Goal: Task Accomplishment & Management: Use online tool/utility

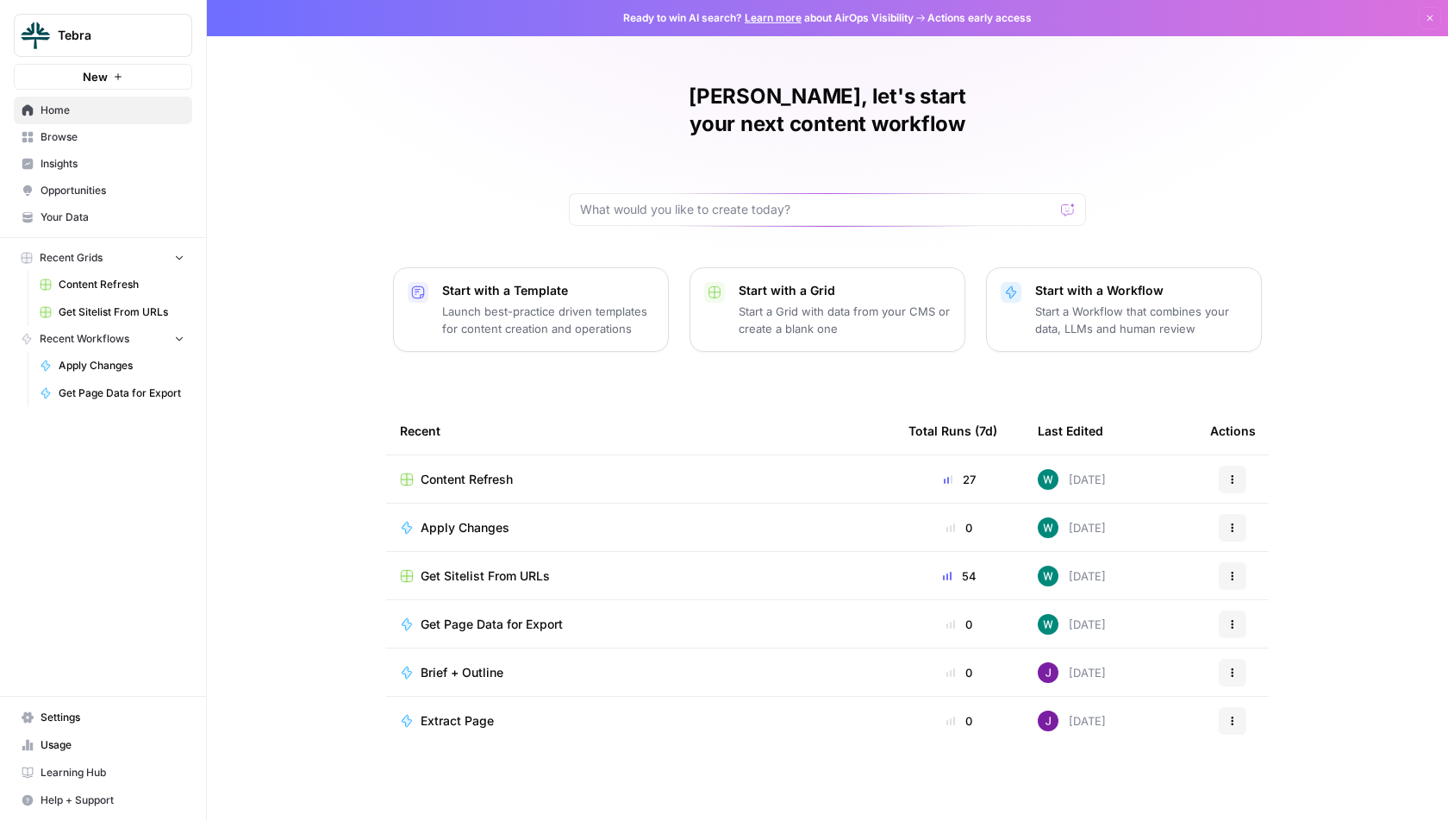
click at [118, 58] on div "Tebra New" at bounding box center [103, 45] width 206 height 90
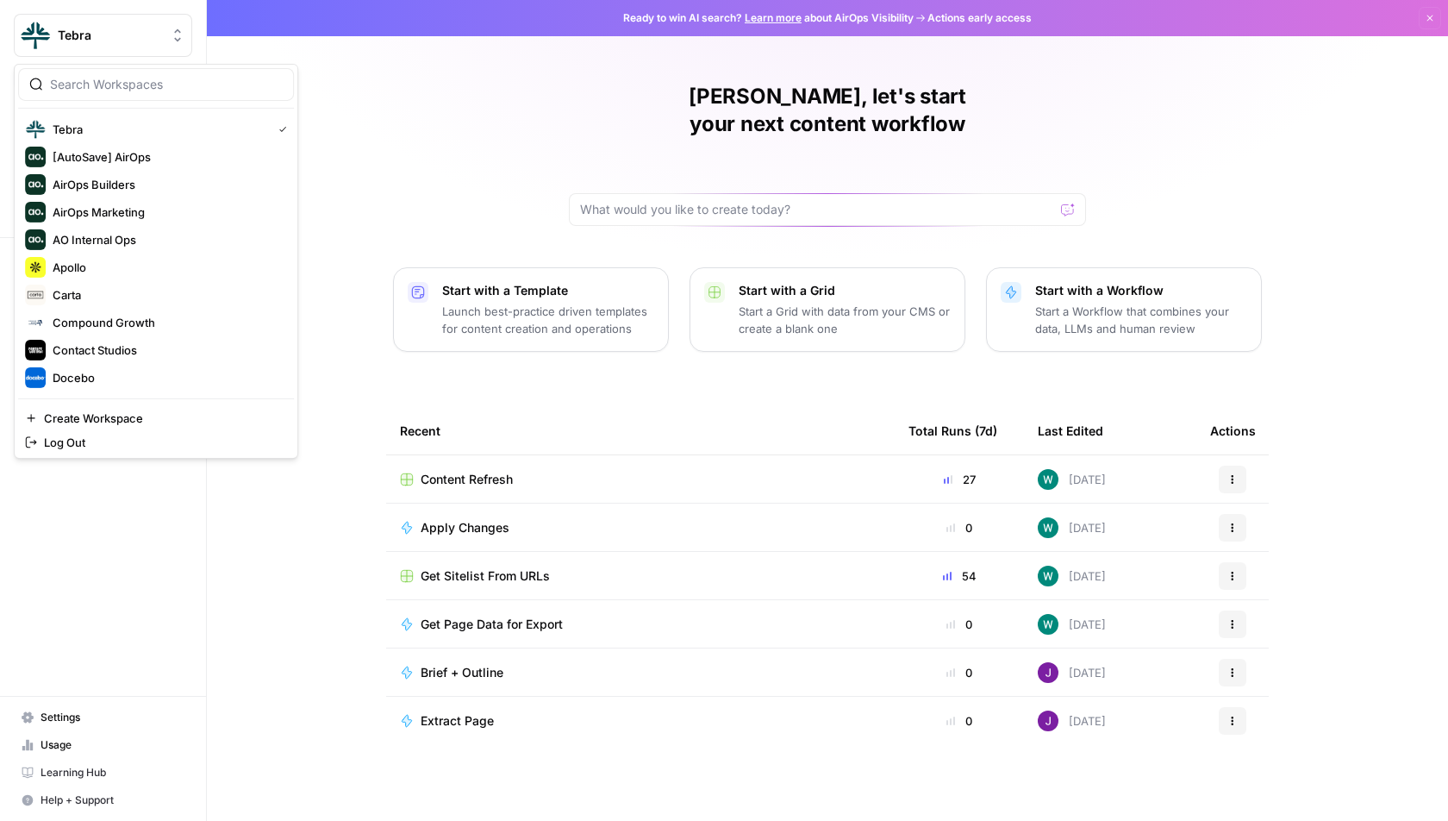
click at [128, 40] on span "Tebra" at bounding box center [110, 35] width 104 height 17
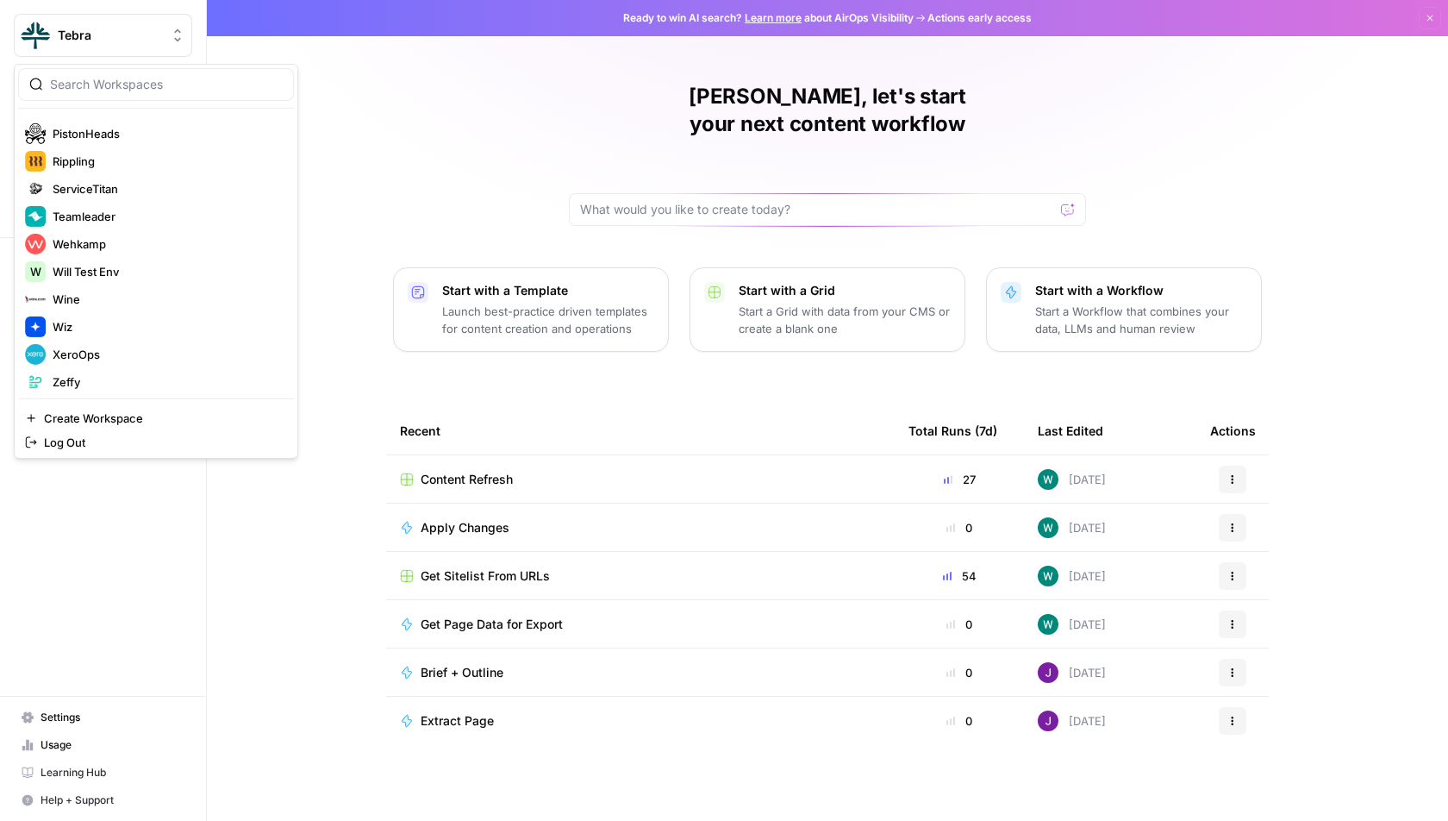
scroll to position [358, 0]
click at [141, 320] on div "Wiz" at bounding box center [156, 323] width 262 height 21
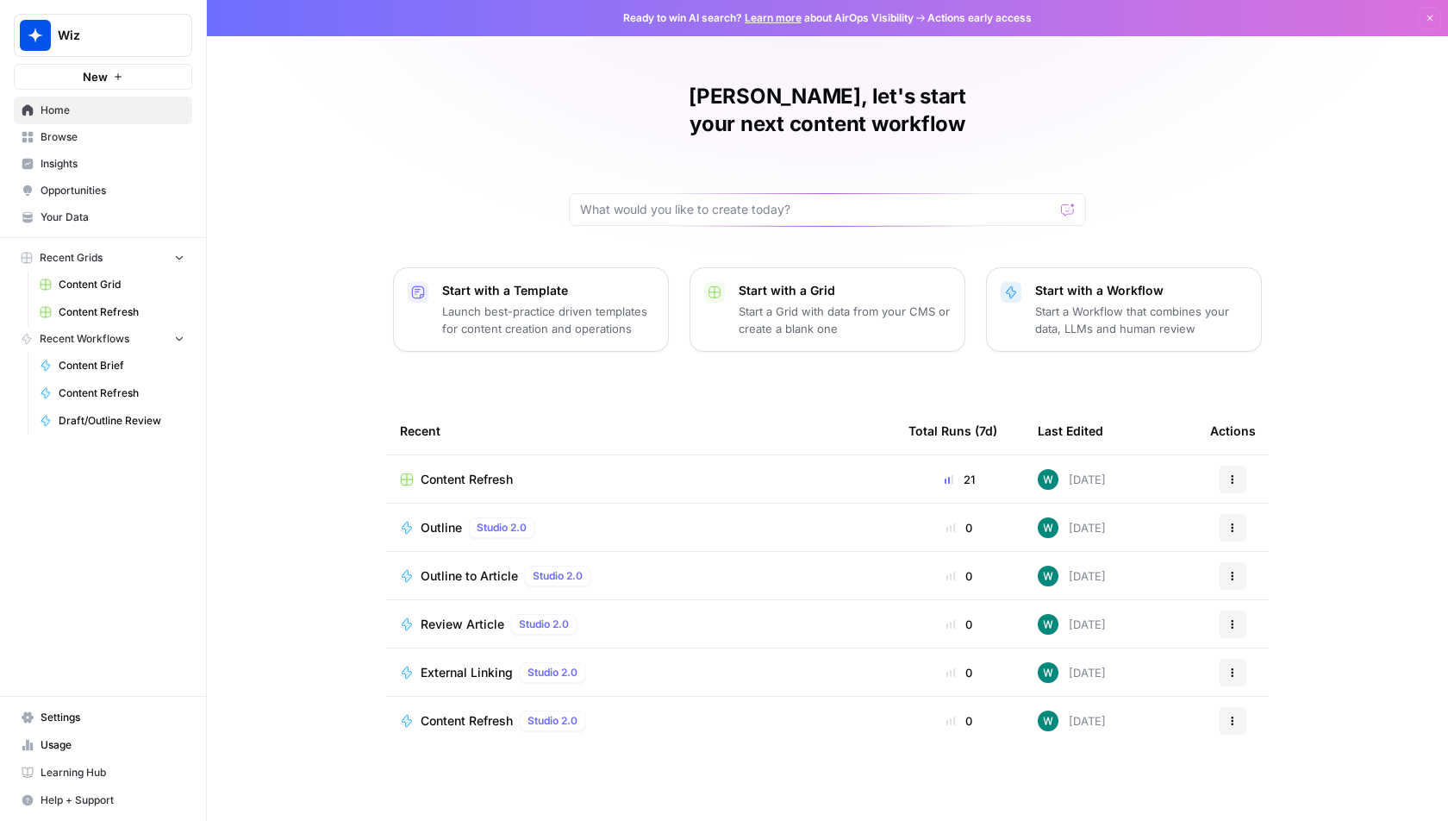
click at [309, 245] on div "William, let's start your next content workflow Start with a Template Launch be…" at bounding box center [827, 410] width 1241 height 821
click at [440, 471] on span "Content Refresh" at bounding box center [467, 479] width 92 height 17
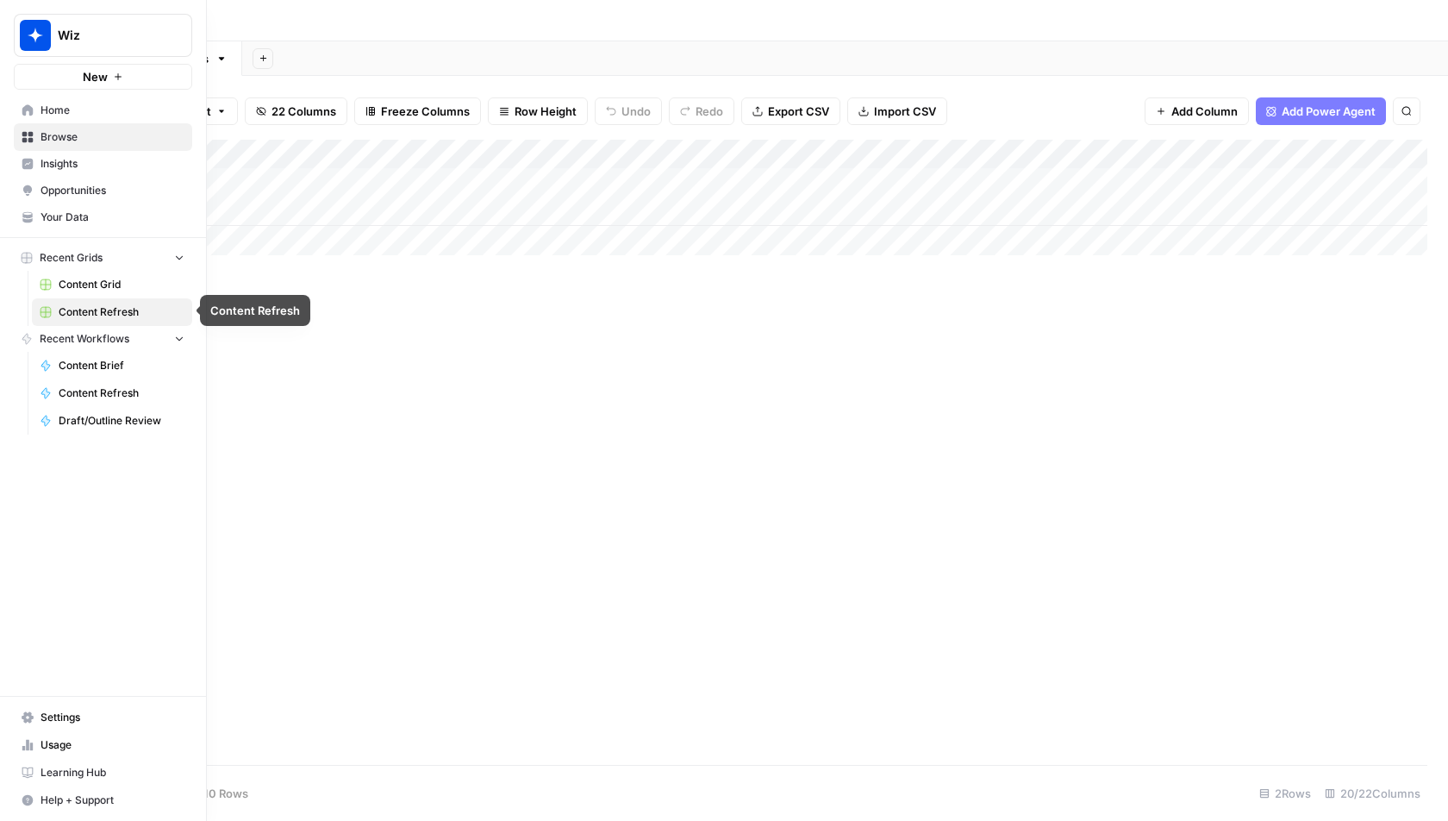
click at [90, 289] on span "Content Grid" at bounding box center [122, 285] width 126 height 16
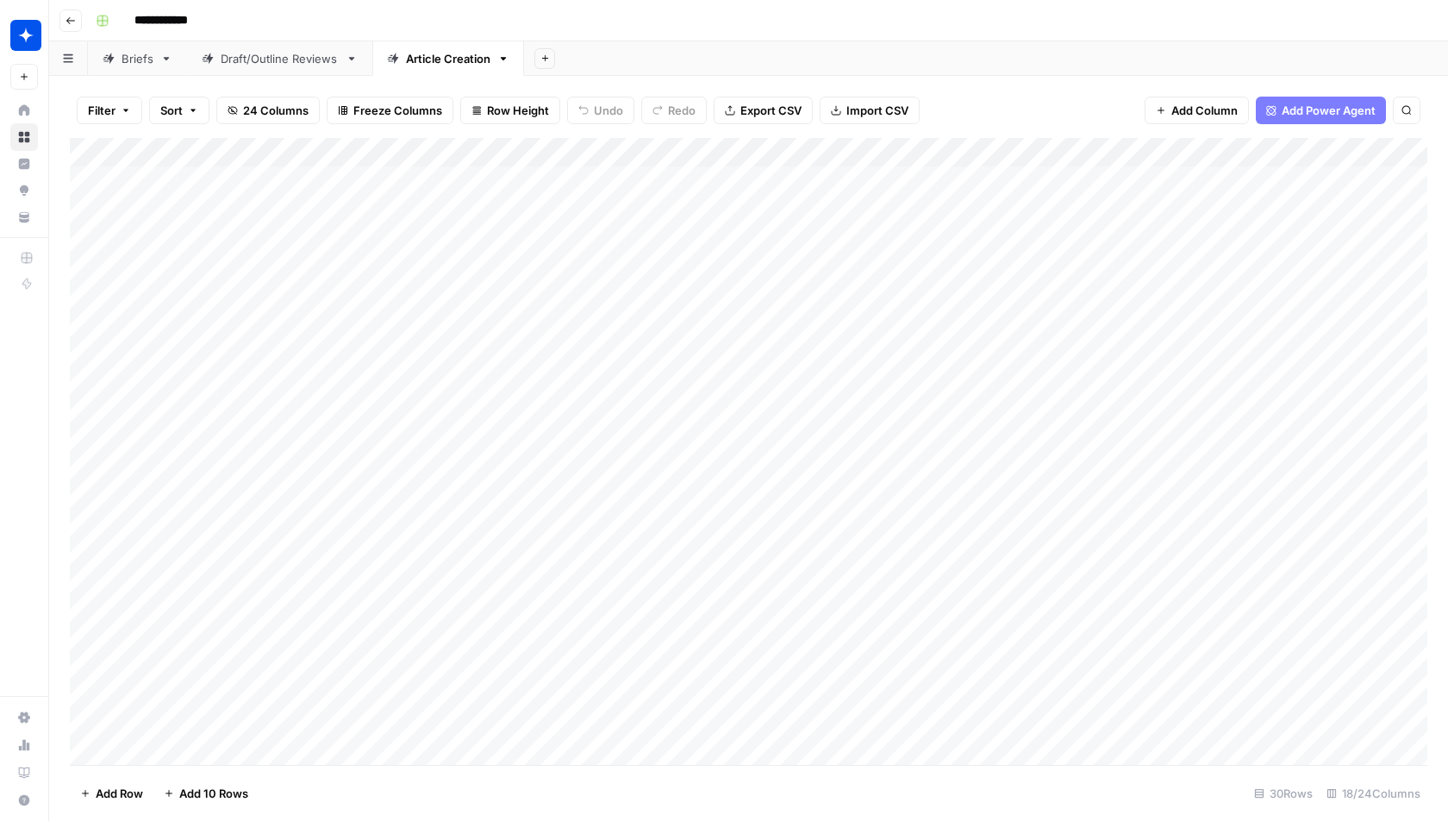
click at [415, 158] on div "Add Column" at bounding box center [749, 452] width 1358 height 628
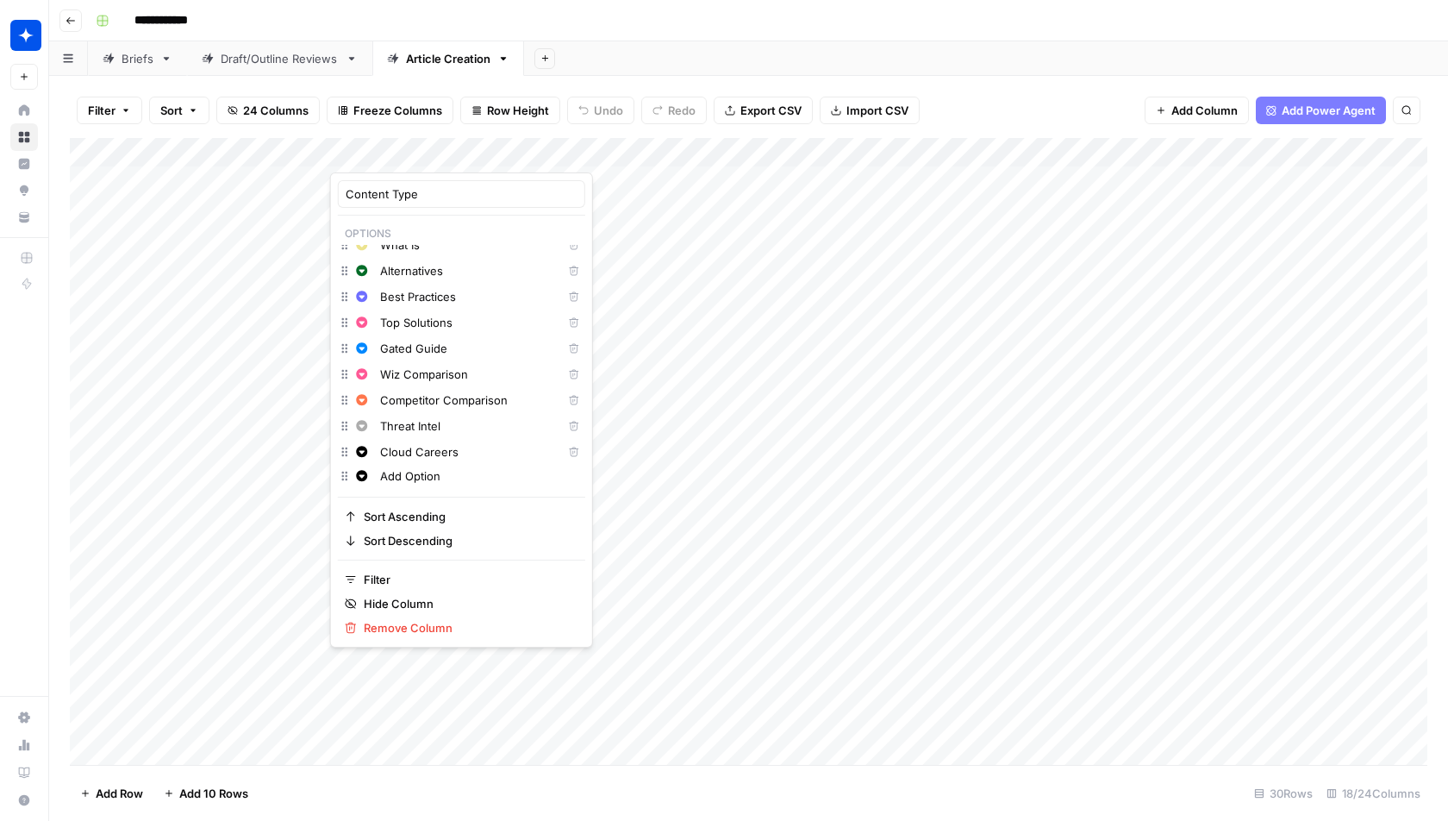
scroll to position [9, 0]
drag, startPoint x: 472, startPoint y: 448, endPoint x: 360, endPoint y: 409, distance: 118.6
click at [360, 409] on div "Change color What Is Delete Change color Alternatives Delete Change color Best …" at bounding box center [461, 355] width 247 height 221
drag, startPoint x: 444, startPoint y: 431, endPoint x: 385, endPoint y: 428, distance: 58.7
click at [385, 428] on input "Threat Intel" at bounding box center [467, 427] width 175 height 17
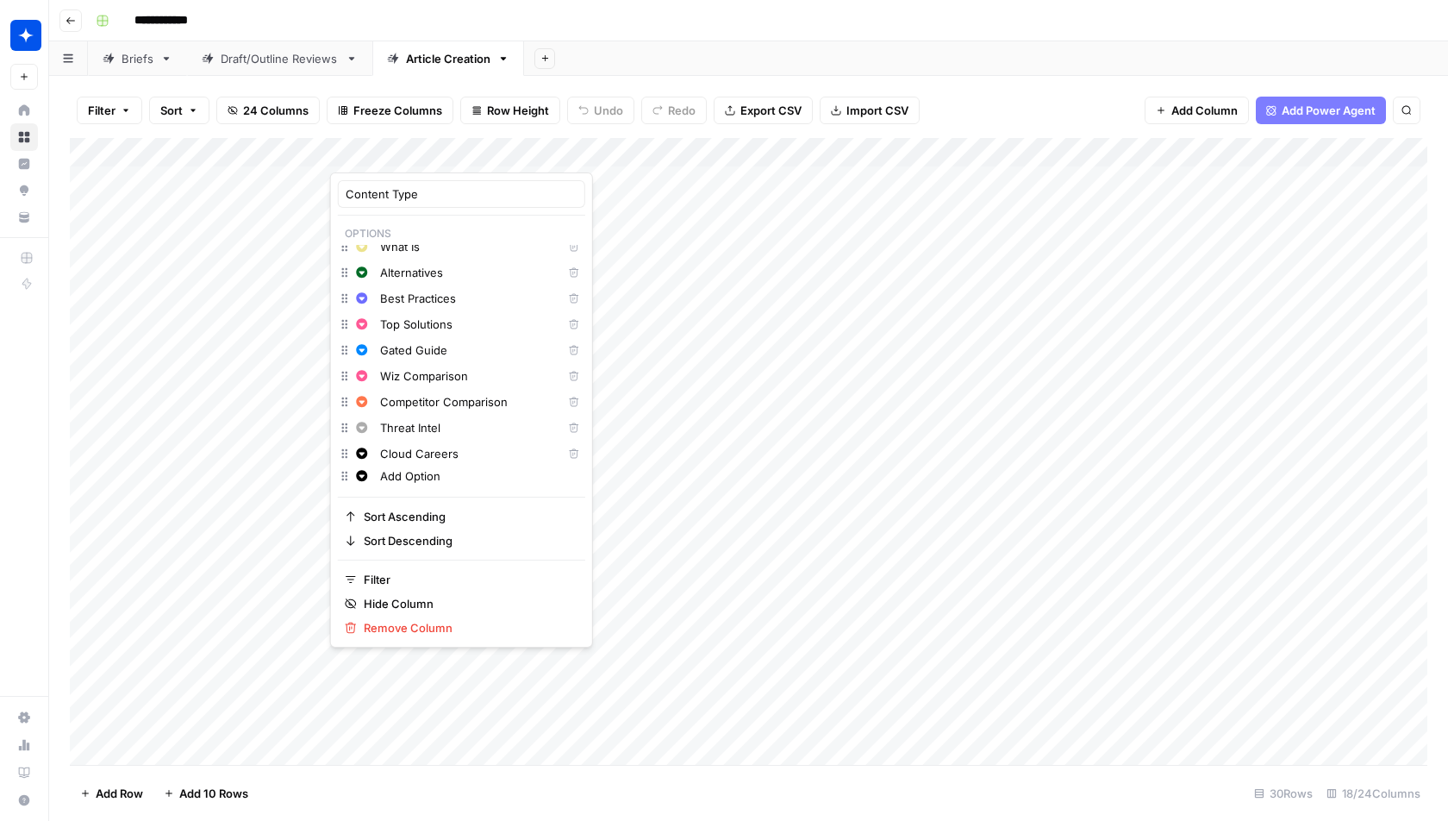
click at [468, 458] on input "Cloud Careers" at bounding box center [467, 453] width 175 height 17
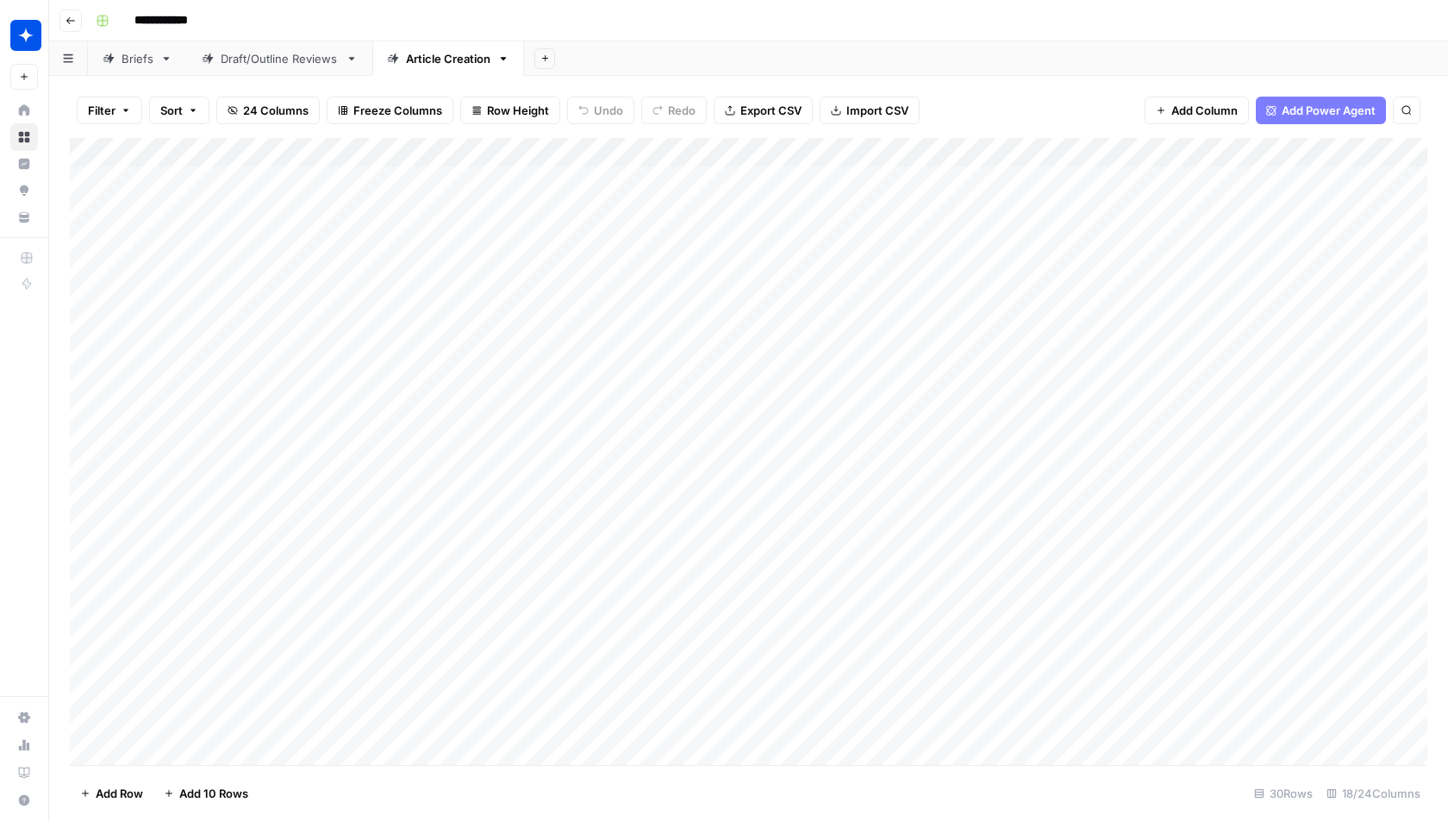
click at [756, 40] on header "**********" at bounding box center [748, 20] width 1399 height 41
click at [439, 157] on div "Add Column" at bounding box center [749, 452] width 1358 height 628
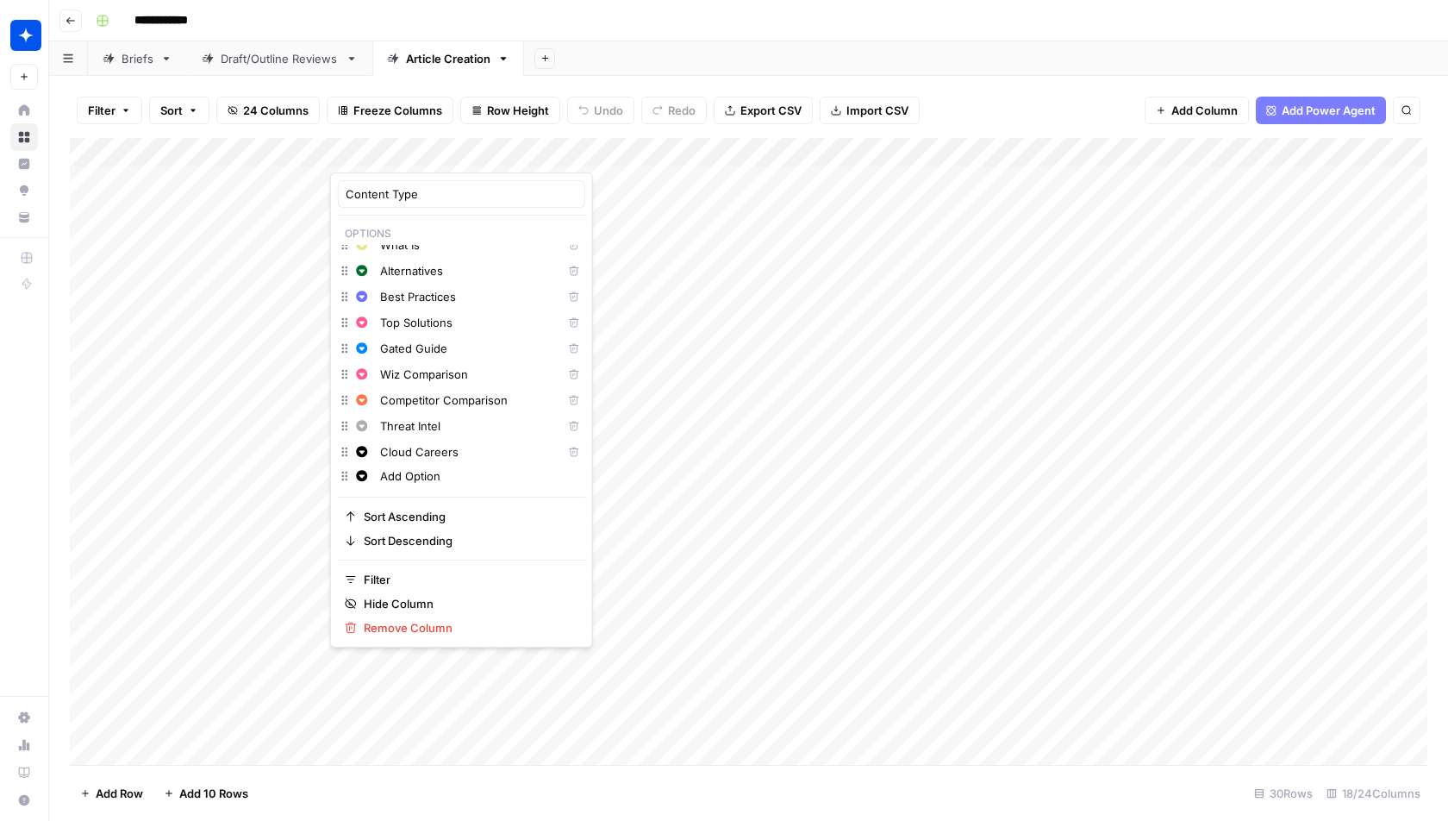
scroll to position [0, 0]
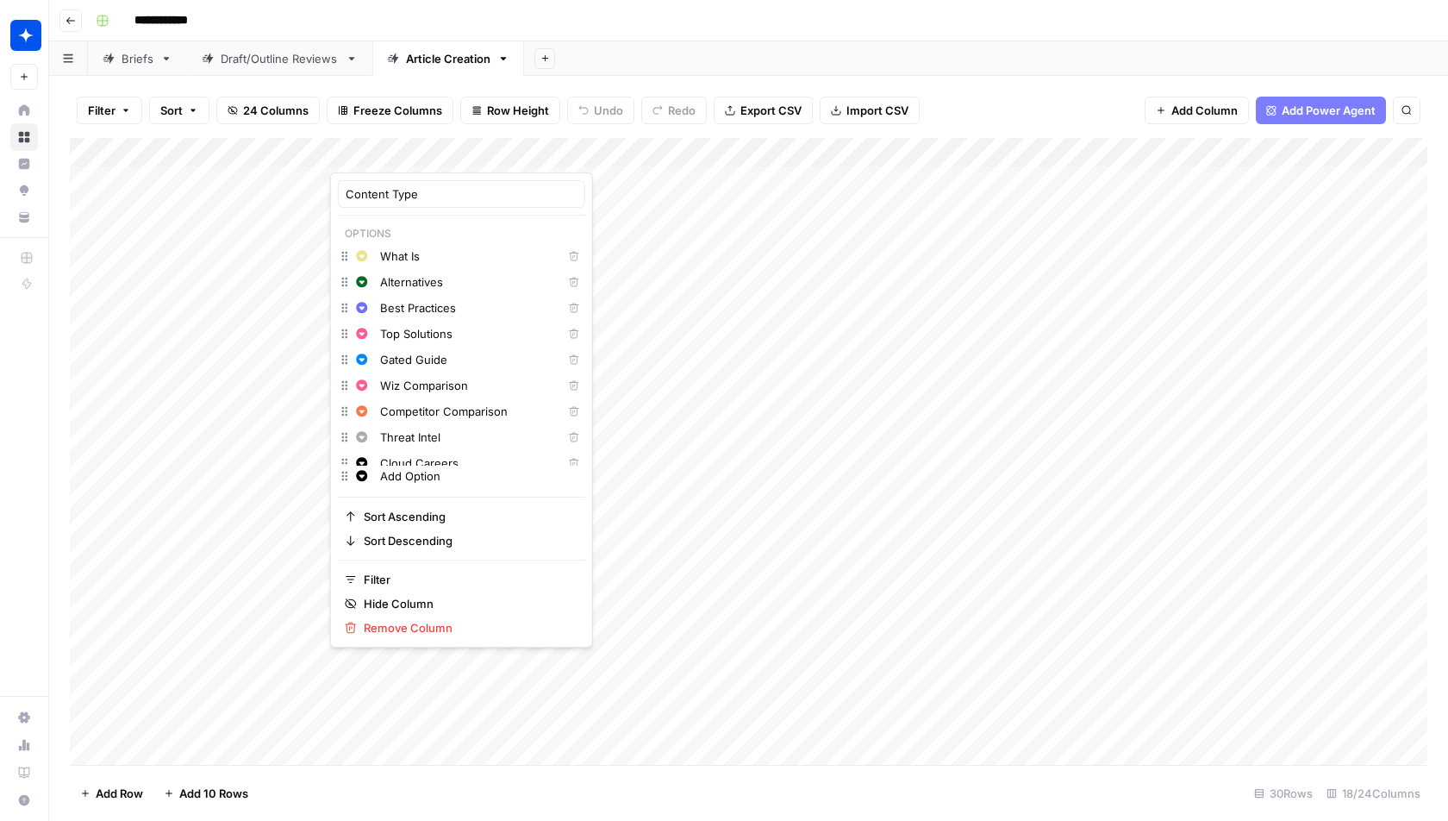
click at [787, 53] on div "Add Sheet" at bounding box center [986, 58] width 924 height 34
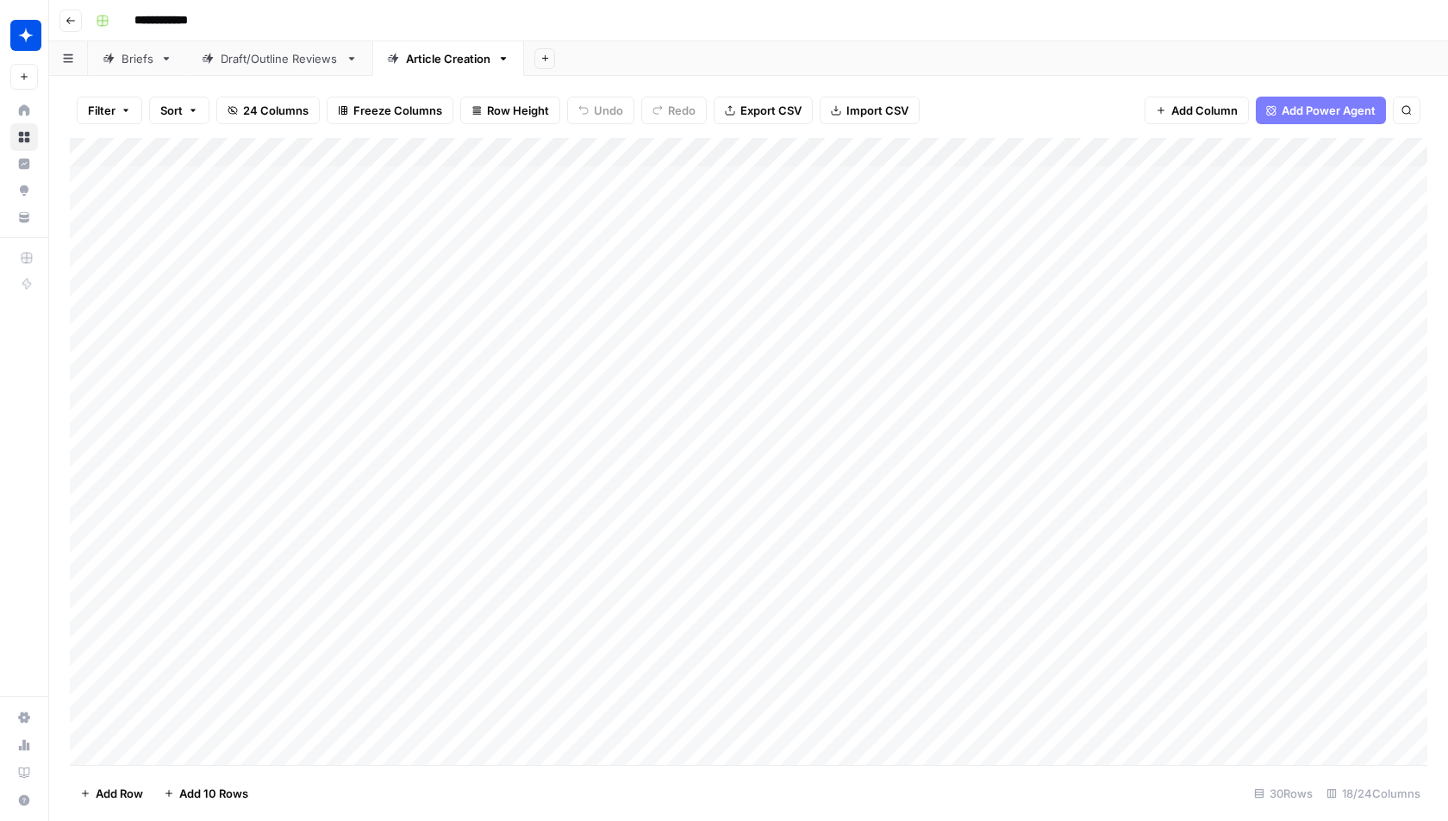
click at [461, 146] on div "Add Column" at bounding box center [749, 452] width 1358 height 628
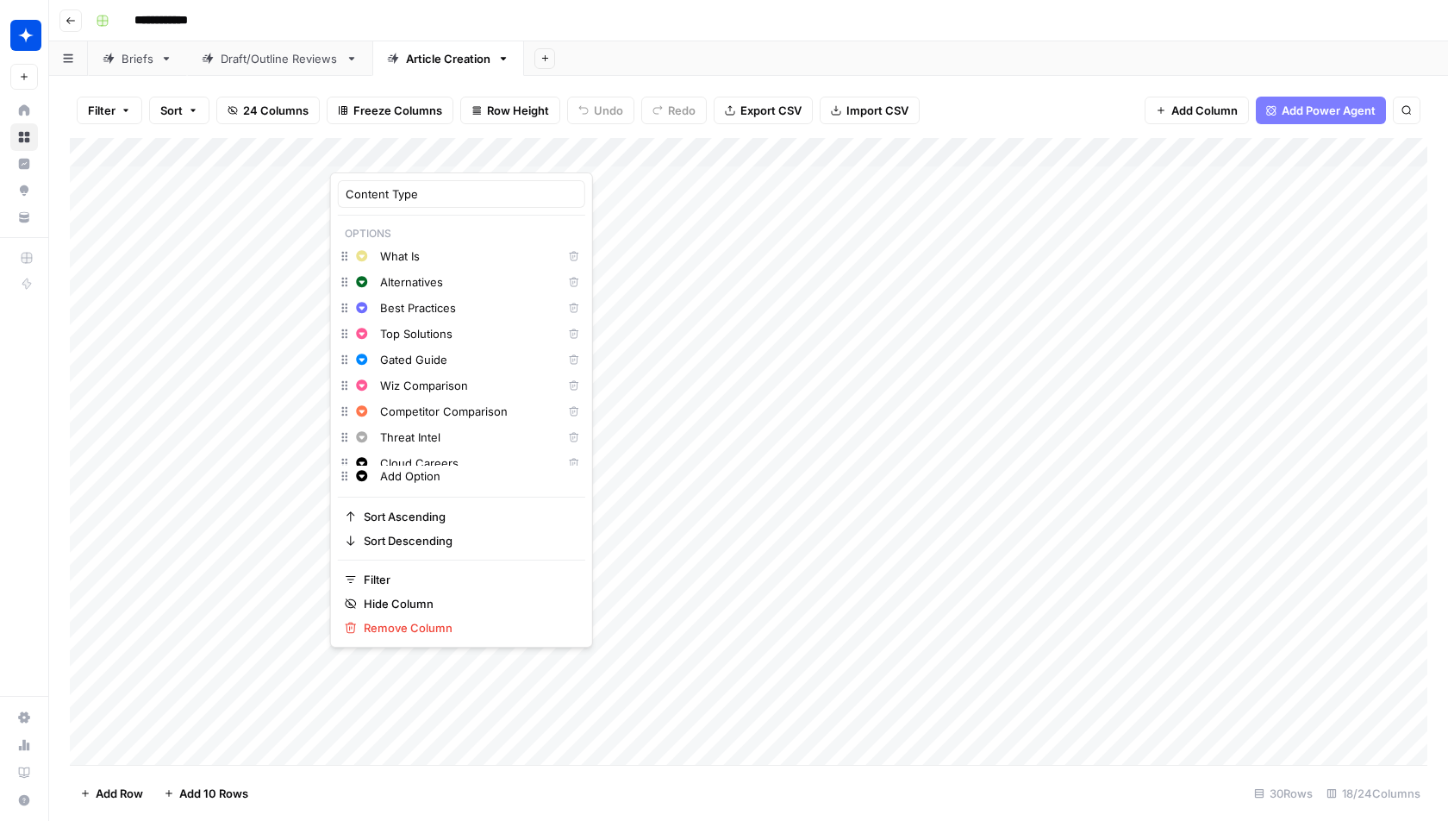
scroll to position [11, 0]
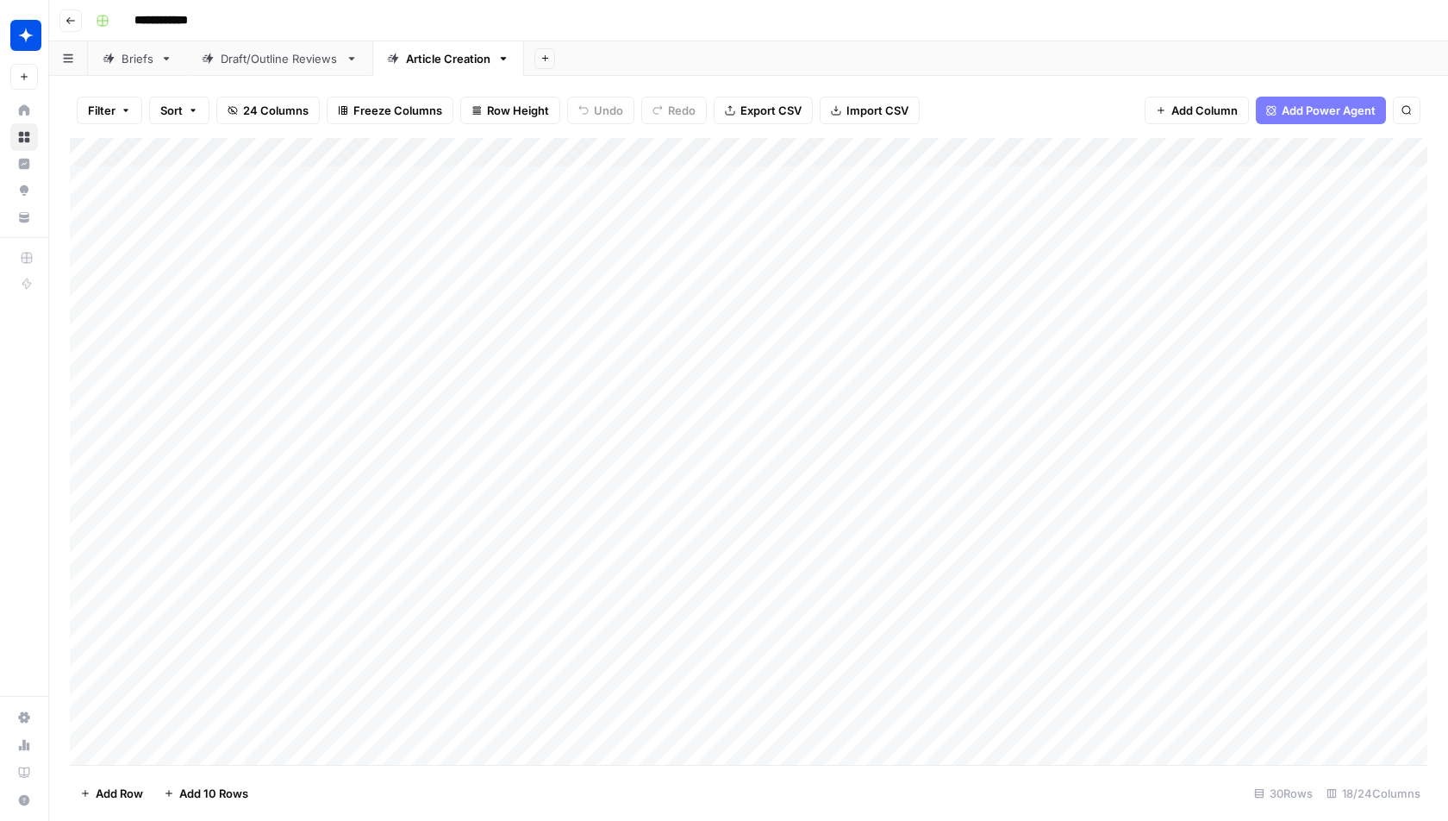
click at [891, 31] on div "**********" at bounding box center [760, 21] width 1342 height 28
click at [459, 150] on div "Add Column" at bounding box center [749, 452] width 1358 height 628
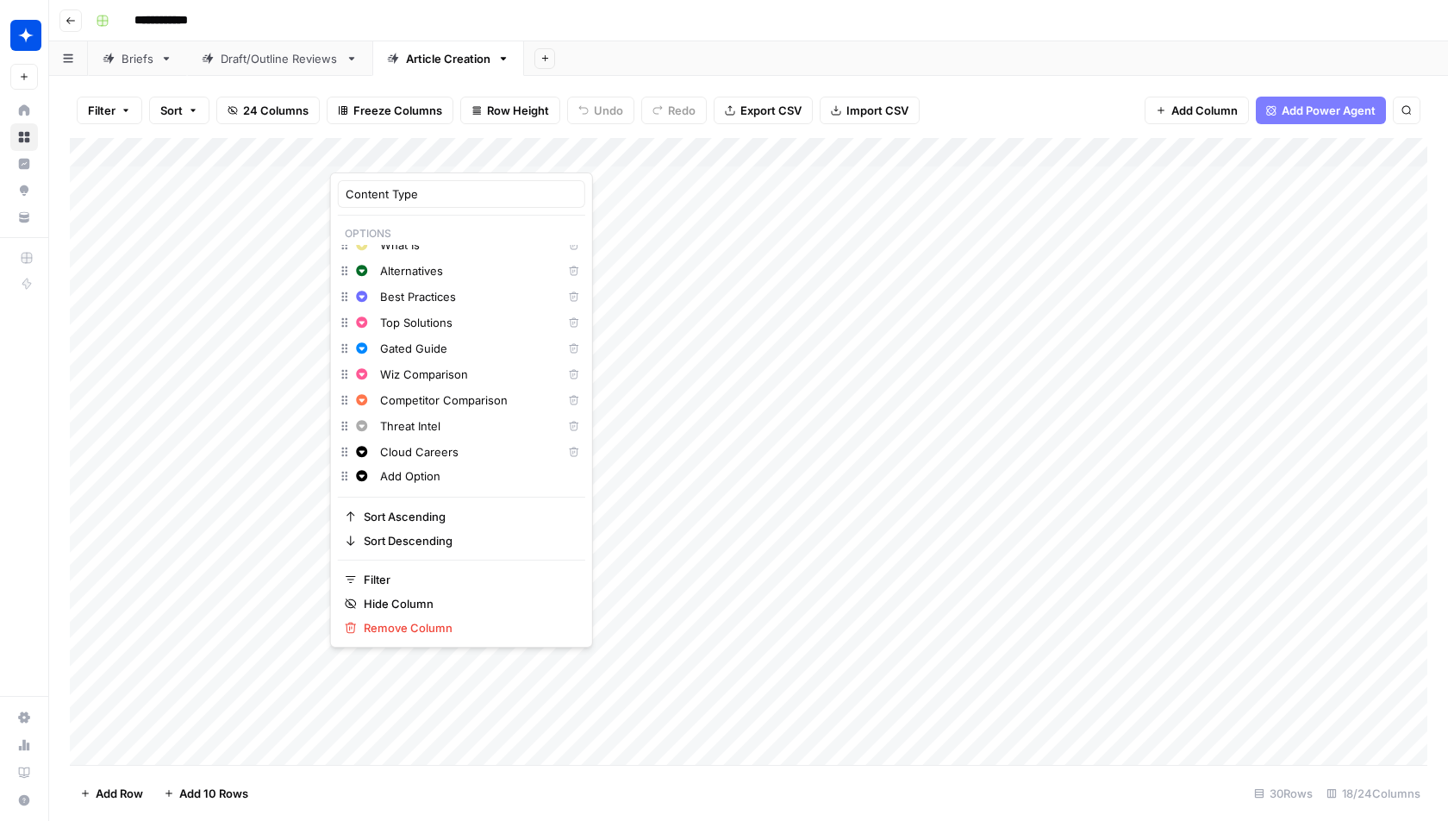
scroll to position [0, 0]
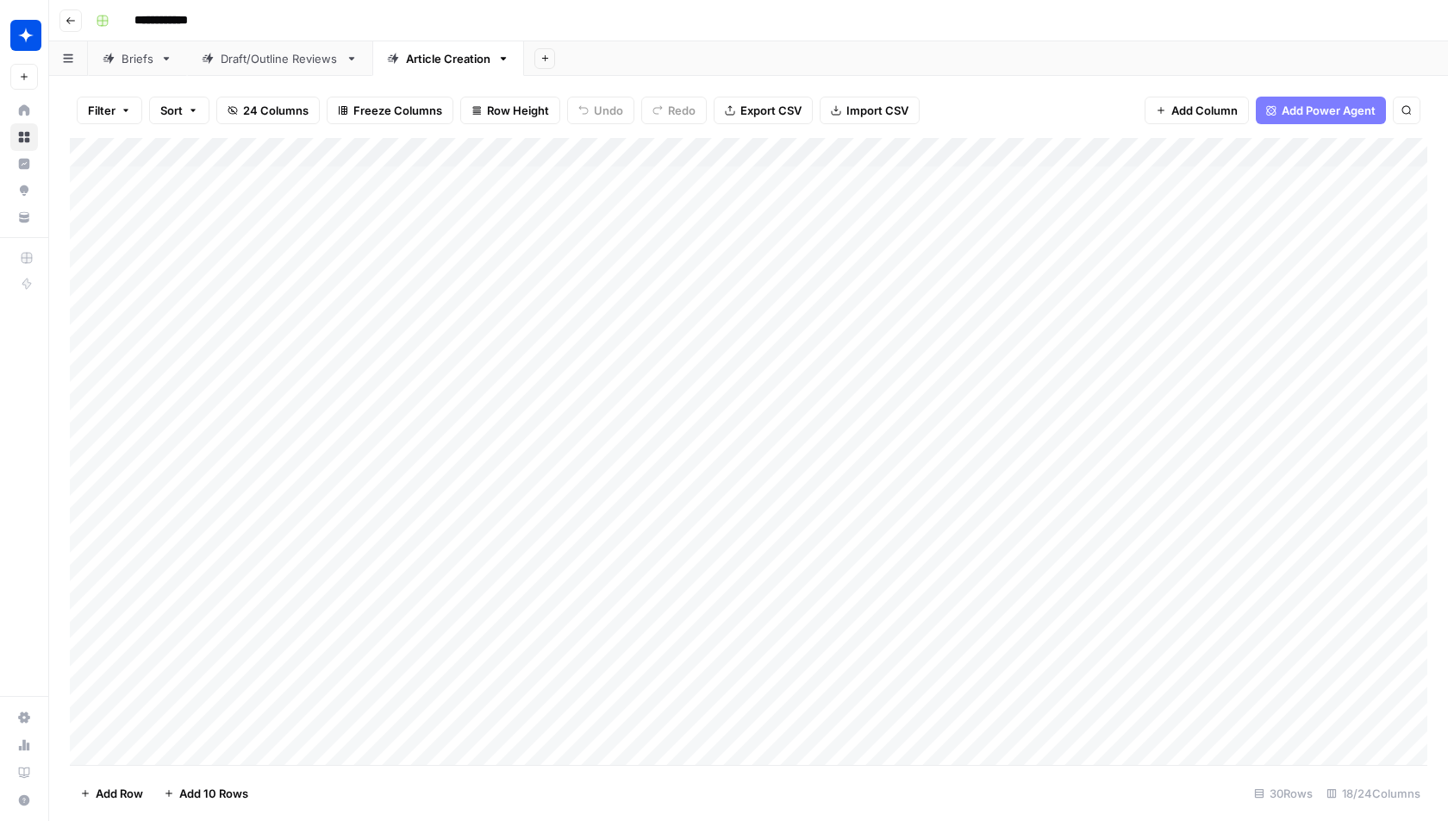
click at [753, 65] on div "Add Sheet" at bounding box center [986, 58] width 924 height 34
click at [265, 50] on div "Draft/Outline Reviews" at bounding box center [280, 58] width 118 height 17
click at [109, 58] on icon at bounding box center [108, 58] width 11 height 11
click at [472, 150] on div "Add Column" at bounding box center [749, 452] width 1358 height 628
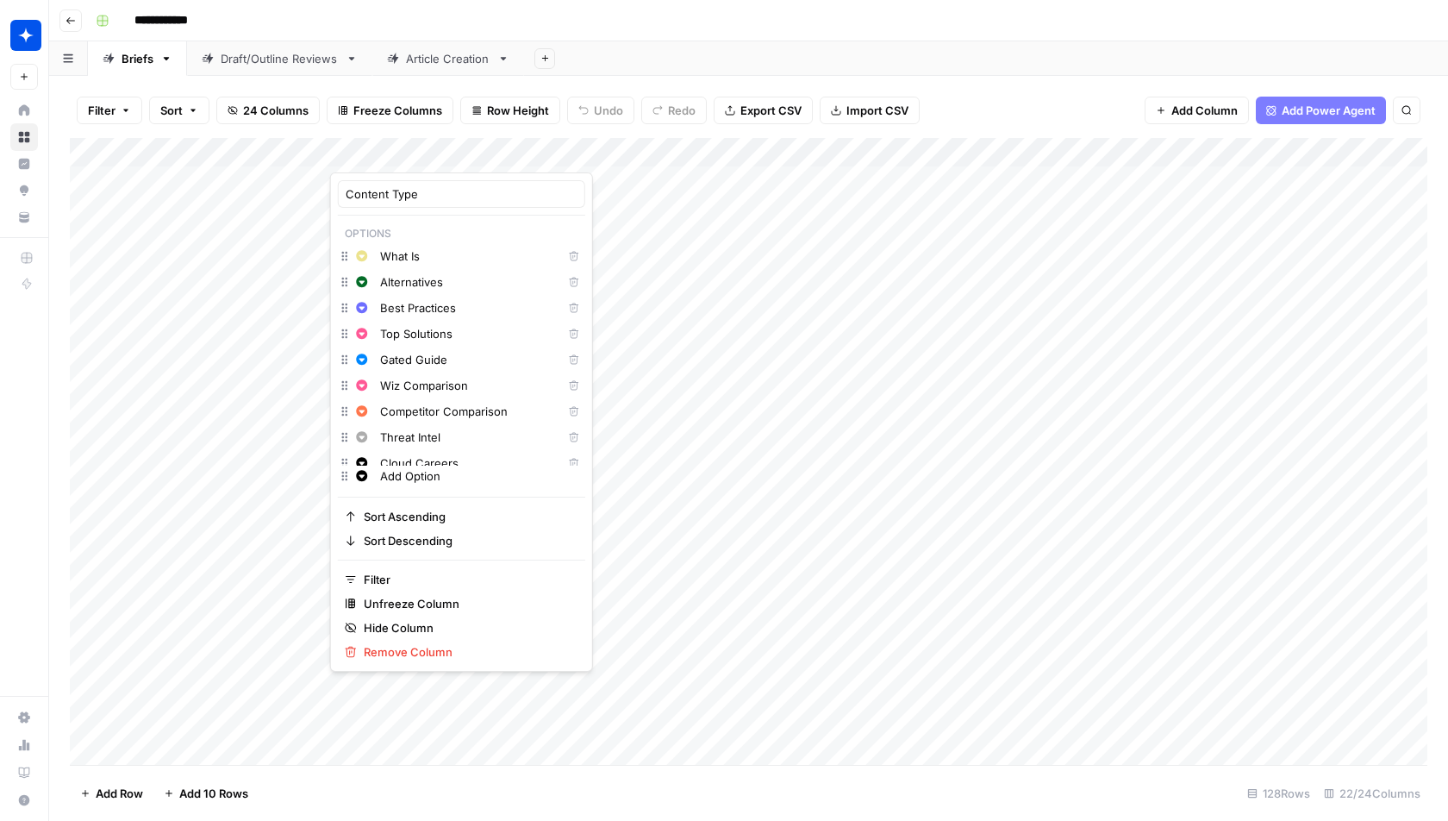
scroll to position [11, 0]
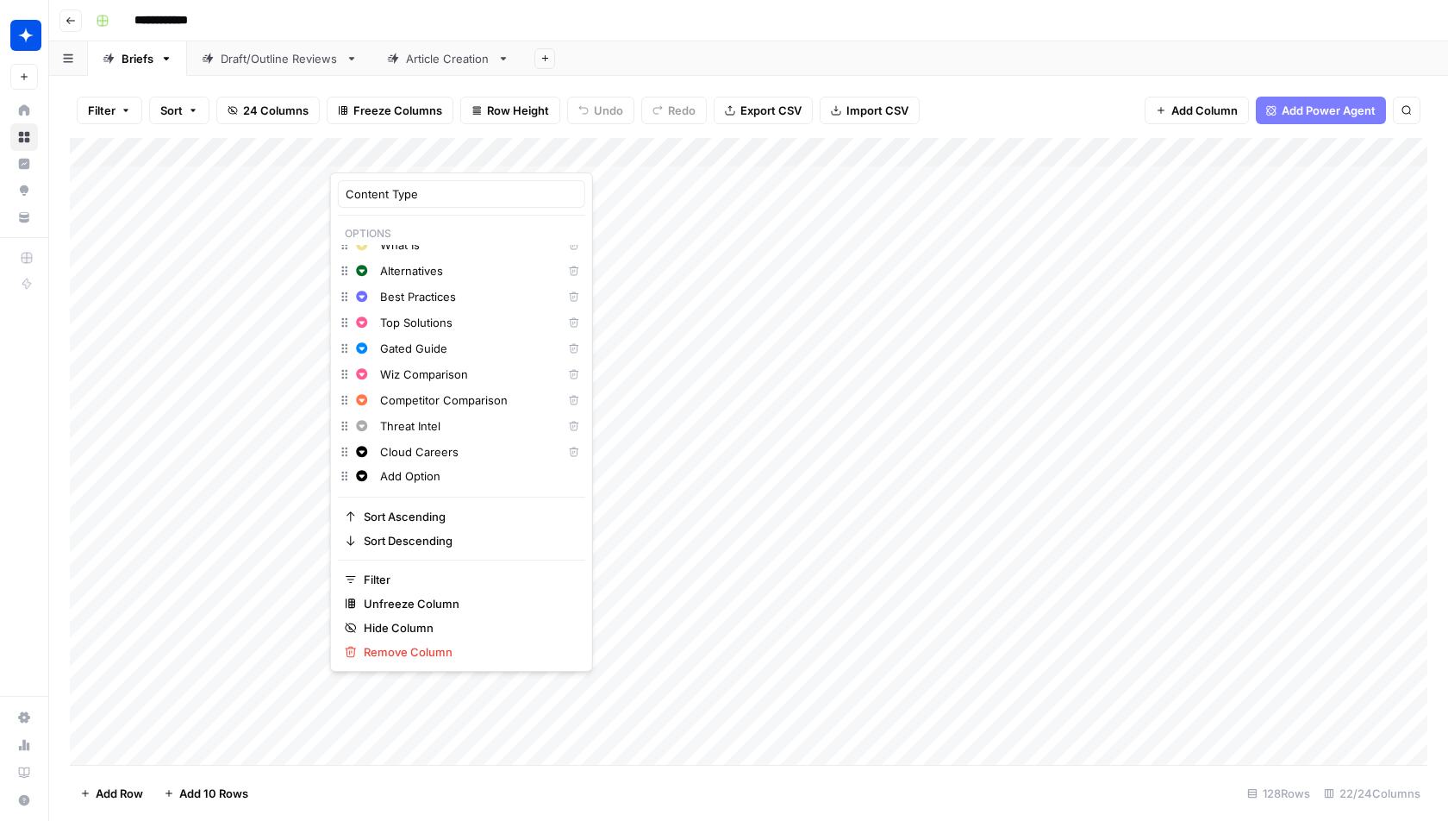
click at [722, 75] on div "Add Sheet" at bounding box center [986, 58] width 924 height 34
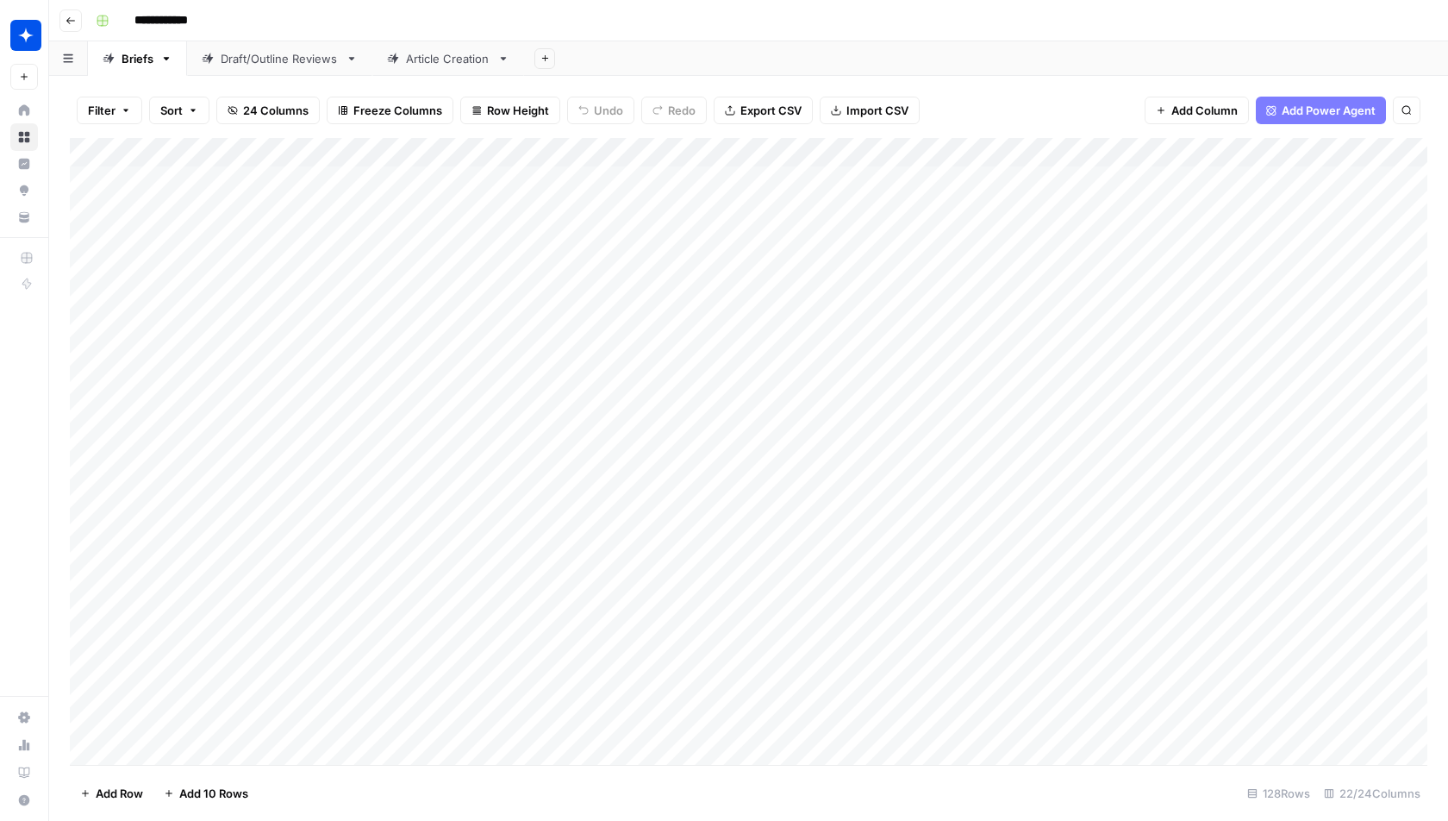
click at [454, 67] on link "Article Creation" at bounding box center [448, 58] width 152 height 34
click at [607, 152] on div "Add Column" at bounding box center [749, 452] width 1358 height 628
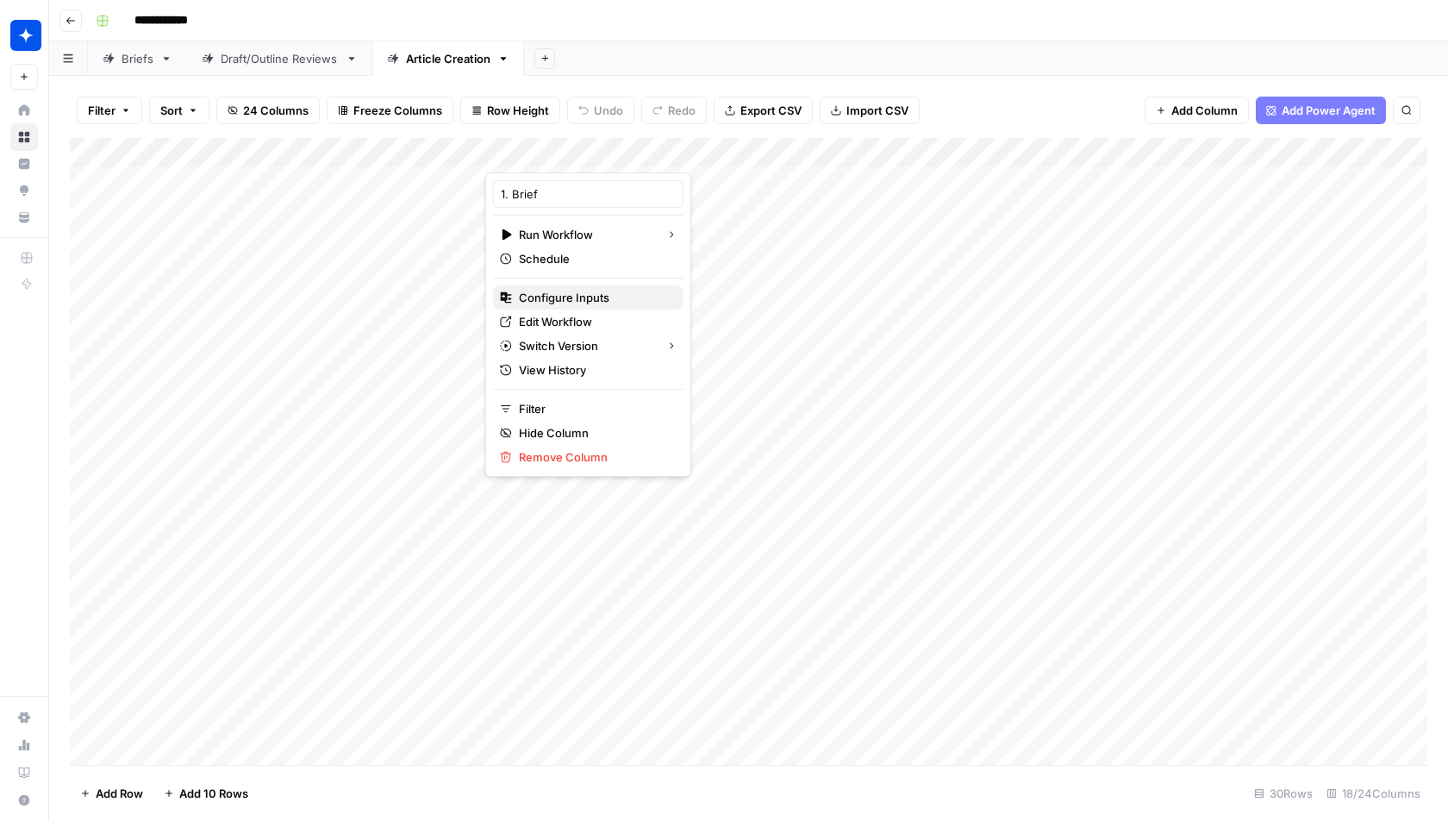
click at [559, 291] on span "Configure Inputs" at bounding box center [564, 297] width 91 height 17
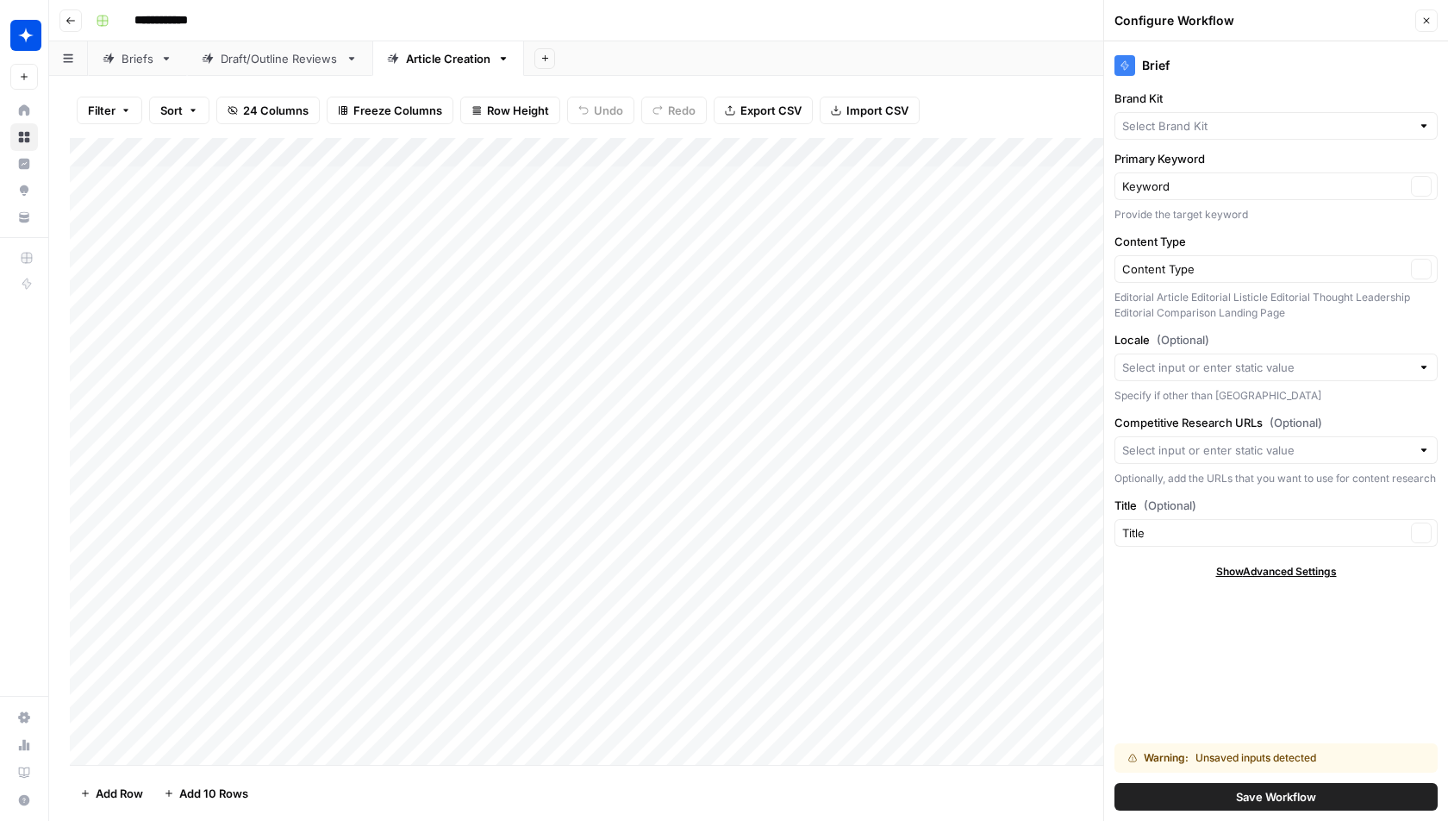
type input "Wiz"
click at [1427, 13] on button "Close" at bounding box center [1426, 20] width 22 height 22
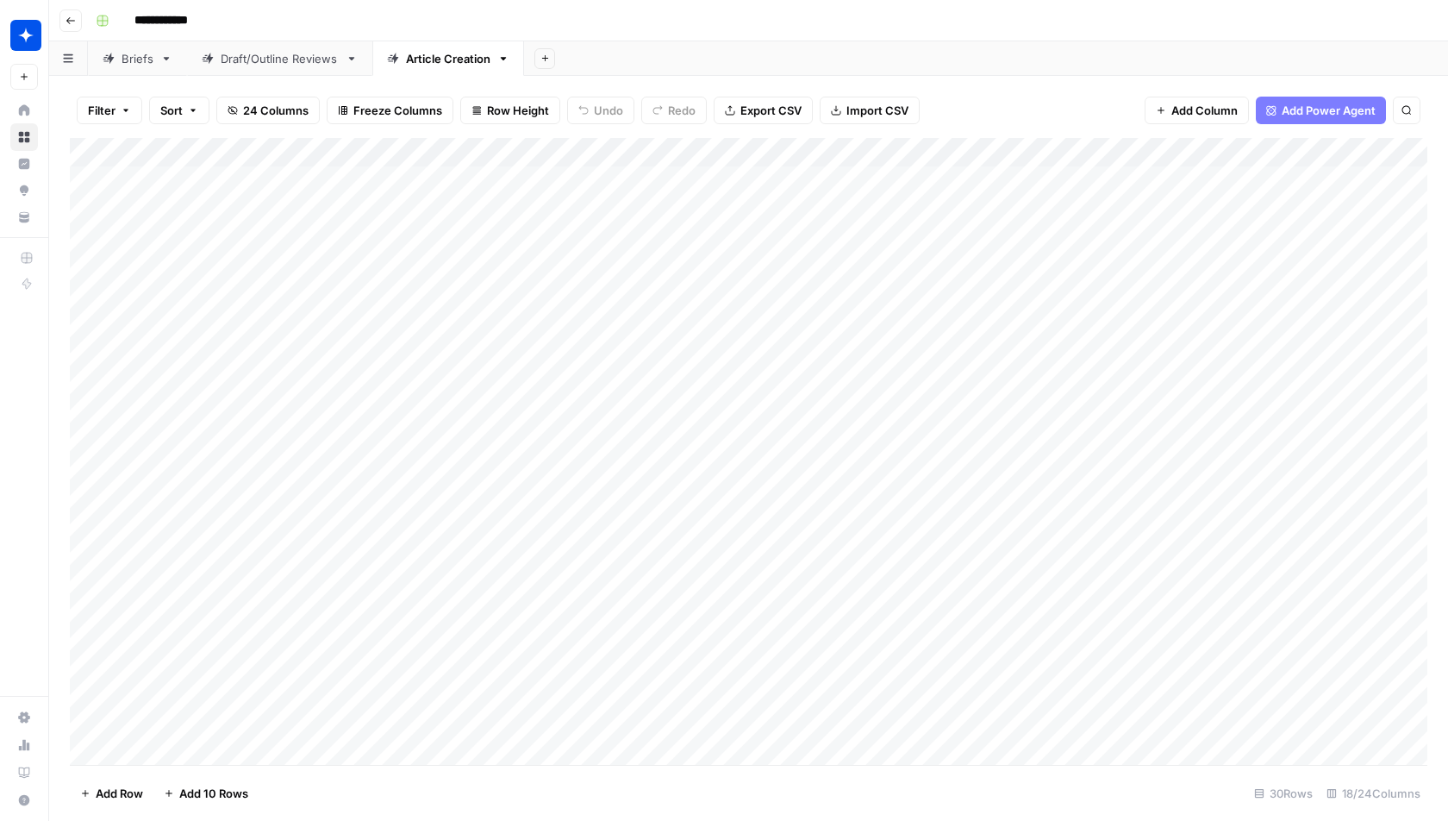
click at [382, 176] on div "Add Column" at bounding box center [749, 452] width 1358 height 628
click at [410, 153] on div "Add Column" at bounding box center [749, 452] width 1358 height 628
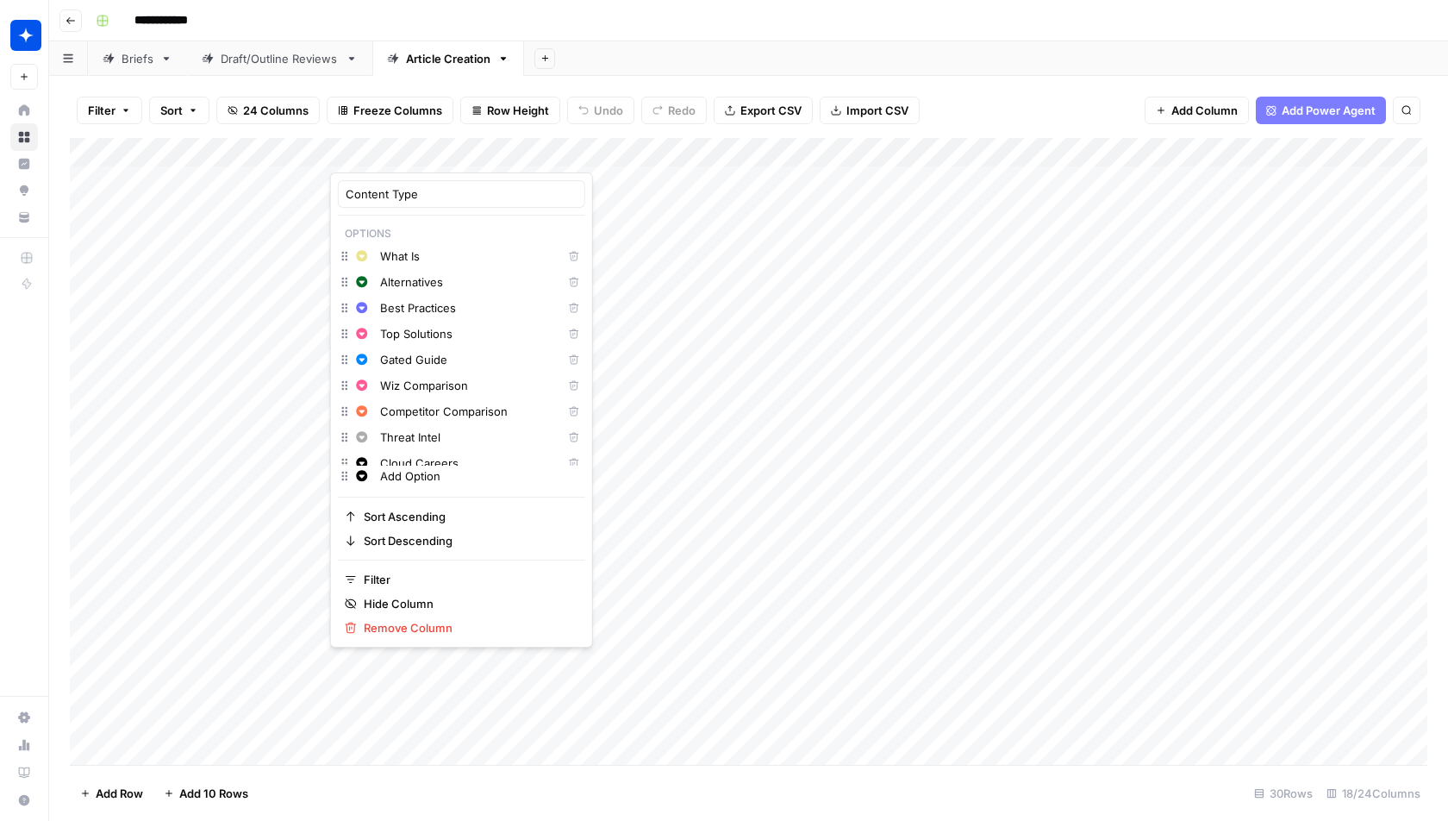
scroll to position [11, 0]
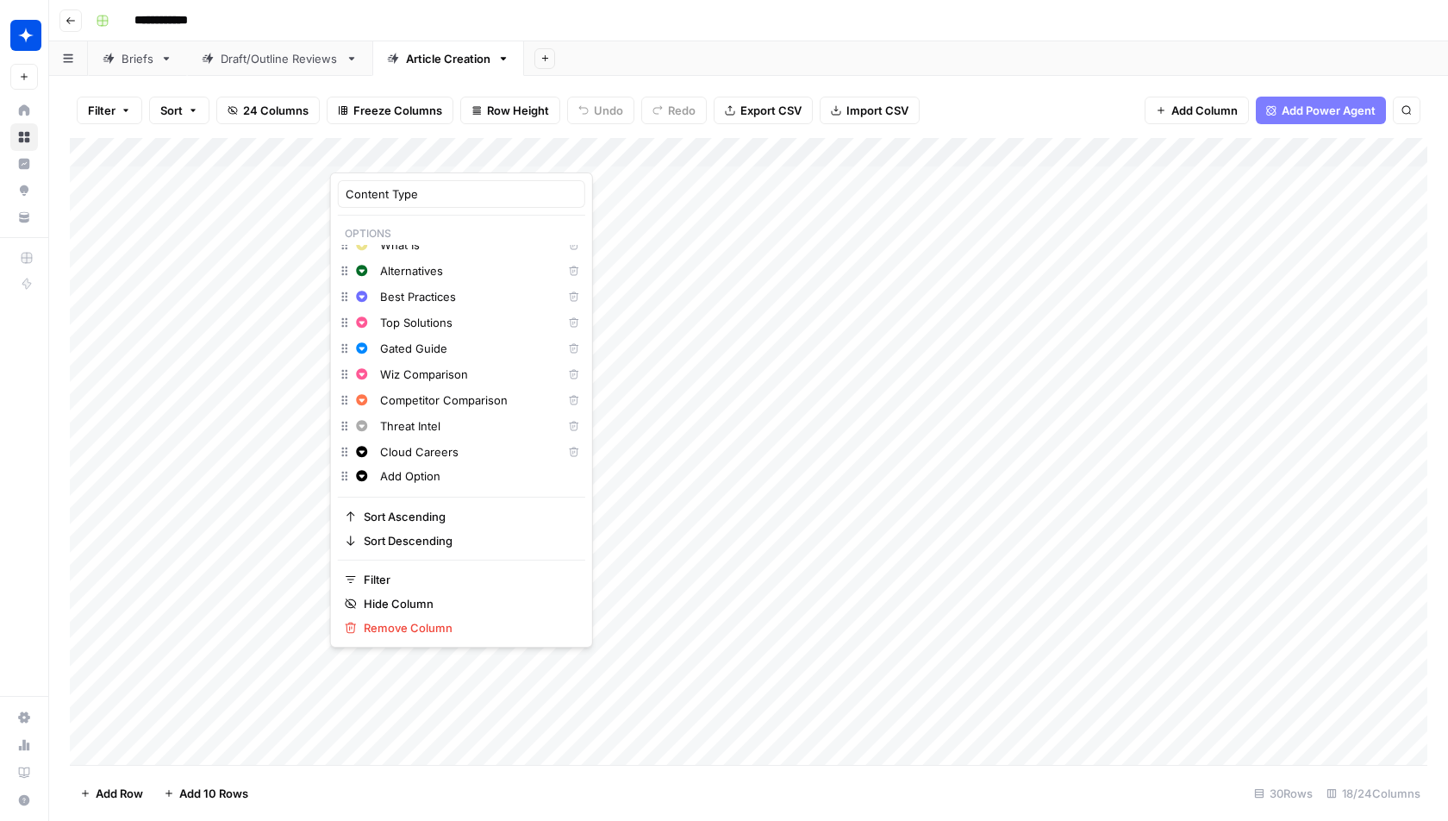
click at [311, 46] on link "Draft/Outline Reviews" at bounding box center [279, 58] width 185 height 34
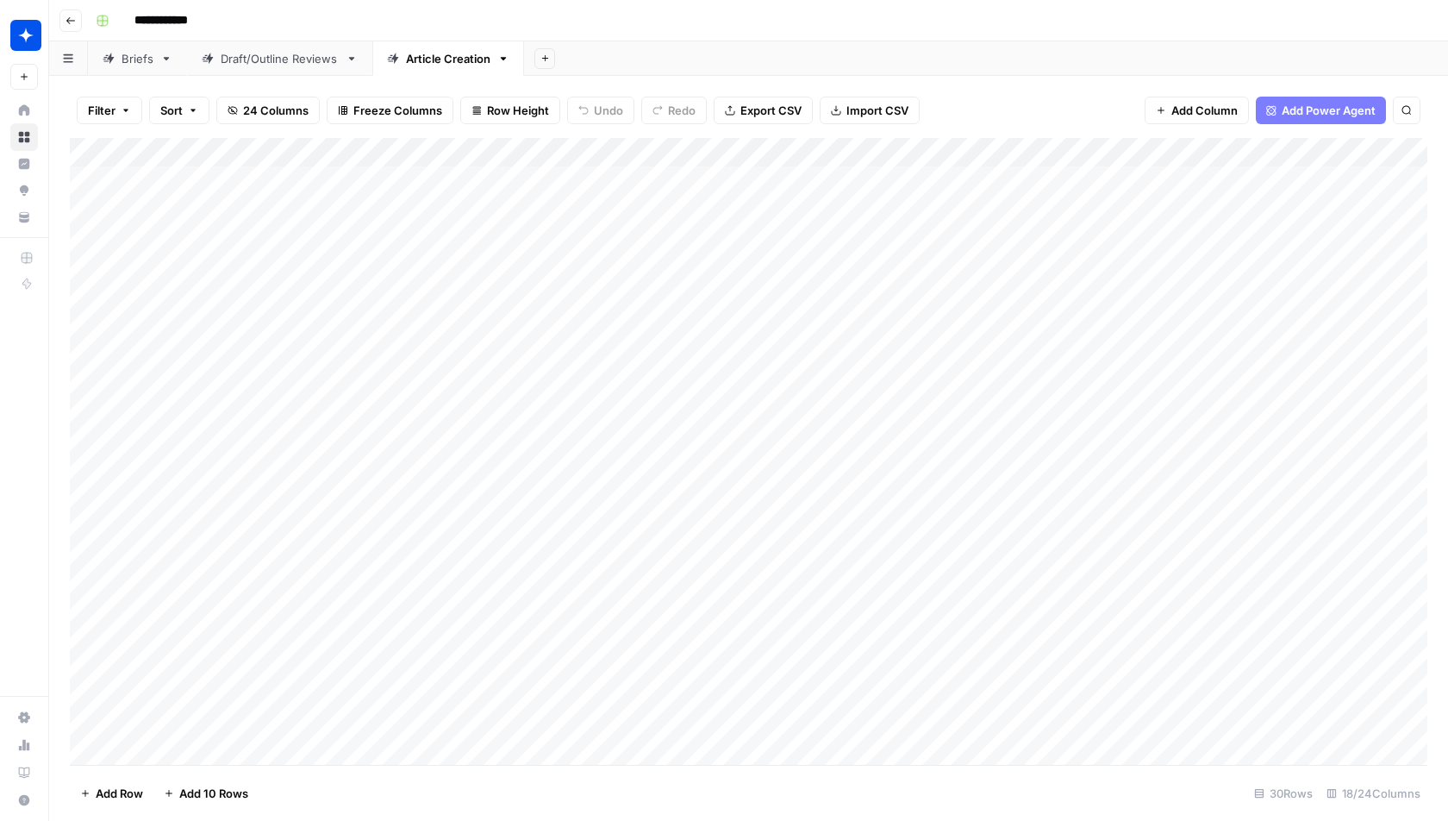
click at [438, 153] on div "Add Column" at bounding box center [749, 452] width 1358 height 628
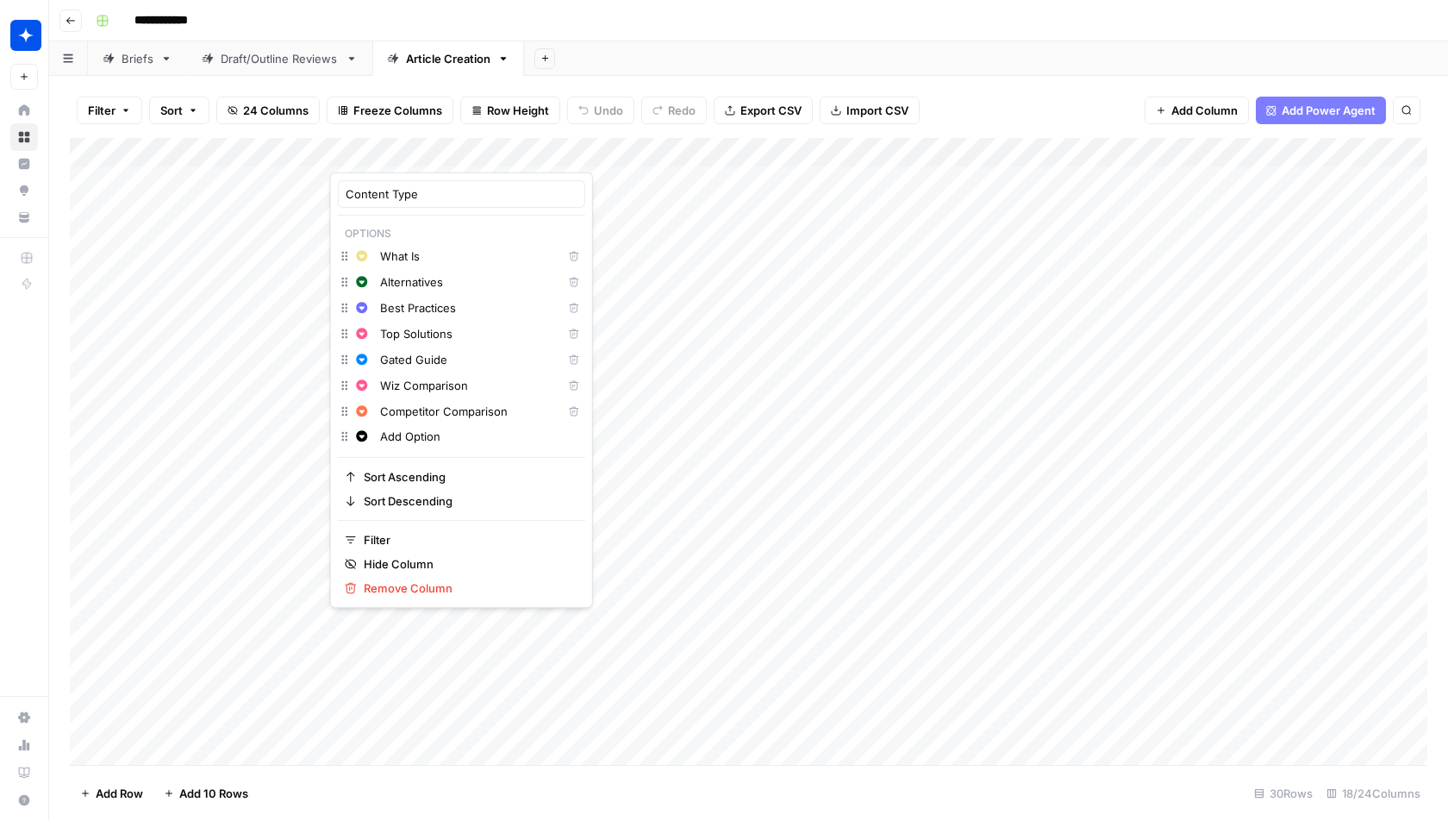
click at [391, 432] on input "Add Option" at bounding box center [478, 436] width 197 height 17
paste input "Threat Intel"
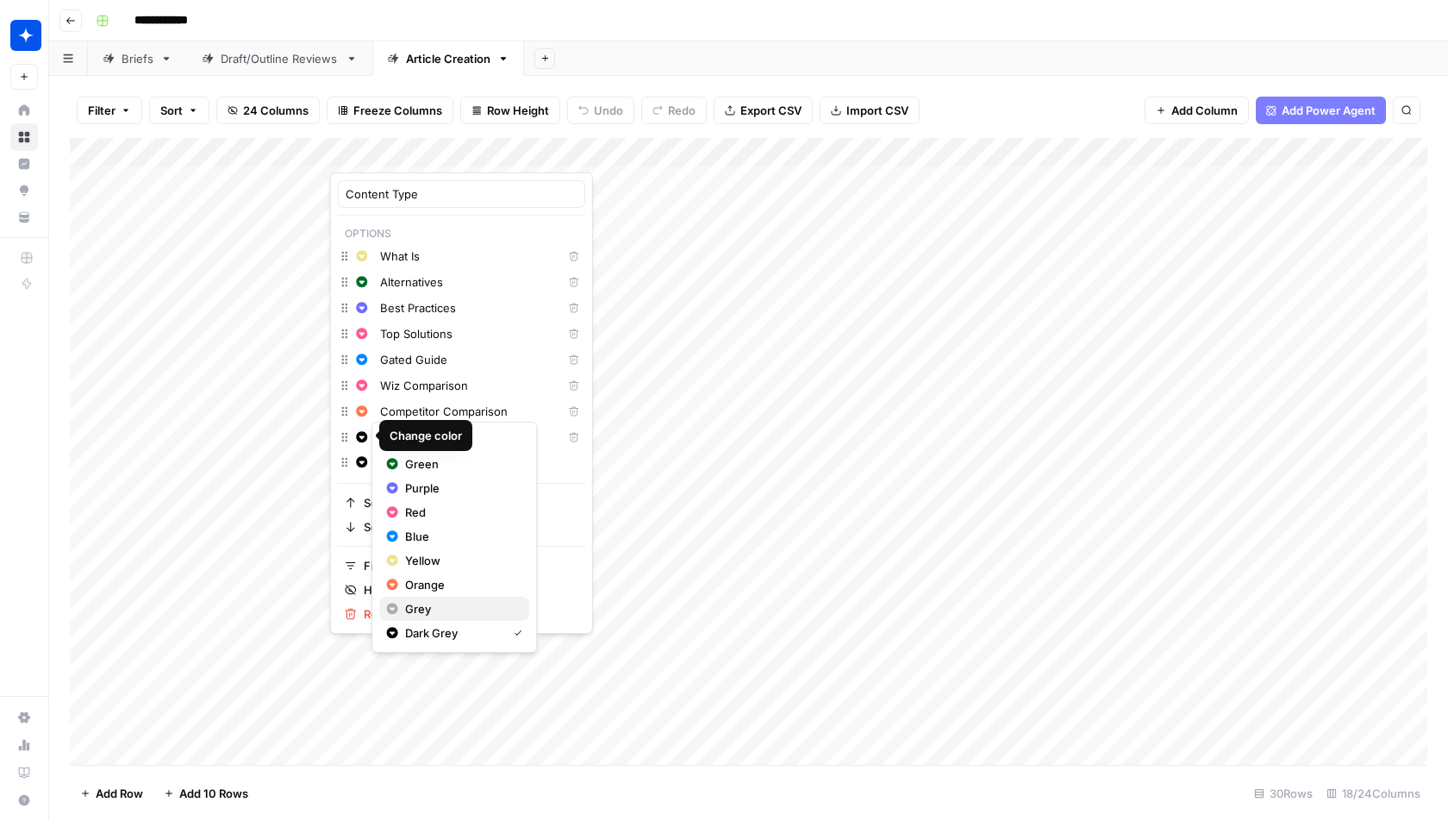
click at [431, 611] on div "Grey" at bounding box center [454, 608] width 136 height 17
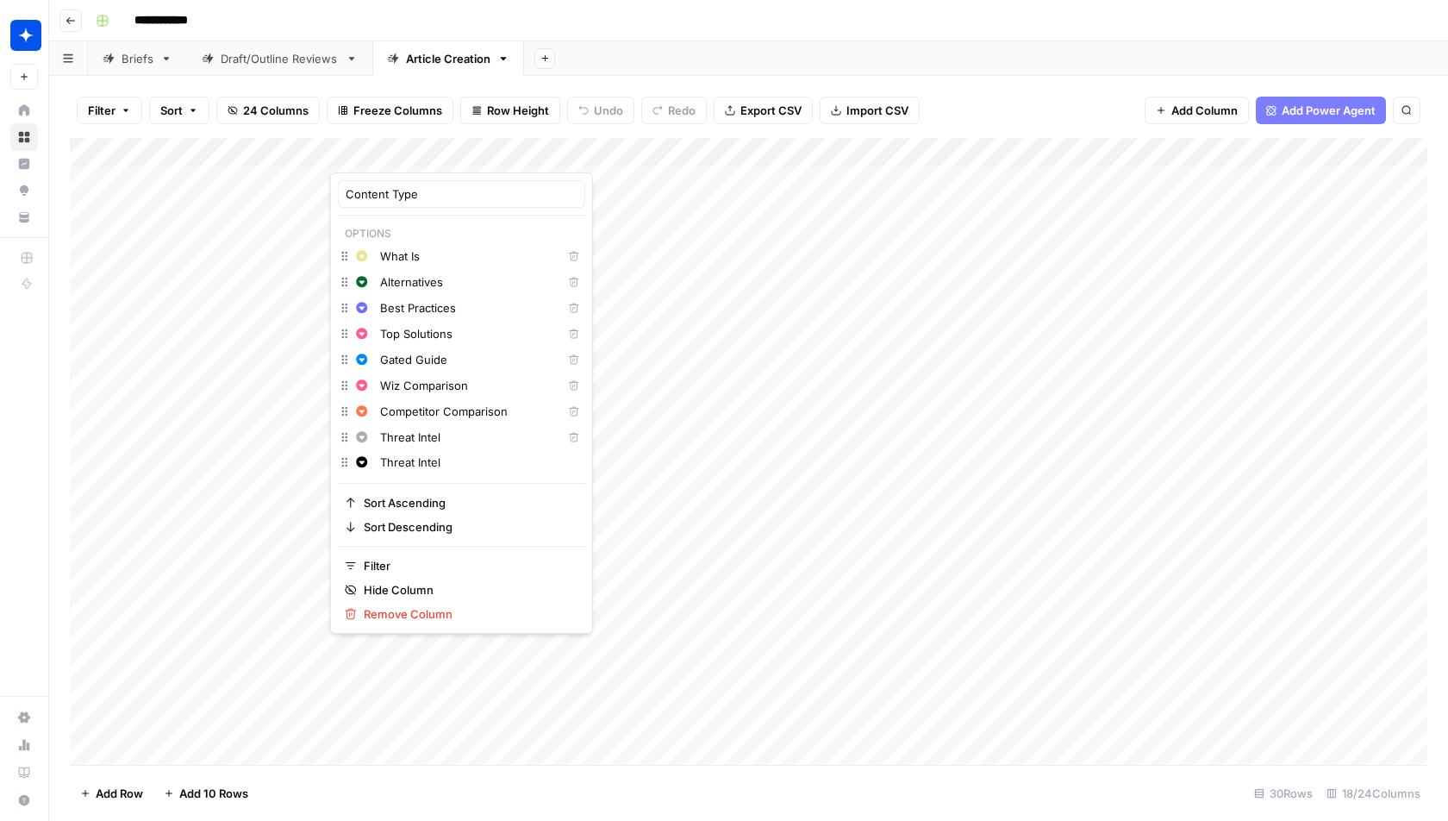
click at [456, 463] on input "Threat Intel" at bounding box center [478, 461] width 197 height 17
paste input "Cloud Careers"
type input "Cloud Careers"
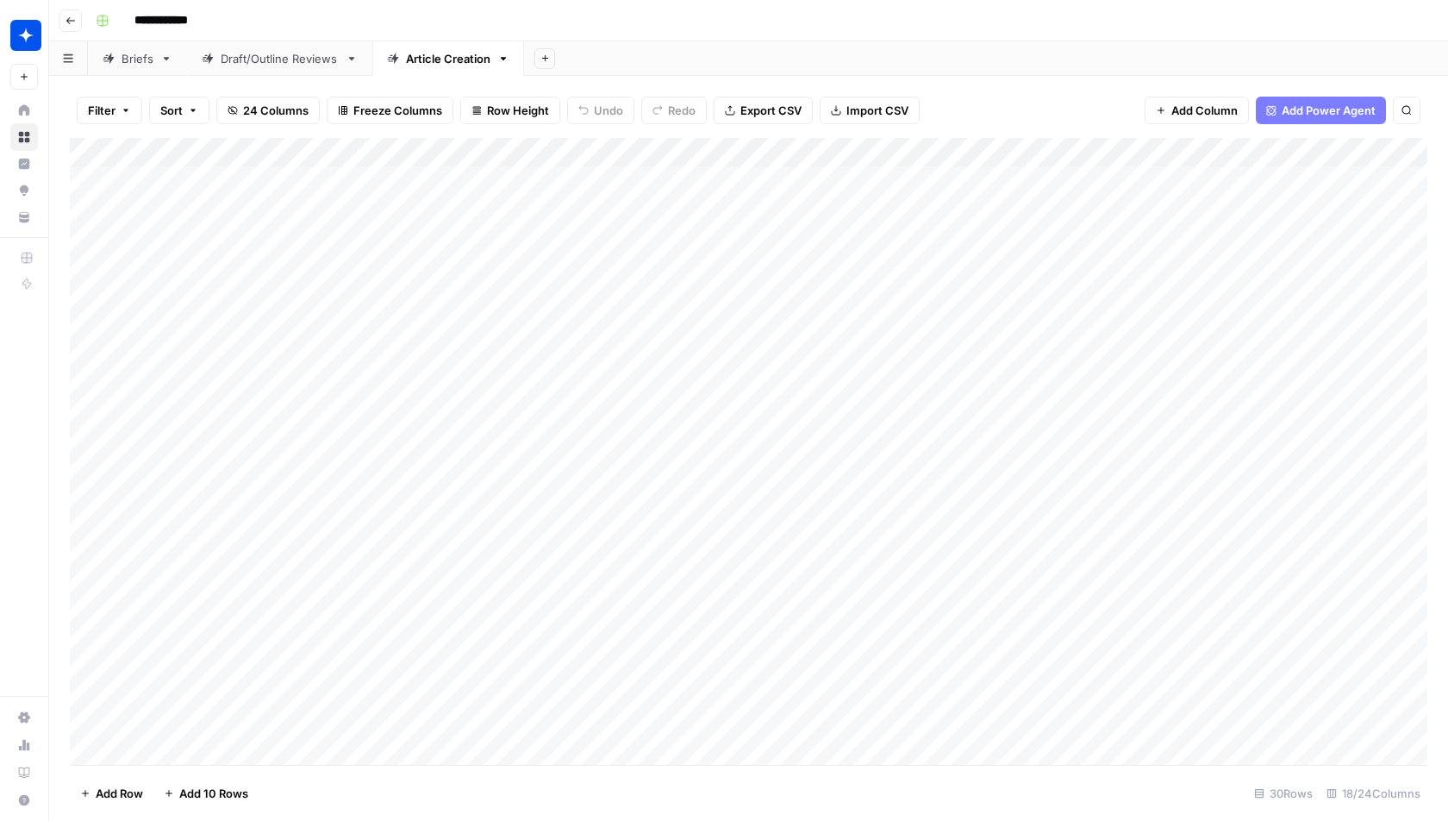
click at [657, 815] on footer "Add Row Add 10 Rows 30 Rows 18/24 Columns" at bounding box center [749, 793] width 1358 height 56
click at [408, 156] on div "Add Column" at bounding box center [749, 452] width 1358 height 628
click at [817, 53] on div "Add Sheet" at bounding box center [986, 58] width 924 height 34
click at [1066, 154] on div "Add Column" at bounding box center [749, 452] width 1358 height 628
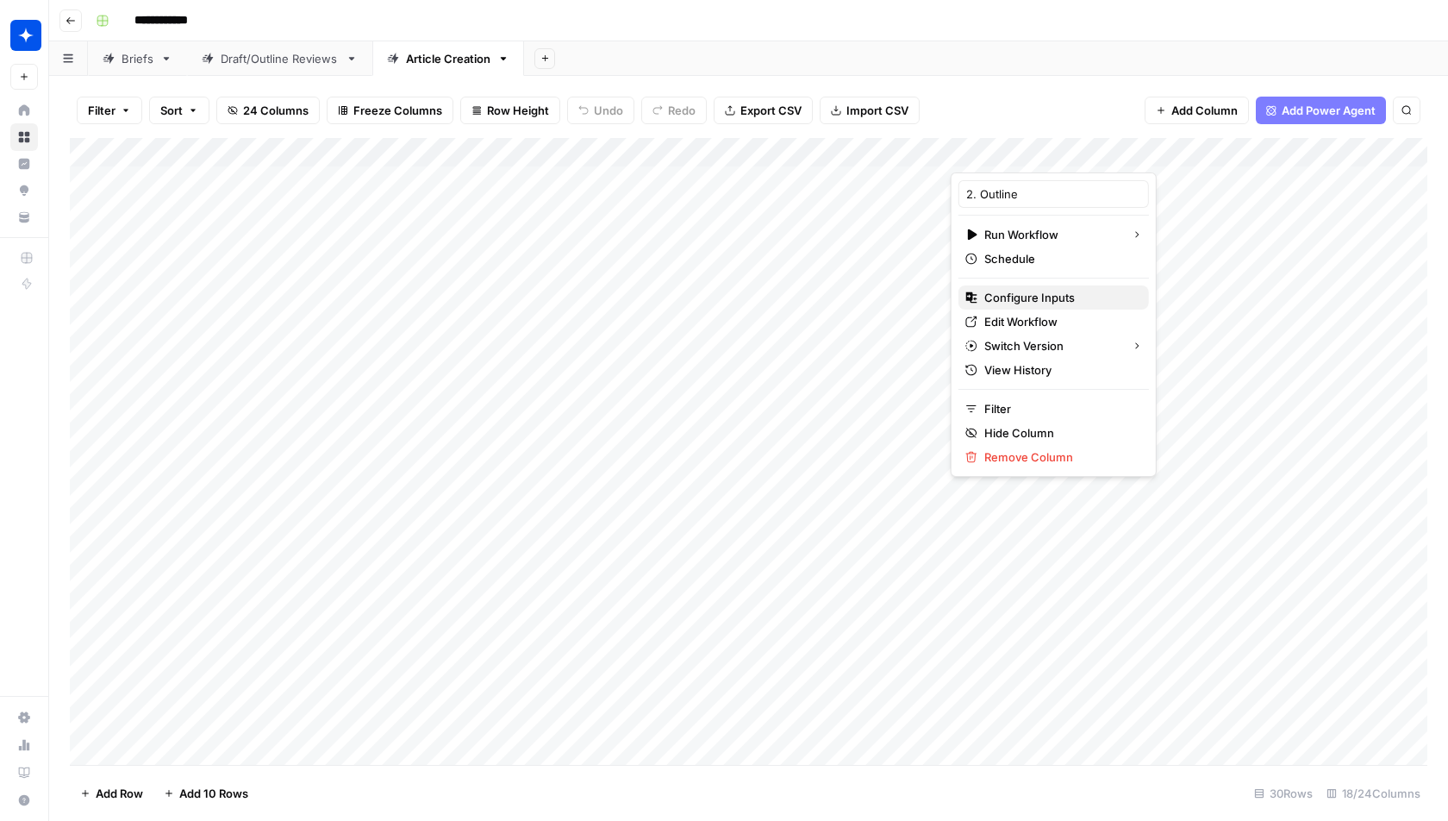
click at [1040, 297] on span "Configure Inputs" at bounding box center [1029, 297] width 91 height 17
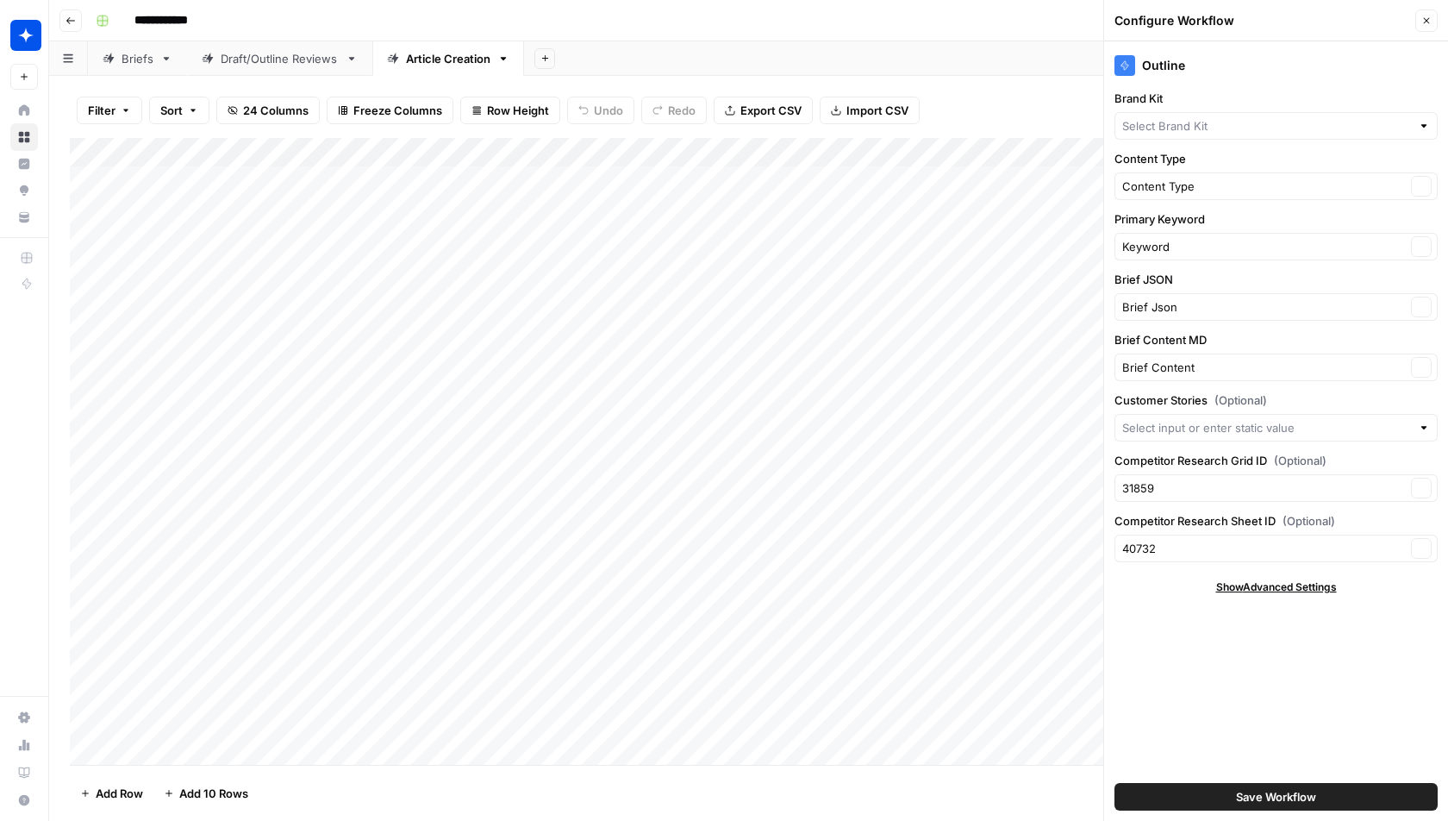
type input "Customer Stories"
type input "Wiz"
click at [1061, 145] on div "Add Column" at bounding box center [749, 452] width 1358 height 628
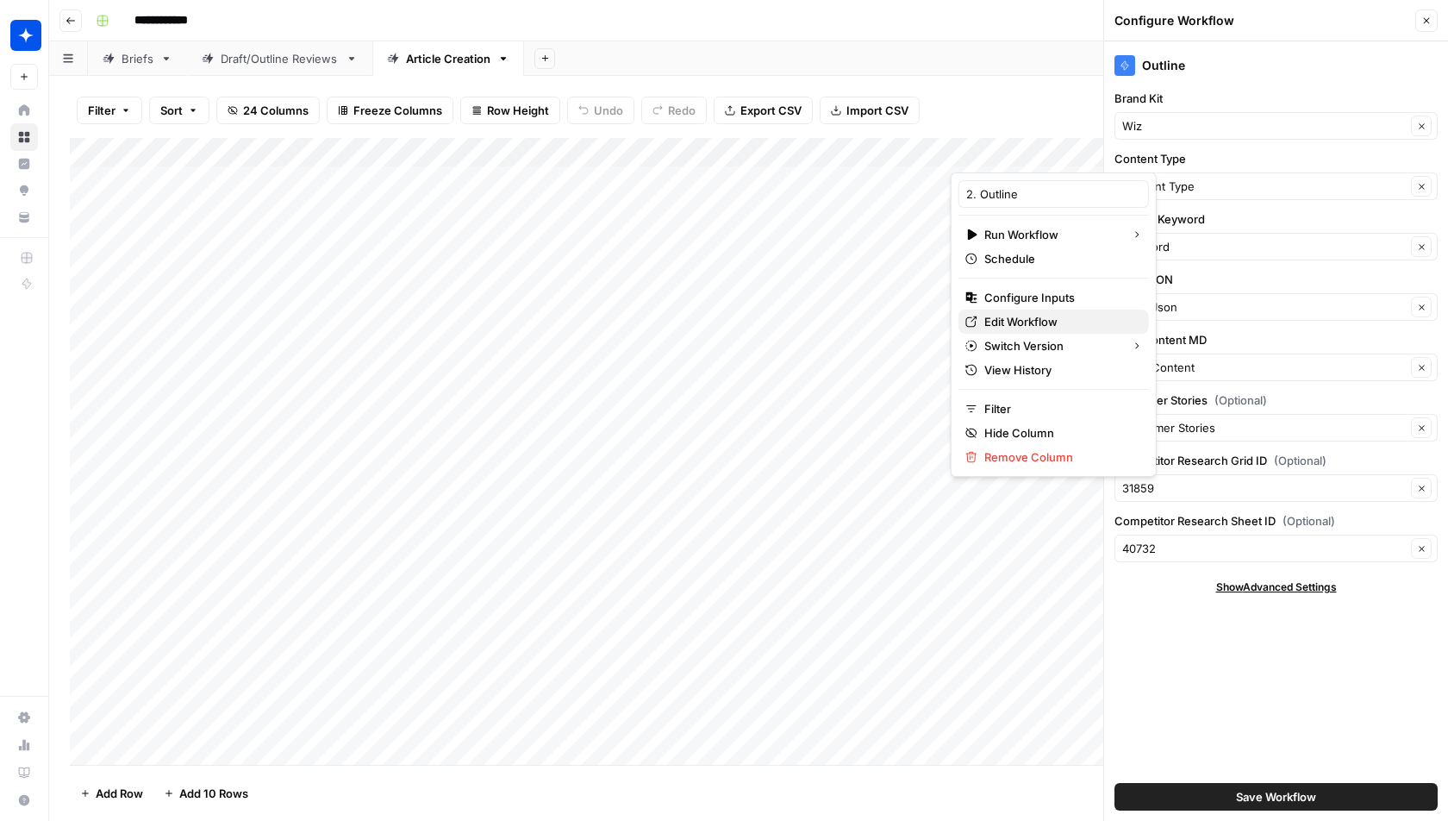
click at [985, 316] on span "Edit Workflow" at bounding box center [1020, 321] width 73 height 17
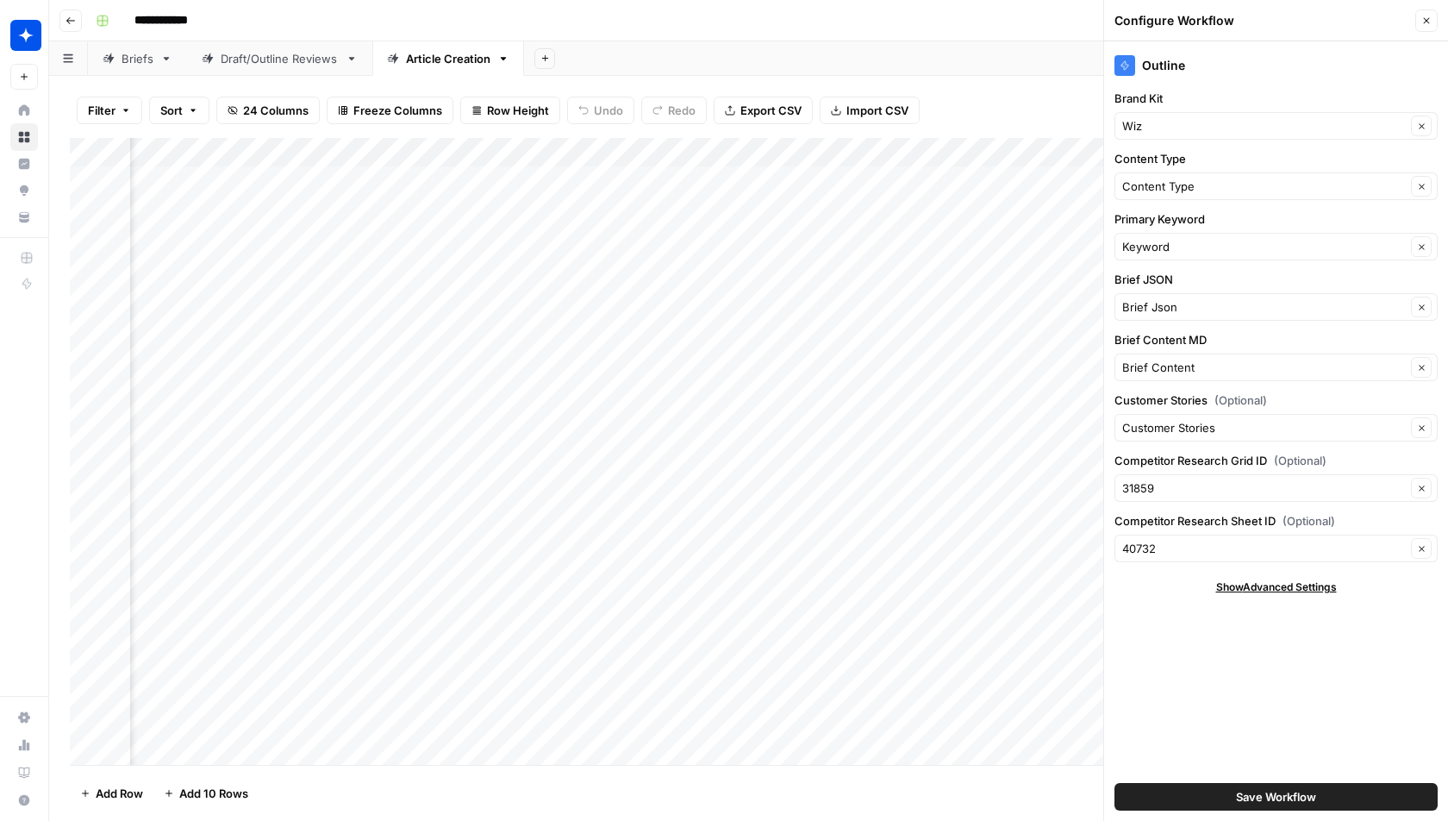
scroll to position [0, 1031]
click at [515, 153] on div "Add Column" at bounding box center [749, 452] width 1358 height 628
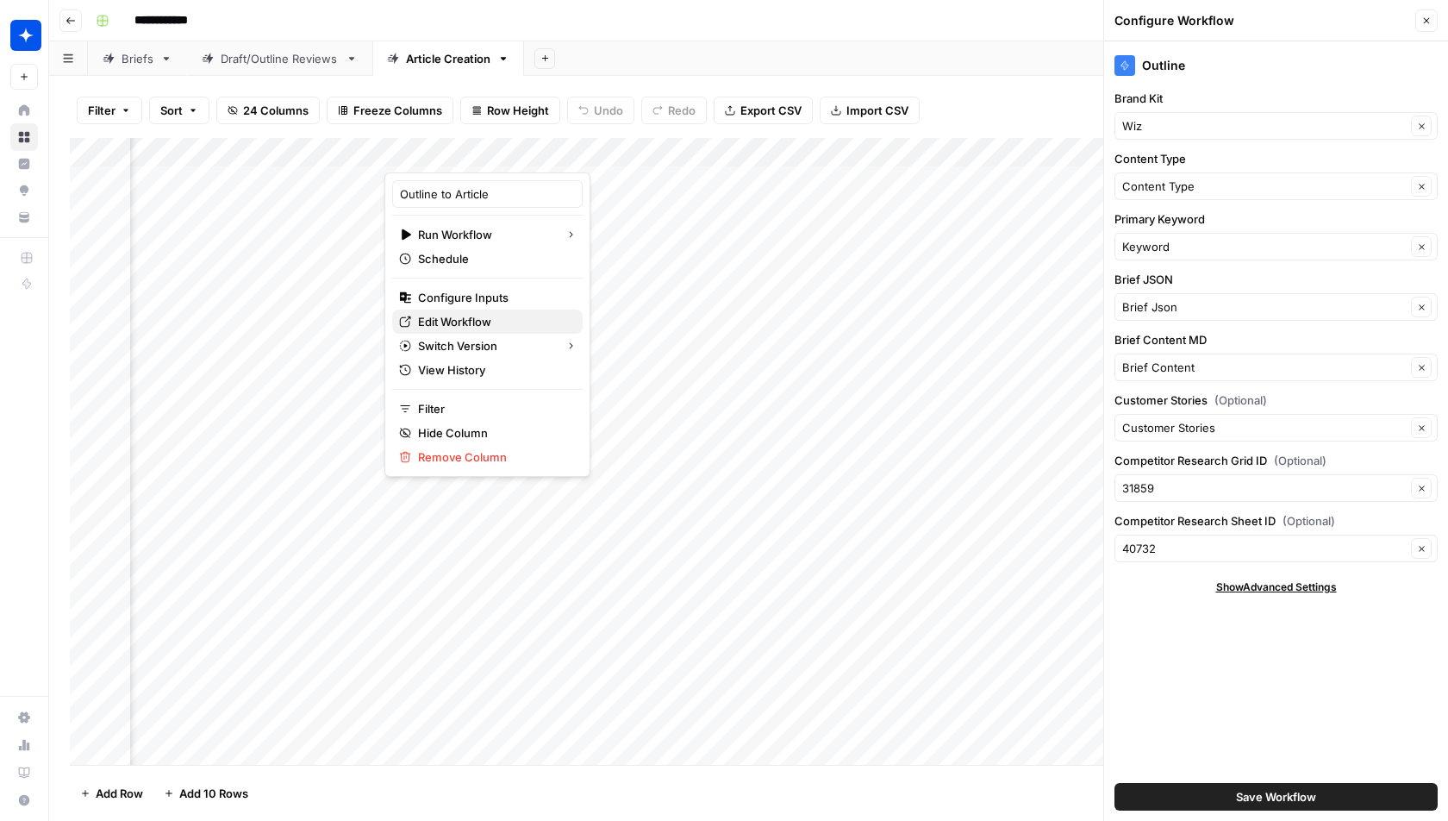
click at [465, 322] on span "Edit Workflow" at bounding box center [454, 321] width 73 height 17
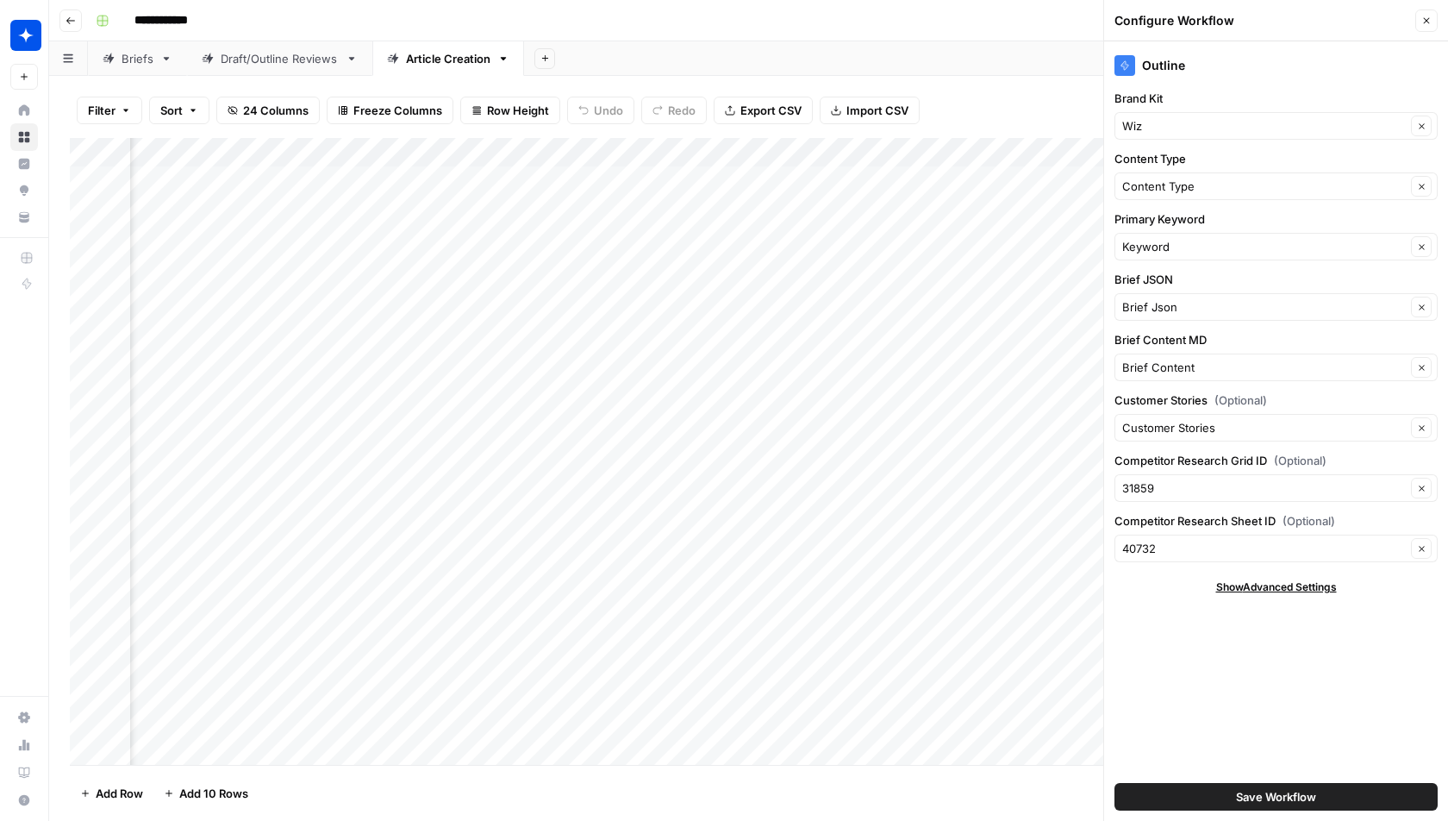
scroll to position [0, 1809]
click at [569, 166] on div "Add Column" at bounding box center [749, 452] width 1358 height 628
click at [567, 147] on div "Add Column" at bounding box center [749, 452] width 1358 height 628
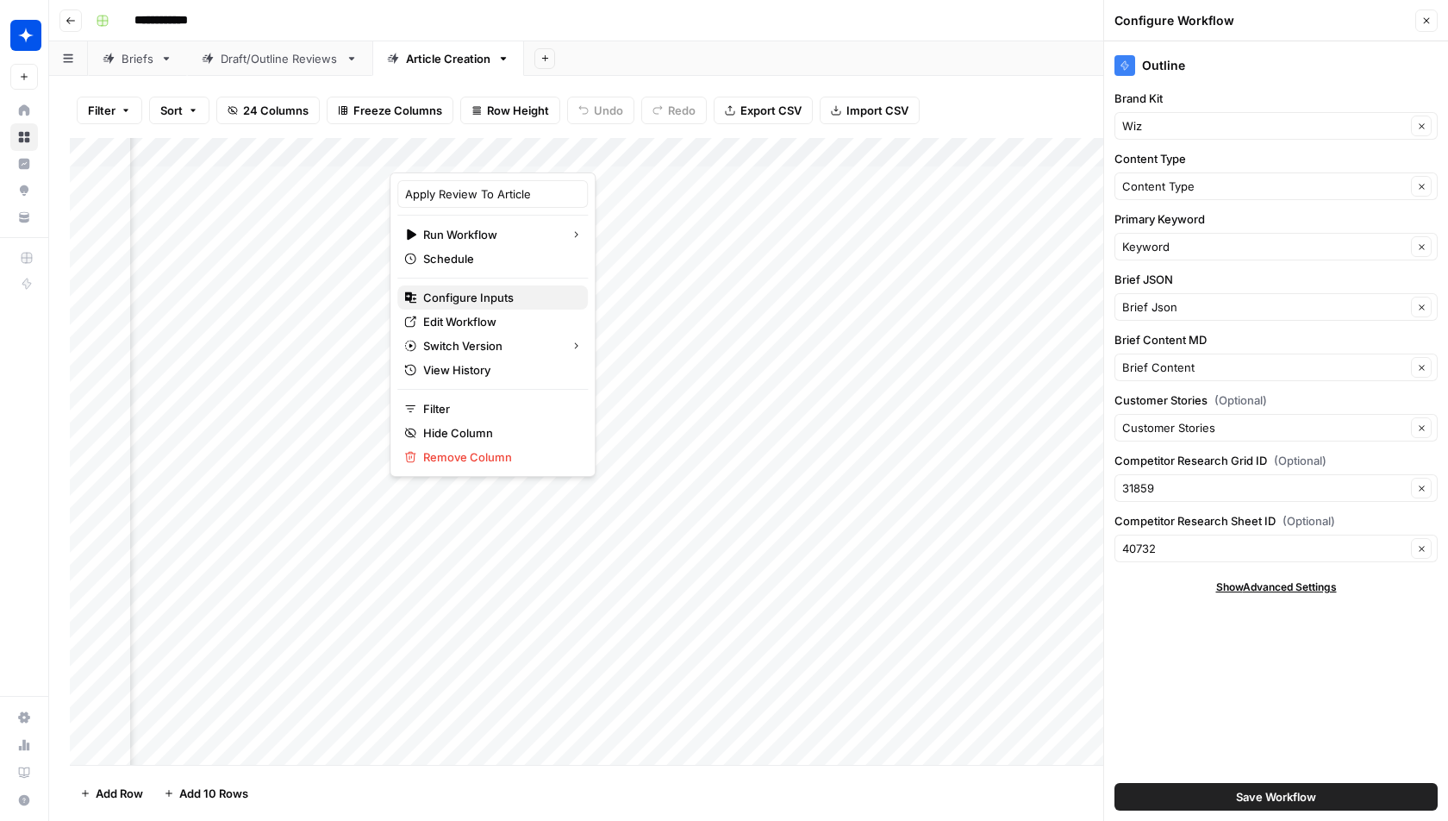
click at [483, 289] on span "Configure Inputs" at bounding box center [468, 297] width 91 height 17
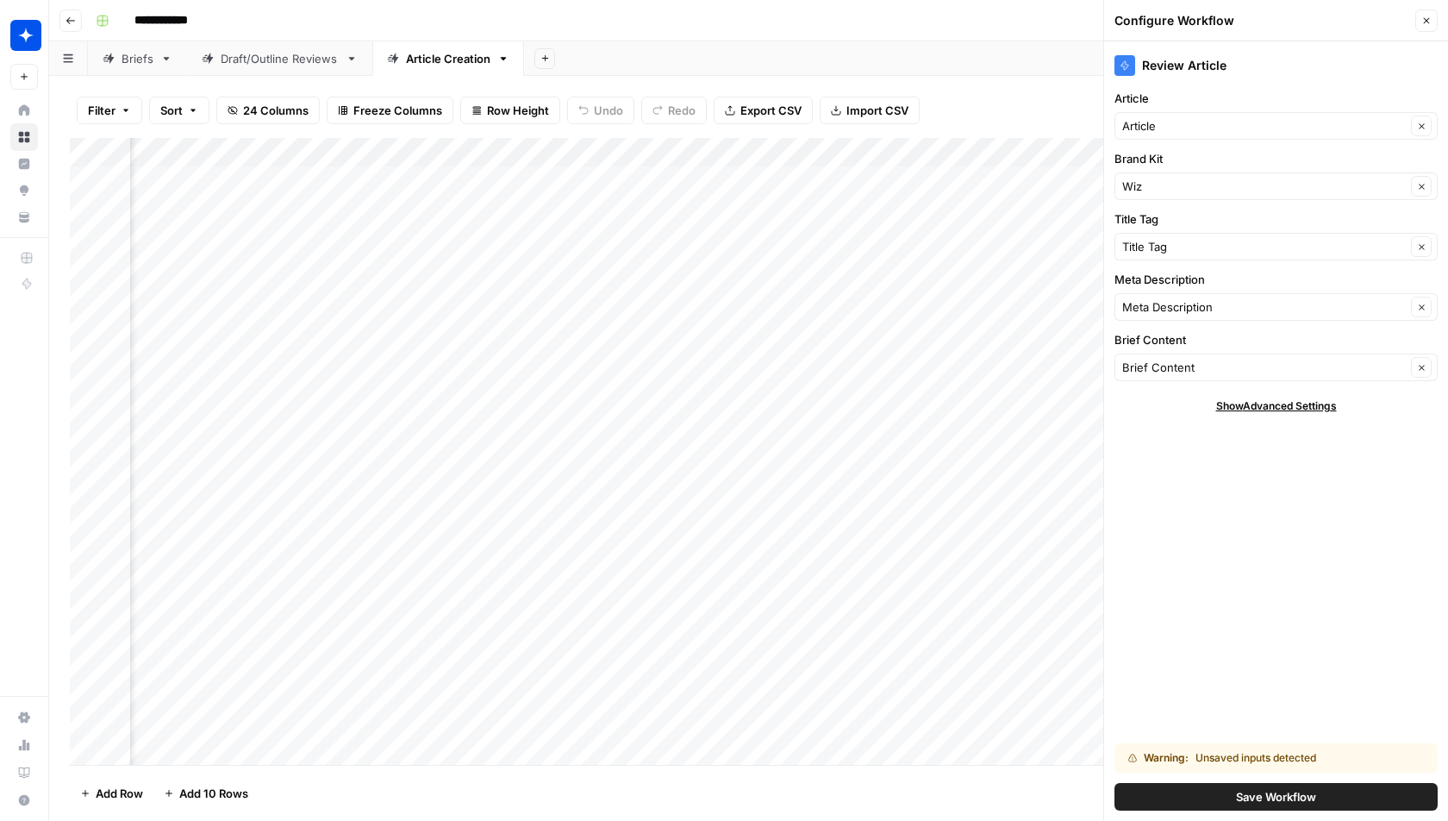
scroll to position [0, 645]
click at [1190, 366] on input "Brief Content" at bounding box center [1264, 367] width 284 height 17
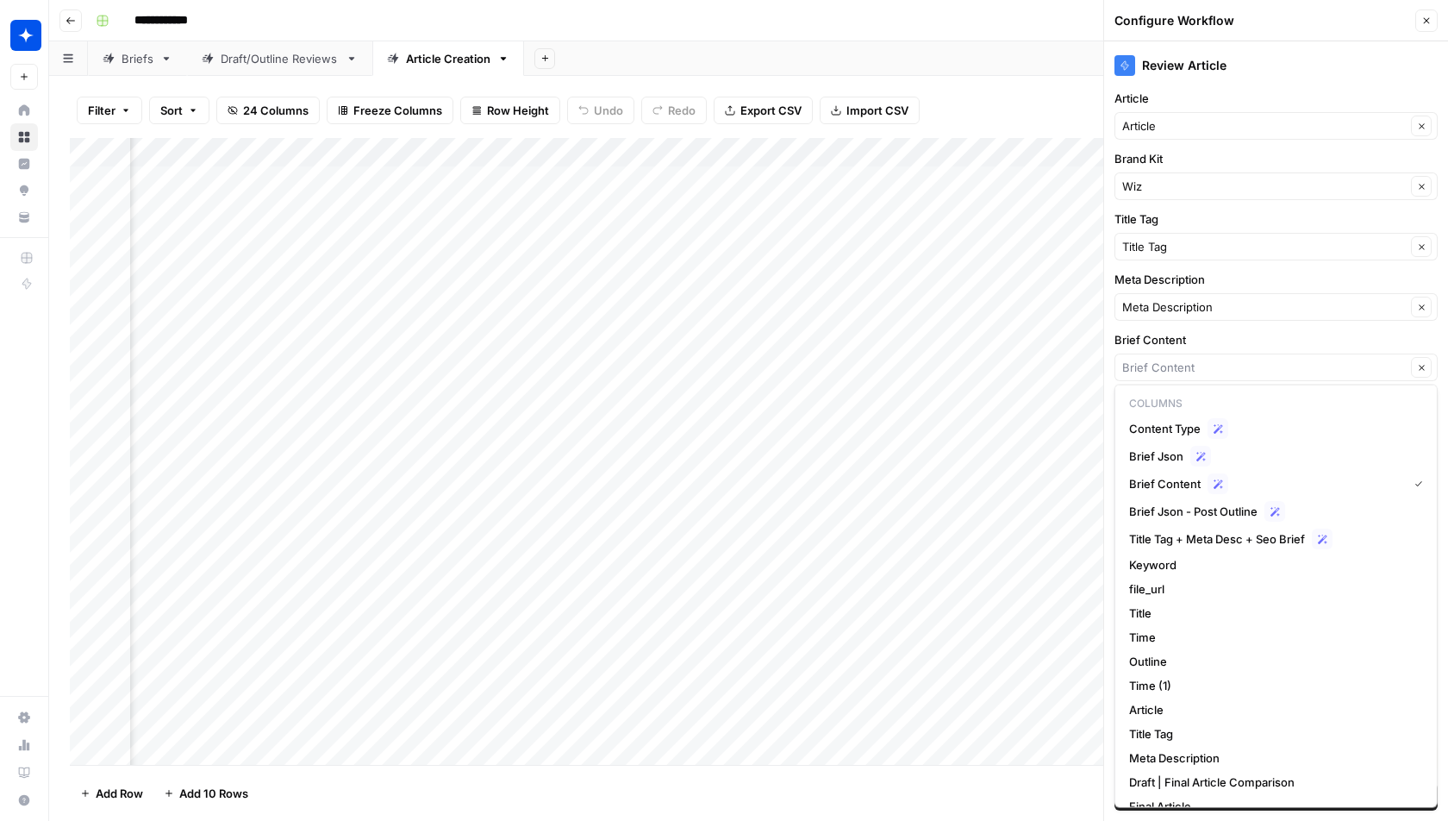
type input "Brief Content"
click at [1242, 337] on label "Brief Content" at bounding box center [1276, 339] width 323 height 17
click at [1242, 359] on input "Brief Content" at bounding box center [1264, 367] width 284 height 17
click at [1428, 25] on icon "button" at bounding box center [1426, 21] width 10 height 10
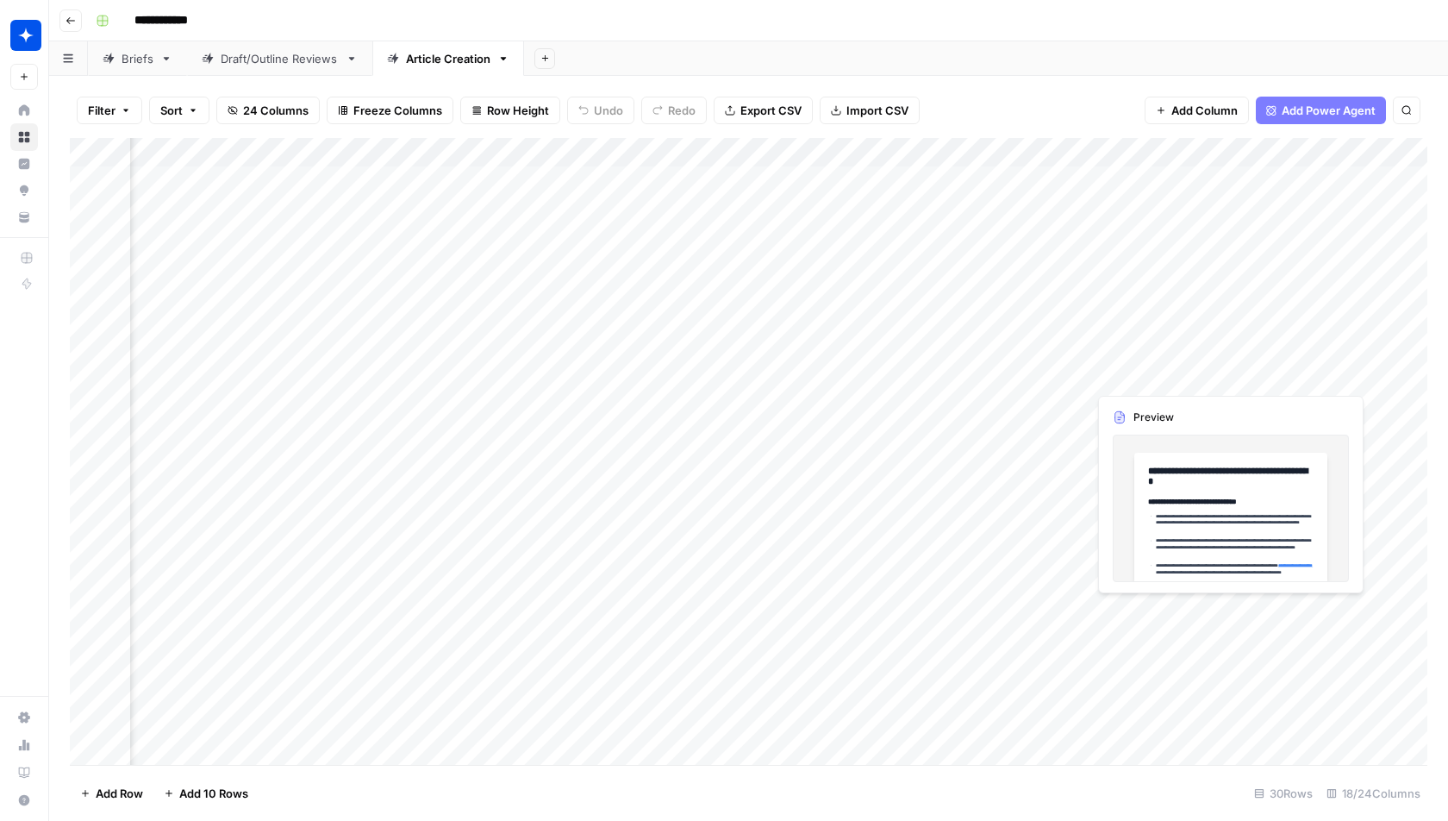
scroll to position [0, 1419]
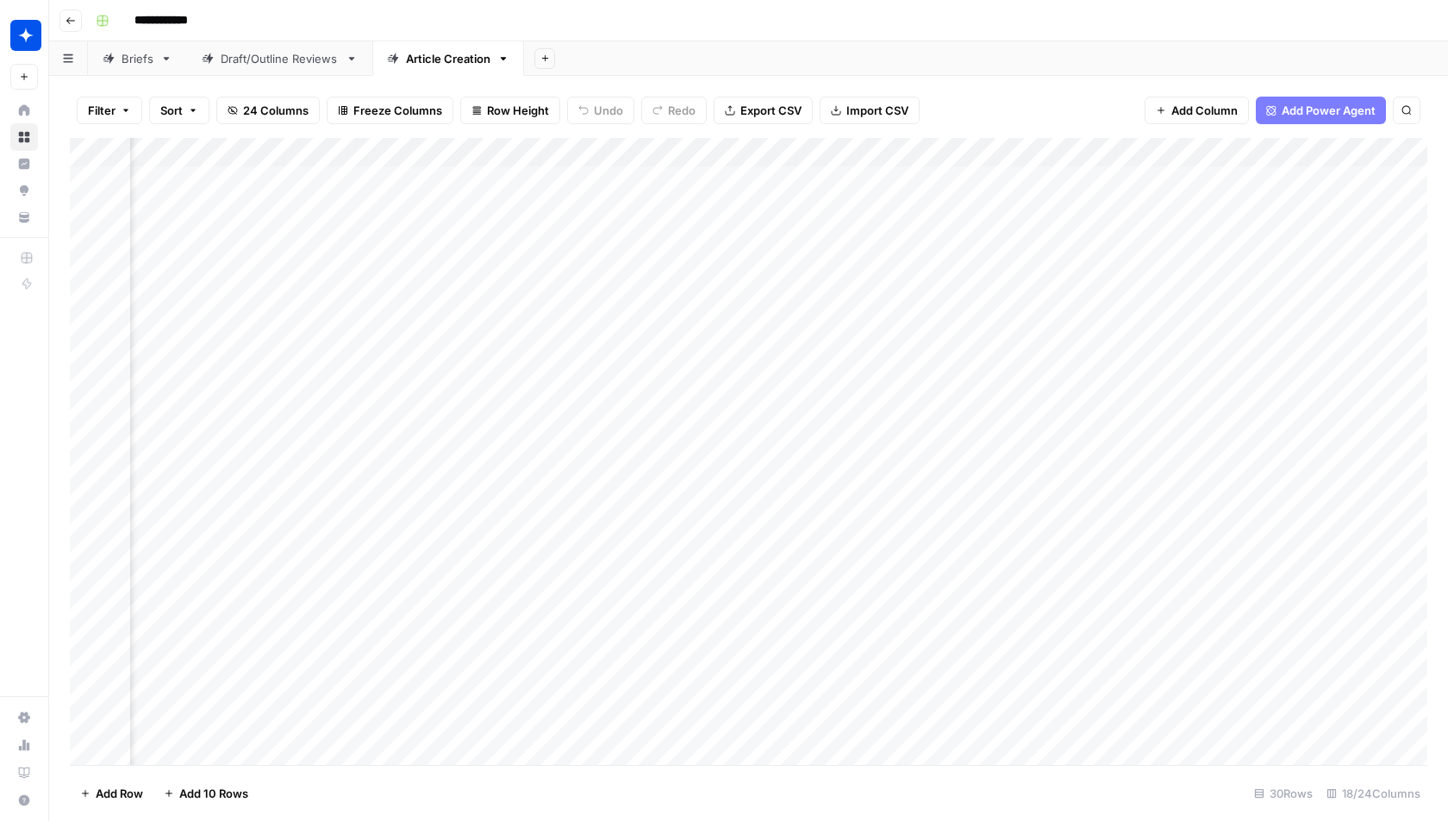
click at [946, 154] on div "Add Column" at bounding box center [749, 452] width 1358 height 628
click at [1009, 109] on div "Filter Sort 24 Columns Freeze Columns Row Height Undo Redo Export CSV Import CS…" at bounding box center [749, 110] width 1358 height 55
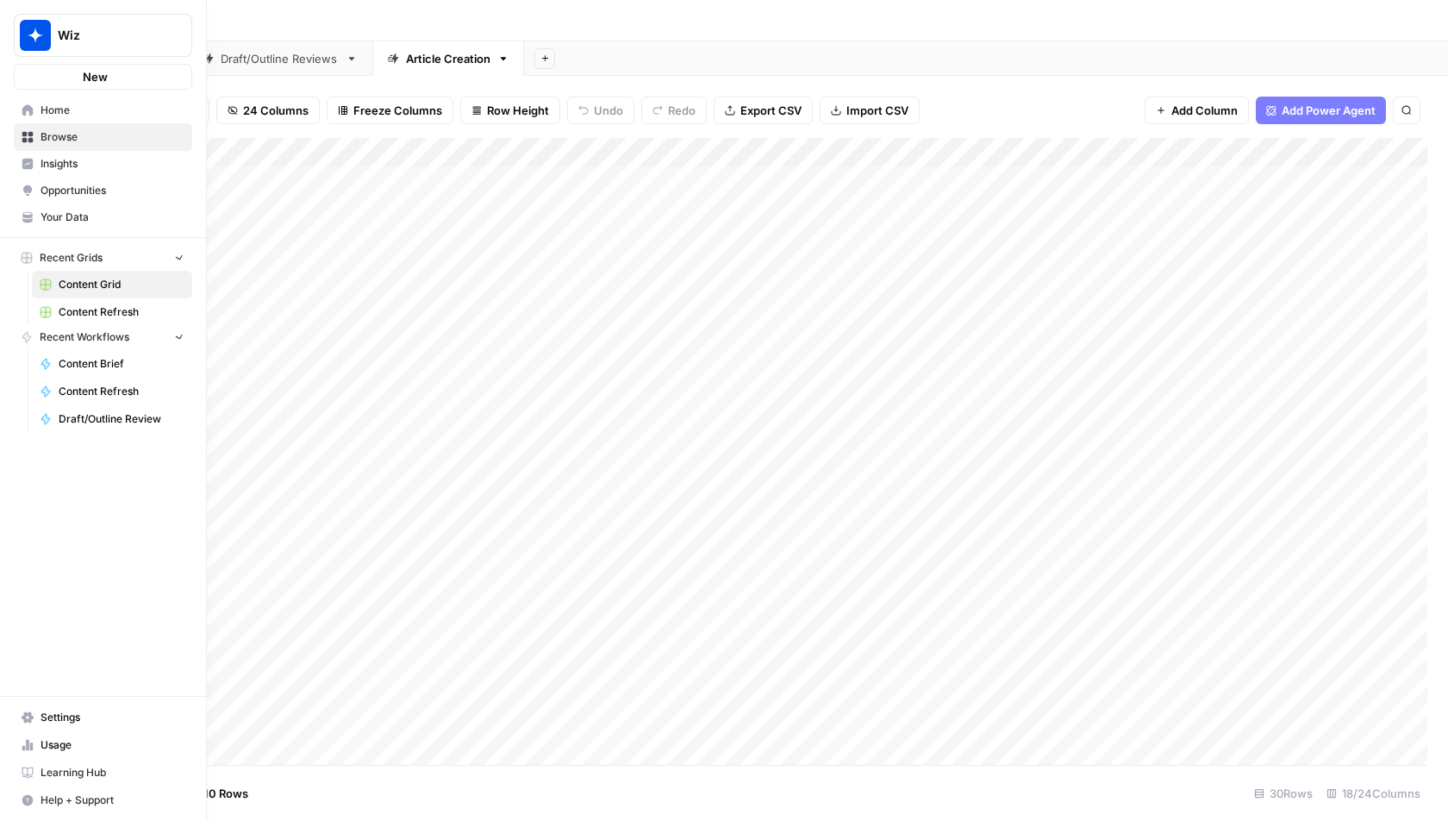
click at [33, 106] on link "Home" at bounding box center [103, 111] width 178 height 28
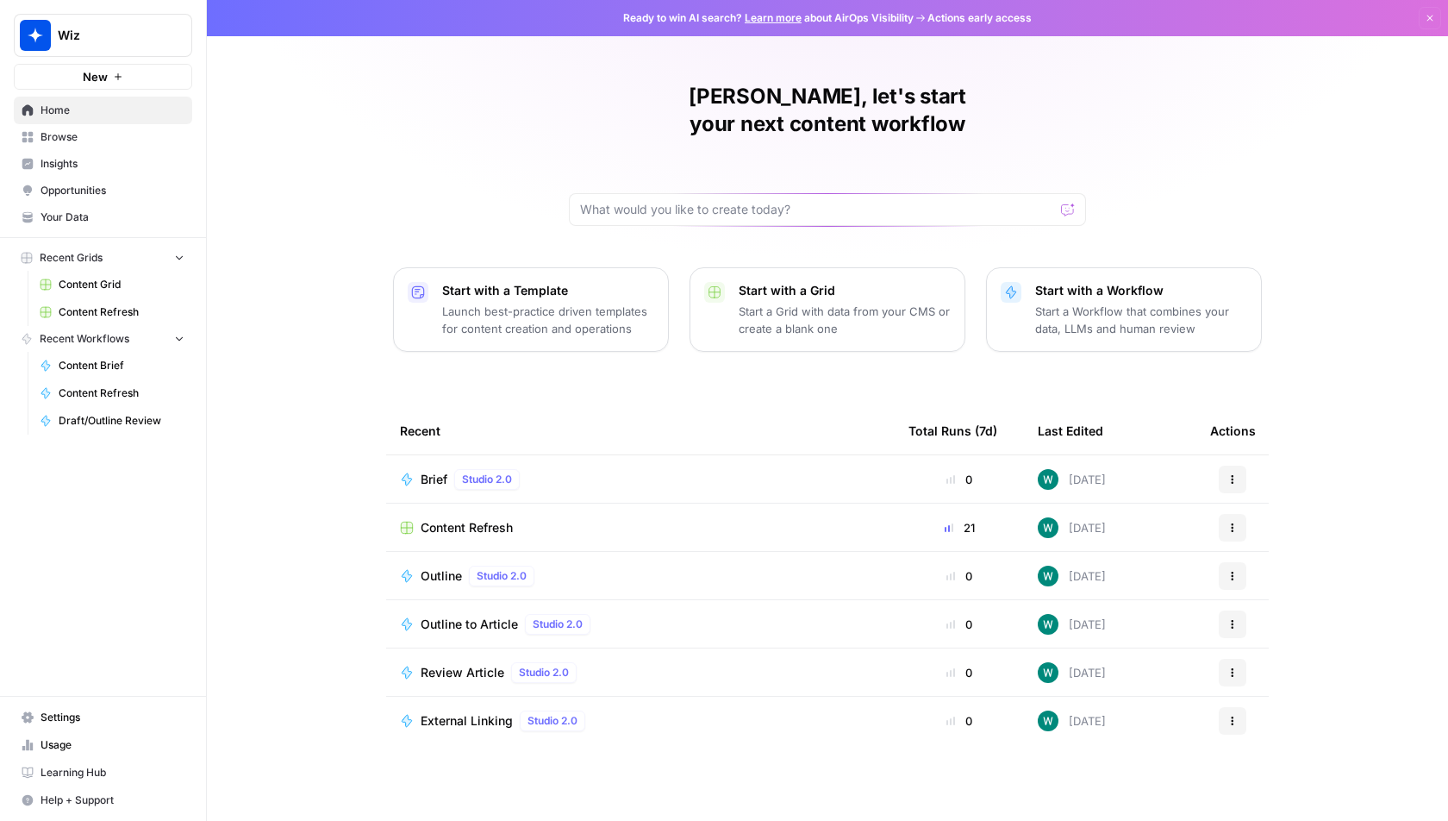
click at [133, 143] on span "Browse" at bounding box center [113, 137] width 144 height 16
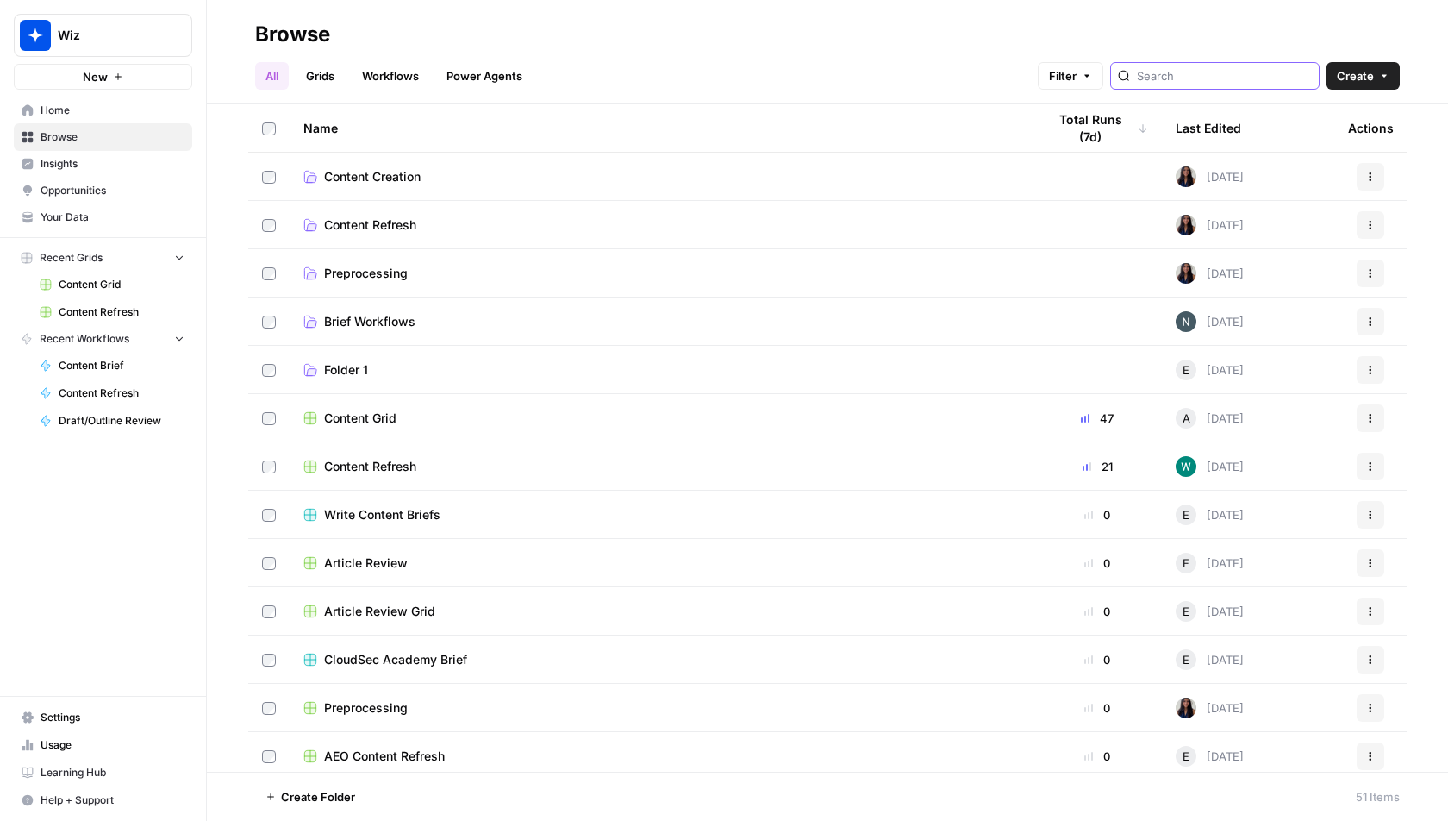
click at [1221, 72] on input "search" at bounding box center [1224, 75] width 175 height 17
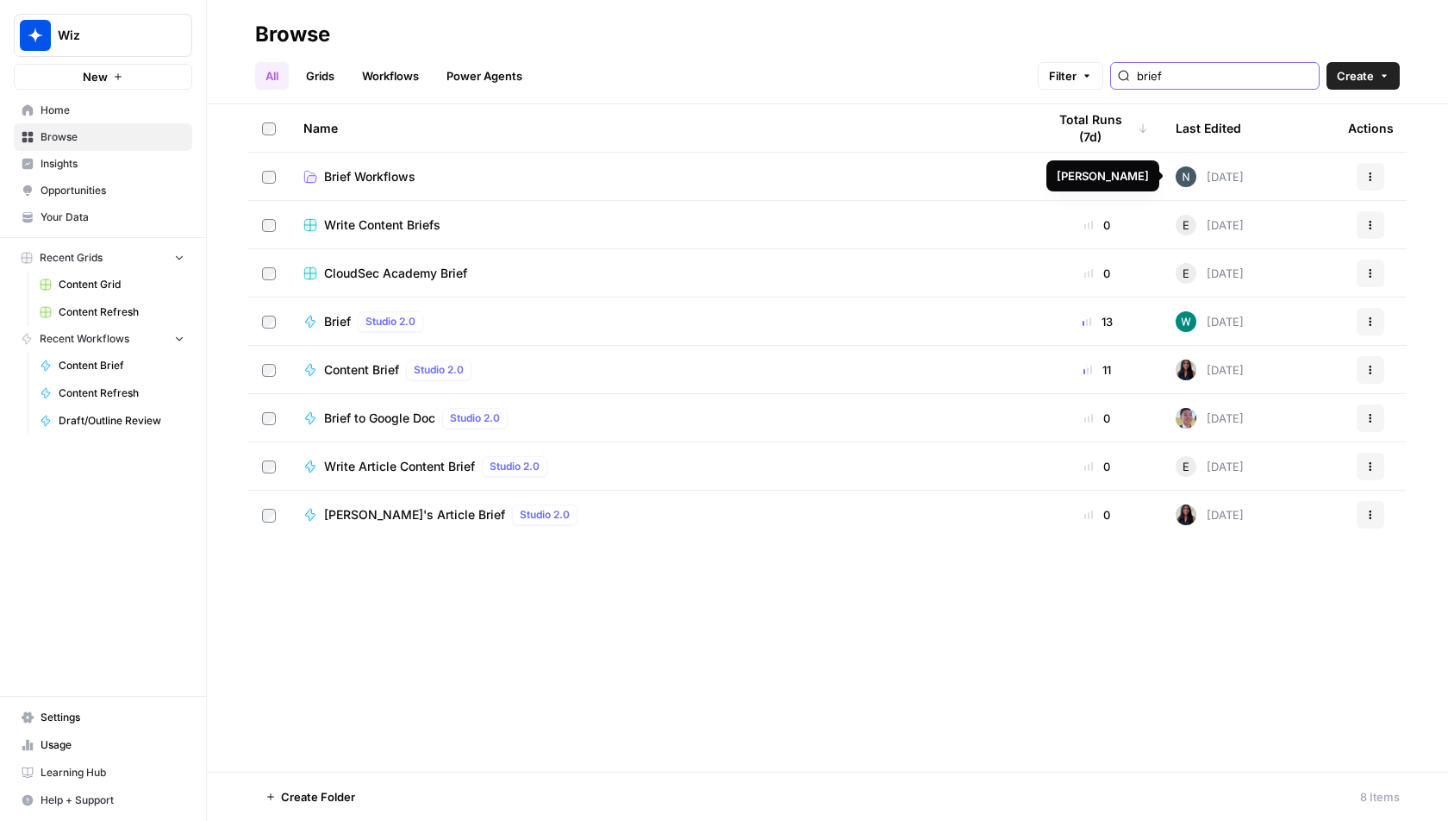
type input "brief"
click at [1244, 129] on th "Last Edited" at bounding box center [1248, 127] width 172 height 47
click at [1236, 130] on div "Last Edited" at bounding box center [1215, 127] width 79 height 47
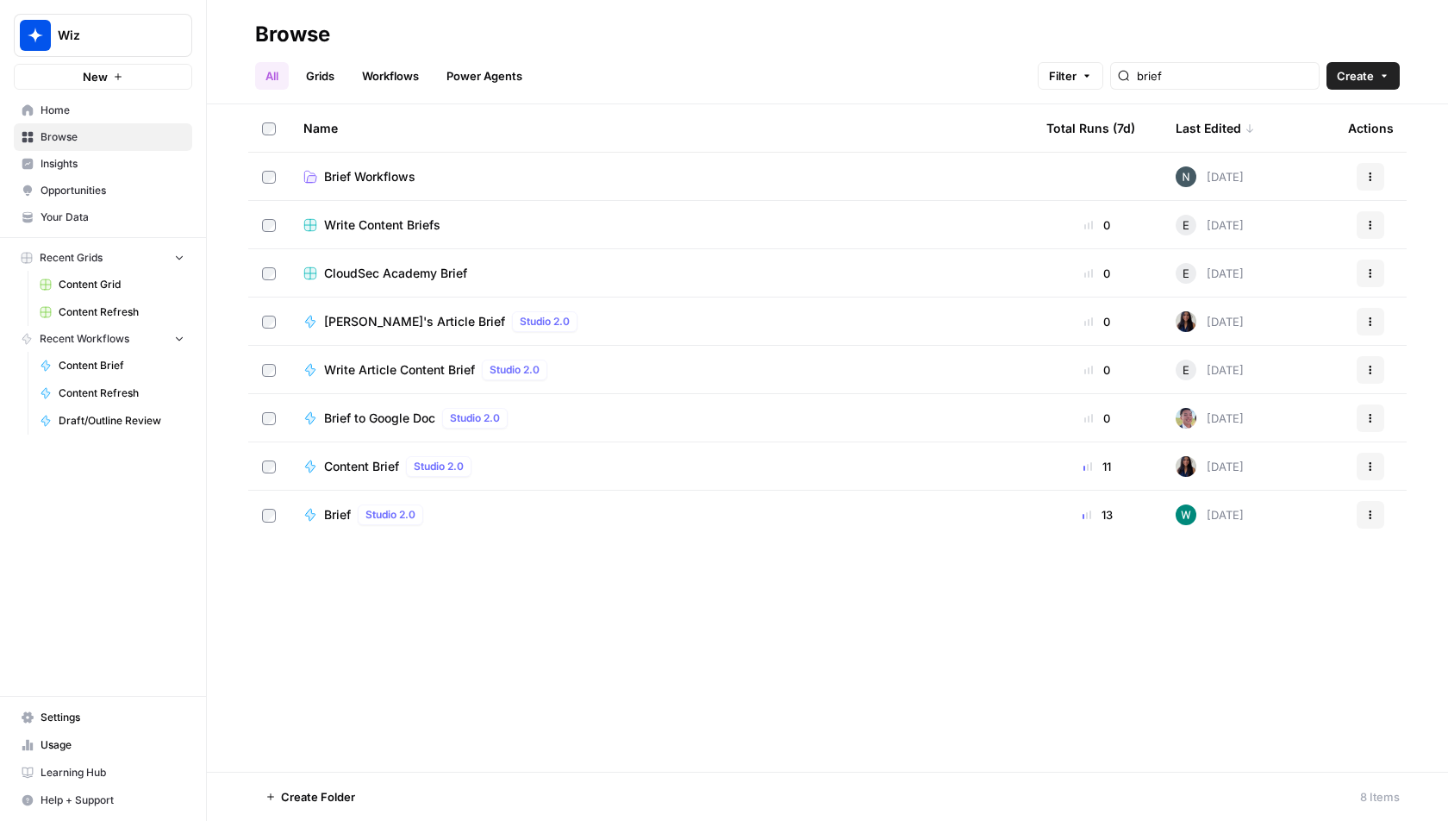
click at [1237, 132] on div "Last Edited" at bounding box center [1215, 127] width 79 height 47
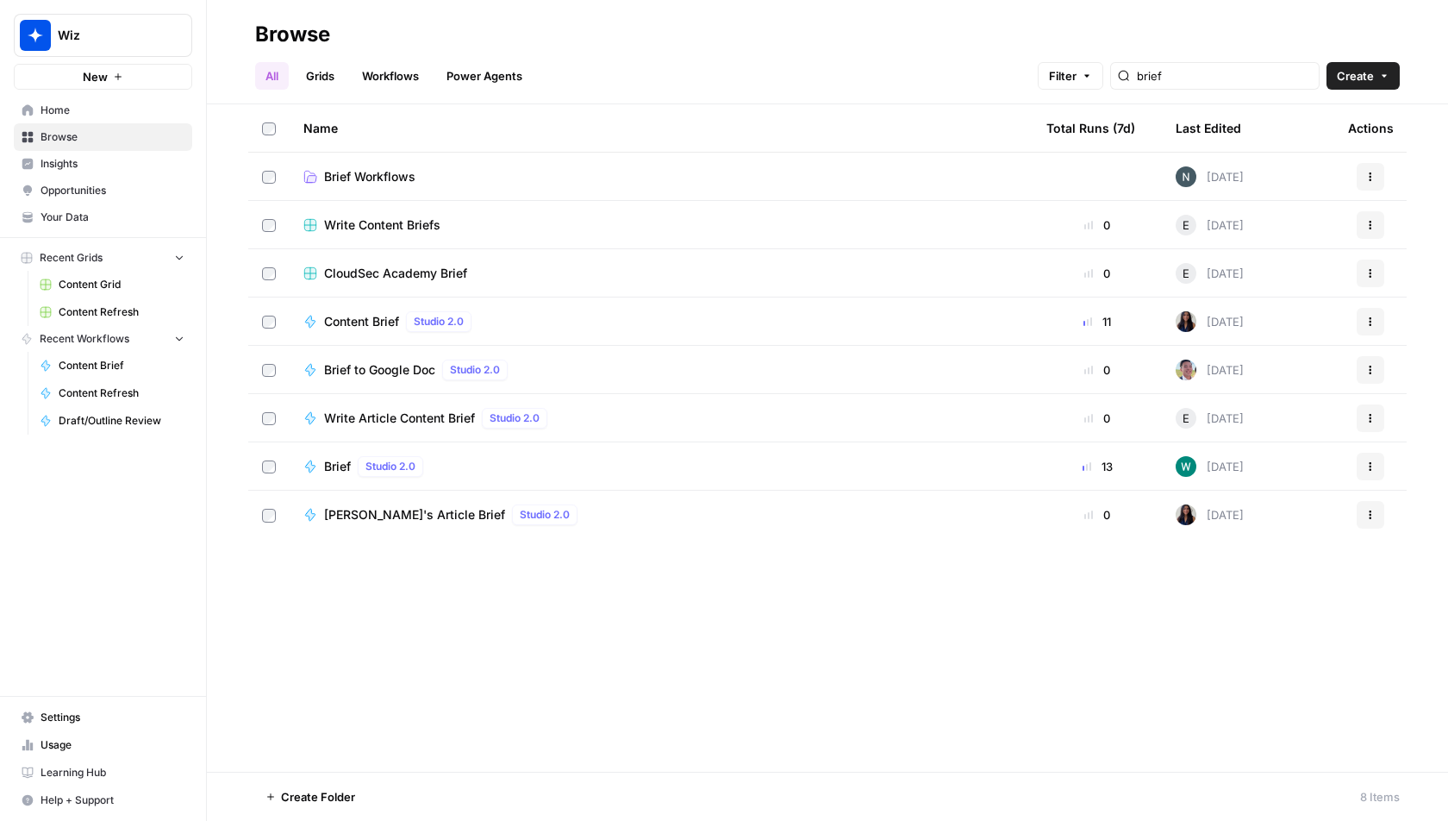
click at [500, 185] on td "Brief Workflows" at bounding box center [661, 176] width 743 height 47
click at [293, 179] on td "Brief Workflows" at bounding box center [661, 176] width 743 height 47
click at [328, 179] on span "Brief Workflows" at bounding box center [369, 176] width 91 height 17
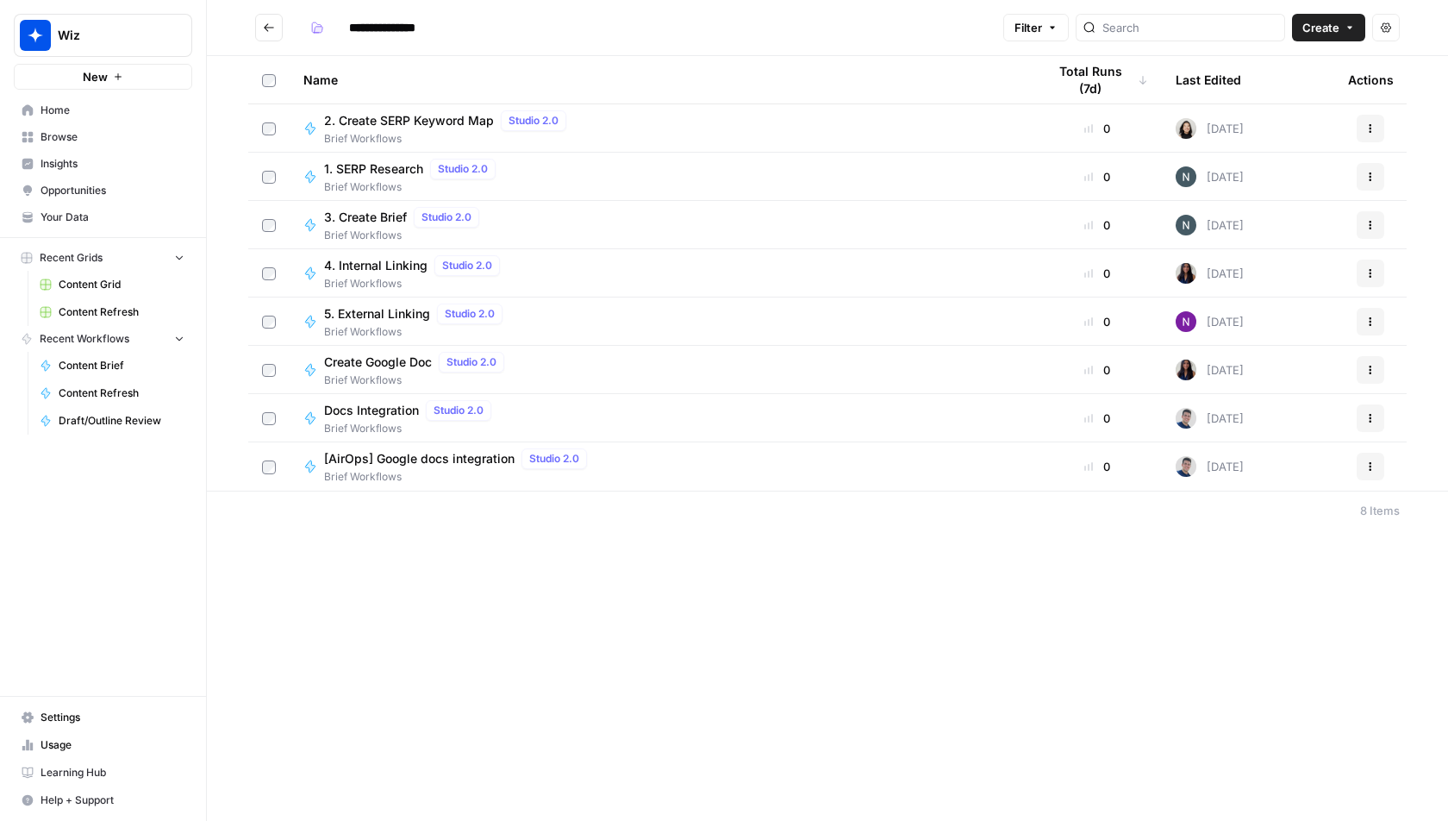
click at [1210, 75] on div "Last Edited" at bounding box center [1209, 79] width 66 height 47
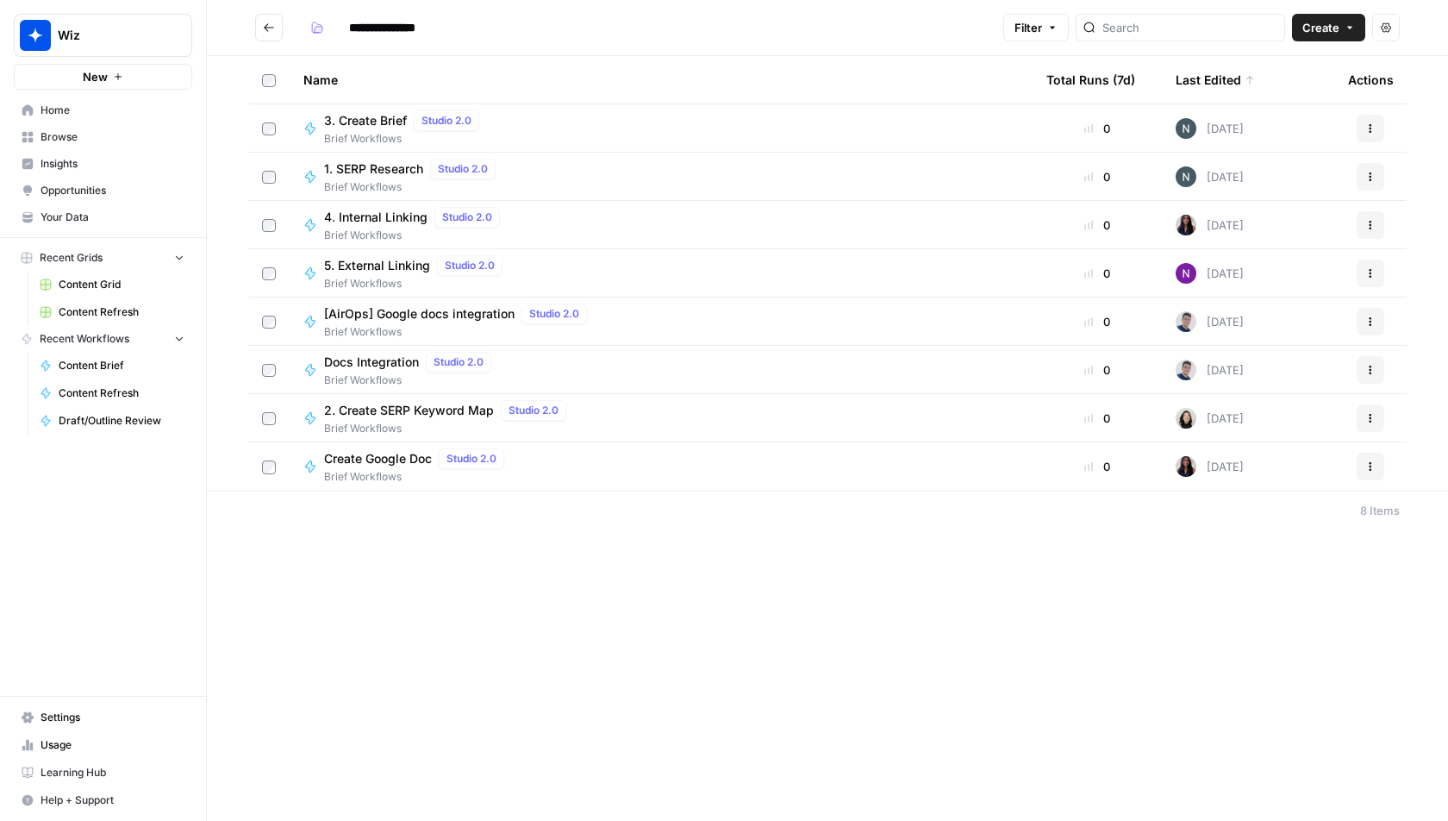
click at [275, 33] on button "Go back" at bounding box center [269, 28] width 28 height 28
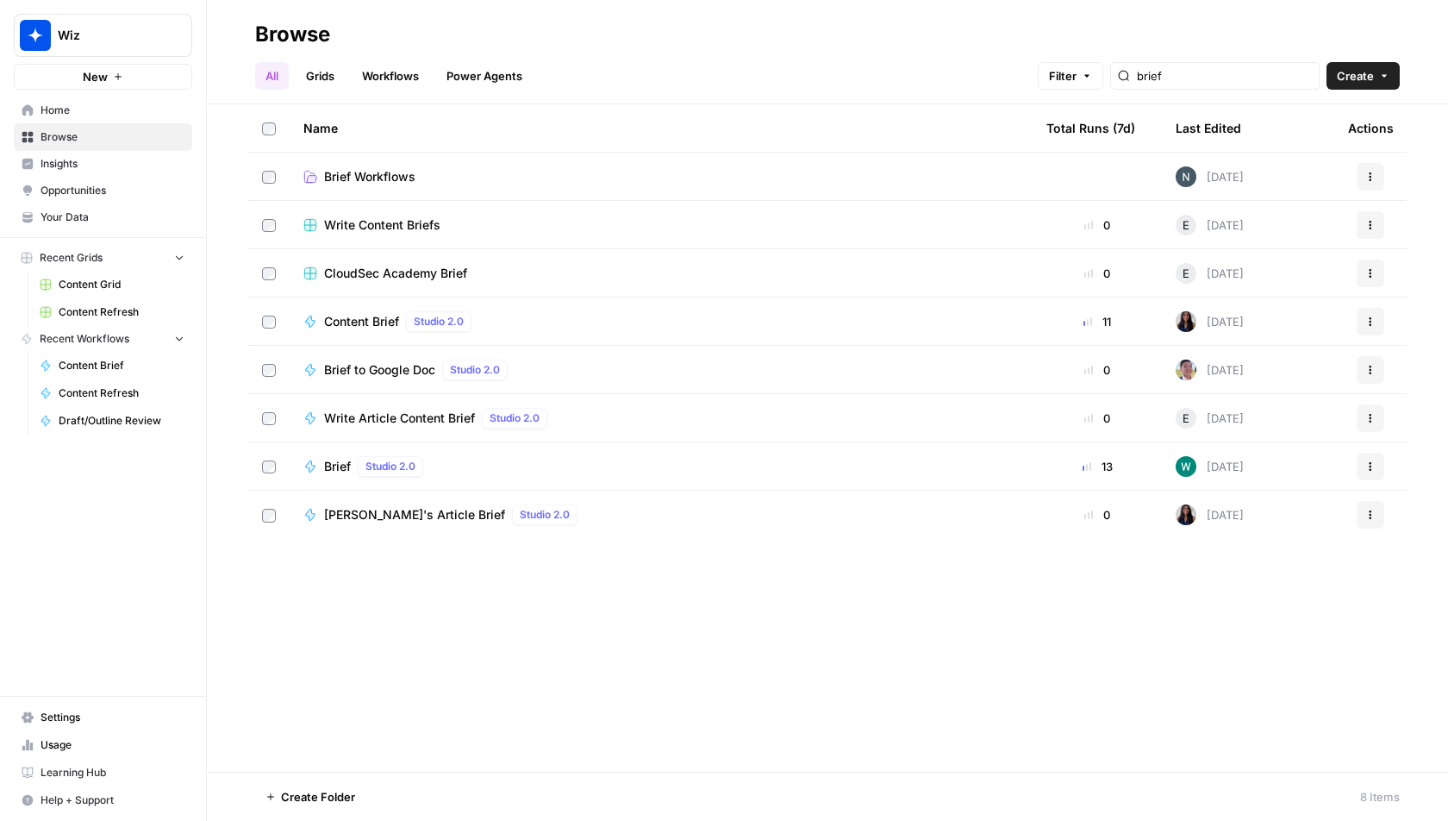
click at [315, 87] on link "Grids" at bounding box center [320, 76] width 49 height 28
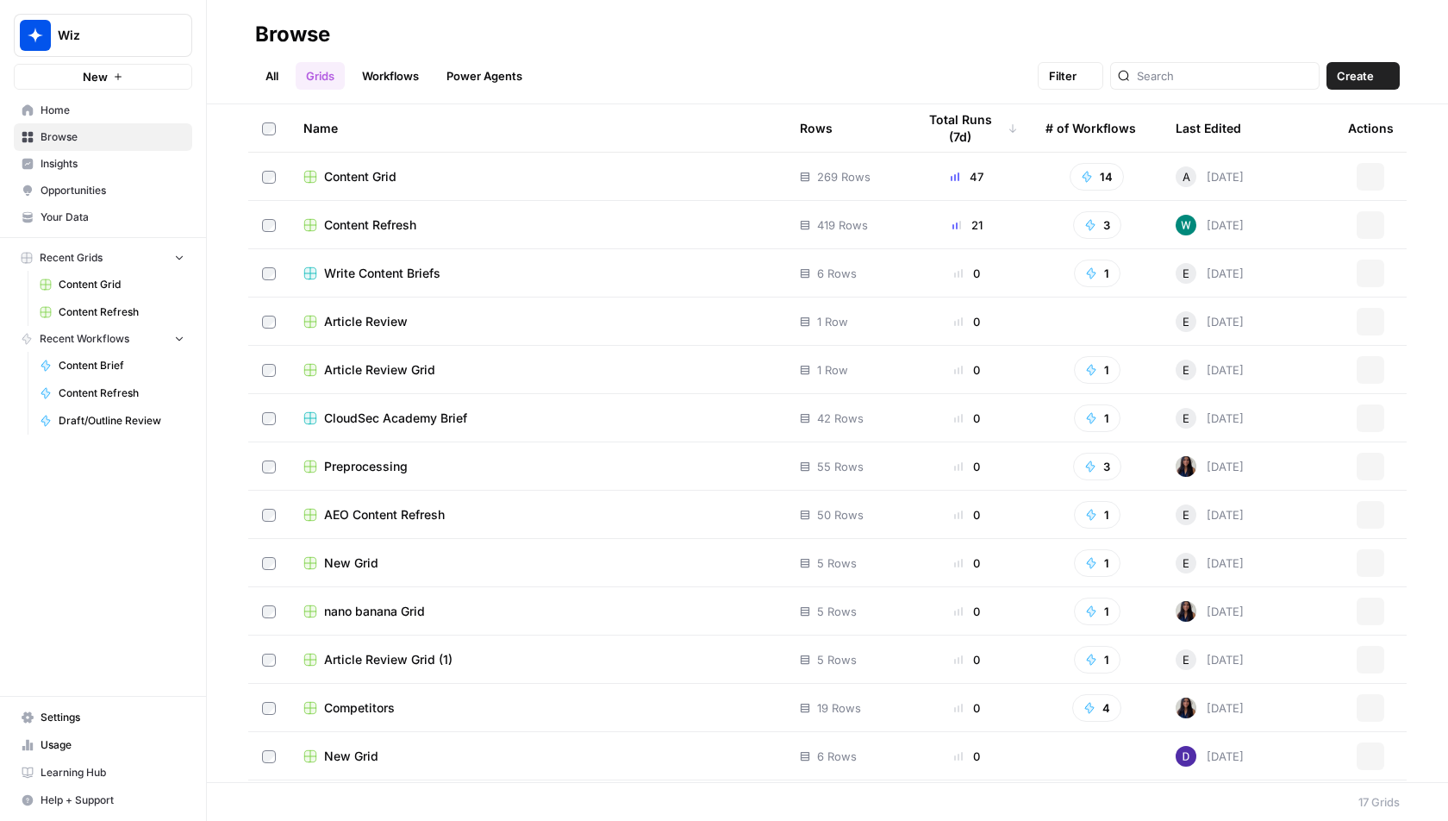
click at [383, 70] on link "Workflows" at bounding box center [391, 76] width 78 height 28
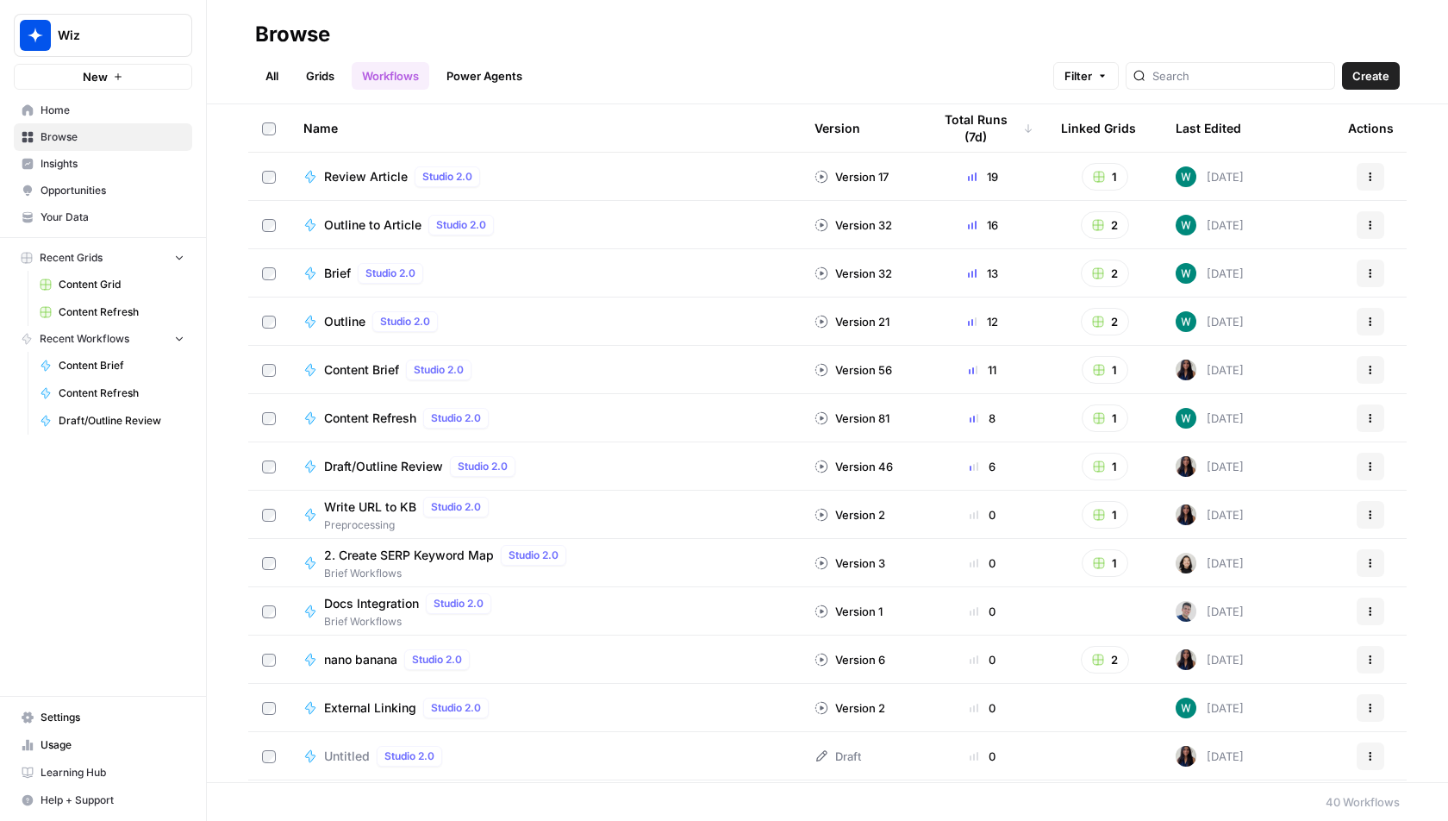
click at [321, 71] on link "Grids" at bounding box center [320, 76] width 49 height 28
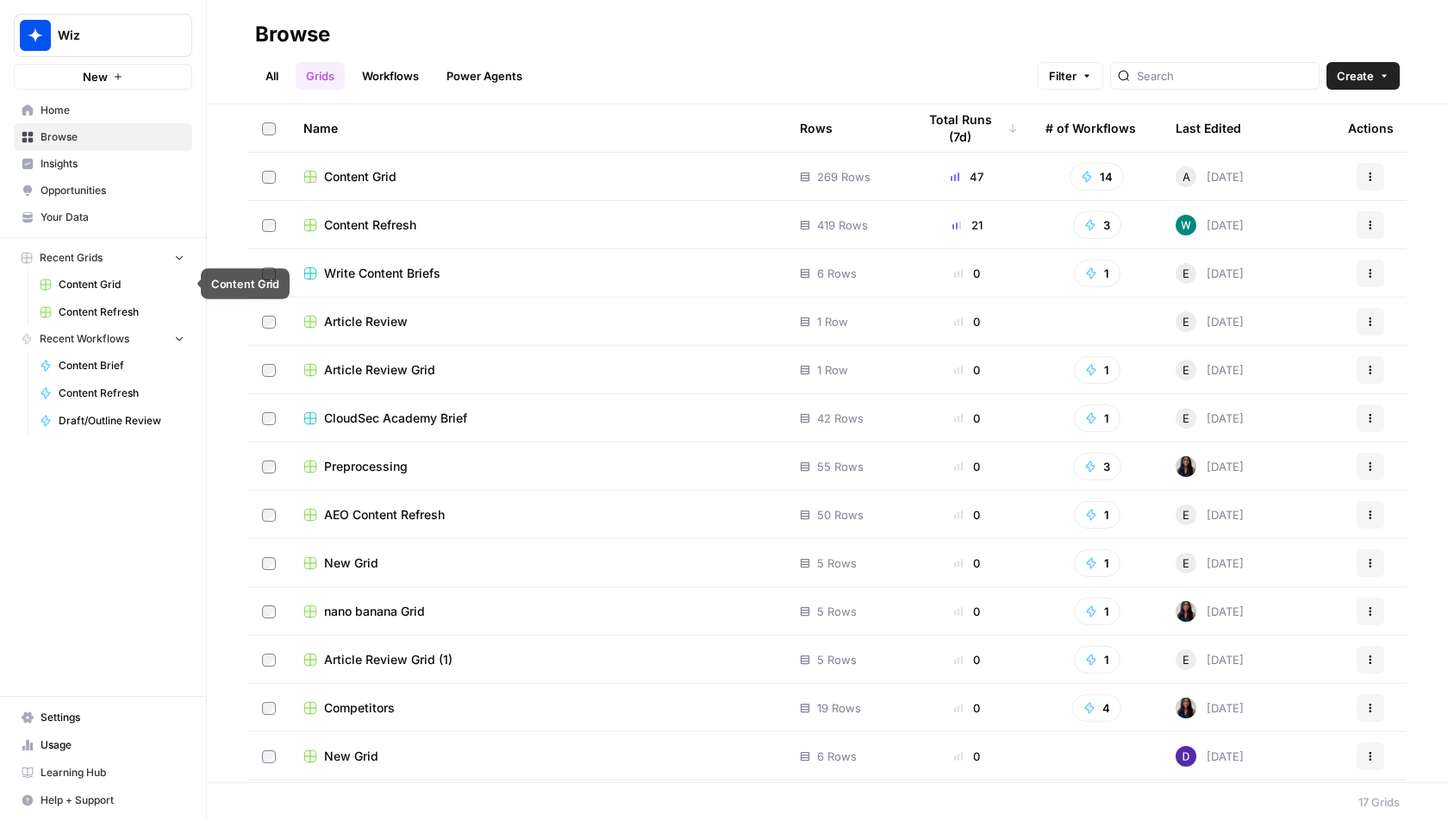
click at [84, 291] on link "Content Grid" at bounding box center [112, 285] width 160 height 28
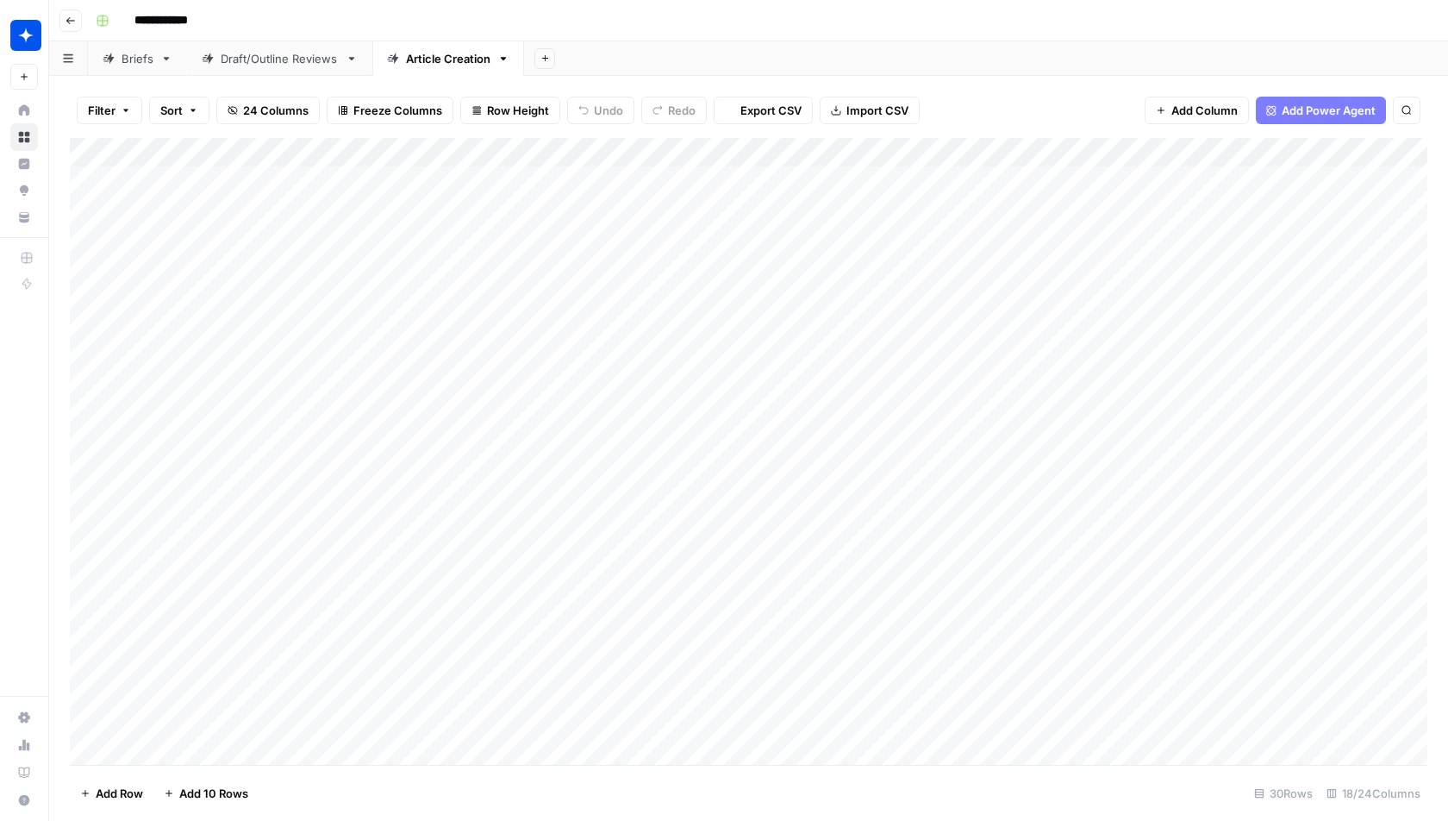
click at [272, 52] on div "Draft/Outline Reviews" at bounding box center [280, 58] width 118 height 17
click at [135, 54] on div "Briefs" at bounding box center [138, 58] width 32 height 17
click at [391, 145] on div "Add Column" at bounding box center [749, 452] width 1358 height 628
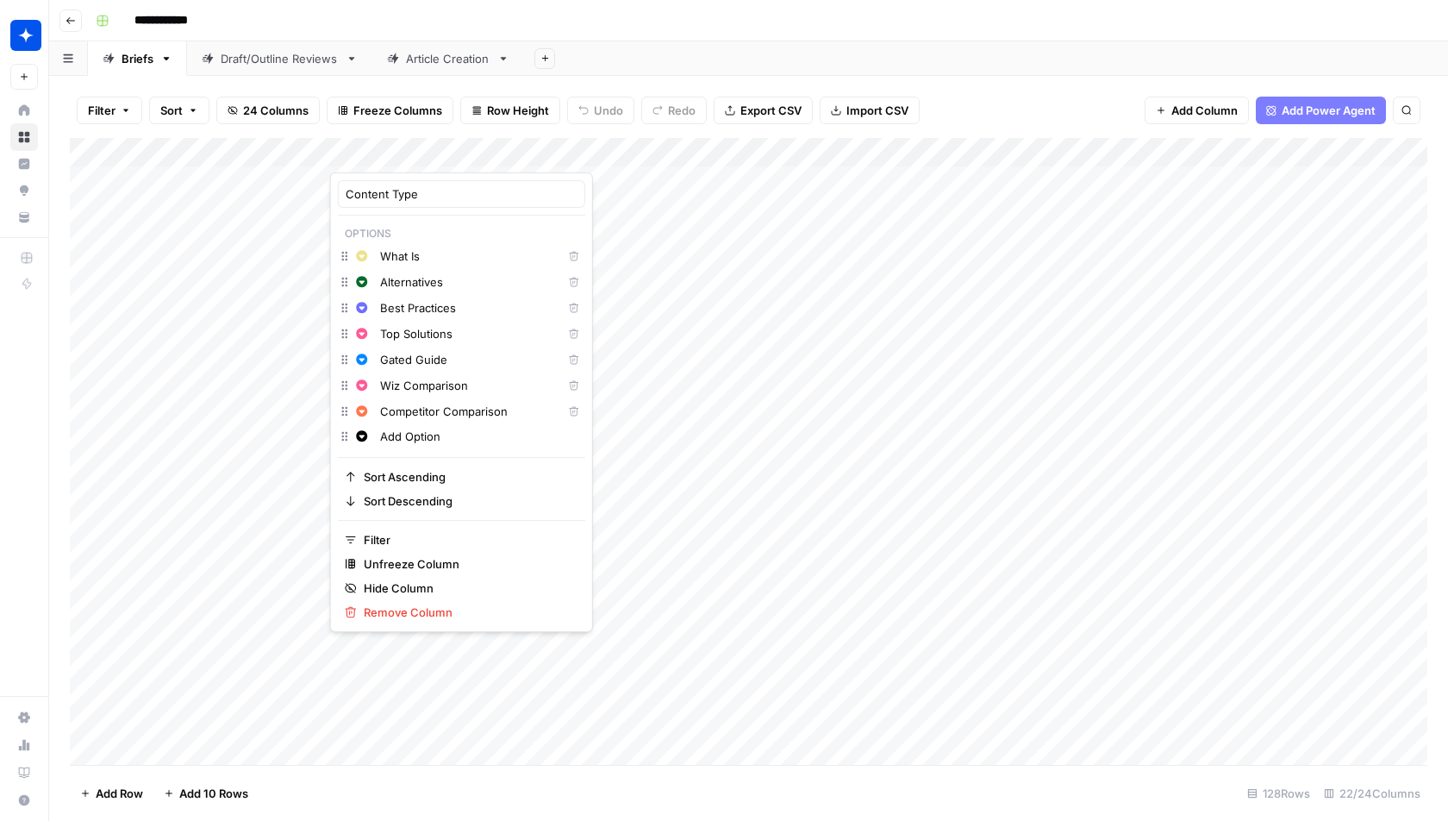
click at [423, 434] on input "Add Option" at bounding box center [478, 436] width 197 height 17
click at [424, 606] on span "Grey" at bounding box center [418, 607] width 26 height 17
click at [449, 431] on input "Add Option" at bounding box center [478, 436] width 197 height 17
paste input "Threat Intel"
paste input "text"
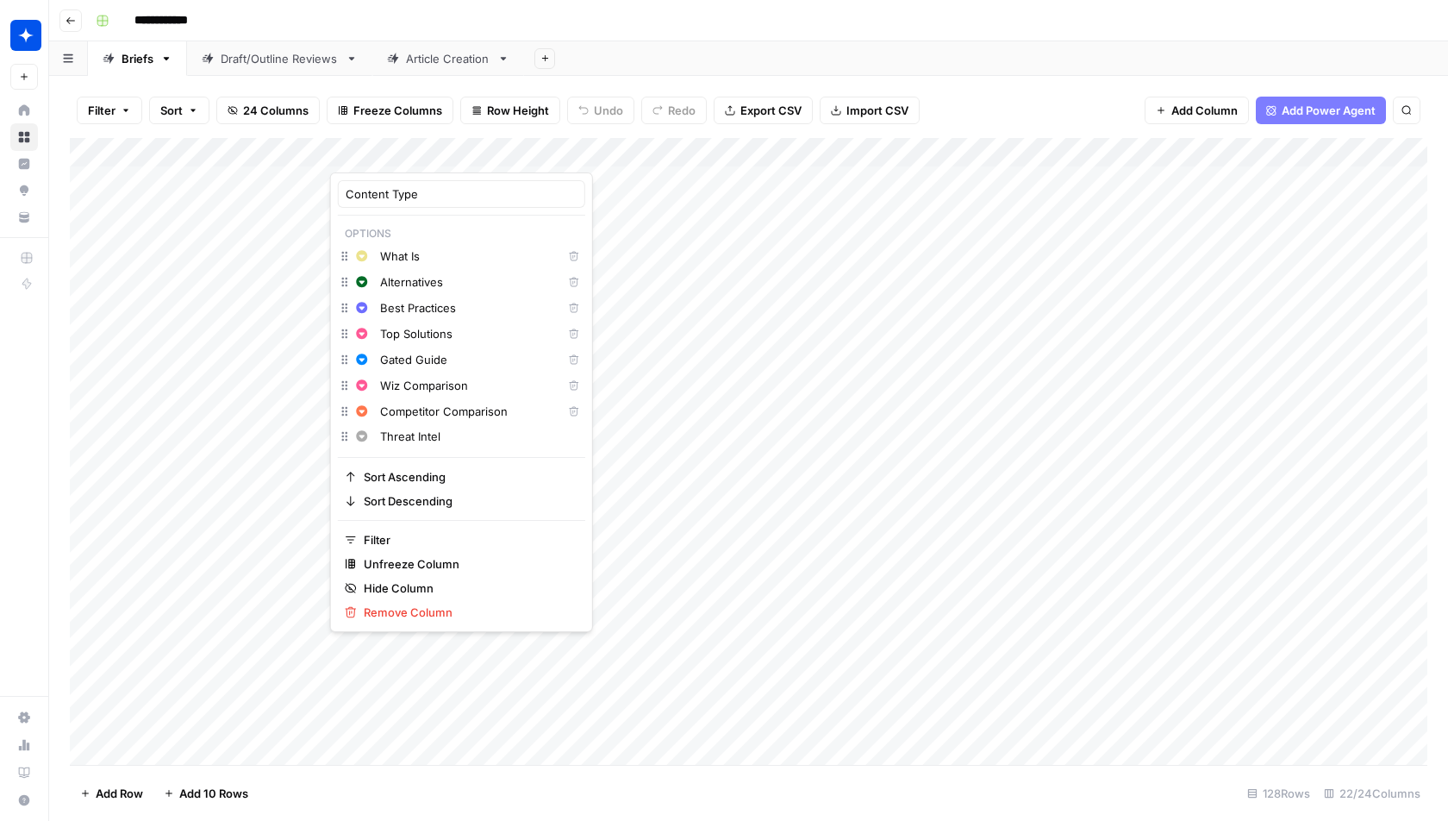
type input "Threat Intel"
click at [896, 43] on div "Add Sheet" at bounding box center [986, 58] width 924 height 34
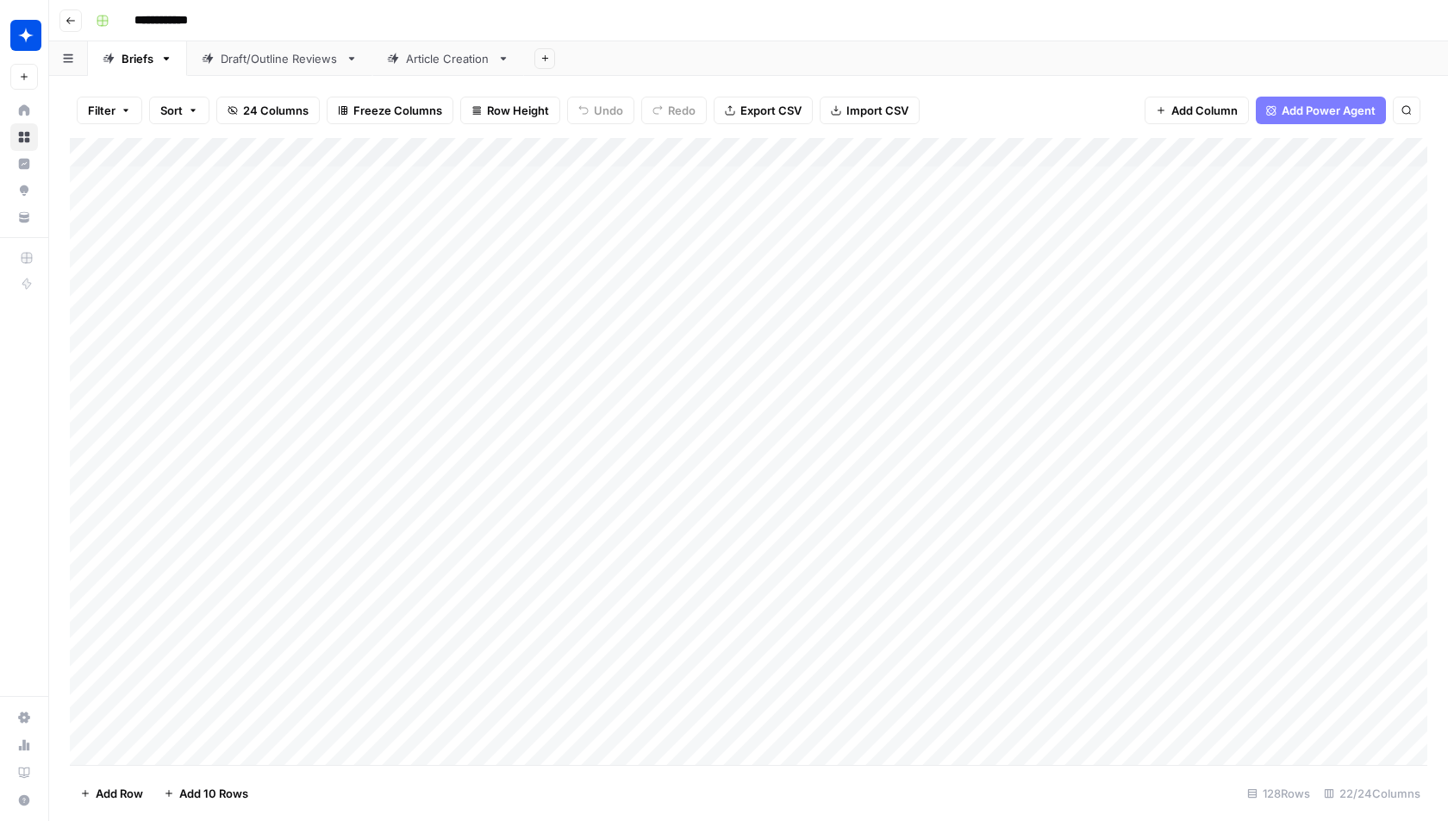
click at [376, 151] on div "Add Column" at bounding box center [749, 452] width 1358 height 628
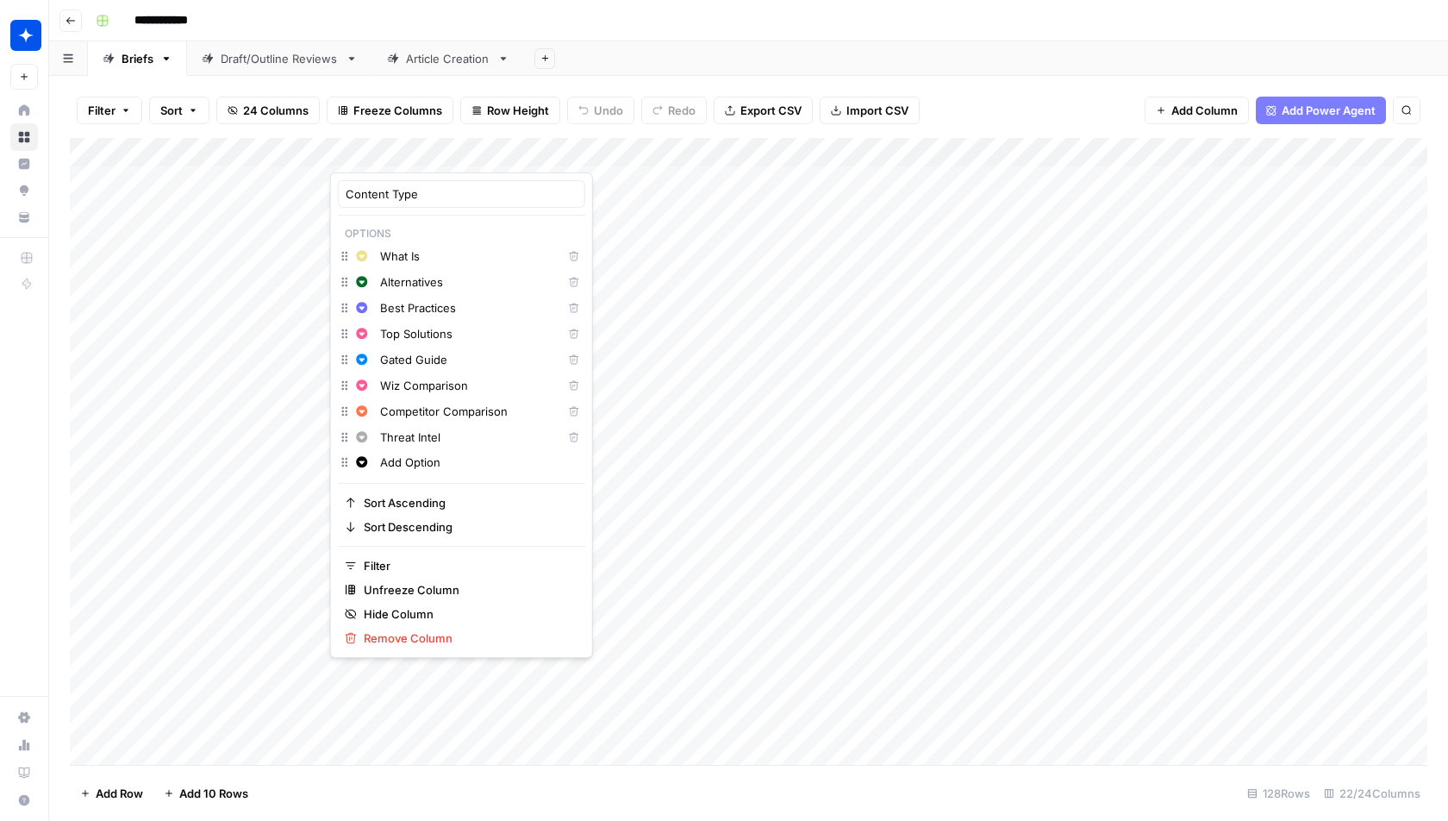
click at [474, 466] on input "Add Option" at bounding box center [478, 461] width 197 height 17
paste input "Cloud Careers"
type input "Cloud Careers"
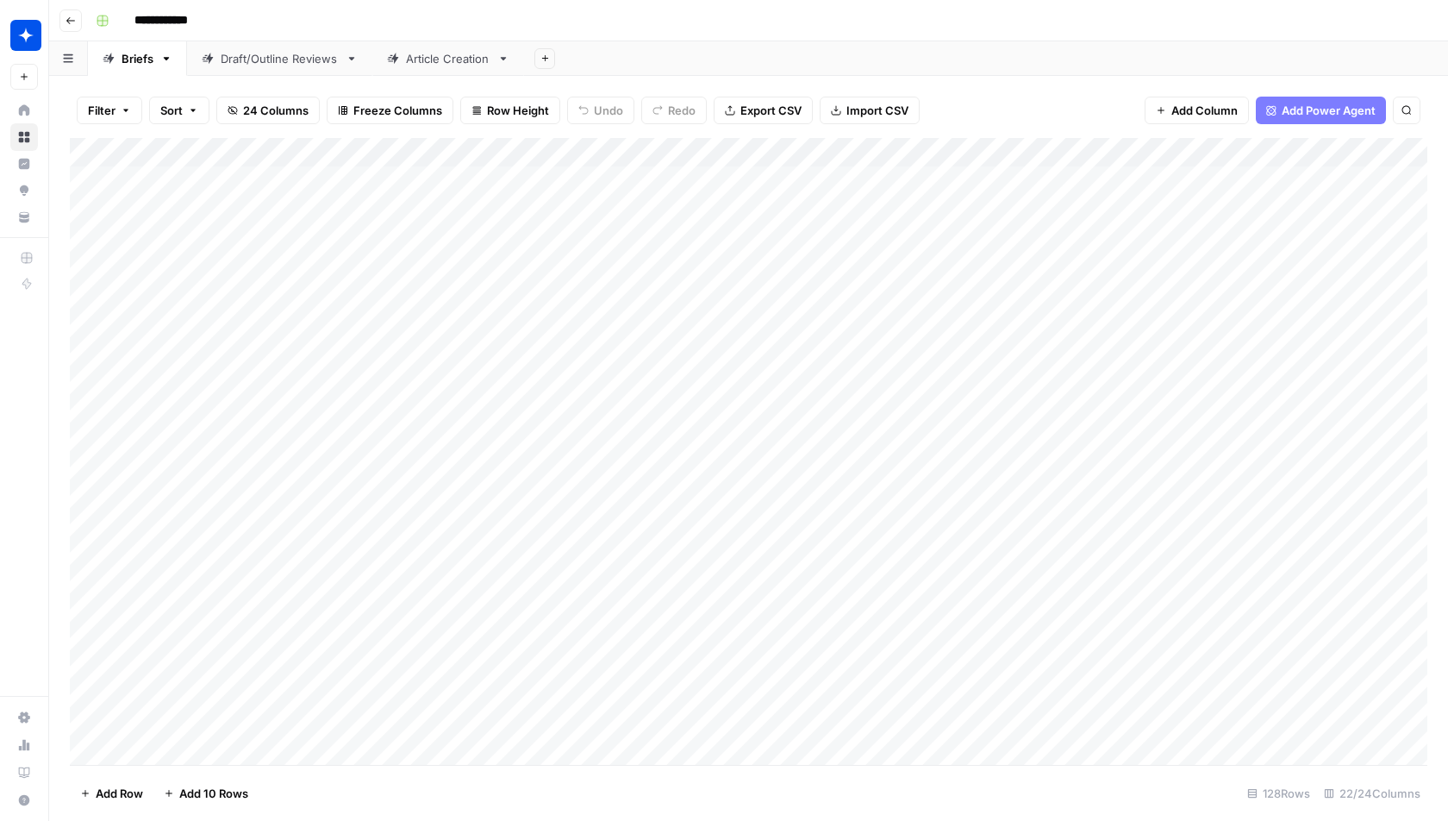
click at [832, 66] on div "Add Sheet" at bounding box center [986, 58] width 924 height 34
click at [370, 148] on div "Add Column" at bounding box center [749, 452] width 1358 height 628
click at [950, 58] on div "Add Sheet" at bounding box center [986, 58] width 924 height 34
click at [677, 148] on div "Add Column" at bounding box center [749, 452] width 1358 height 628
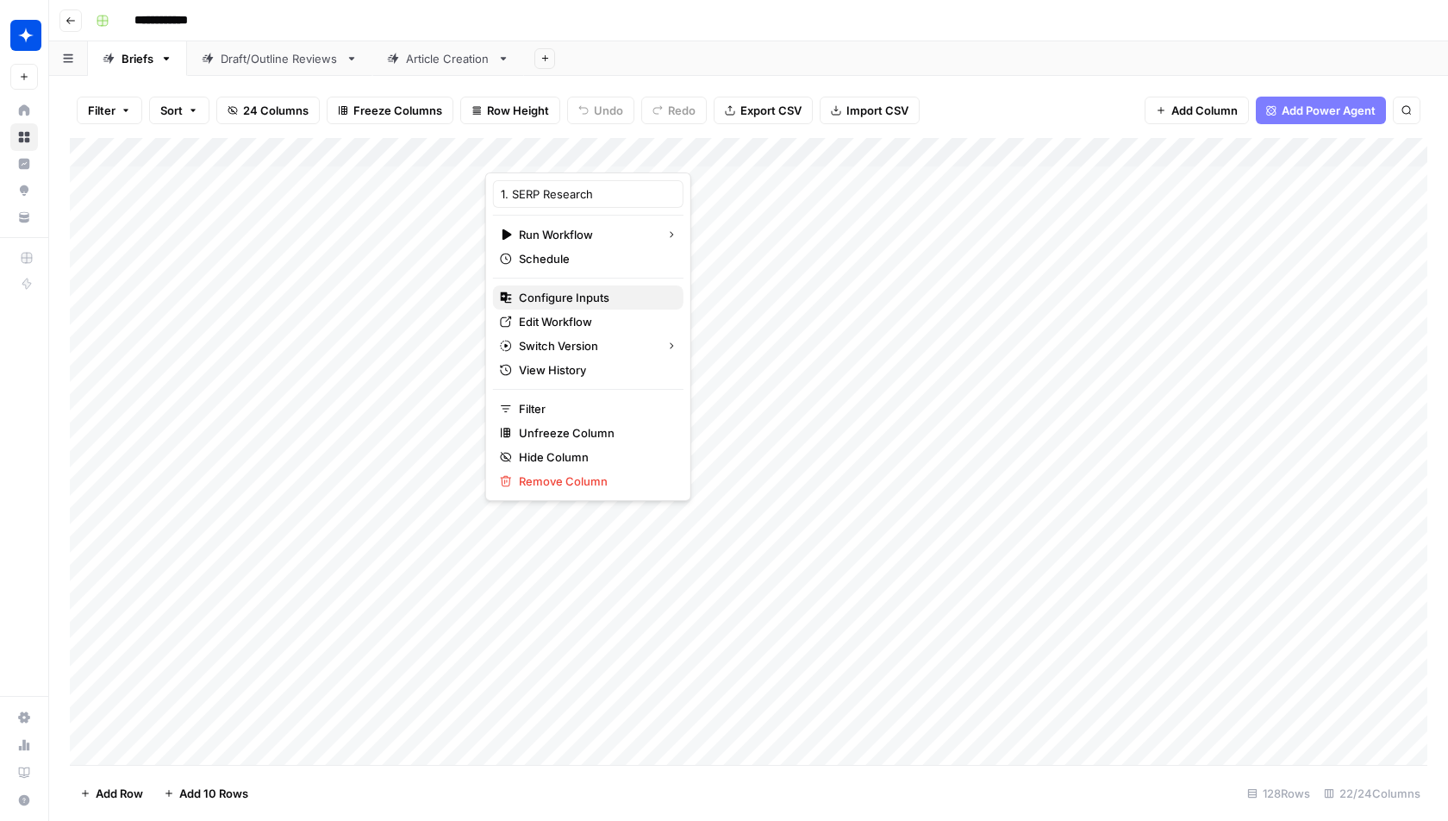
click at [570, 297] on span "Configure Inputs" at bounding box center [564, 297] width 91 height 17
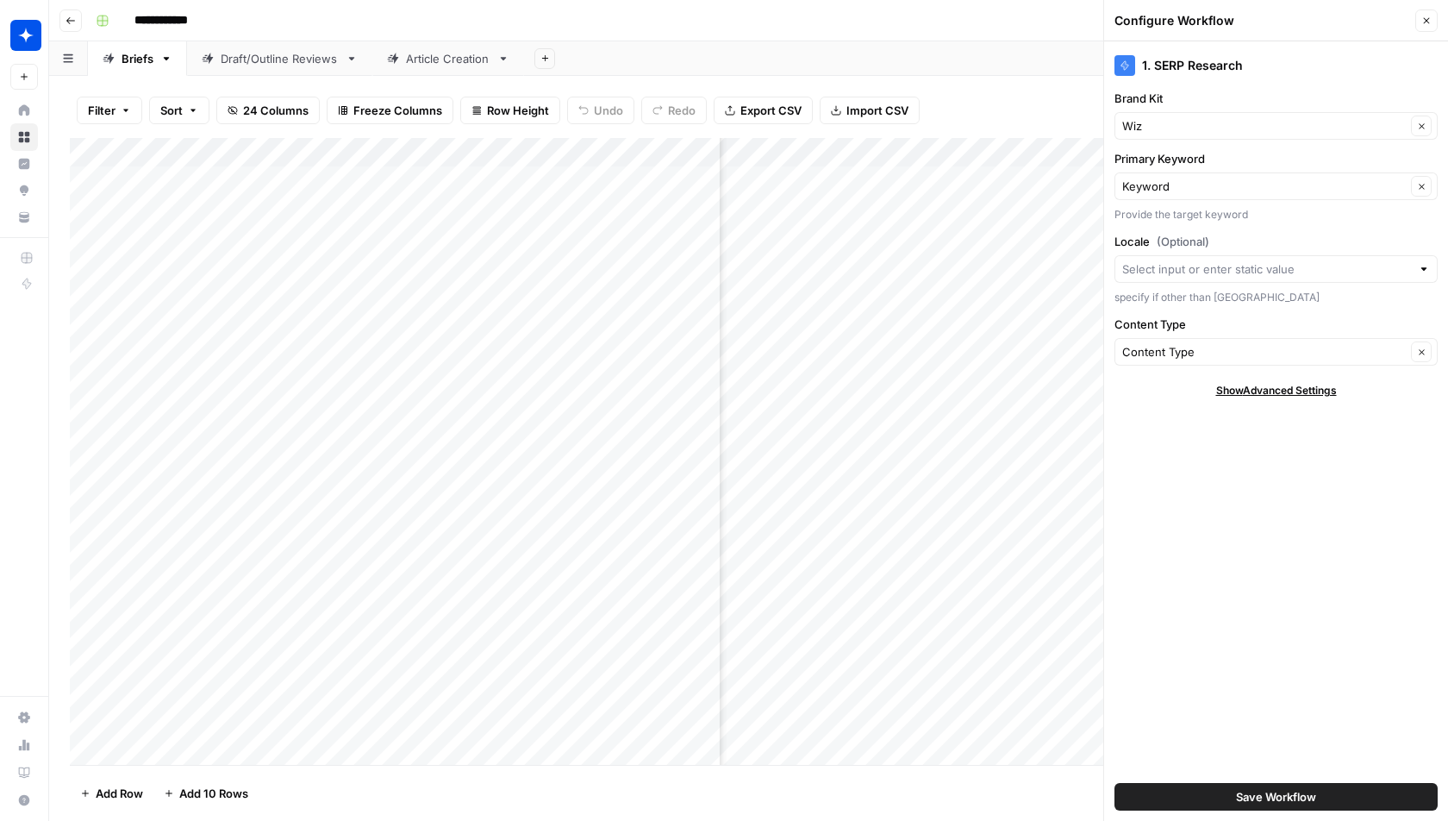
scroll to position [0, 0]
click at [672, 155] on div "Add Column" at bounding box center [749, 452] width 1358 height 628
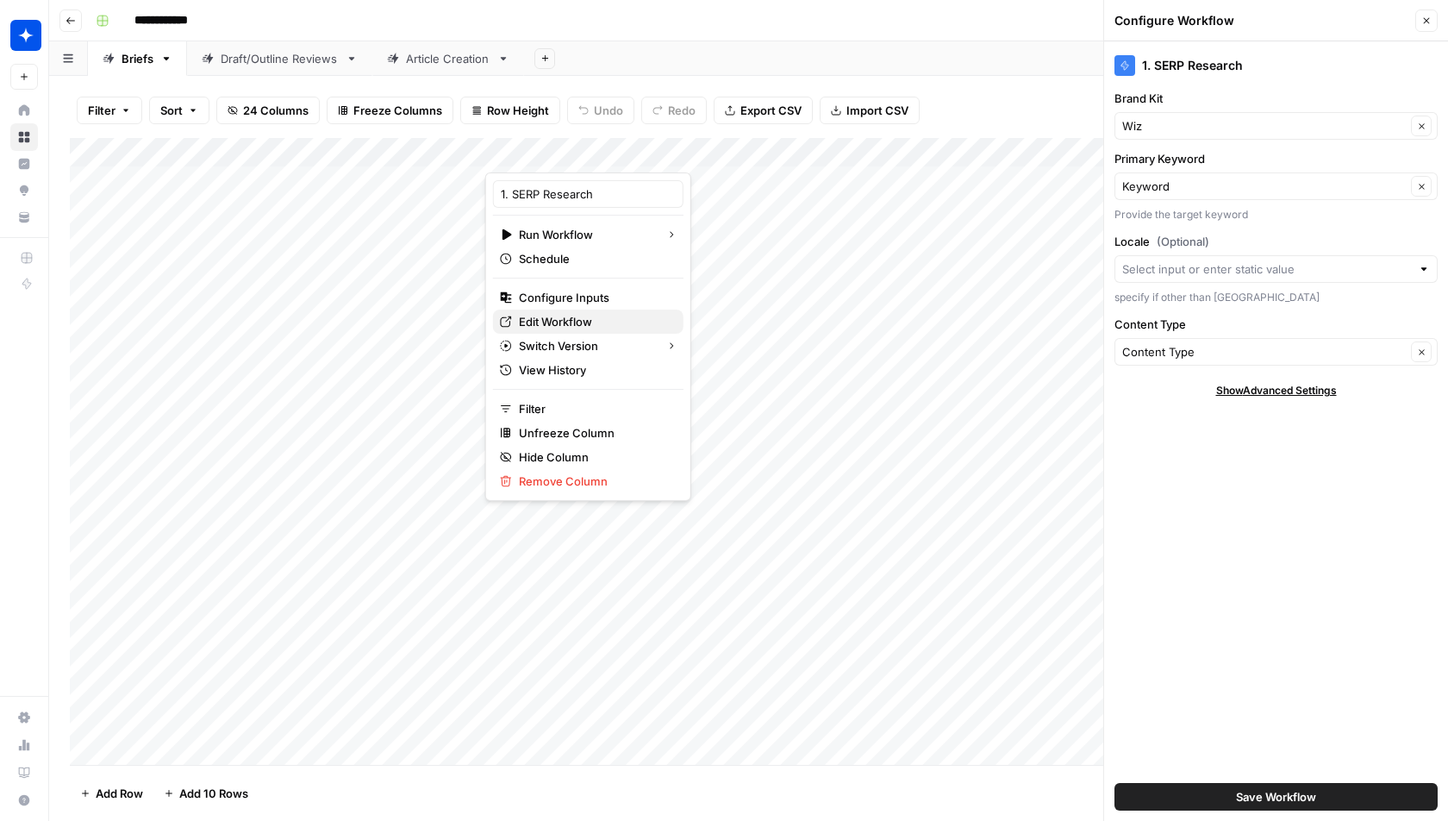
click at [530, 319] on span "Edit Workflow" at bounding box center [555, 321] width 73 height 17
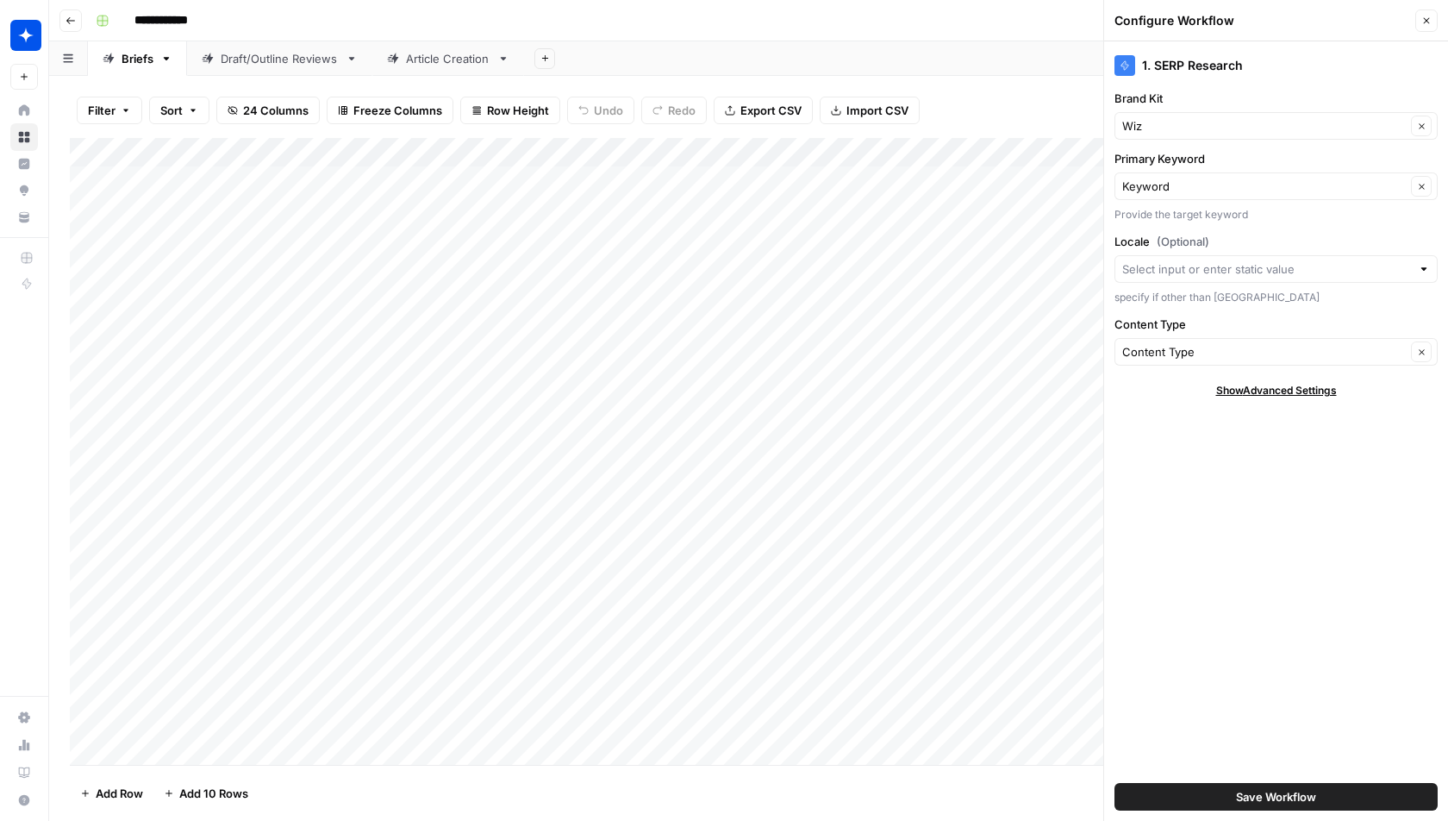
click at [678, 144] on div "Add Column" at bounding box center [749, 452] width 1358 height 628
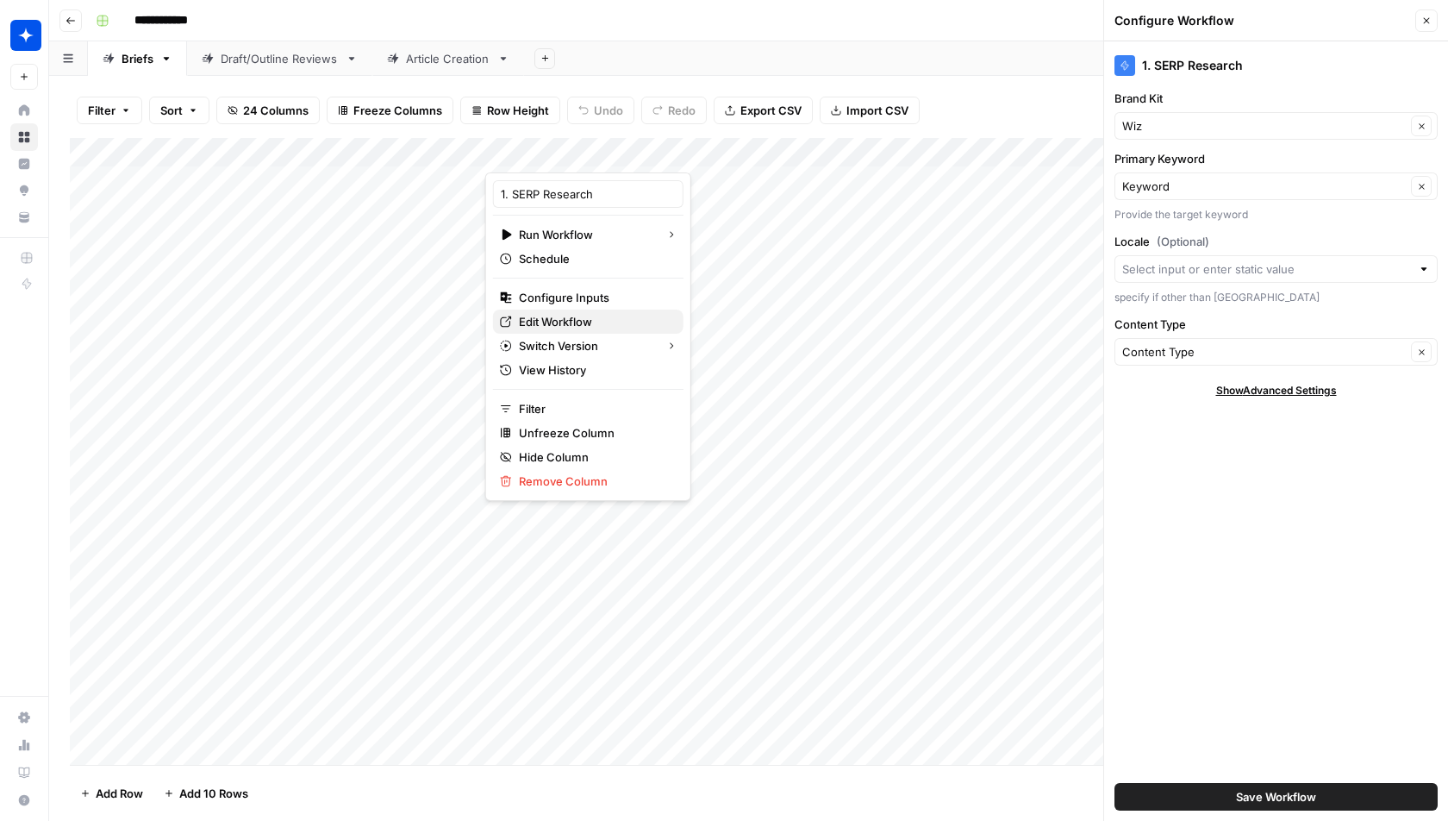
click at [581, 325] on span "Edit Workflow" at bounding box center [555, 321] width 73 height 17
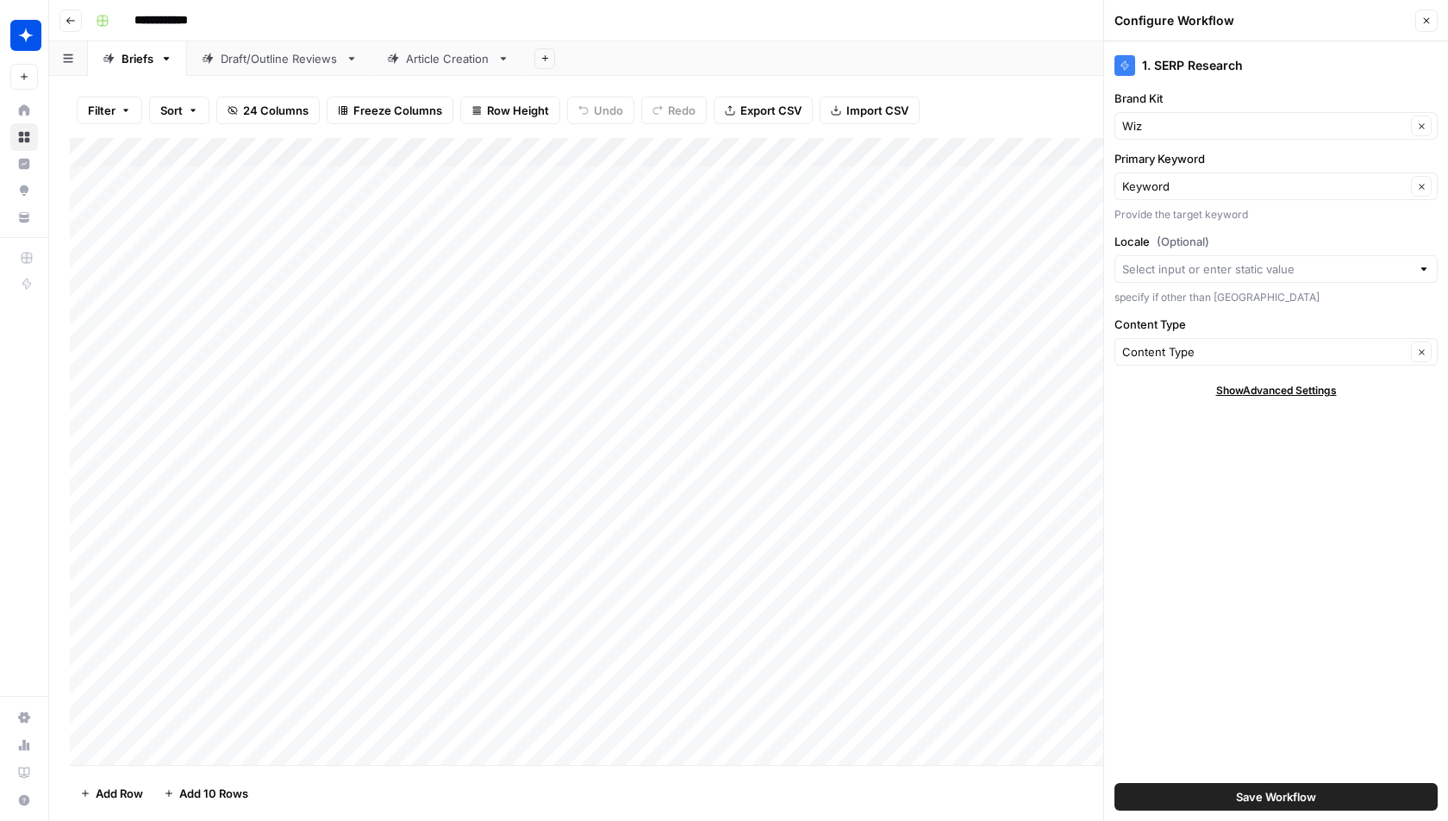
click at [423, 67] on link "Article Creation" at bounding box center [448, 58] width 152 height 34
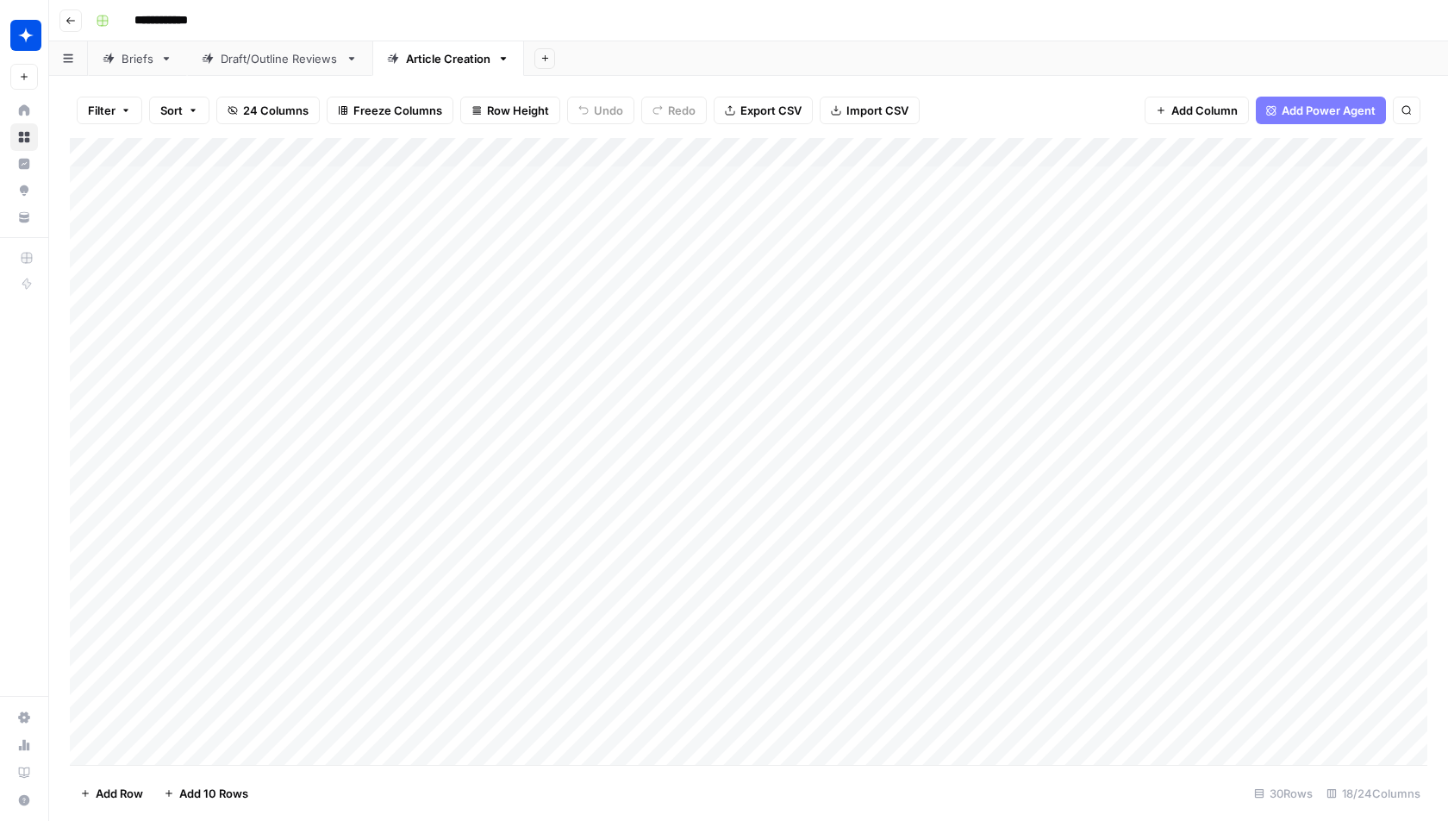
click at [601, 151] on div "Add Column" at bounding box center [749, 452] width 1358 height 628
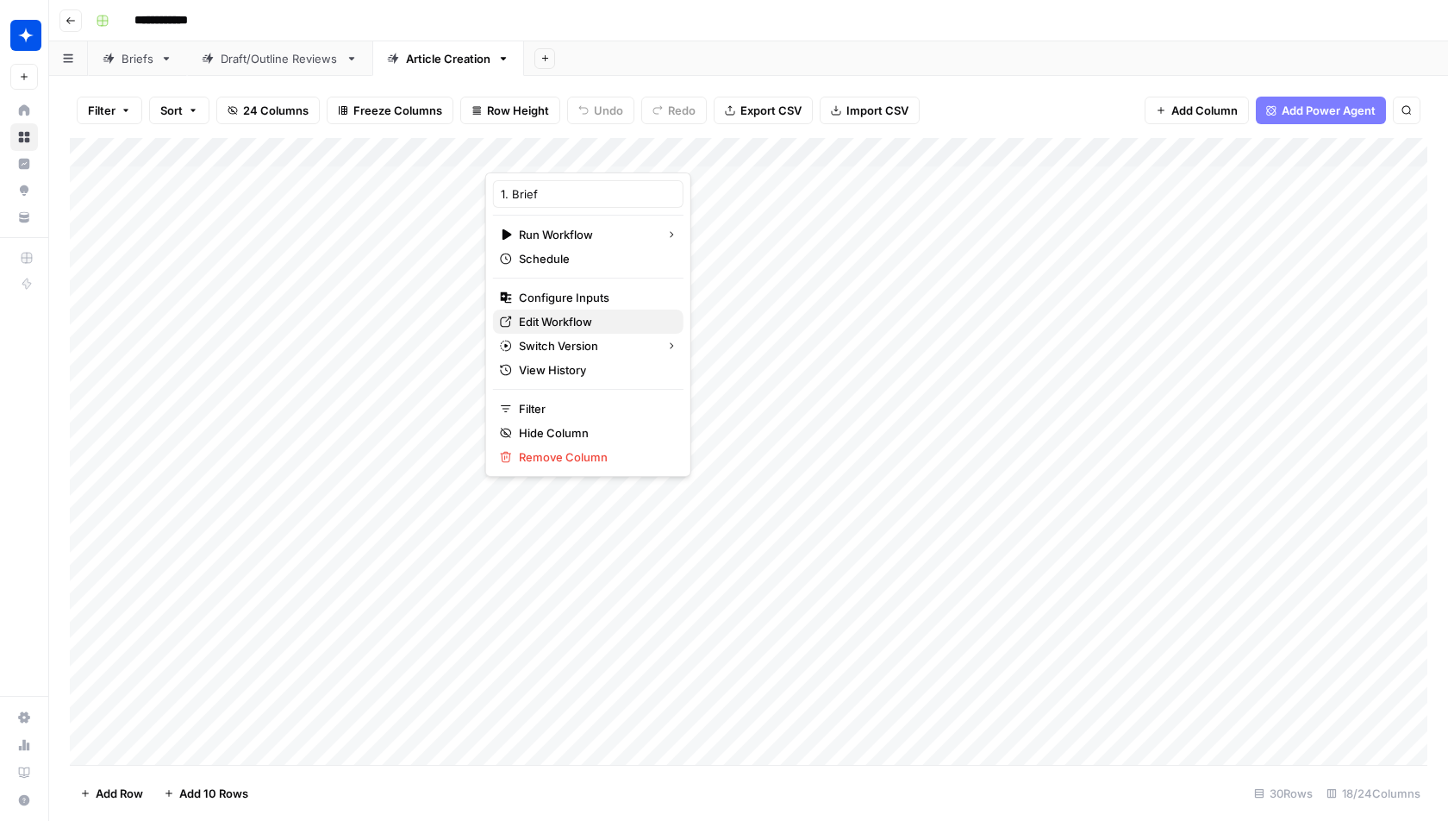
click at [543, 321] on span "Edit Workflow" at bounding box center [555, 321] width 73 height 17
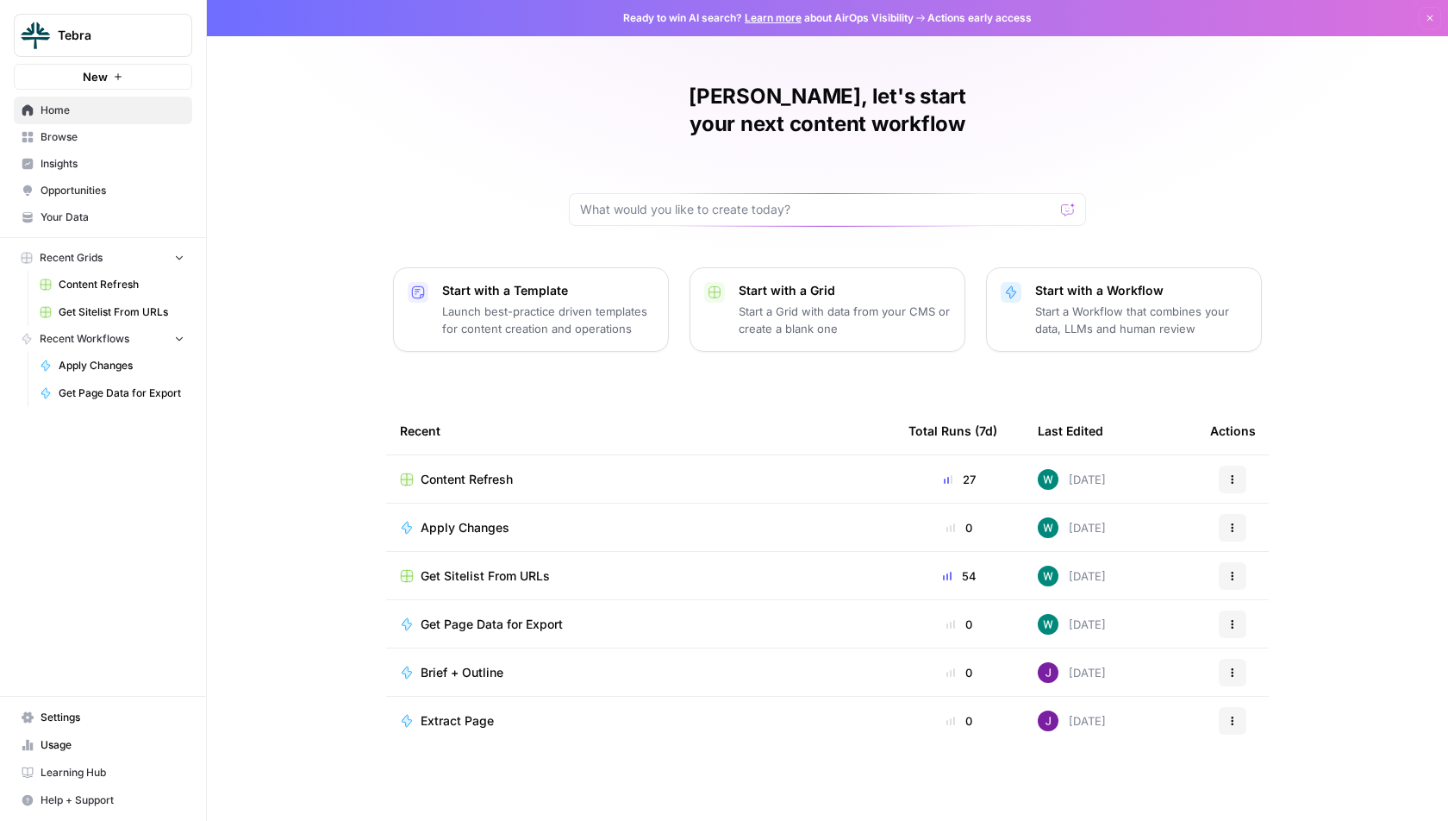
click at [103, 289] on span "Content Refresh" at bounding box center [122, 285] width 126 height 16
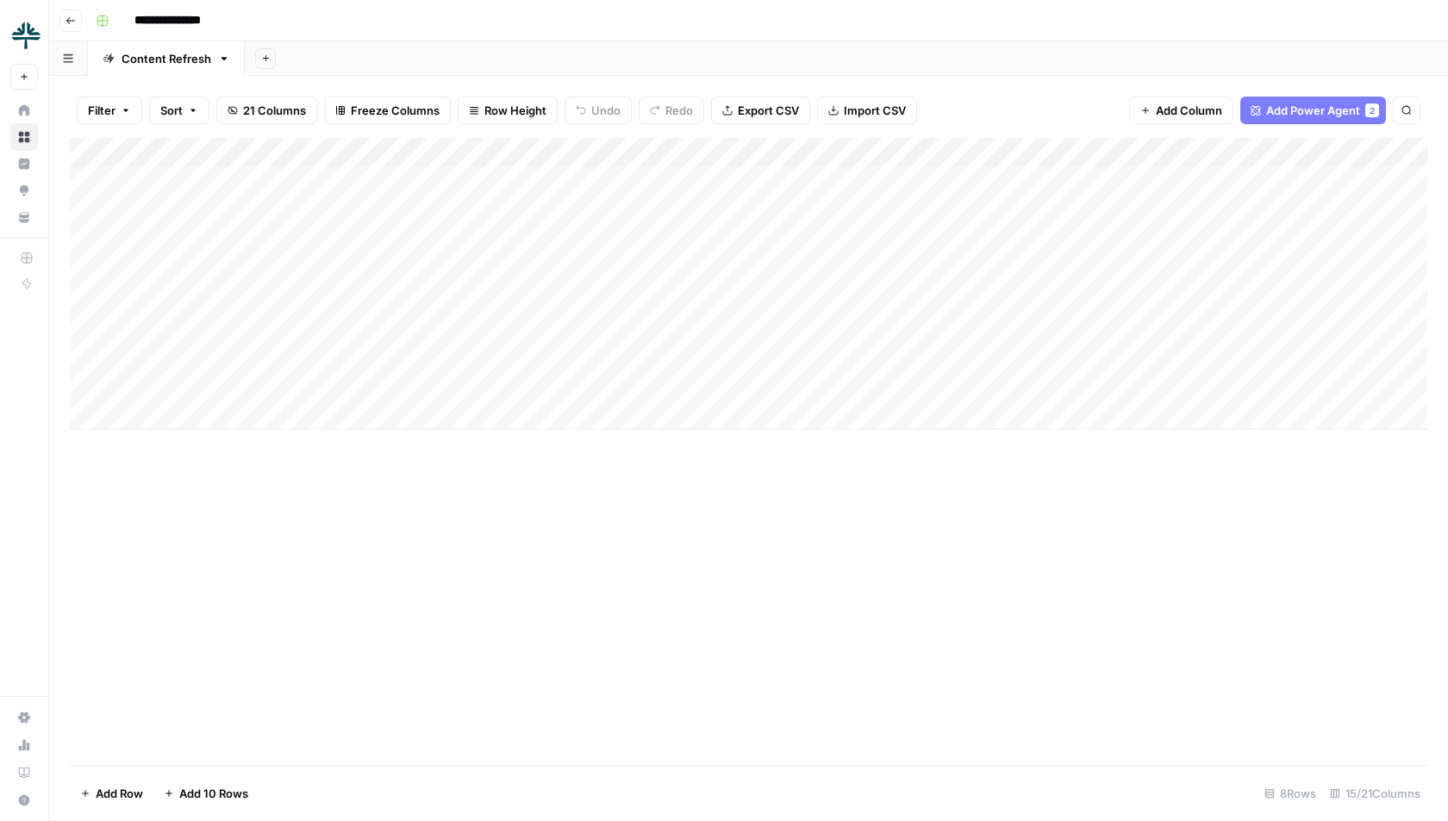
click at [453, 145] on div "Add Column" at bounding box center [749, 283] width 1358 height 291
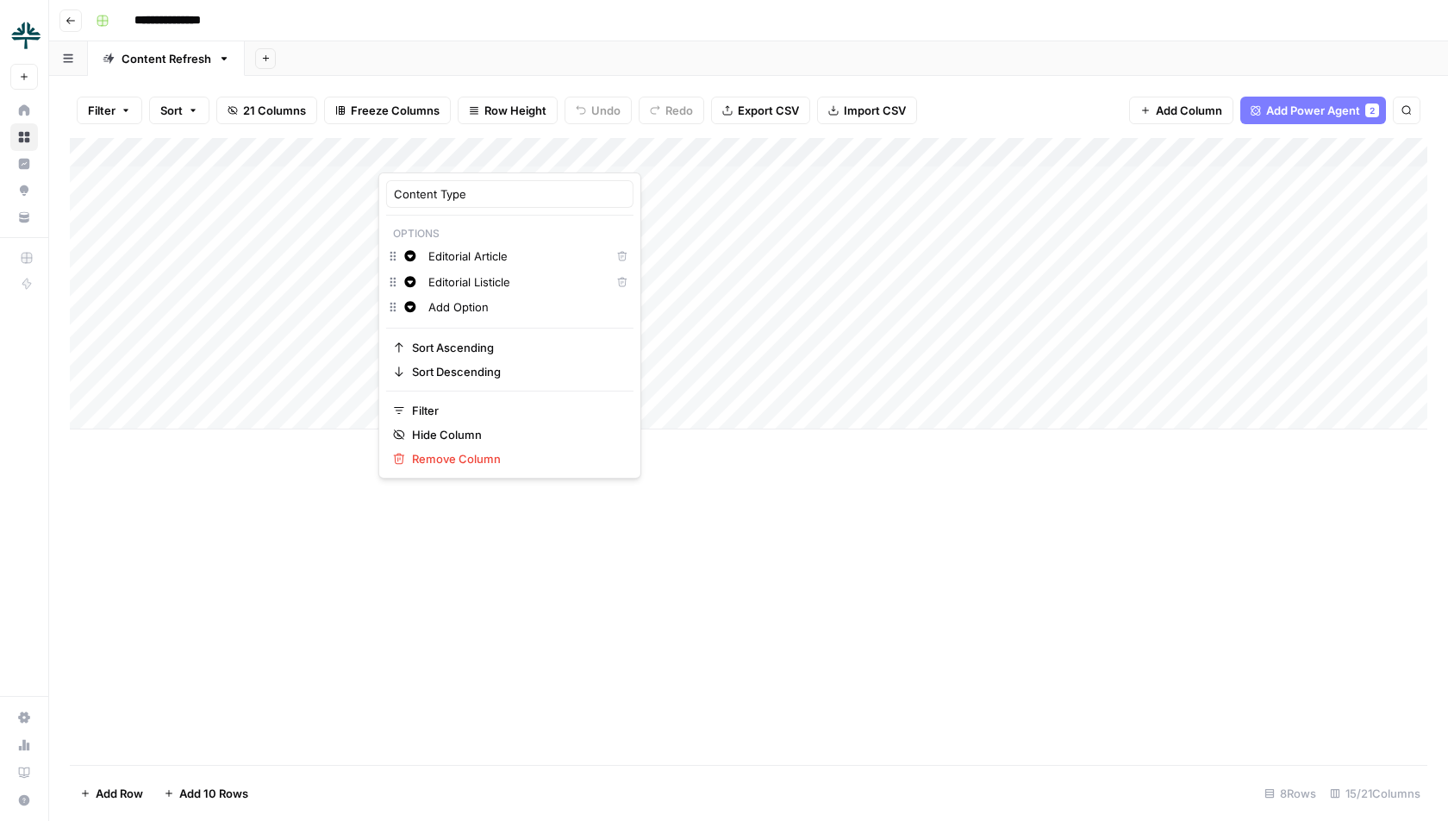
click at [672, 635] on div "Add Column" at bounding box center [749, 451] width 1358 height 627
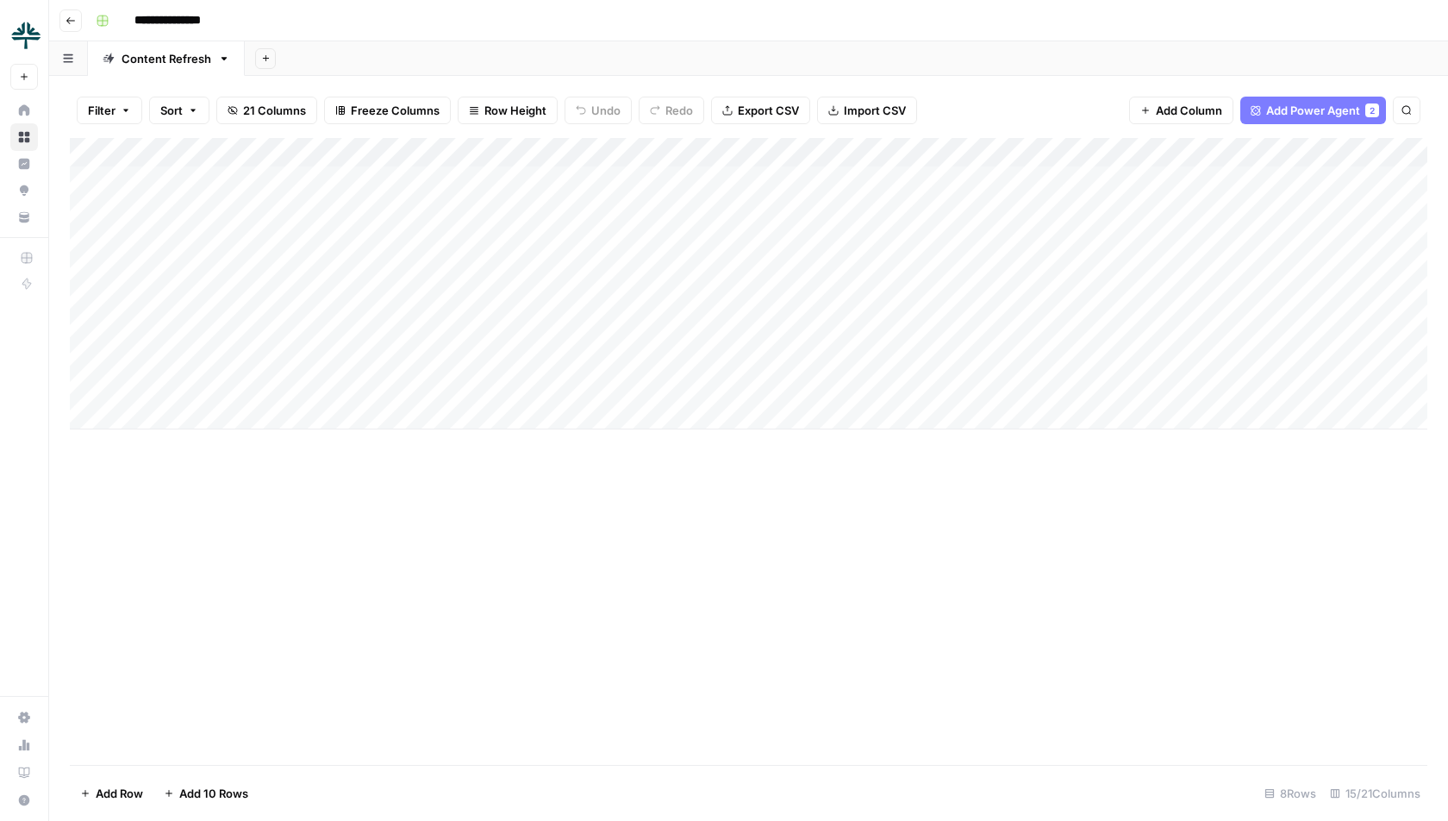
click at [428, 157] on div "Add Column" at bounding box center [749, 283] width 1358 height 291
click at [622, 30] on div "**********" at bounding box center [760, 21] width 1342 height 28
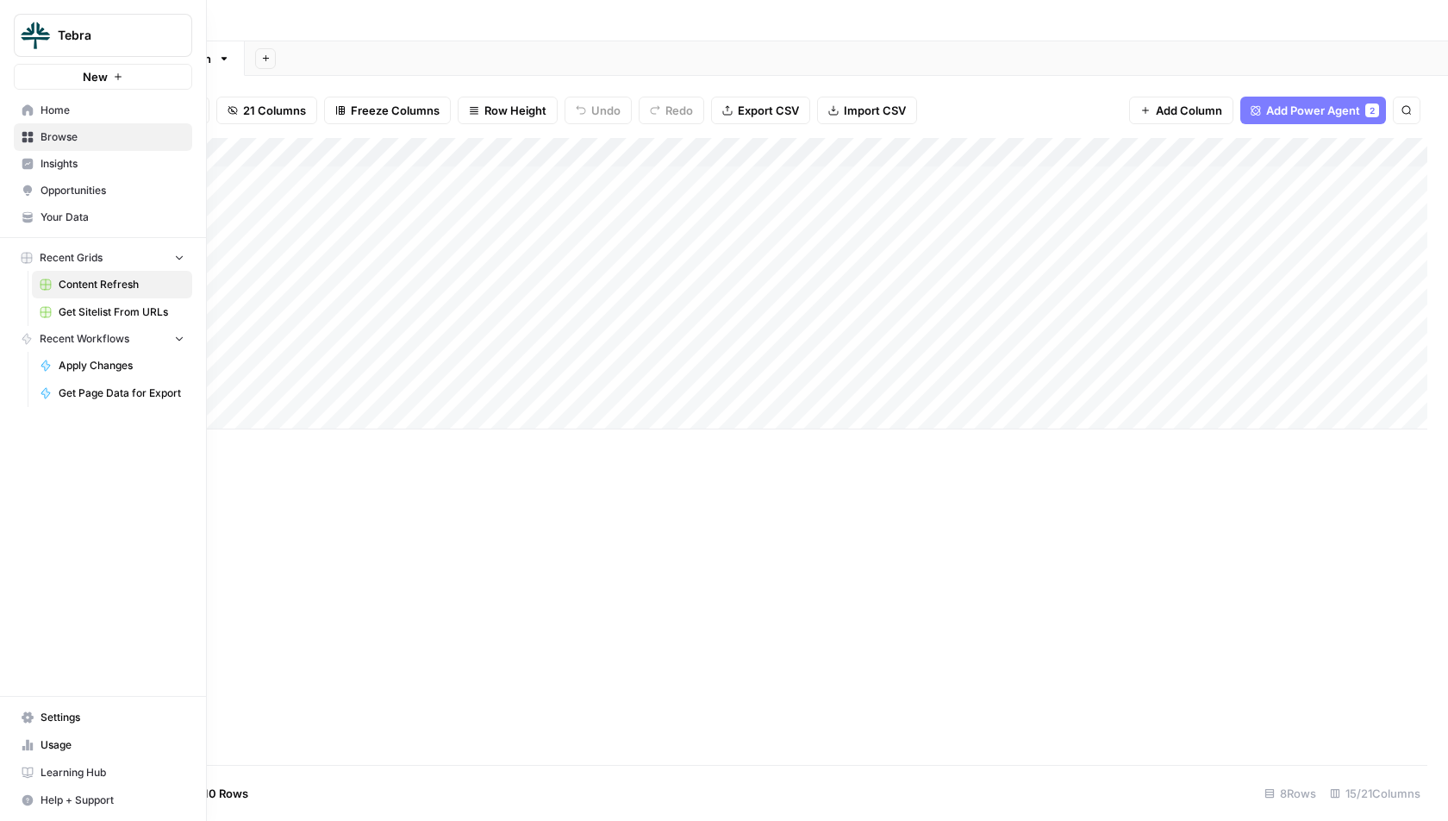
click at [91, 122] on link "Home" at bounding box center [103, 111] width 178 height 28
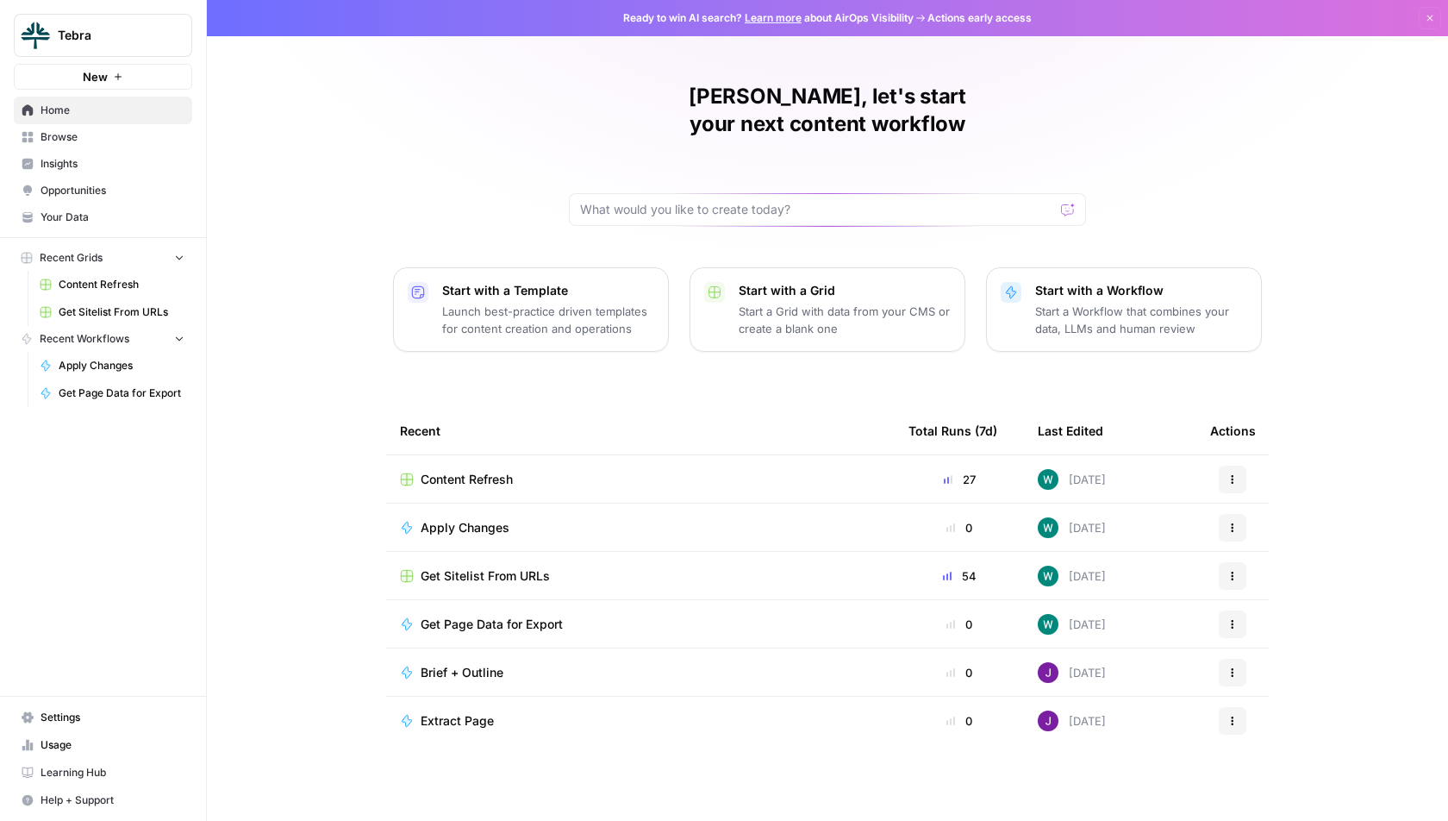
click at [103, 152] on link "Insights" at bounding box center [103, 164] width 178 height 28
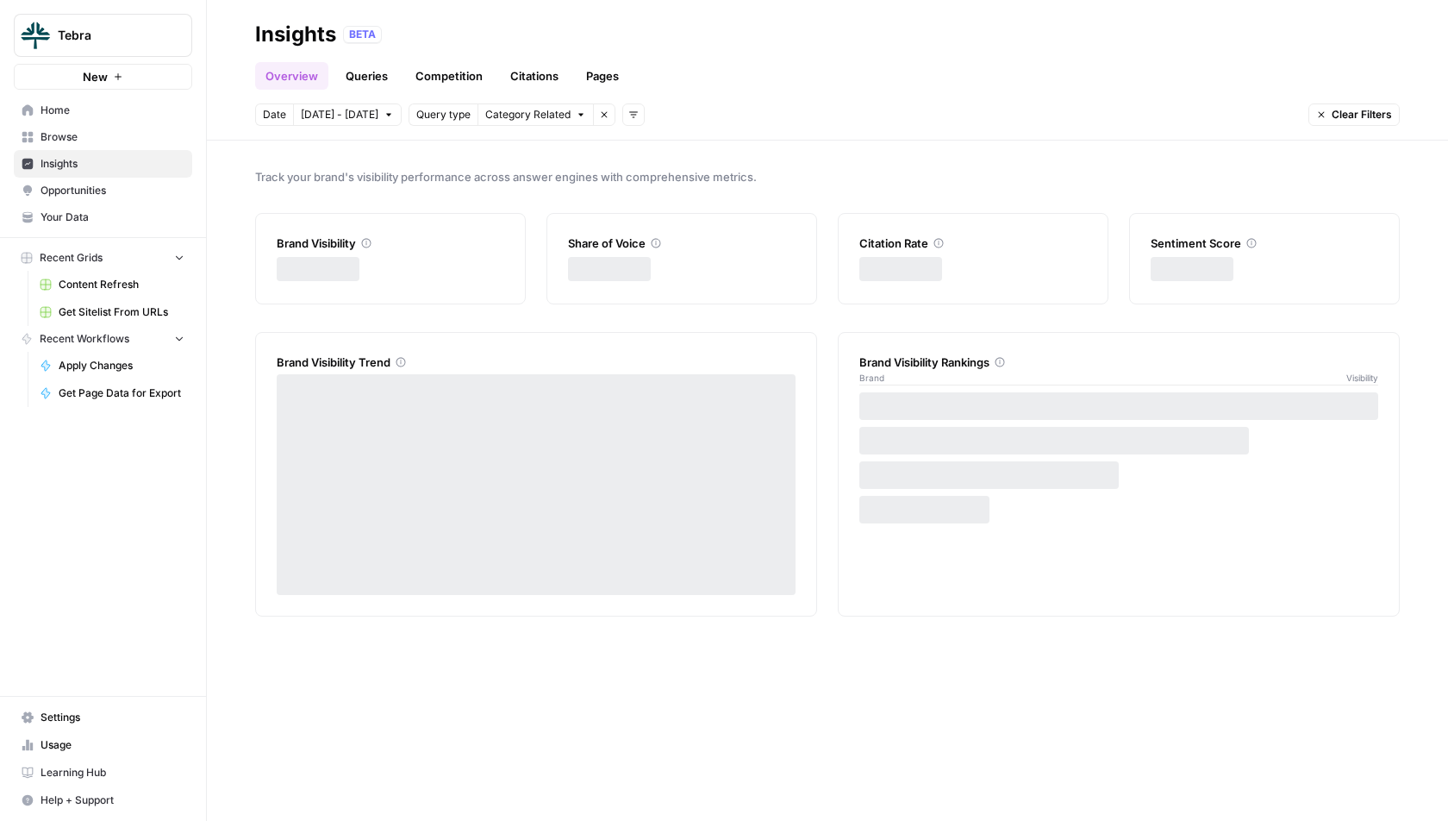
click at [129, 132] on span "Browse" at bounding box center [113, 137] width 144 height 16
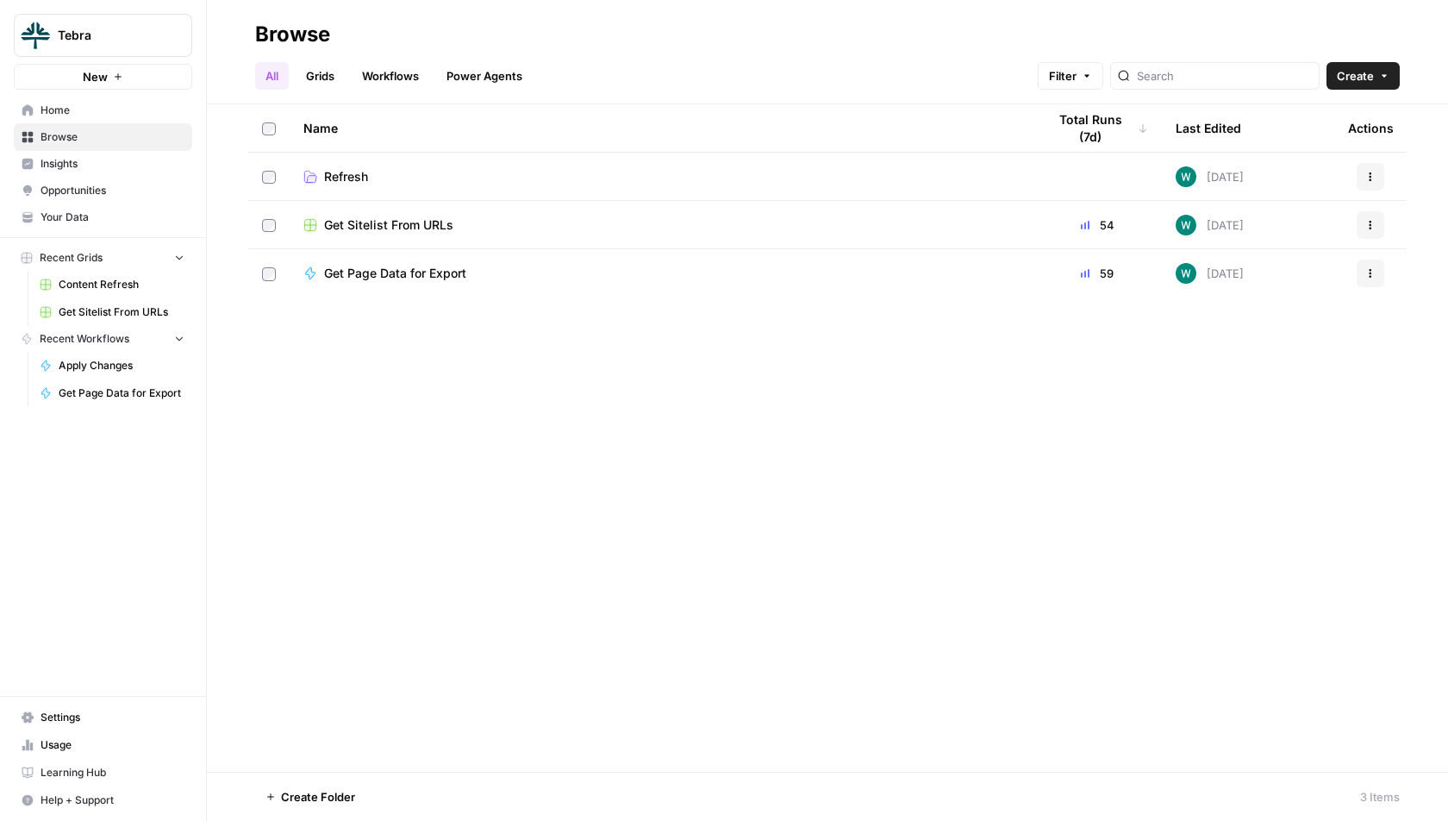
click at [129, 292] on link "Content Refresh" at bounding box center [112, 285] width 160 height 28
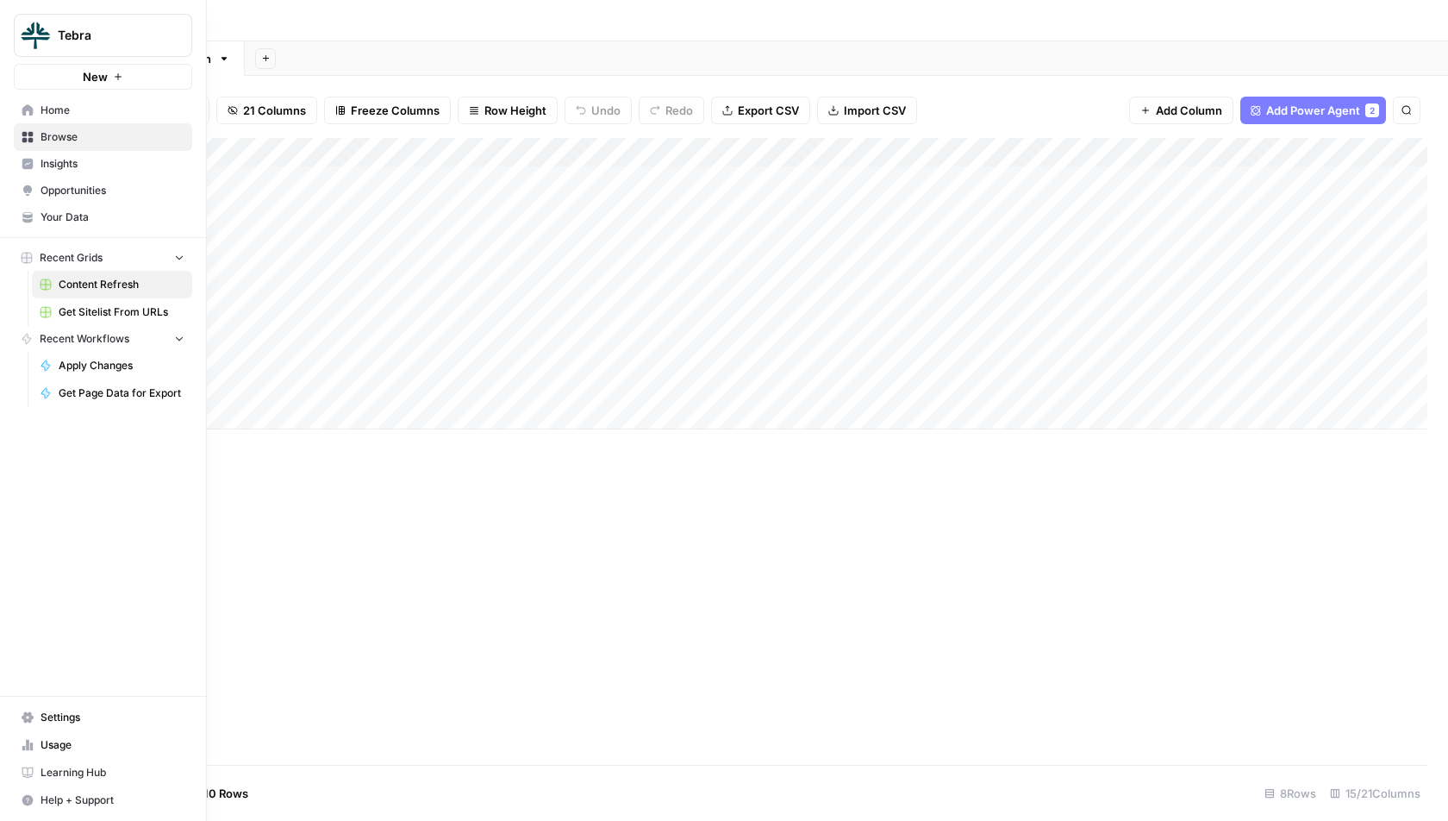
click at [144, 64] on button "New" at bounding box center [103, 77] width 178 height 26
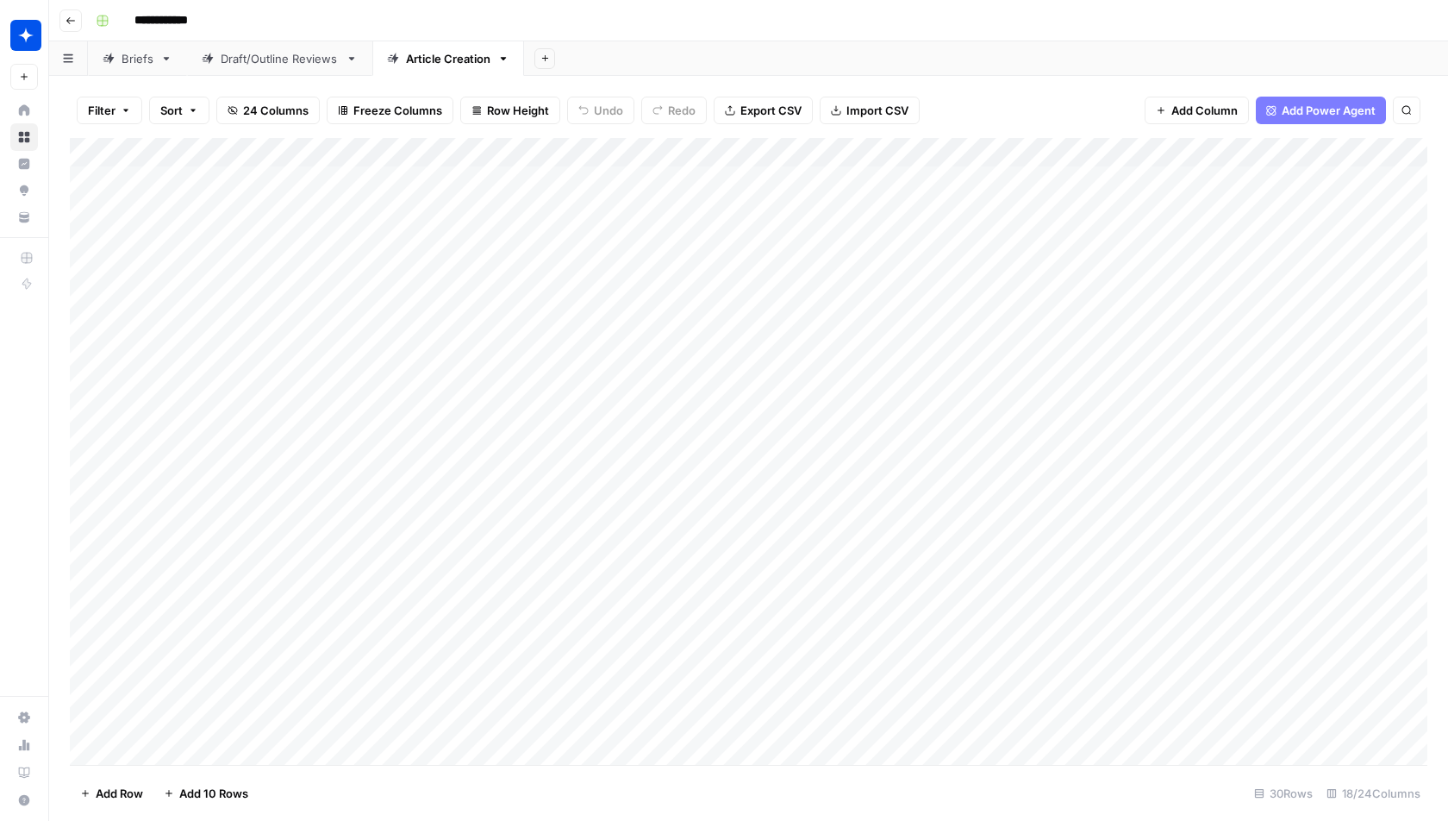
click at [600, 153] on div "Add Column" at bounding box center [749, 452] width 1358 height 628
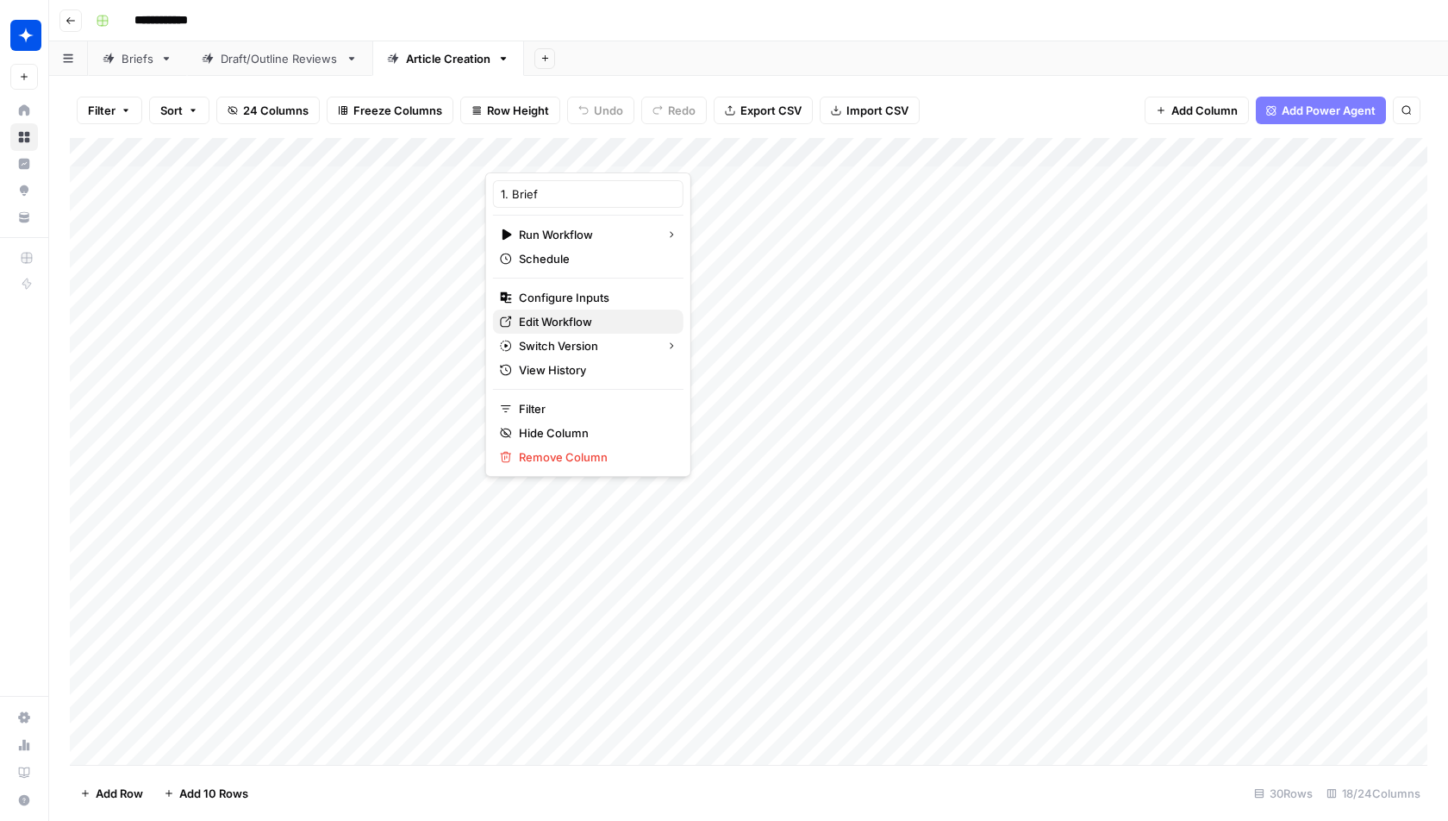
click at [550, 318] on span "Edit Workflow" at bounding box center [555, 321] width 73 height 17
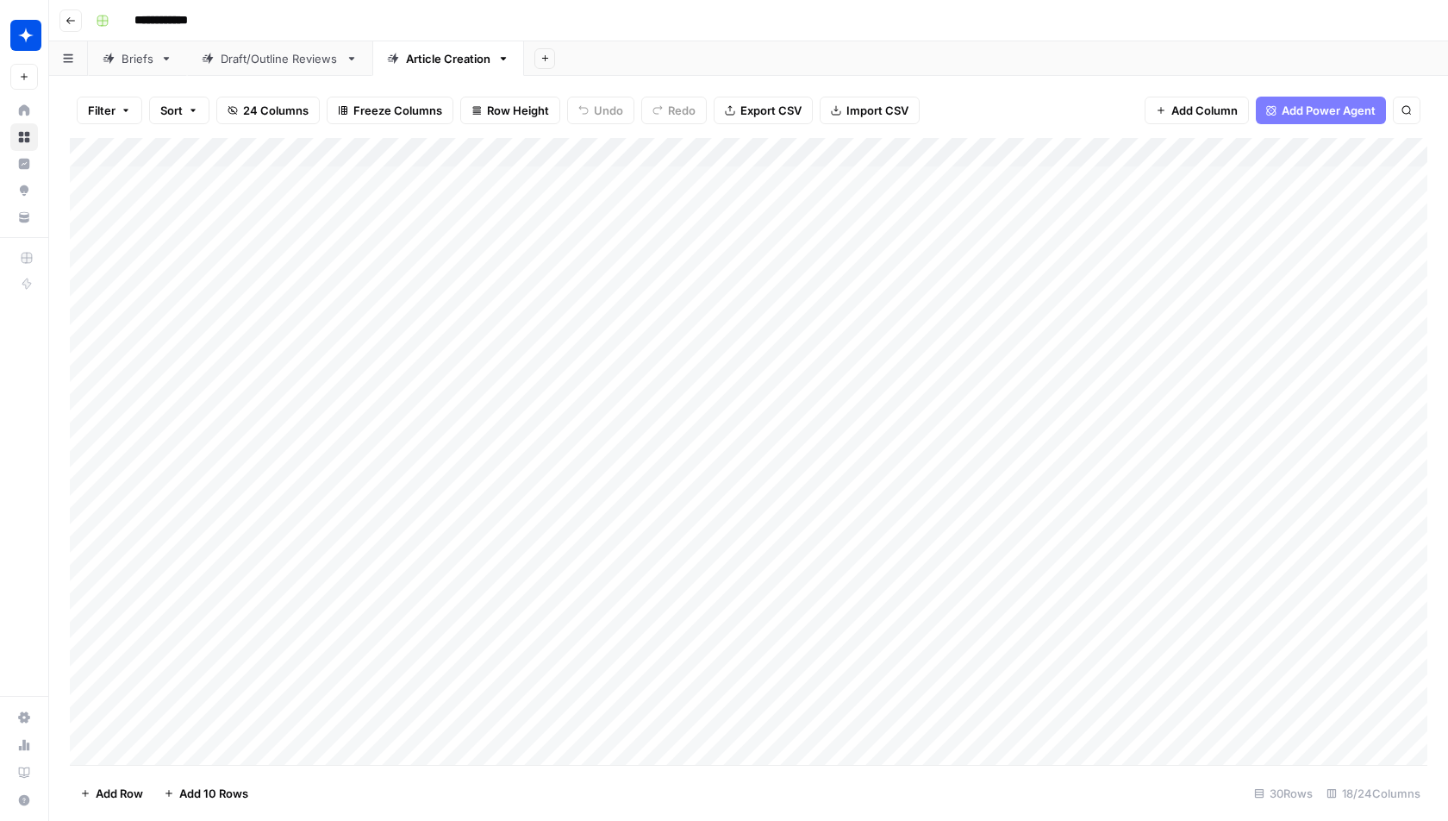
click at [522, 142] on div "Add Column" at bounding box center [749, 452] width 1358 height 628
click at [368, 174] on div "Add Column" at bounding box center [749, 452] width 1358 height 628
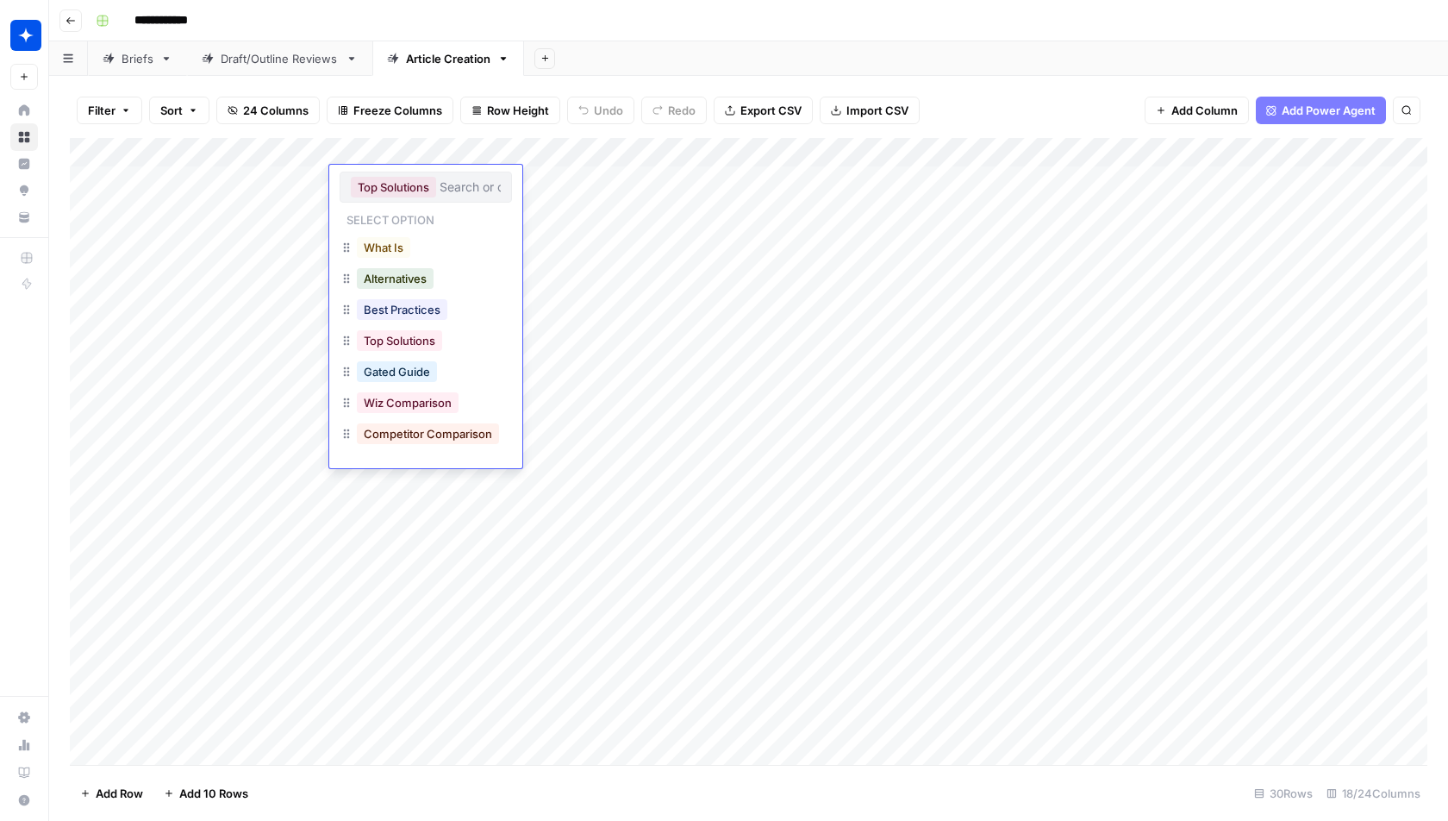
scroll to position [58, 0]
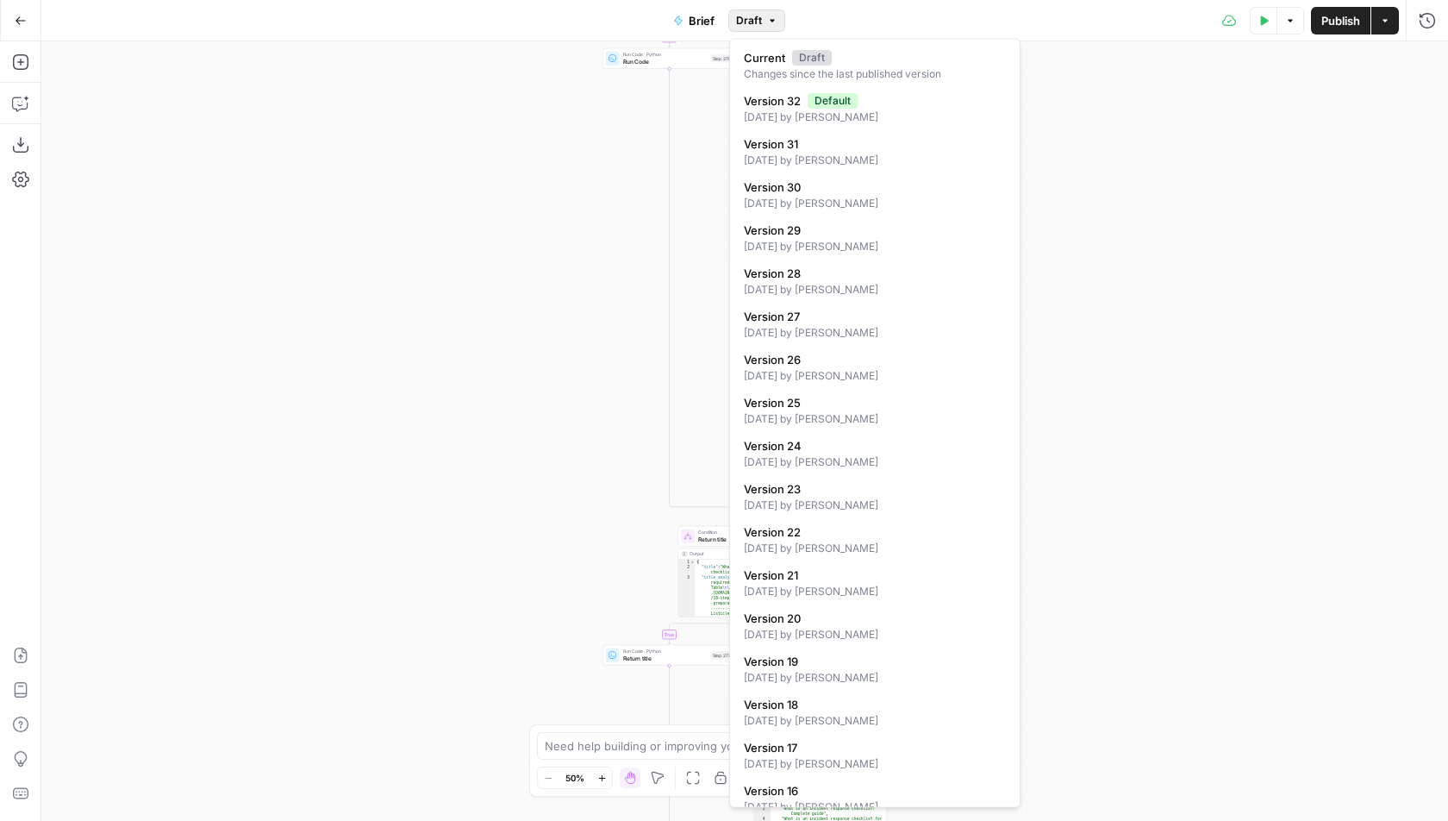
click at [752, 15] on span "Draft" at bounding box center [749, 21] width 26 height 16
click at [952, 106] on div "Default" at bounding box center [907, 101] width 198 height 16
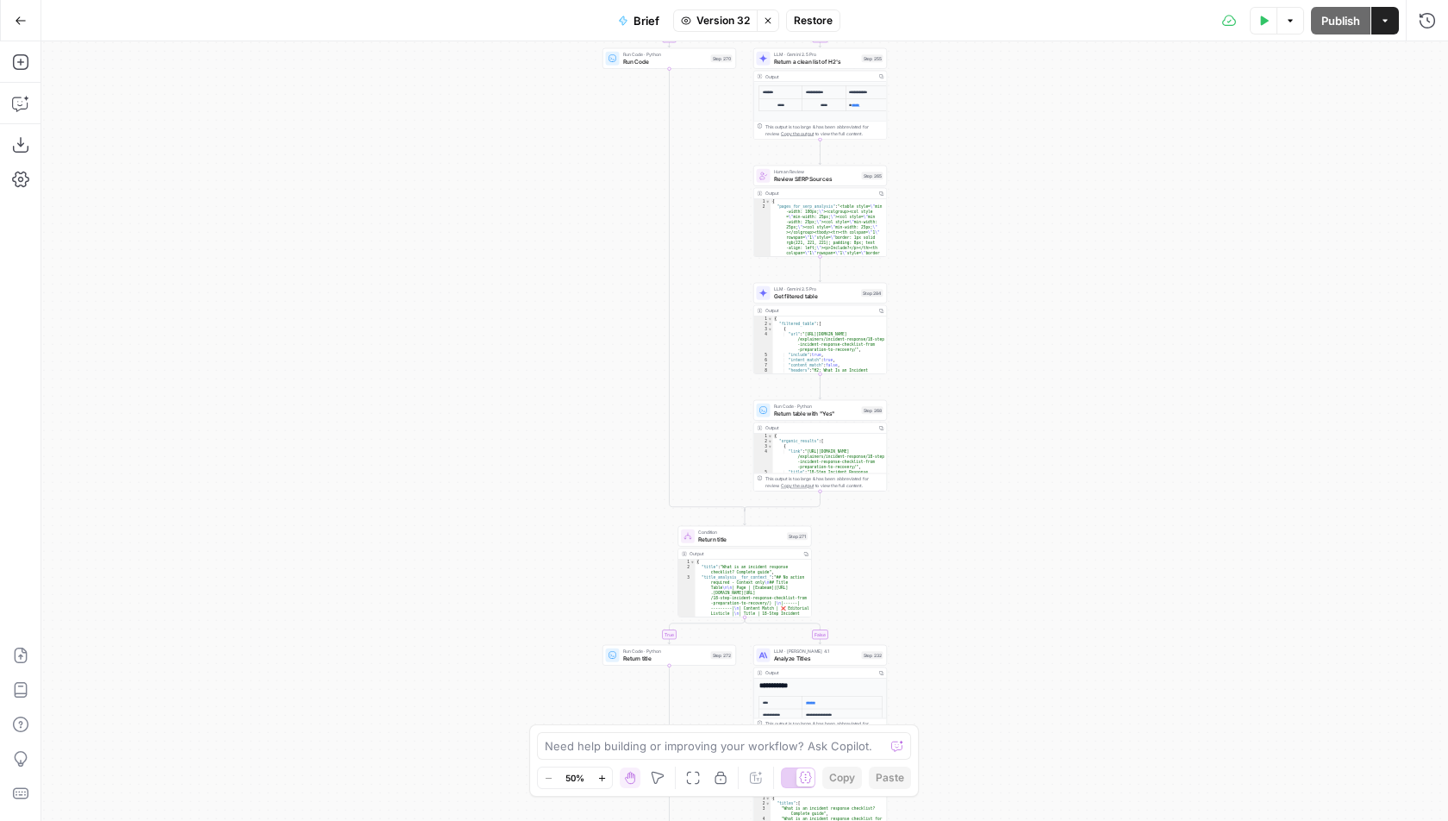
click at [825, 29] on button "Restore" at bounding box center [813, 20] width 54 height 22
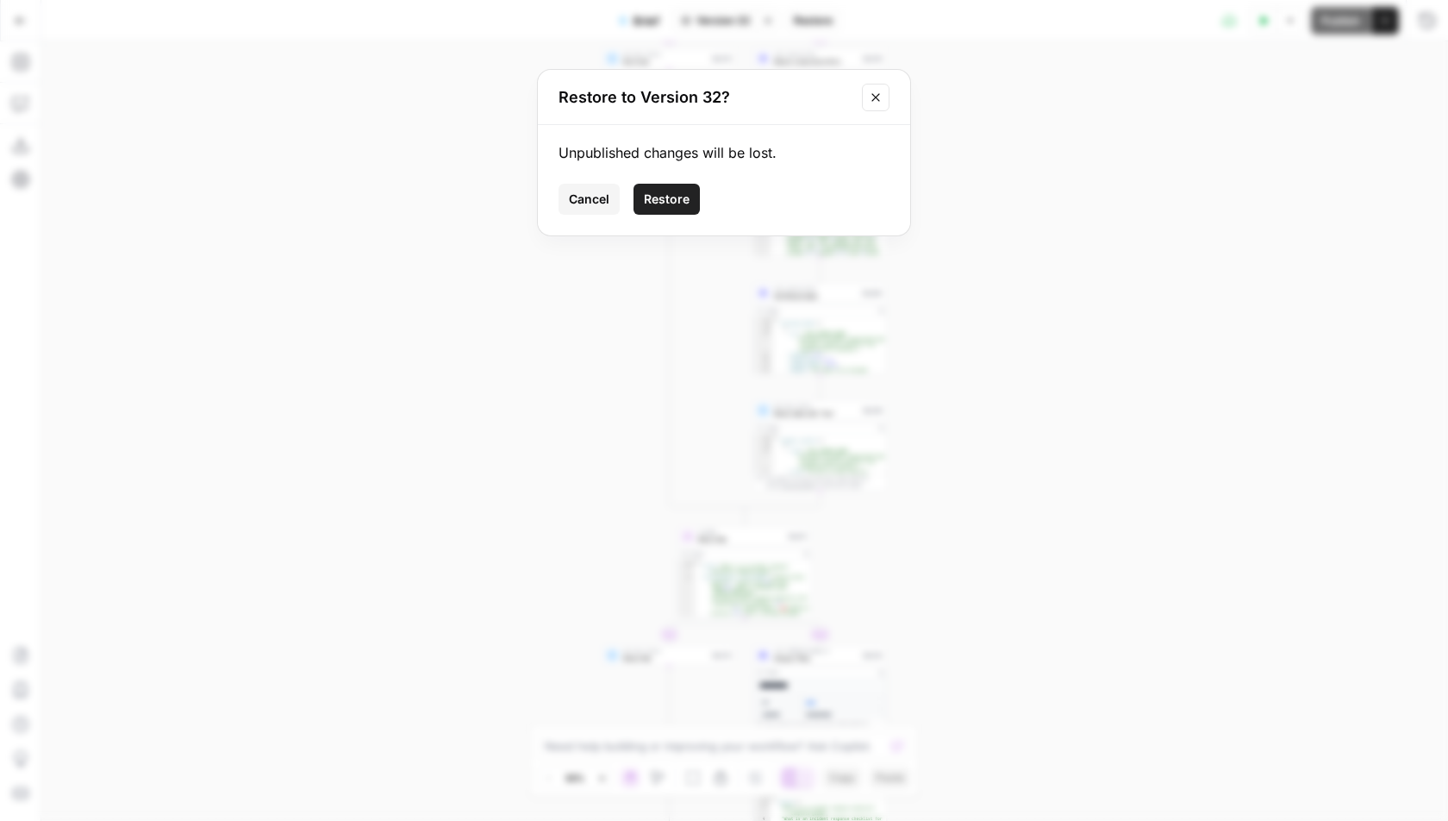
click at [670, 213] on button "Restore" at bounding box center [667, 199] width 66 height 31
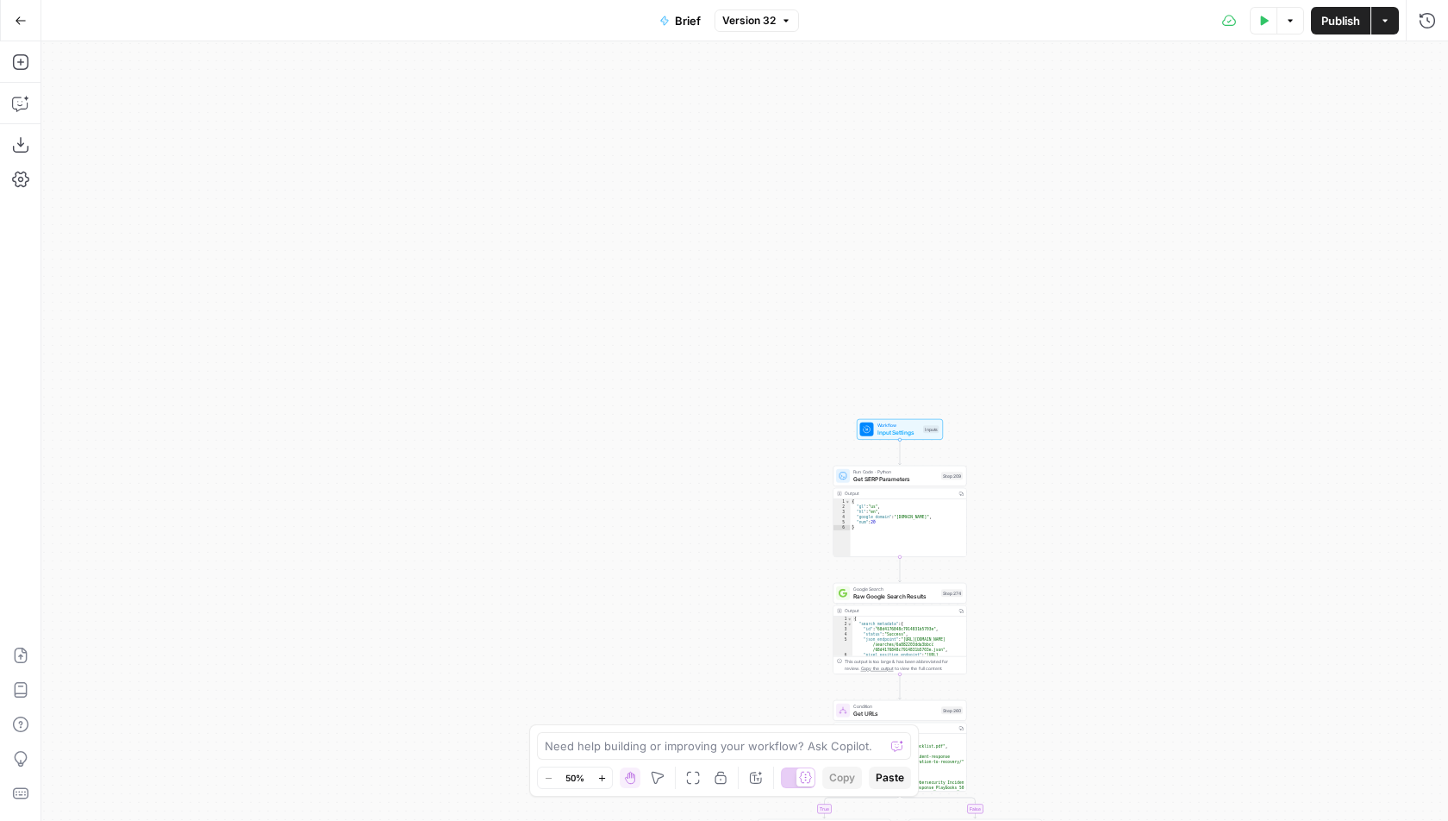
click at [872, 423] on div at bounding box center [867, 429] width 14 height 14
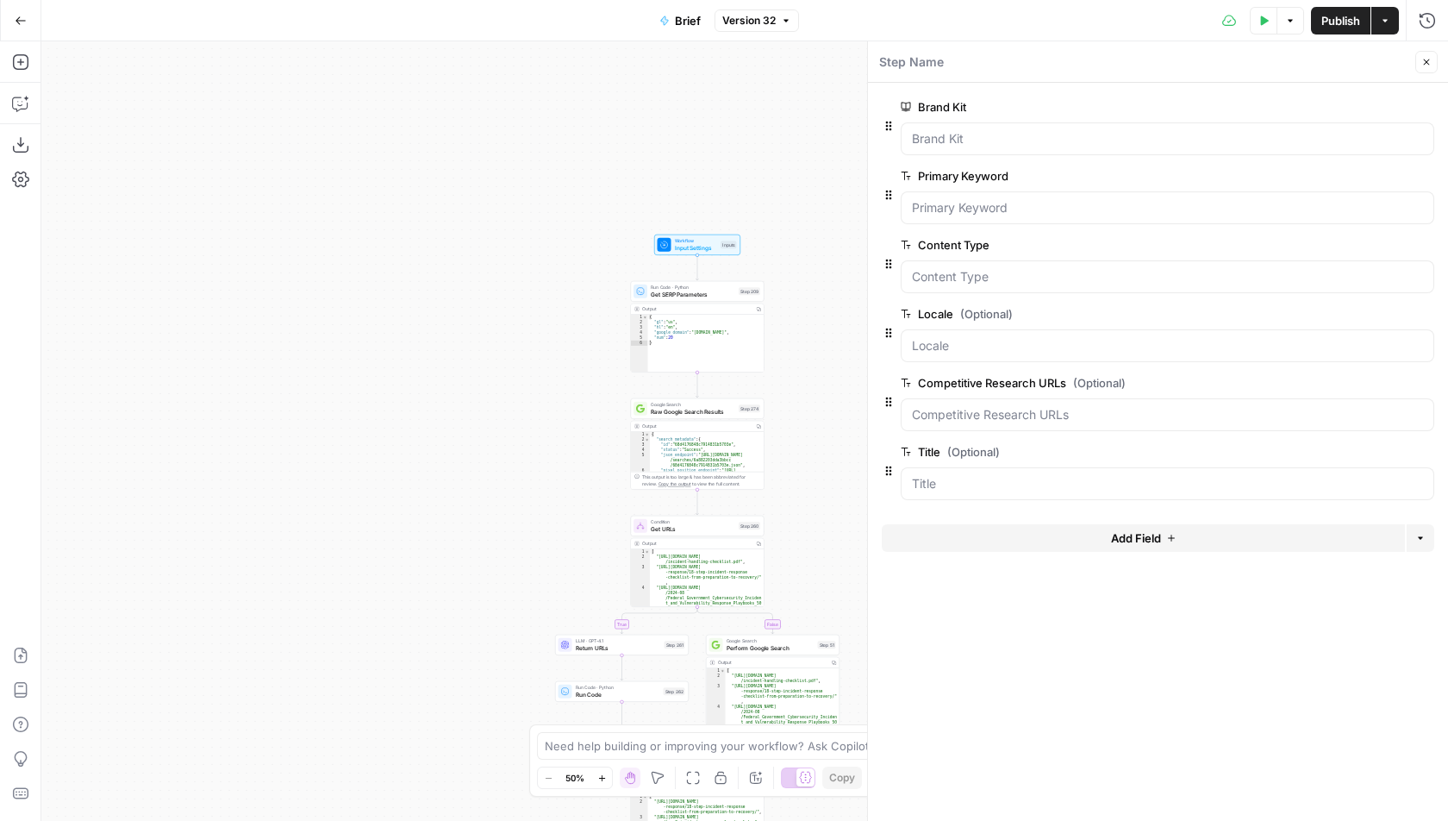
drag, startPoint x: 634, startPoint y: 429, endPoint x: 423, endPoint y: 240, distance: 283.8
click at [423, 240] on div "true false false true false true false true false true false true Workflow Inpu…" at bounding box center [744, 430] width 1407 height 779
click at [1392, 239] on button "edit field" at bounding box center [1377, 244] width 66 height 21
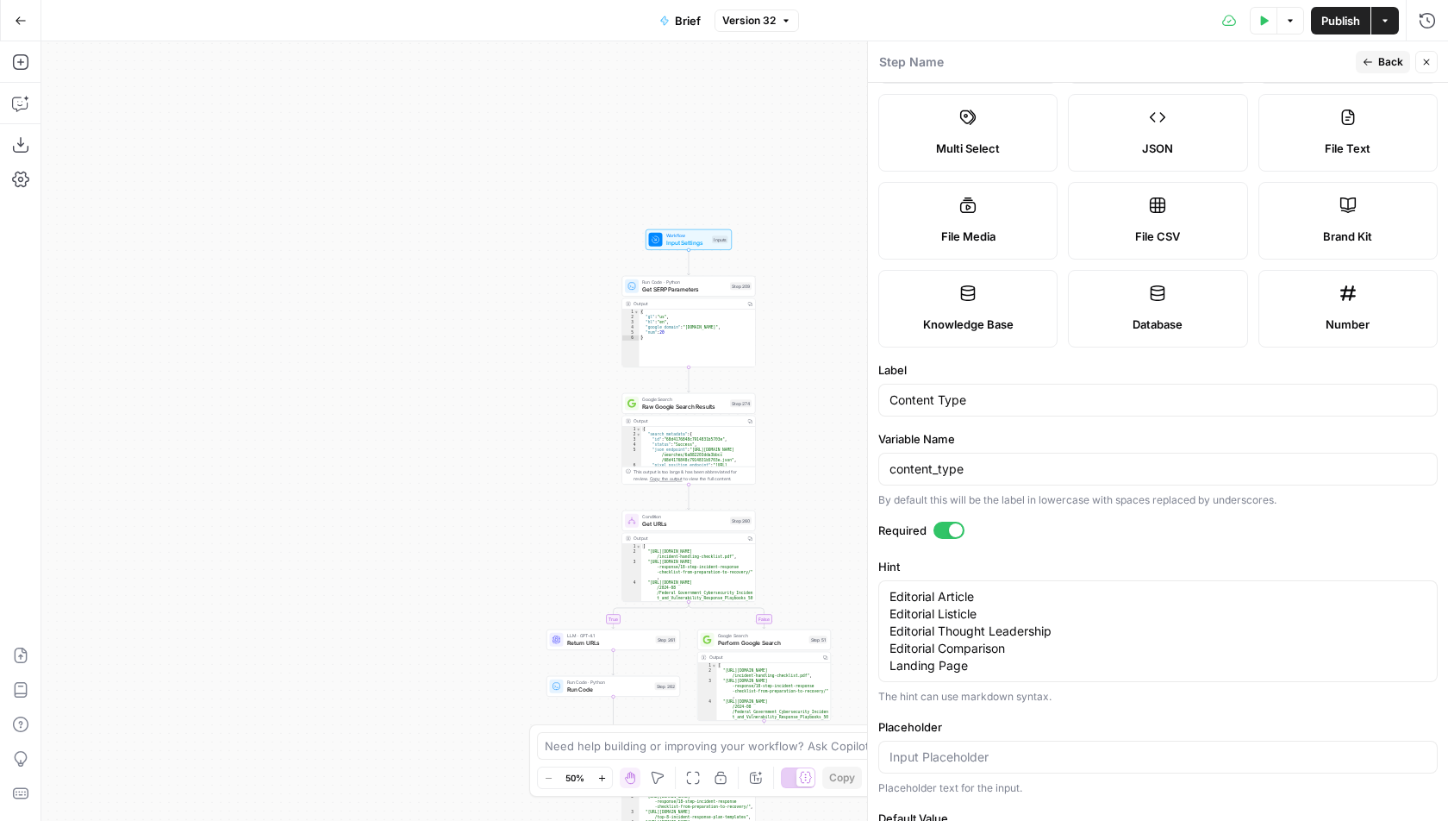
scroll to position [181, 0]
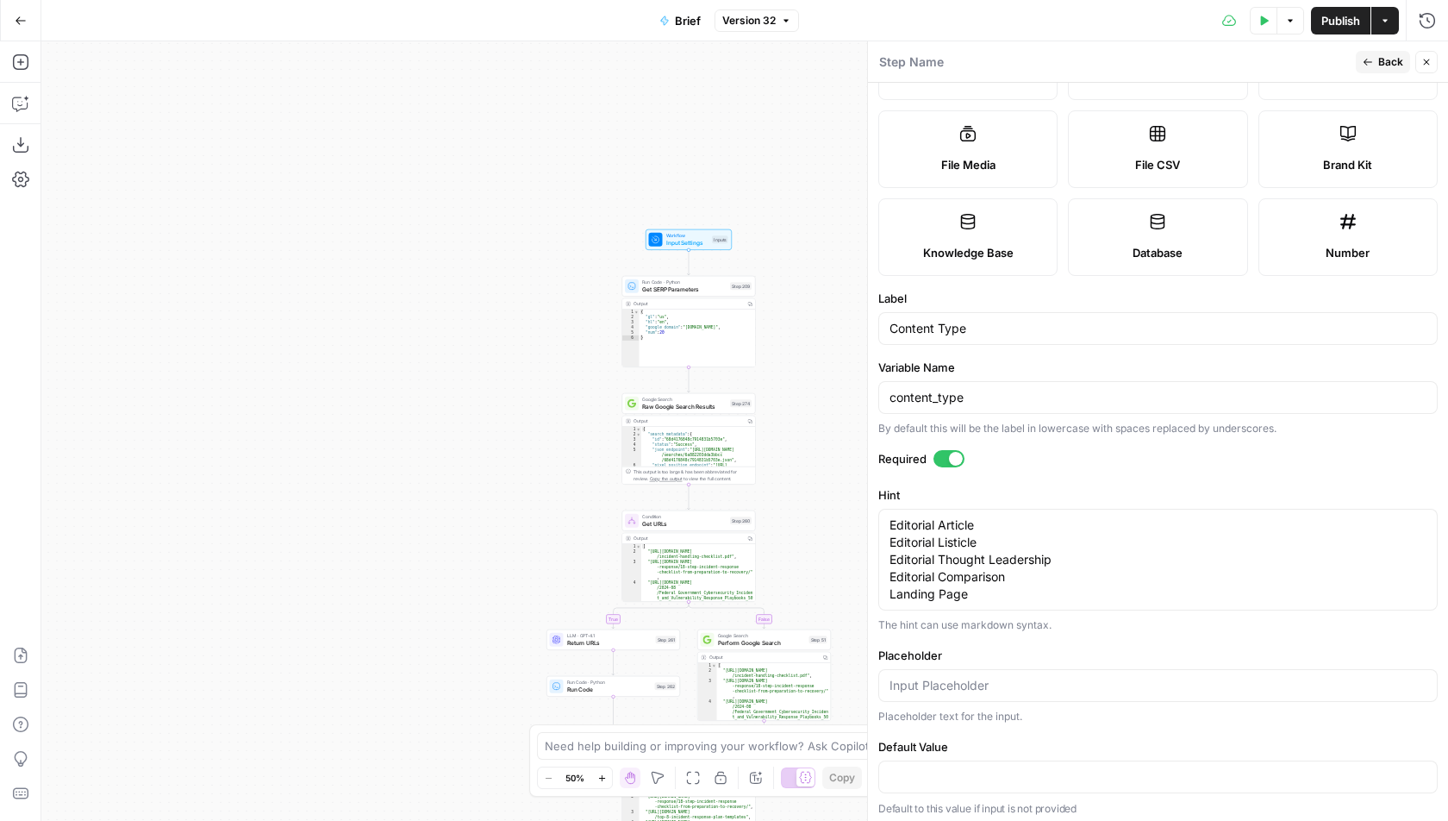
click at [1023, 617] on div "The hint can use markdown syntax." at bounding box center [1157, 625] width 559 height 16
click at [1030, 599] on div "Editorial Article Editorial Listicle Editorial Thought Leadership Editorial Com…" at bounding box center [1157, 560] width 559 height 102
click at [1051, 593] on textarea "Editorial Article Editorial Listicle Editorial Thought Leadership Editorial Com…" at bounding box center [1158, 559] width 537 height 86
click at [1007, 564] on textarea "Editorial Article Editorial Listicle Editorial Thought Leadership Editorial Com…" at bounding box center [1158, 559] width 537 height 86
click at [986, 603] on div "Editorial Article Editorial Listicle Editorial Thought Leadership Editorial Com…" at bounding box center [1157, 560] width 559 height 102
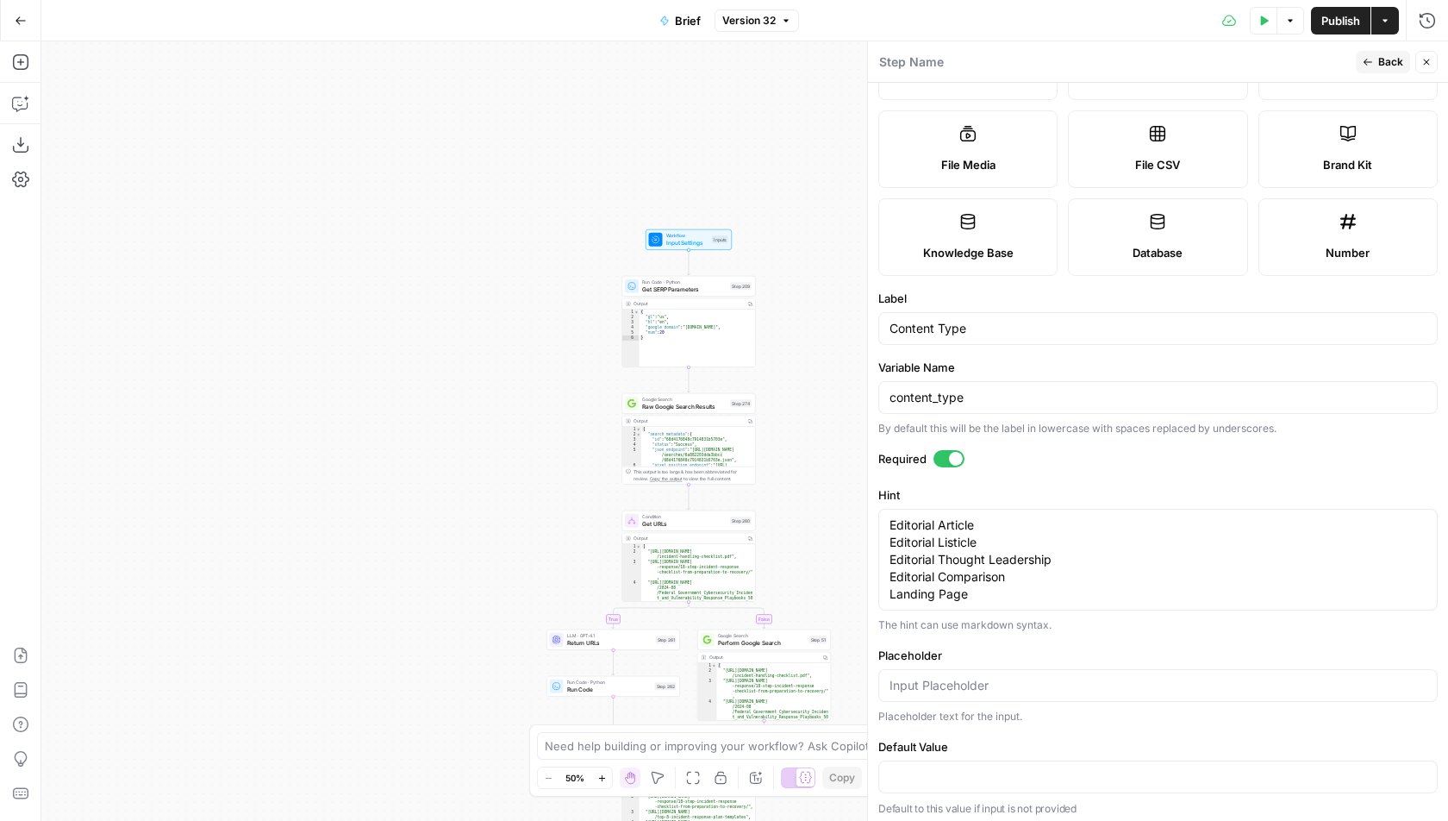
click at [1073, 648] on label "Placeholder" at bounding box center [1157, 655] width 559 height 17
click at [1073, 677] on input "Placeholder" at bounding box center [1158, 685] width 537 height 17
click at [1164, 435] on form "Input type Short Text Long Text Single Select Multi Select JSON File Text File …" at bounding box center [1158, 452] width 580 height 738
click at [1157, 457] on label "Required" at bounding box center [1157, 458] width 559 height 17
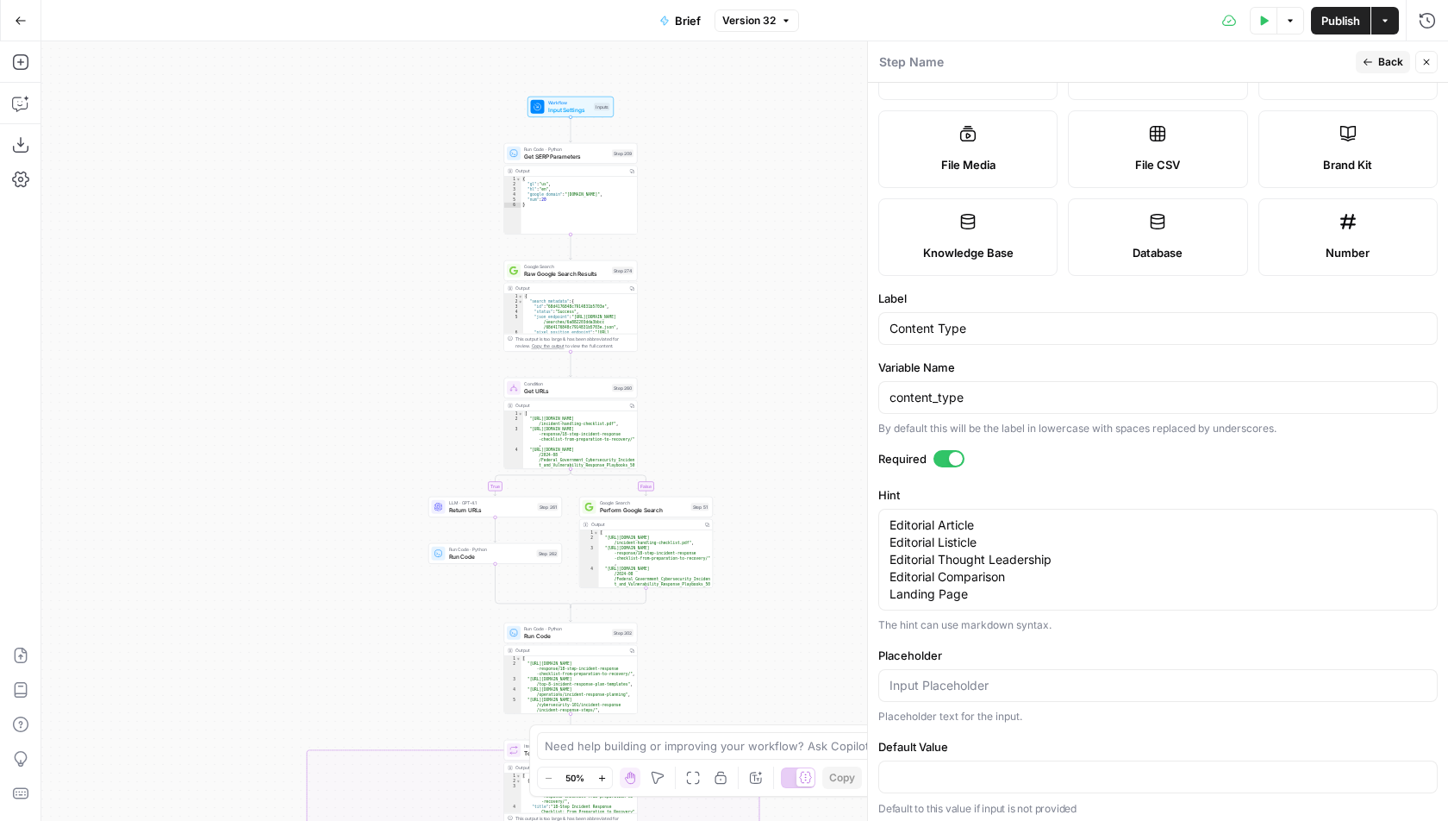
drag, startPoint x: 463, startPoint y: 415, endPoint x: 503, endPoint y: 354, distance: 73.4
click at [345, 281] on div "true false false true false true false true false true false true Workflow Inpu…" at bounding box center [744, 430] width 1407 height 779
click at [1202, 596] on textarea "Editorial Article Editorial Listicle Editorial Thought Leadership Editorial Com…" at bounding box center [1158, 559] width 537 height 86
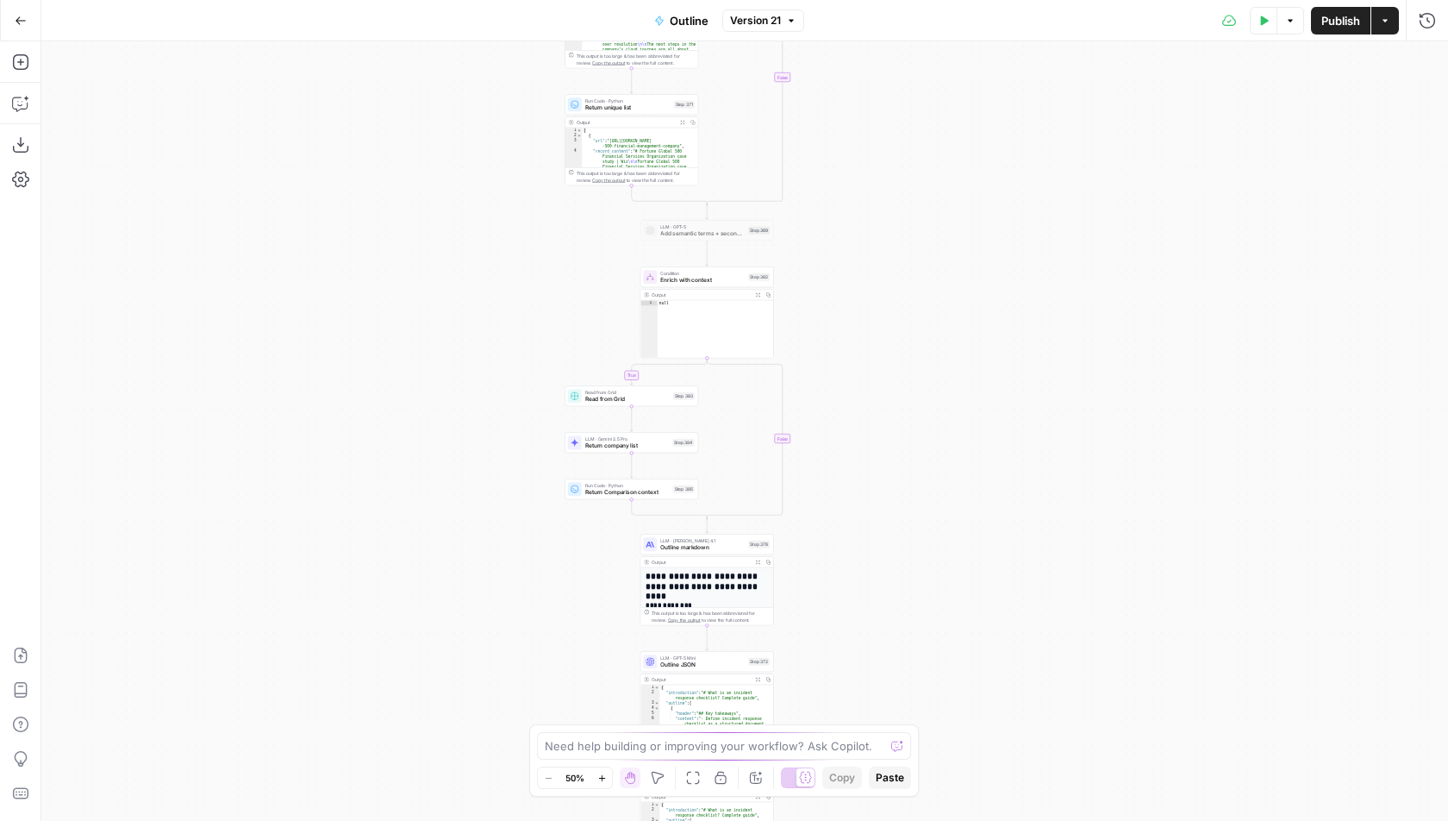
drag, startPoint x: 903, startPoint y: 105, endPoint x: 904, endPoint y: 528, distance: 422.4
click at [904, 528] on div "true false true false true false true false Workflow Input Settings Inputs LLM …" at bounding box center [744, 430] width 1407 height 779
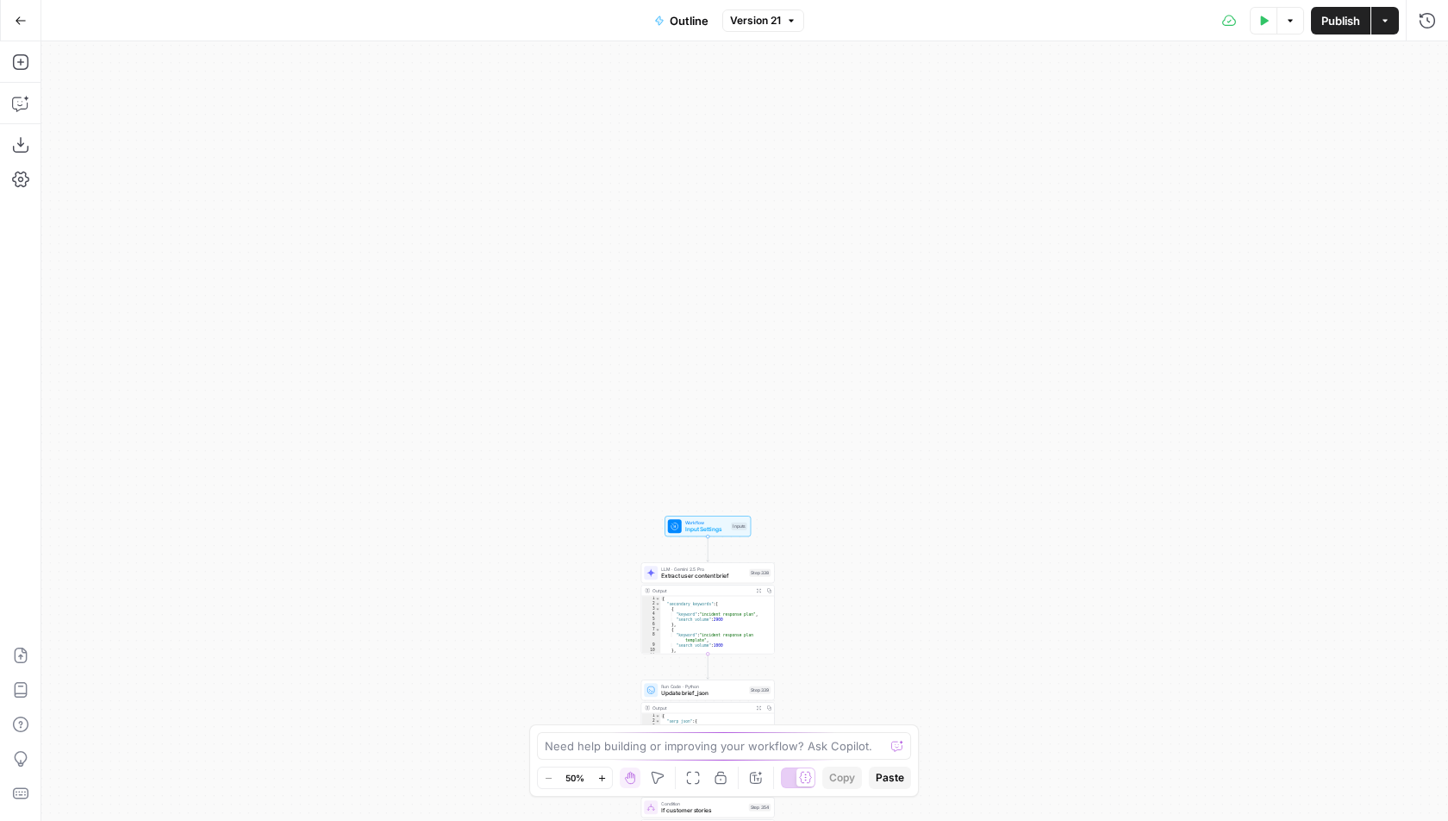
drag, startPoint x: 1001, startPoint y: 680, endPoint x: 1001, endPoint y: 734, distance: 54.3
click at [1001, 734] on div "true false true false true false true false Workflow Input Settings Inputs LLM …" at bounding box center [744, 430] width 1407 height 779
click at [691, 536] on div "true false true false true false true false Workflow Input Settings Inputs LLM …" at bounding box center [744, 430] width 1407 height 779
click at [696, 531] on span "Input Settings" at bounding box center [706, 529] width 43 height 9
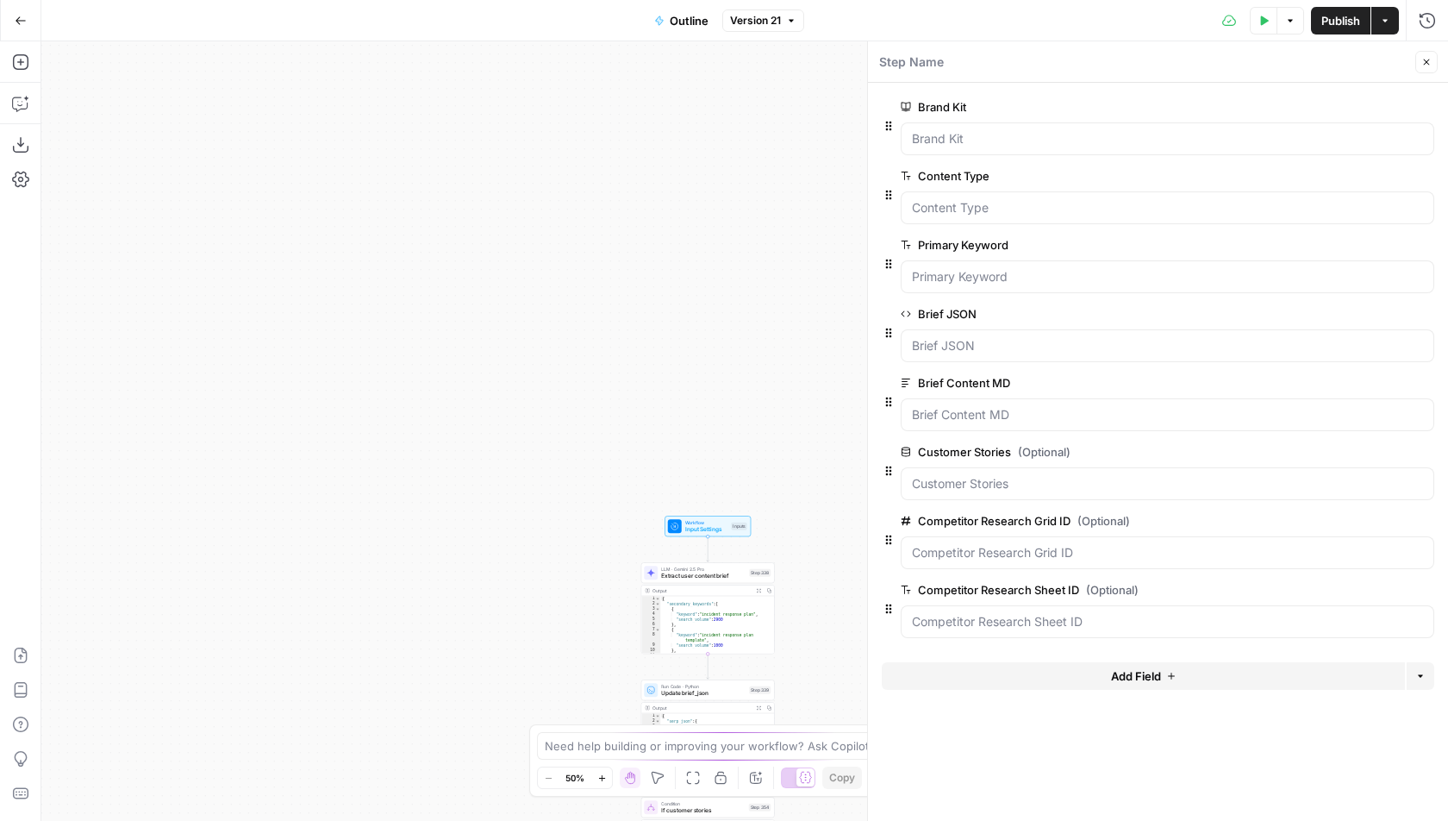
click at [1389, 178] on button "edit field" at bounding box center [1377, 176] width 66 height 21
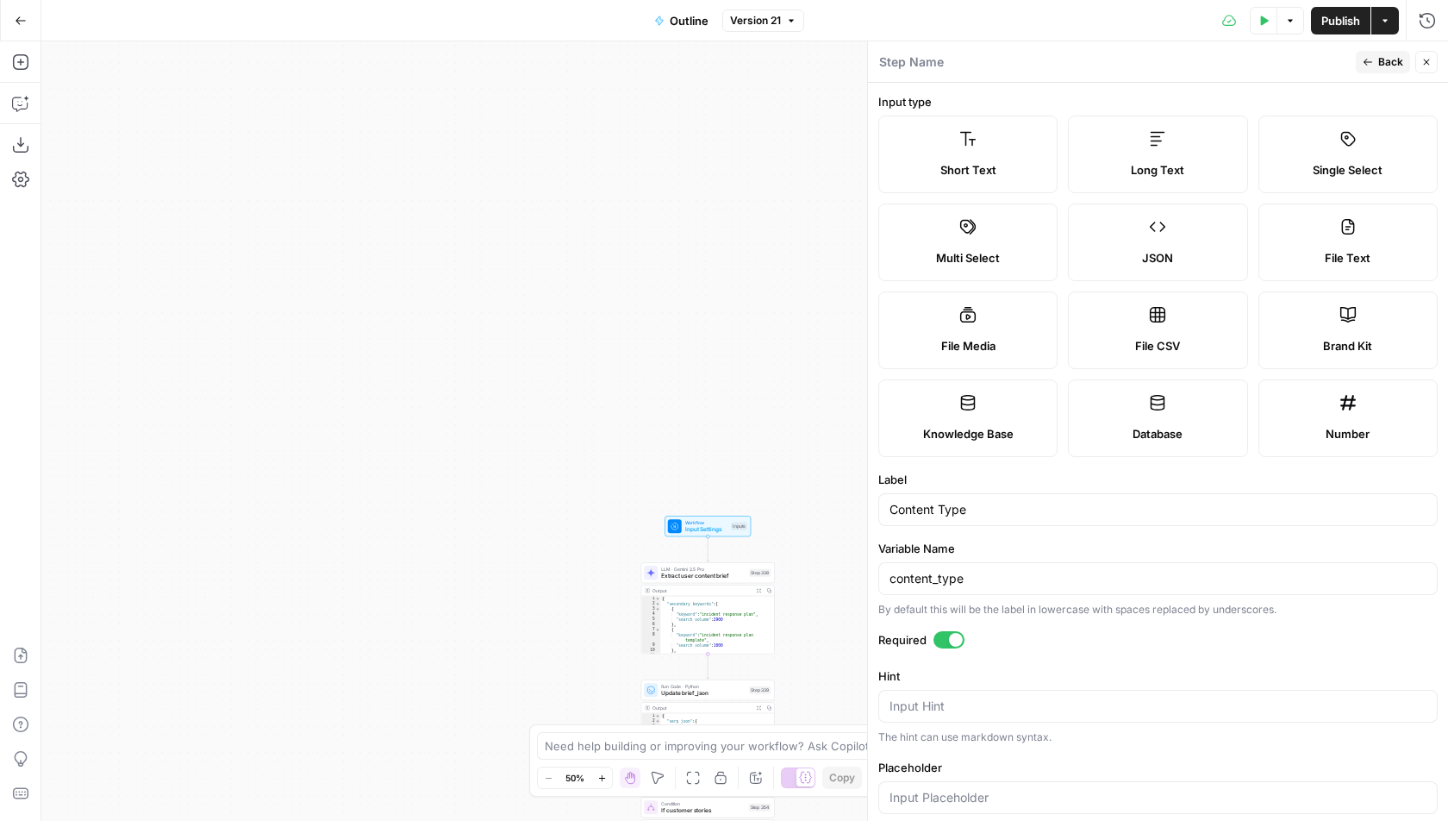
scroll to position [112, 0]
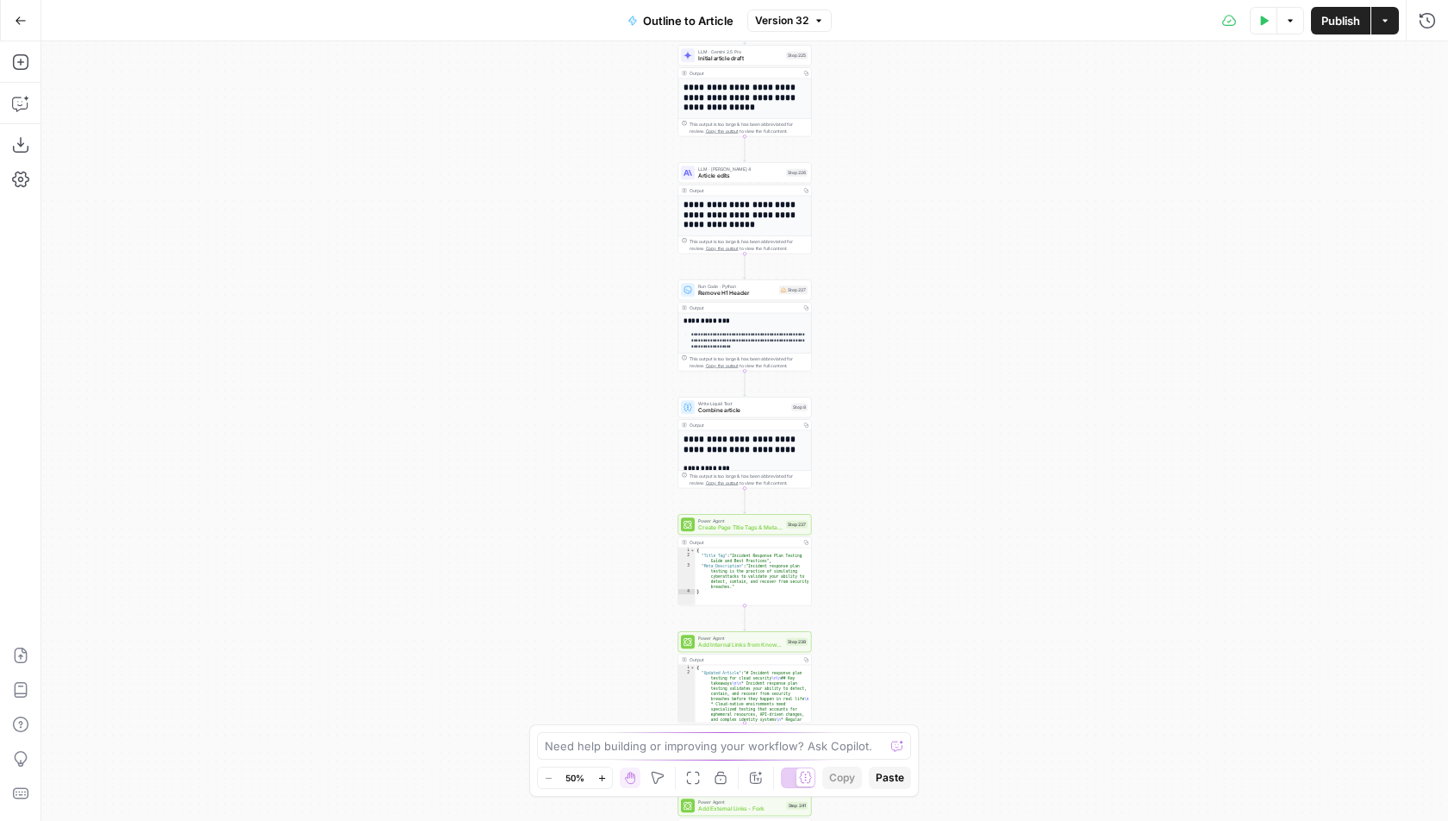
drag, startPoint x: 922, startPoint y: 179, endPoint x: 921, endPoint y: 509, distance: 329.3
click at [921, 509] on div "**********" at bounding box center [744, 430] width 1407 height 779
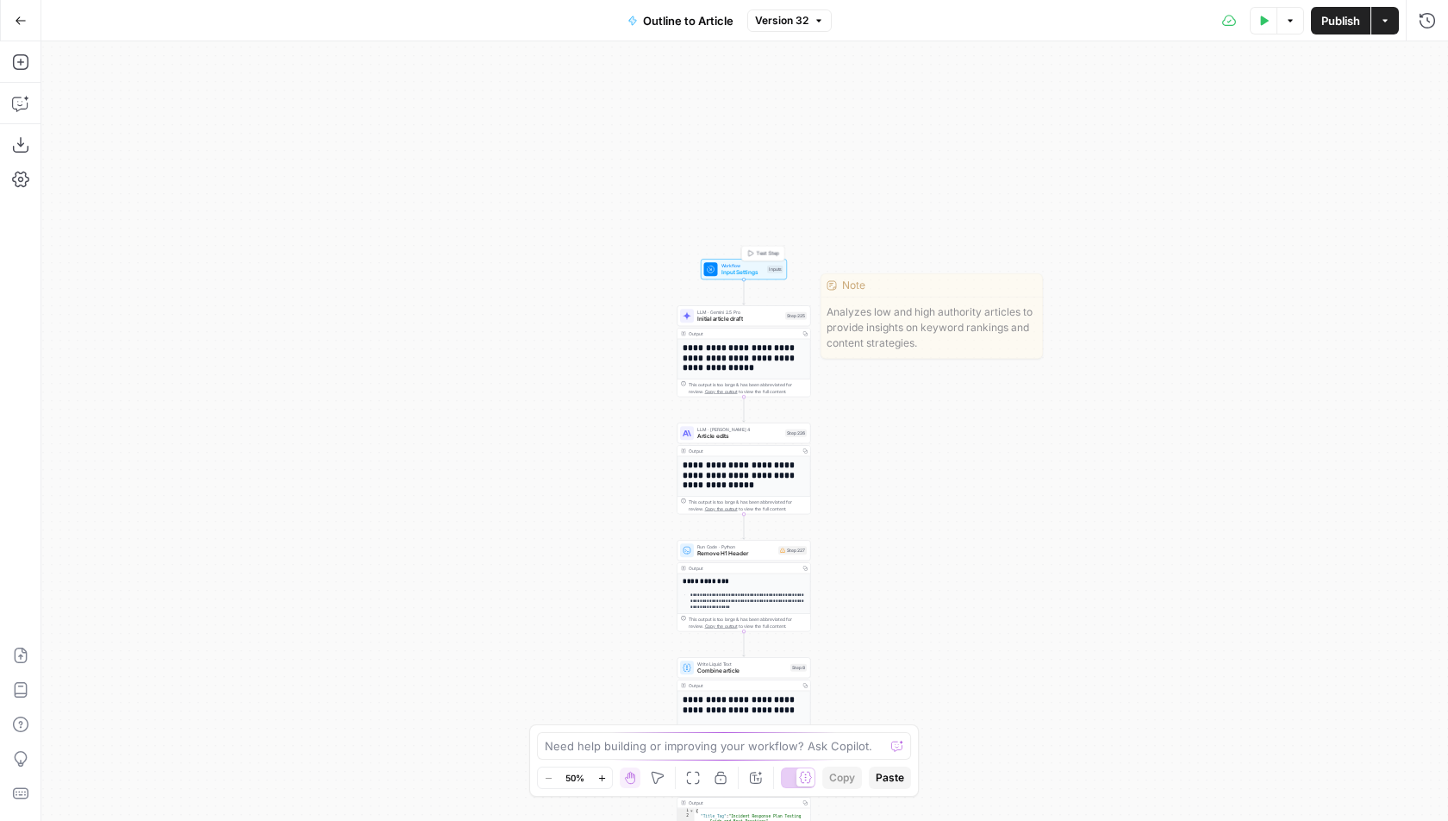
click at [734, 268] on span "Input Settings" at bounding box center [743, 272] width 43 height 9
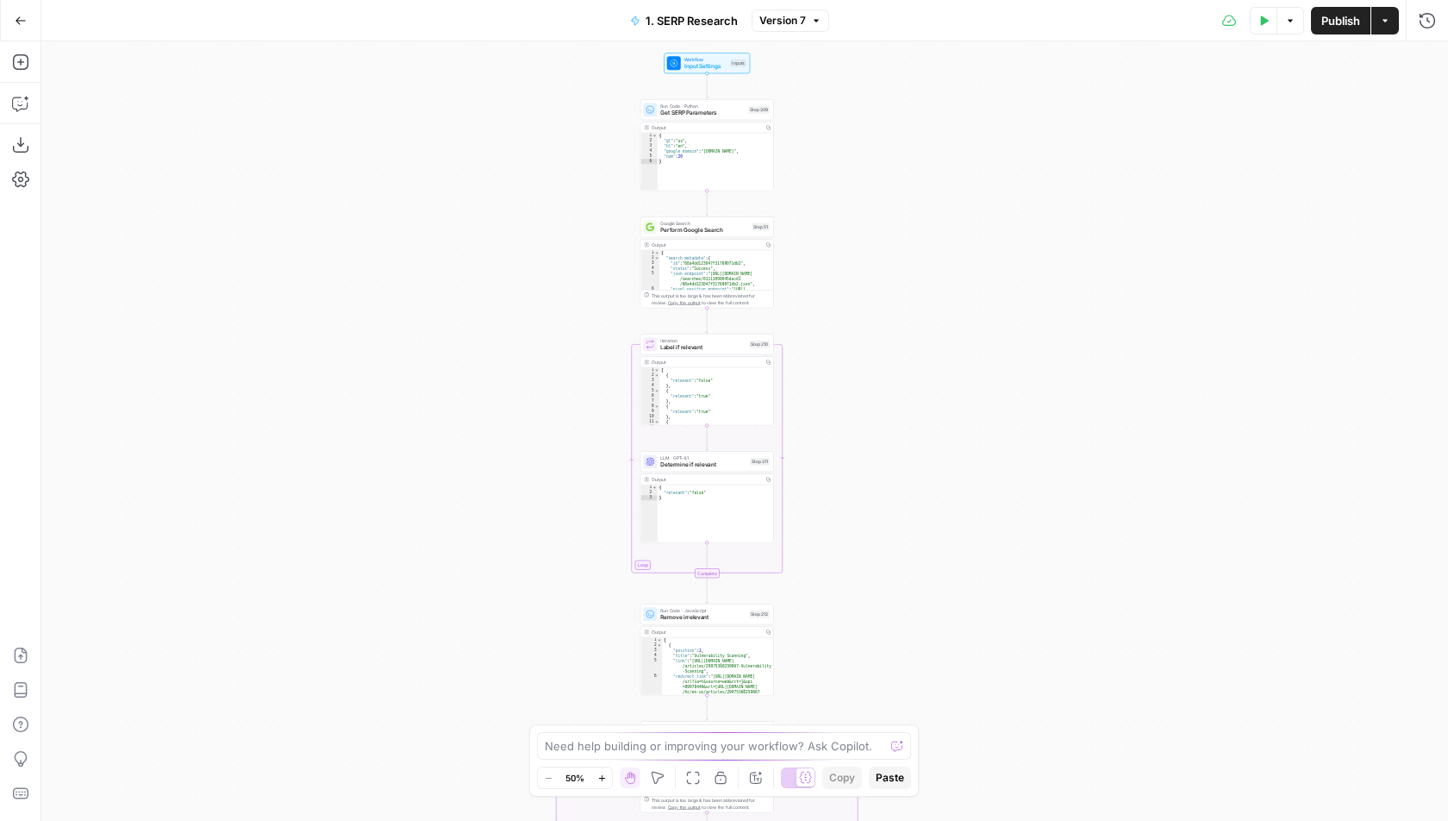
drag, startPoint x: 973, startPoint y: 586, endPoint x: 976, endPoint y: 248, distance: 337.9
click at [973, 586] on div "true false Workflow Input Settings Inputs Run Code · Python Get SERP Parameters…" at bounding box center [744, 430] width 1407 height 779
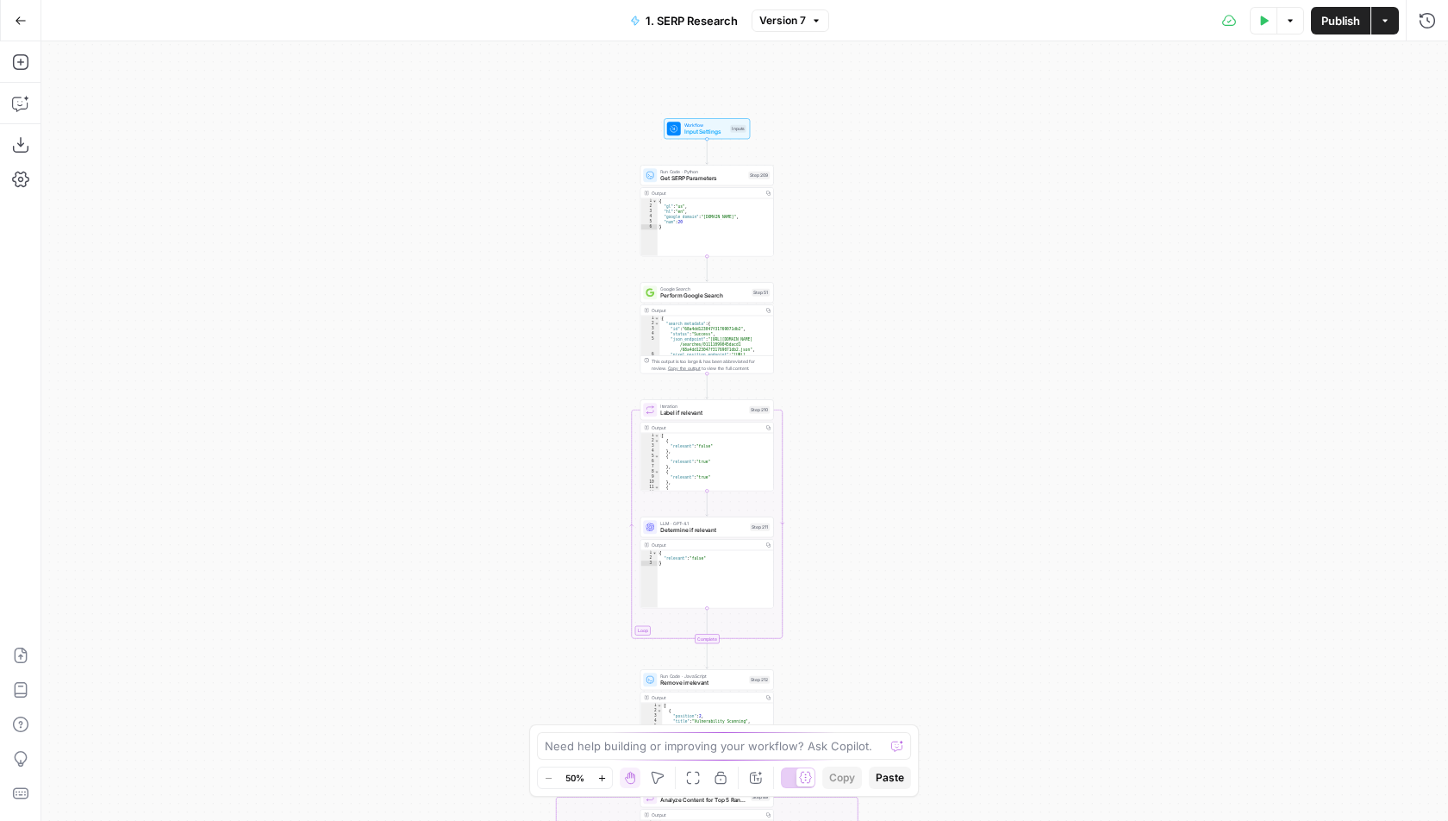
drag, startPoint x: 976, startPoint y: 248, endPoint x: 976, endPoint y: 285, distance: 37.1
click at [976, 285] on div "true false Workflow Input Settings Inputs Run Code · Python Get SERP Parameters…" at bounding box center [744, 430] width 1407 height 779
click at [676, 131] on icon at bounding box center [674, 128] width 9 height 9
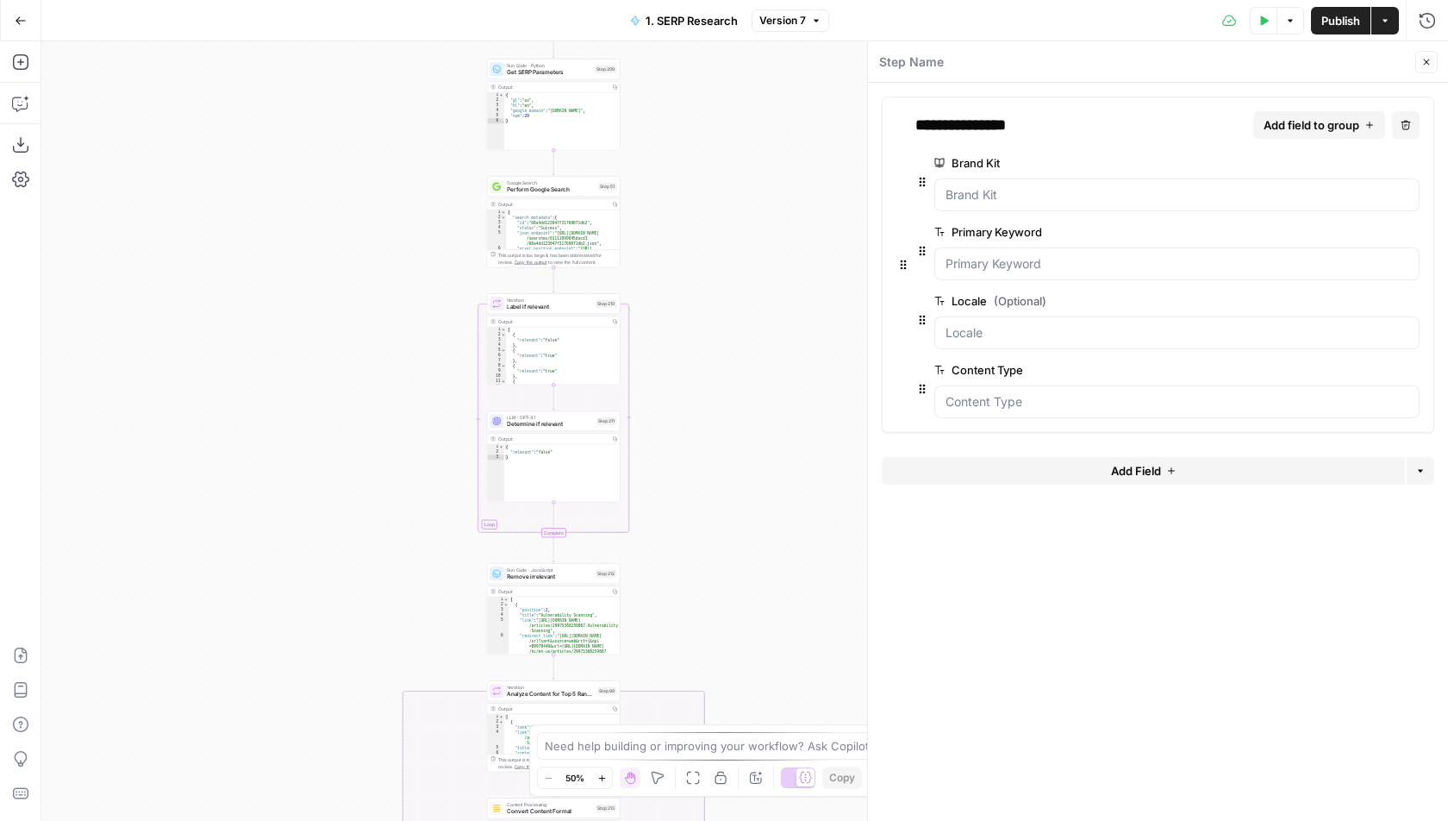
drag, startPoint x: 546, startPoint y: 363, endPoint x: 392, endPoint y: 257, distance: 186.5
click at [392, 257] on div "false true Workflow Input Settings Inputs Run Code · Python Get SERP Parameters…" at bounding box center [744, 430] width 1407 height 779
click at [1362, 363] on span "edit field" at bounding box center [1355, 370] width 38 height 14
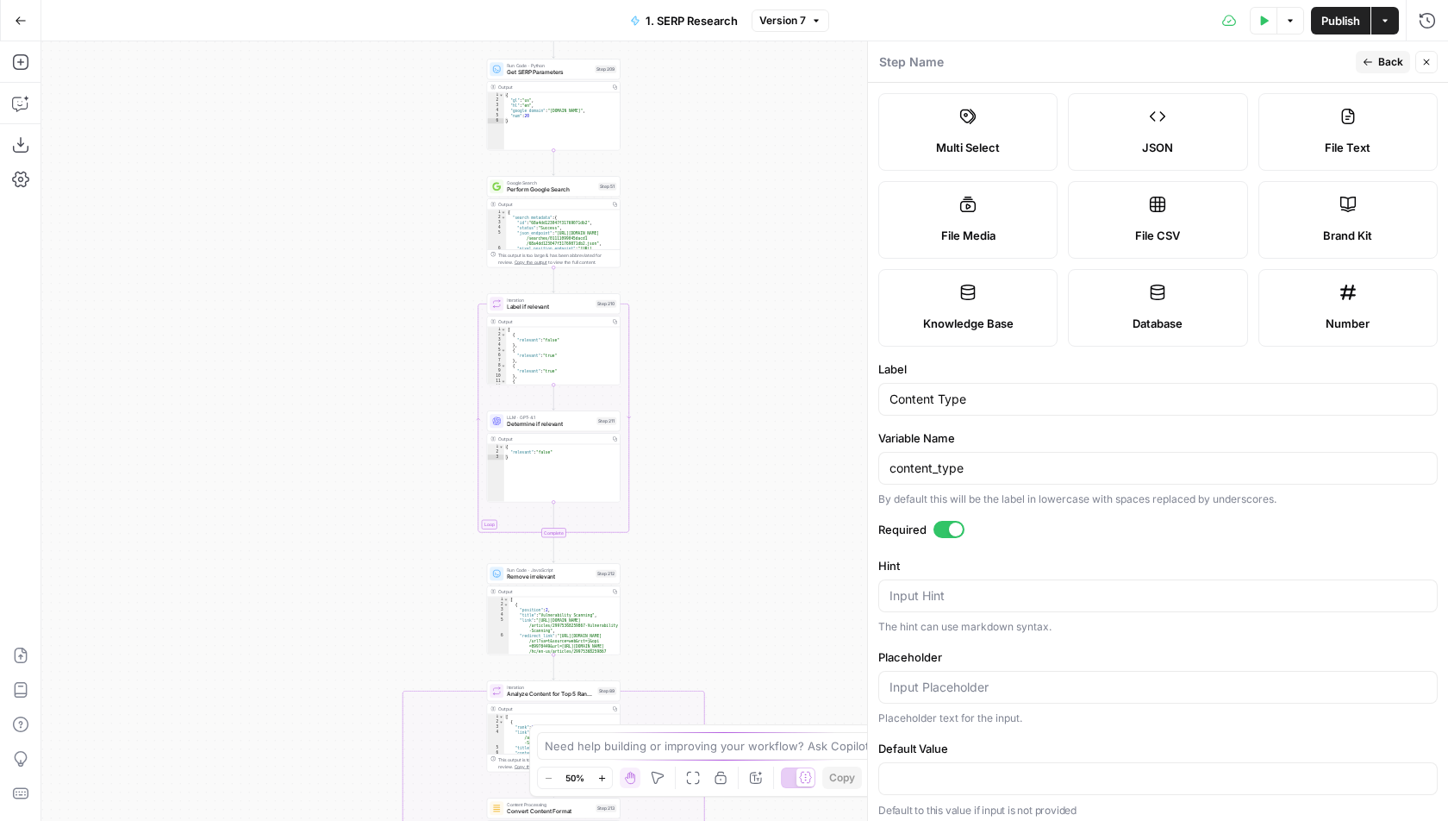
scroll to position [112, 0]
click at [880, 282] on label "Knowledge Base" at bounding box center [967, 306] width 179 height 78
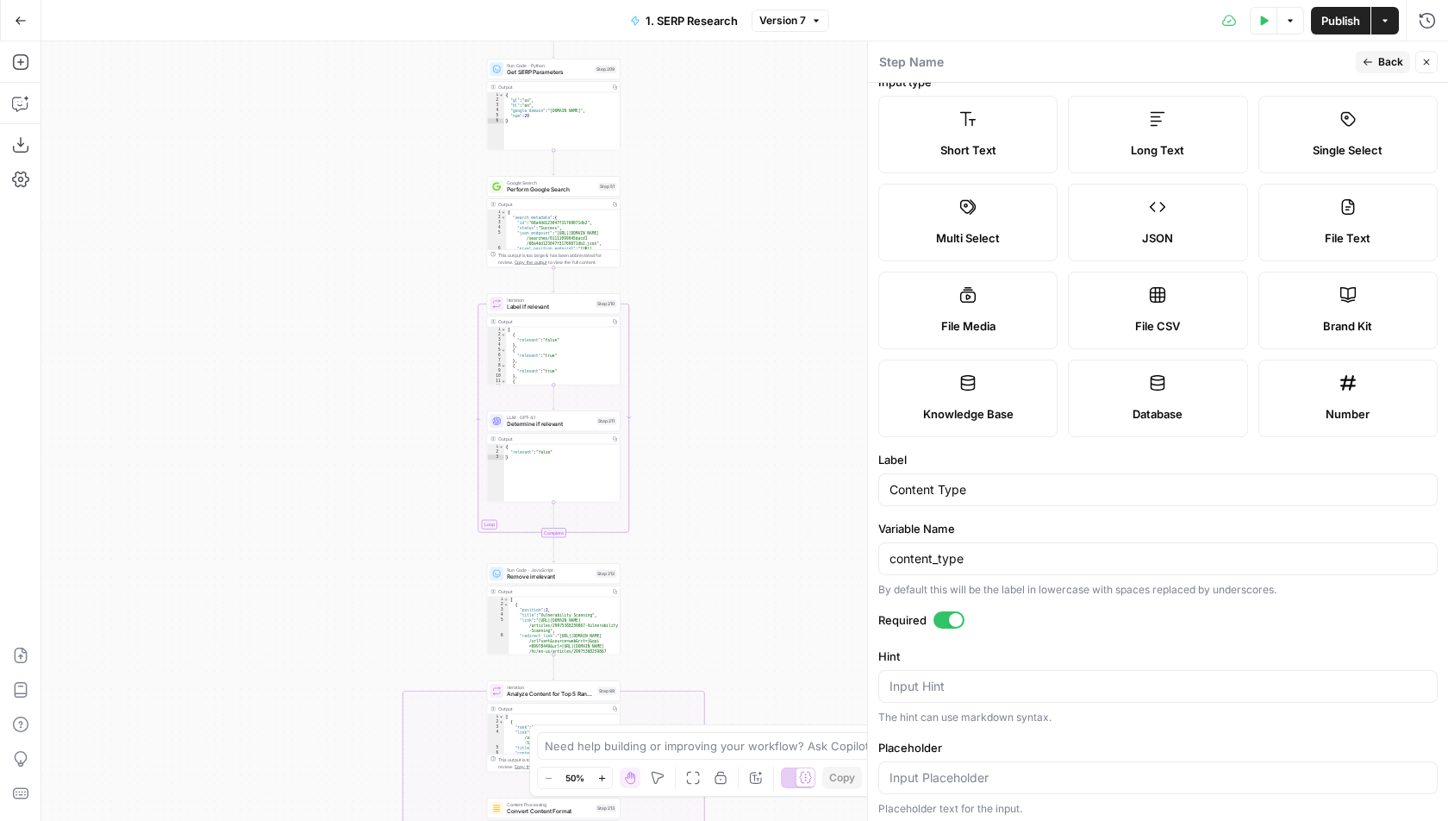
click at [1385, 59] on span "Back" at bounding box center [1390, 62] width 25 height 16
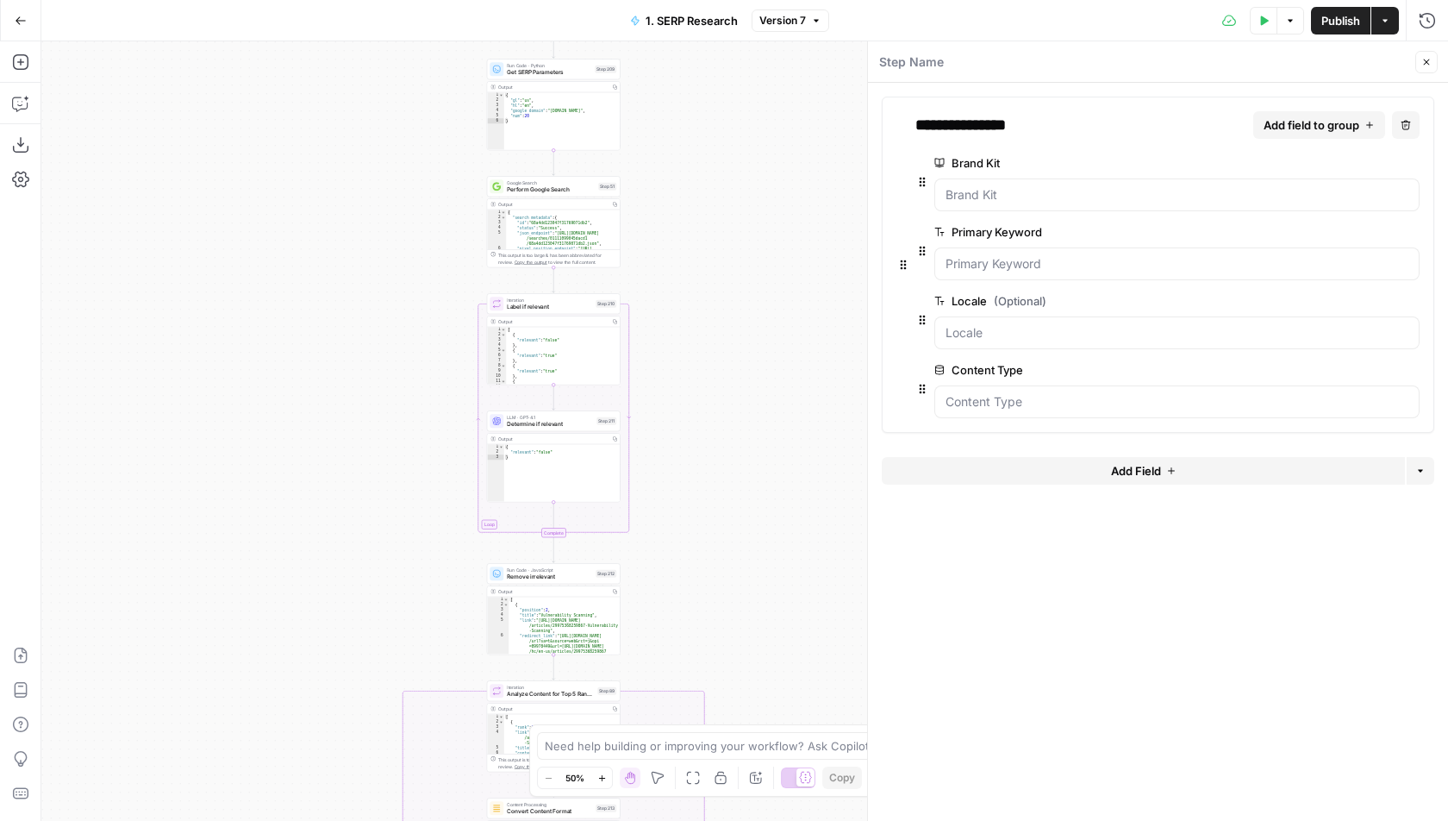
click at [807, 32] on div "1. SERP Research Version 7" at bounding box center [724, 21] width 209 height 28
click at [809, 25] on button "Version 7" at bounding box center [791, 20] width 78 height 22
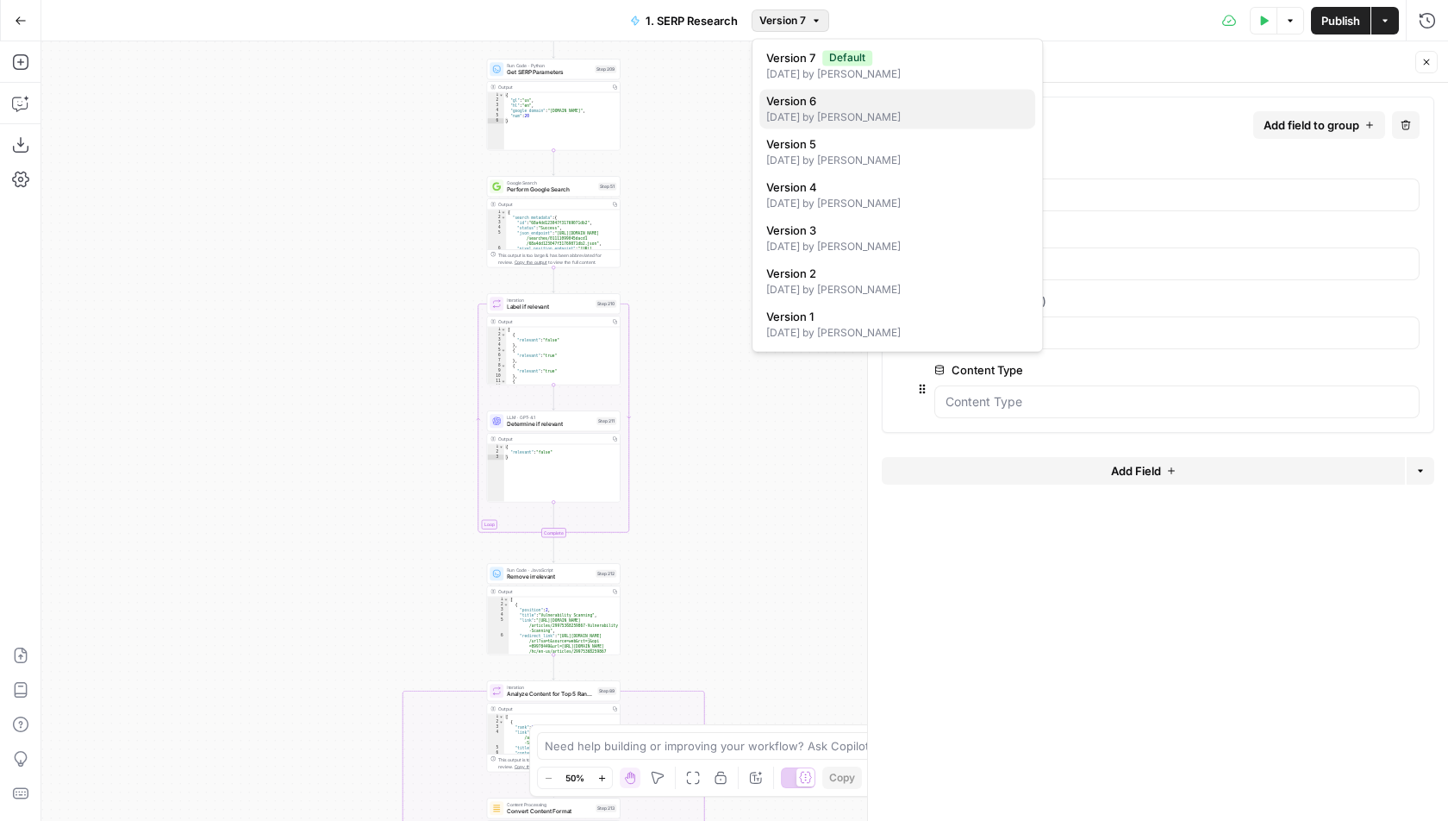
click at [800, 96] on span "Version 6" at bounding box center [791, 100] width 50 height 17
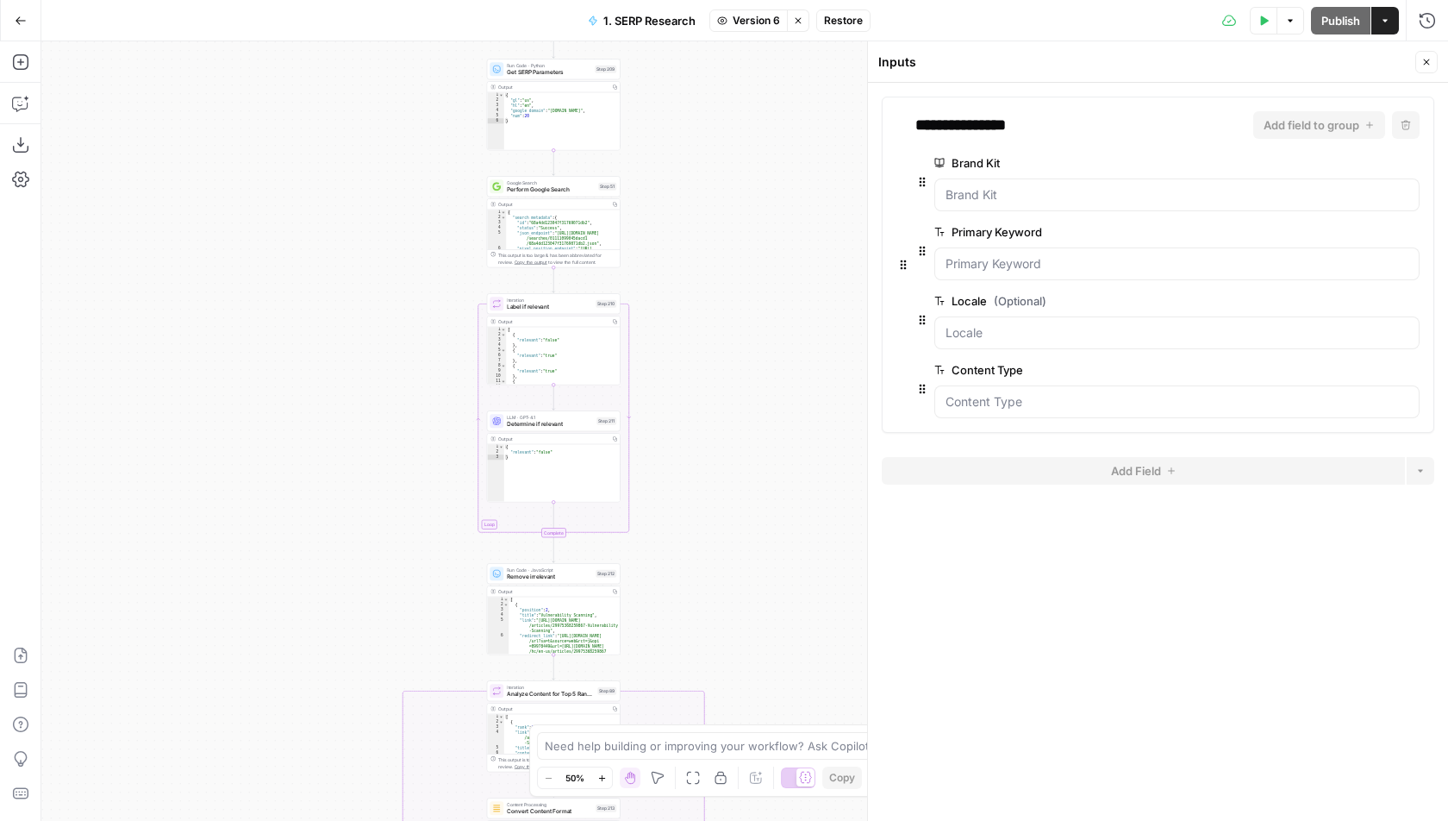
click at [759, 13] on span "Version 6" at bounding box center [756, 21] width 47 height 16
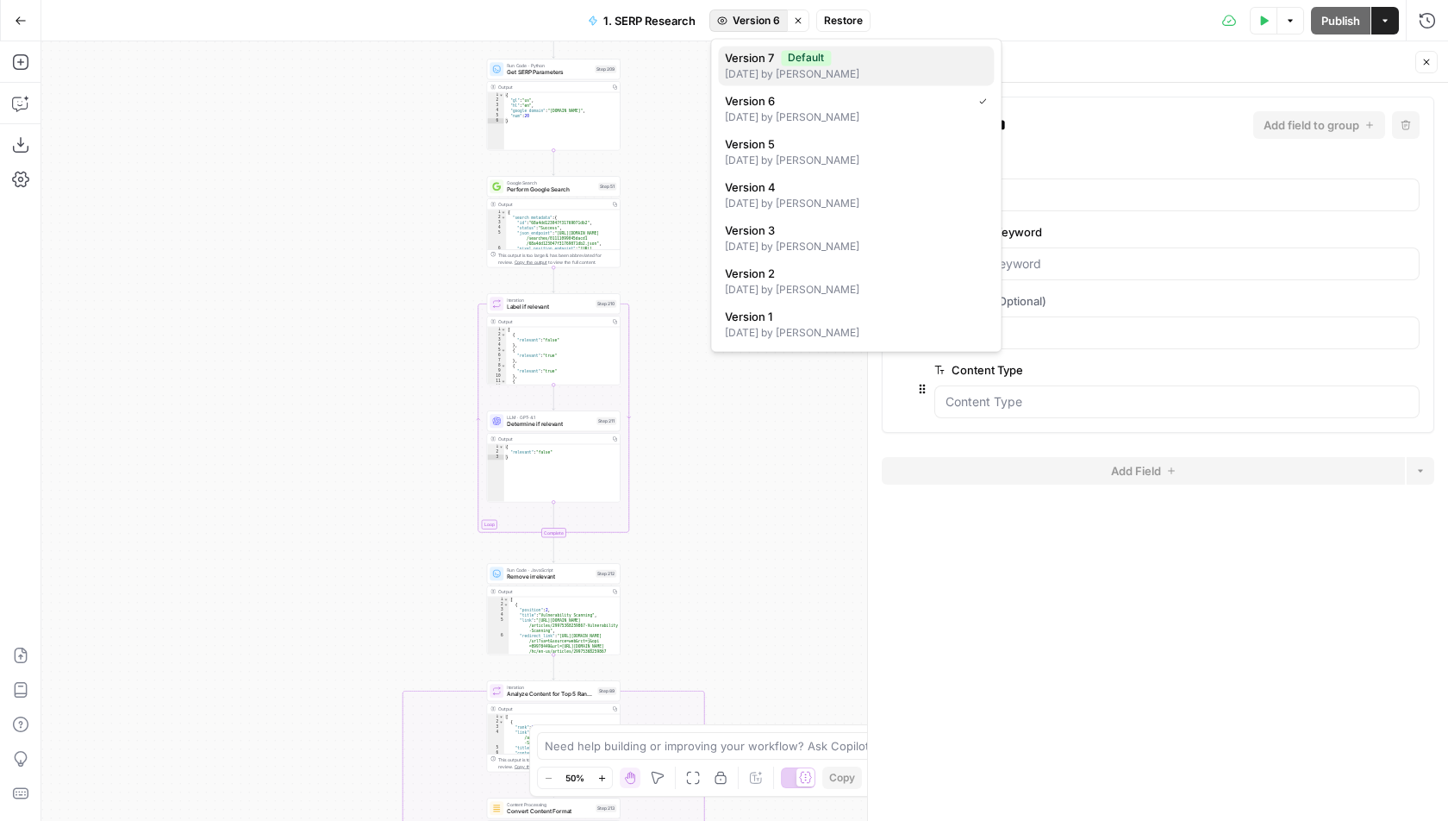
click at [757, 60] on span "Version 7" at bounding box center [749, 57] width 49 height 17
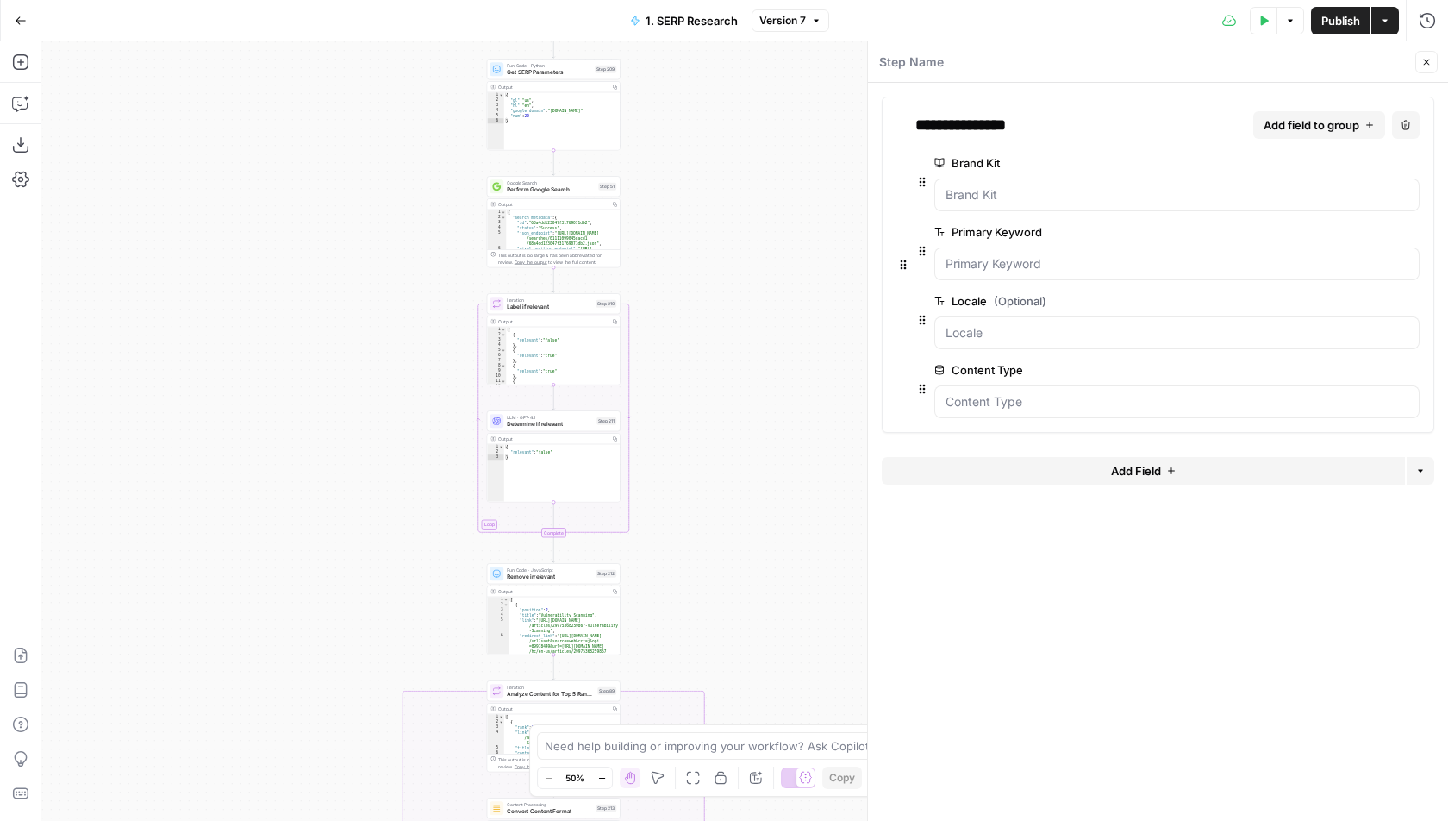
click at [790, 29] on button "Version 7" at bounding box center [791, 20] width 78 height 22
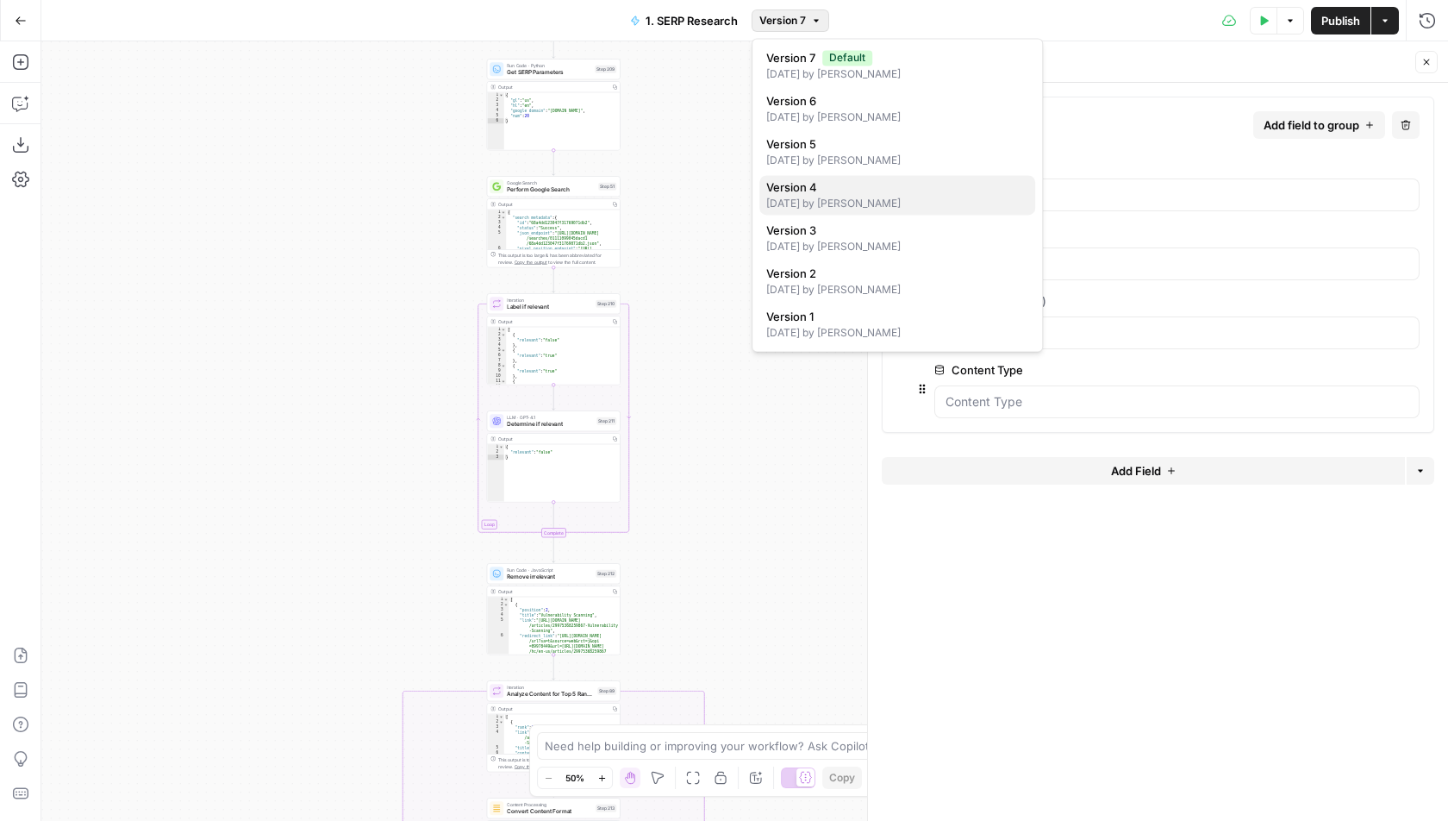
click at [795, 203] on div "4 months ago by Melanie Dell'Olio" at bounding box center [897, 204] width 262 height 16
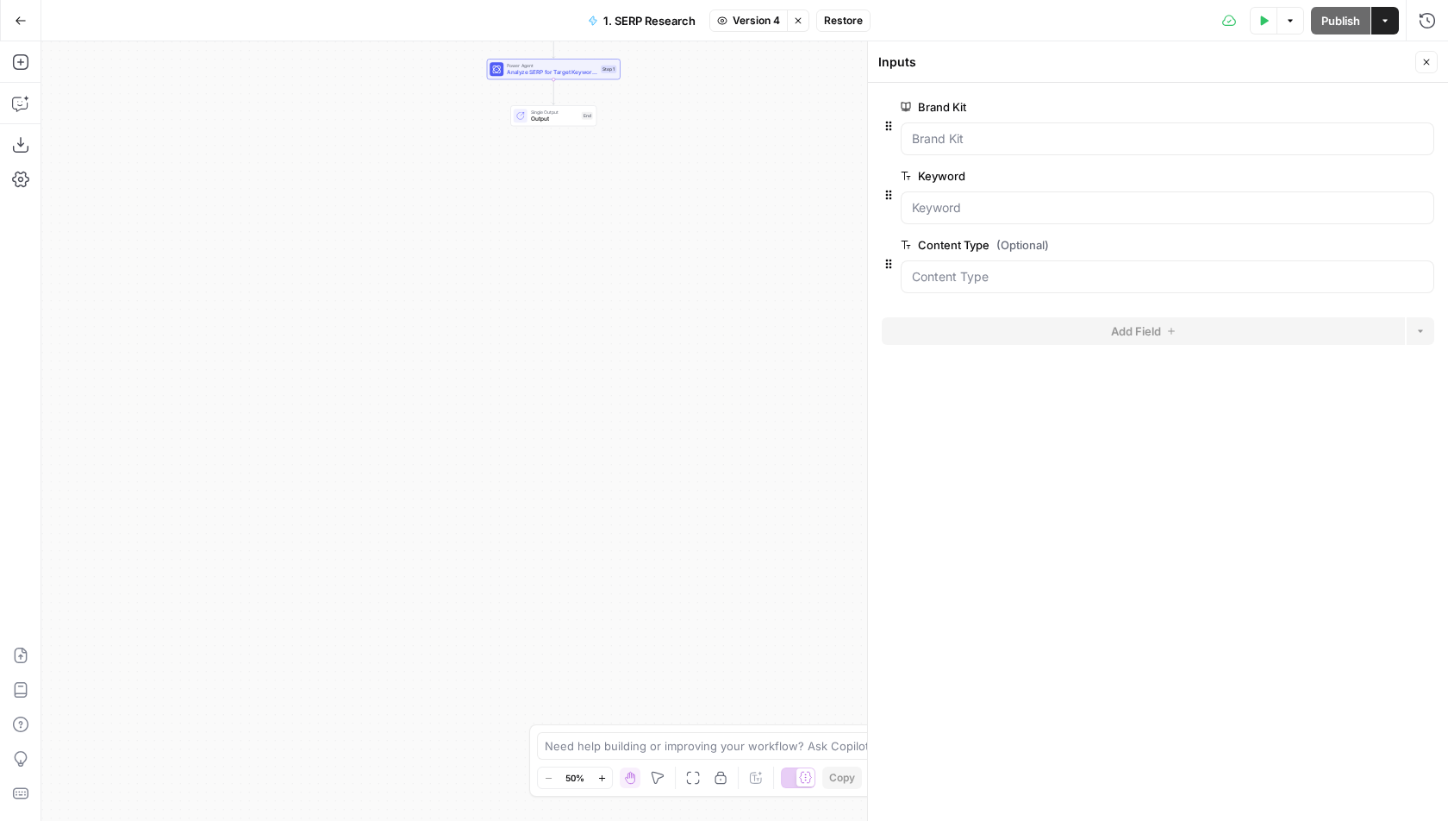
click at [753, 23] on span "Version 4" at bounding box center [756, 21] width 47 height 16
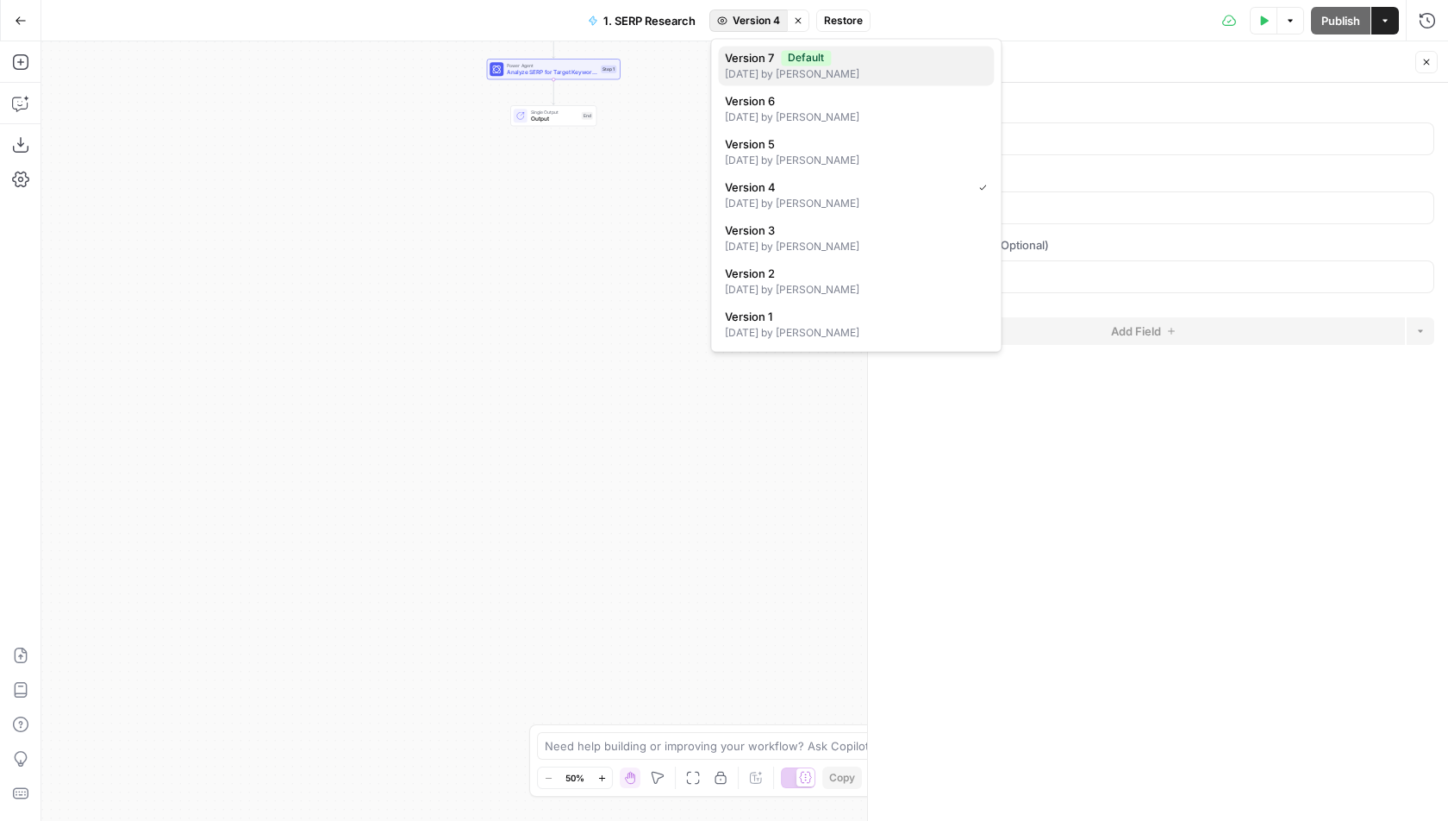
click at [769, 58] on span "Version 7" at bounding box center [749, 57] width 49 height 17
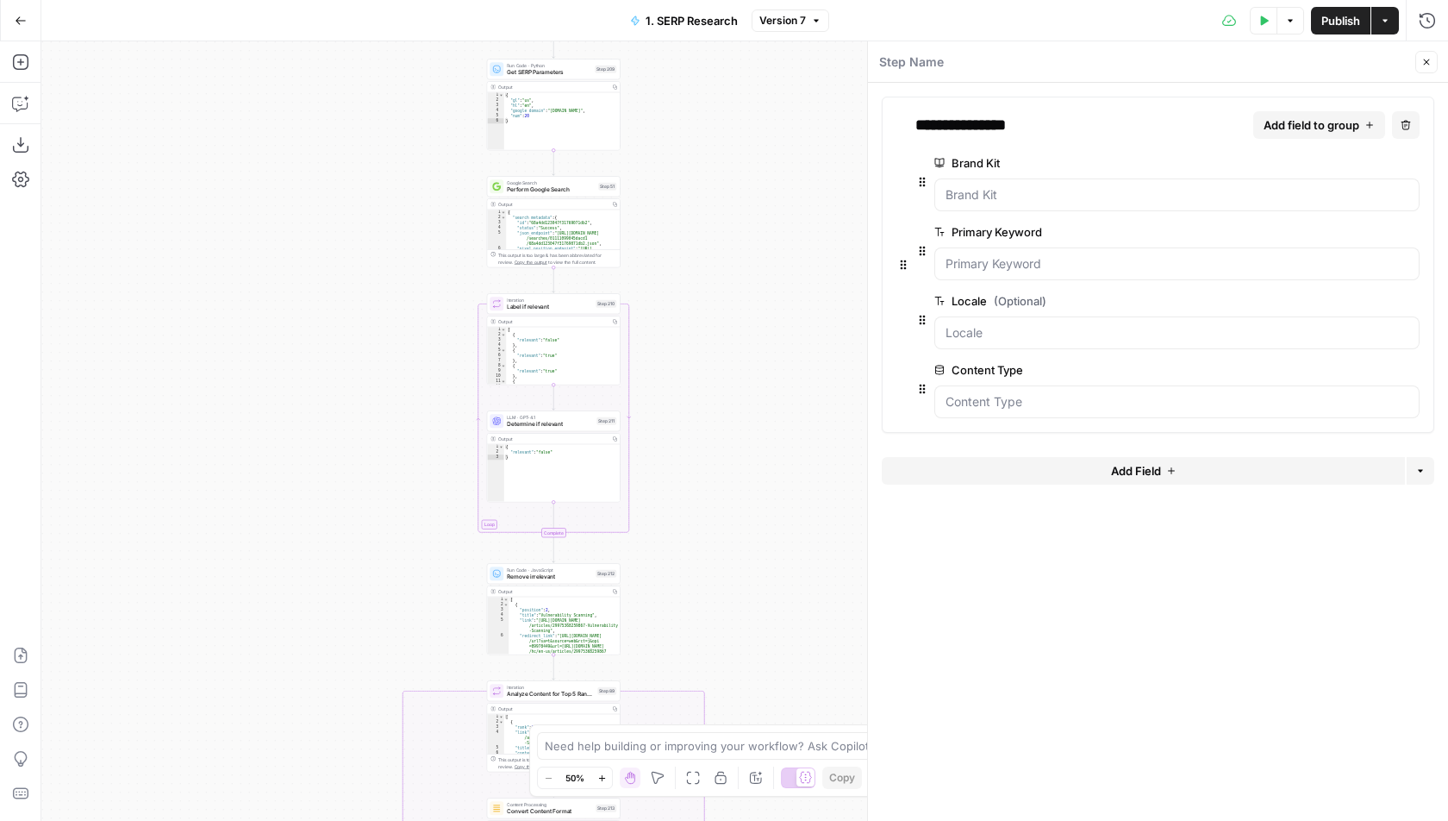
click at [1366, 363] on span "edit field" at bounding box center [1355, 370] width 38 height 14
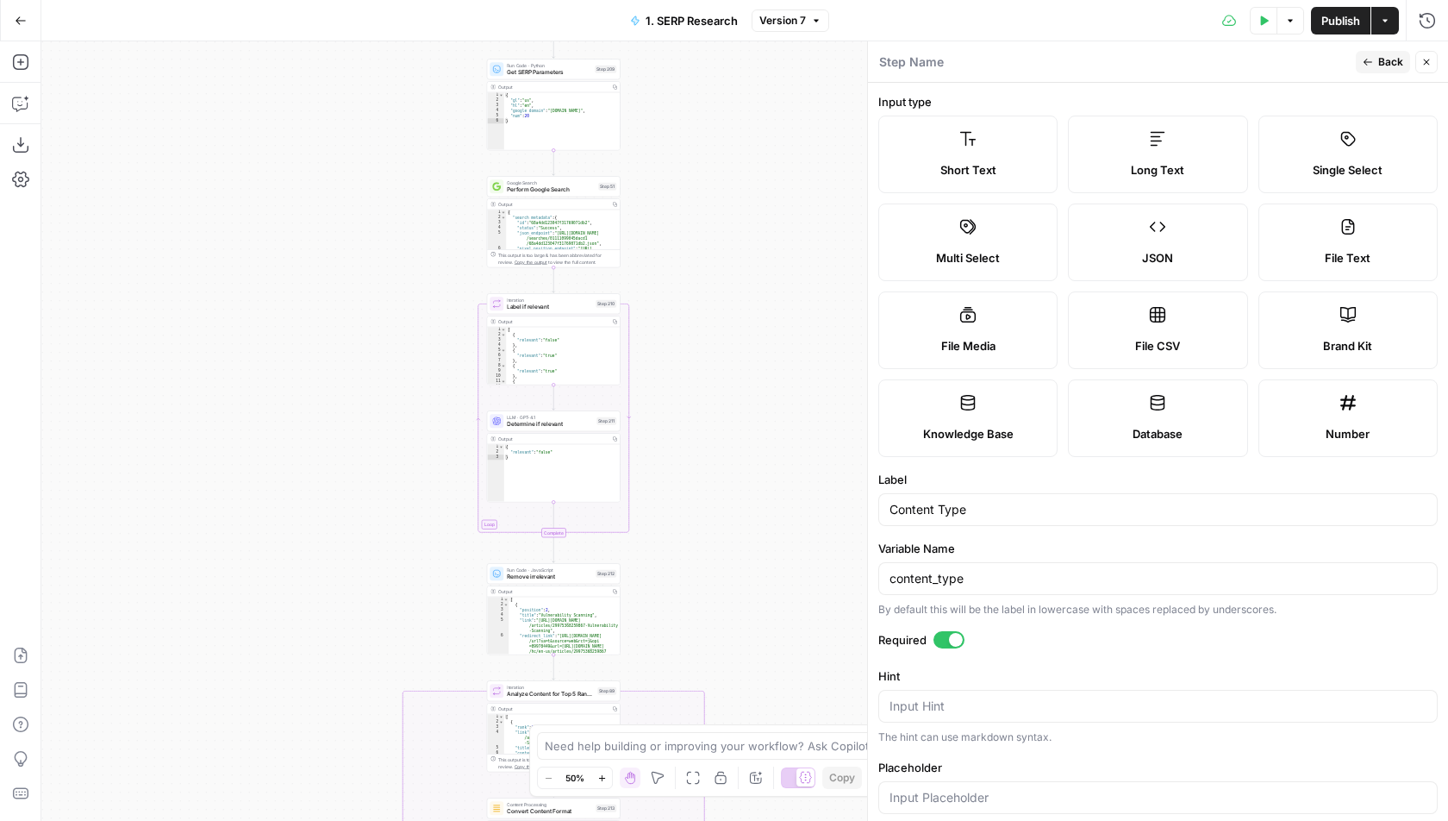
click at [974, 170] on span "Short Text" at bounding box center [968, 169] width 56 height 17
click at [1058, 40] on div "Test Data Options Publish Actions Run History" at bounding box center [1139, 20] width 620 height 41
click at [1376, 65] on button "Back" at bounding box center [1383, 62] width 54 height 22
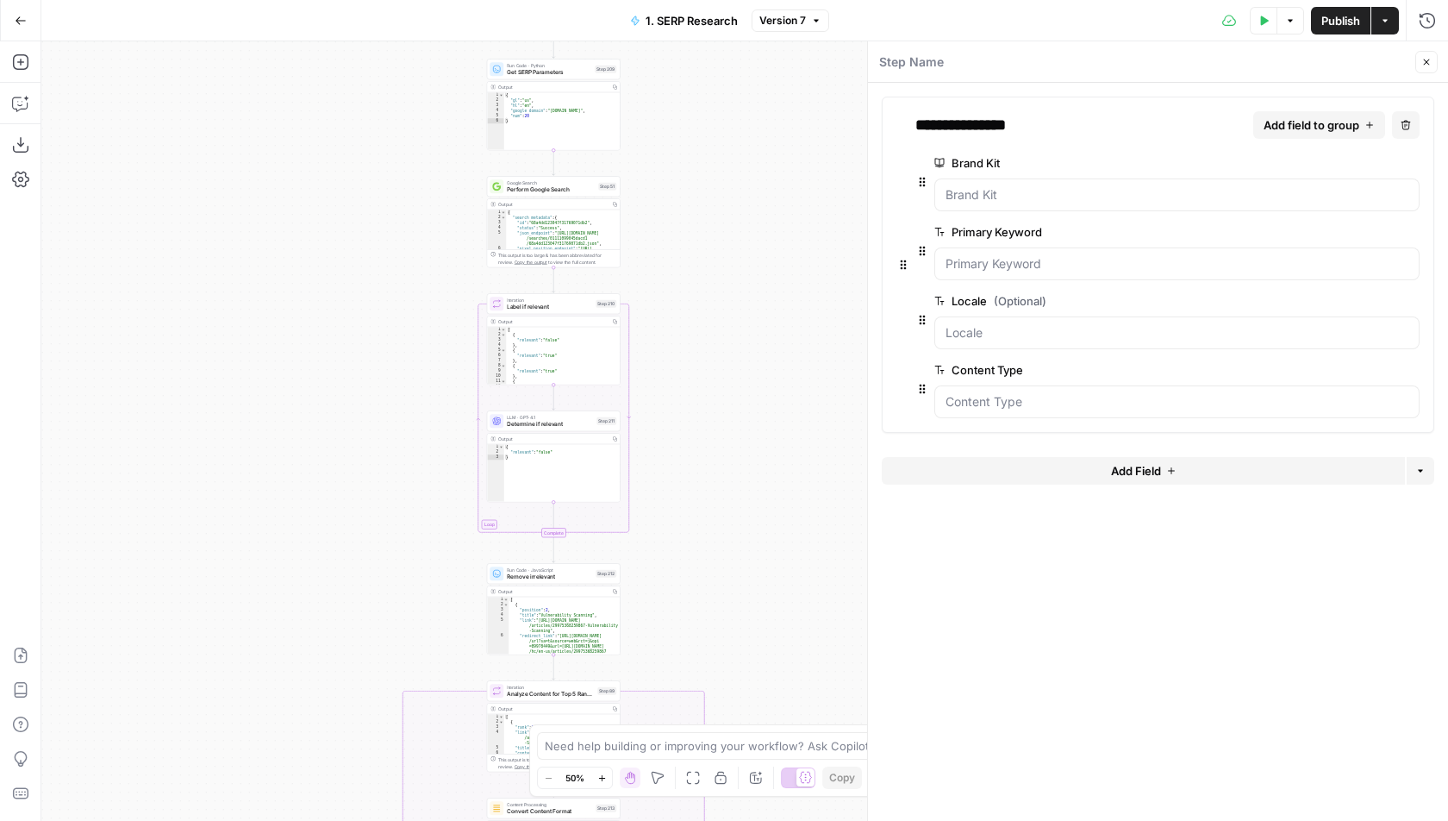
click at [1128, 653] on form "**********" at bounding box center [1158, 452] width 580 height 738
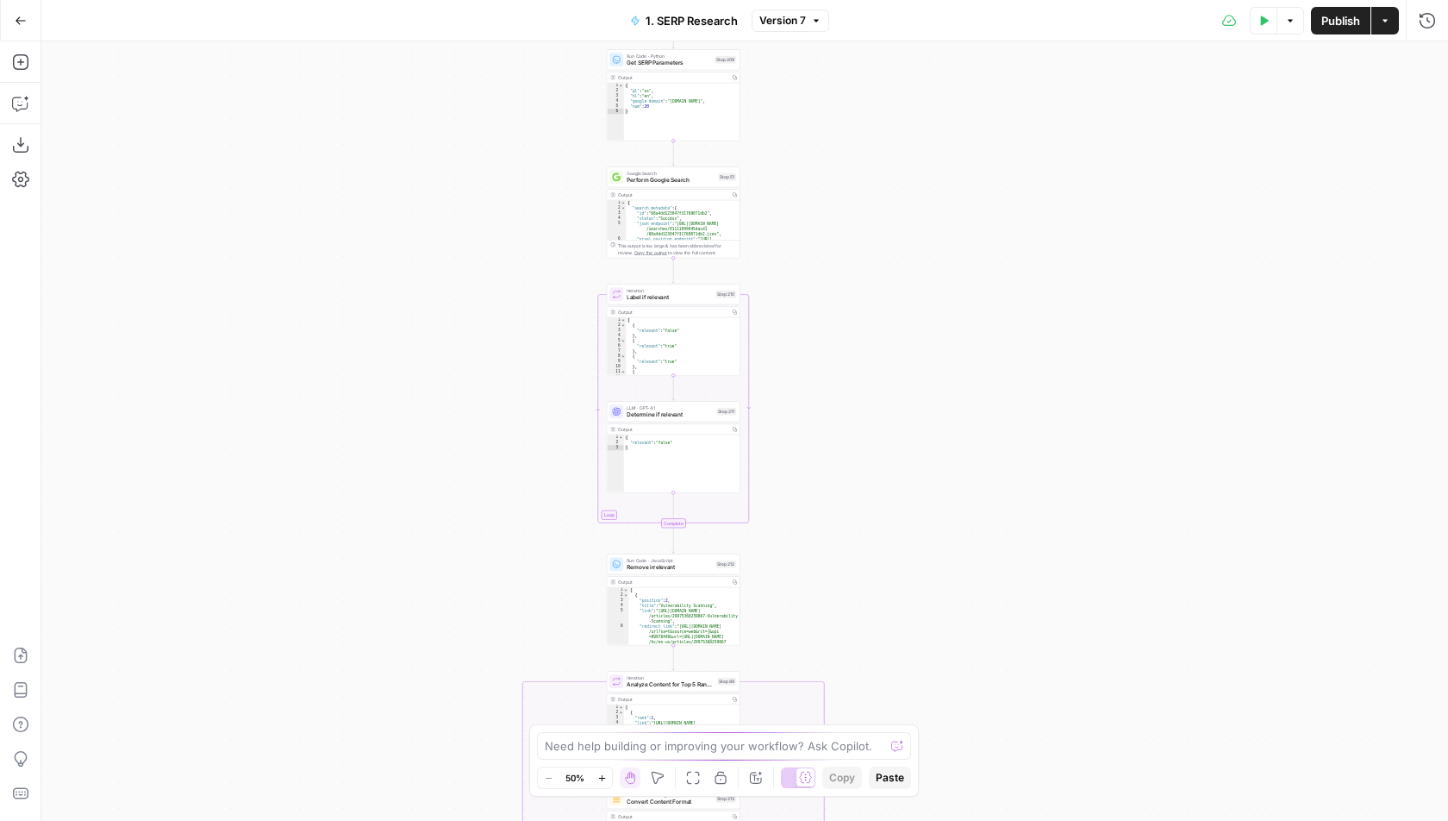
drag, startPoint x: 1022, startPoint y: 247, endPoint x: 1005, endPoint y: 653, distance: 407.2
click at [1005, 653] on div "true false Workflow Input Settings Inputs Run Code · Python Get SERP Parameters…" at bounding box center [744, 430] width 1407 height 779
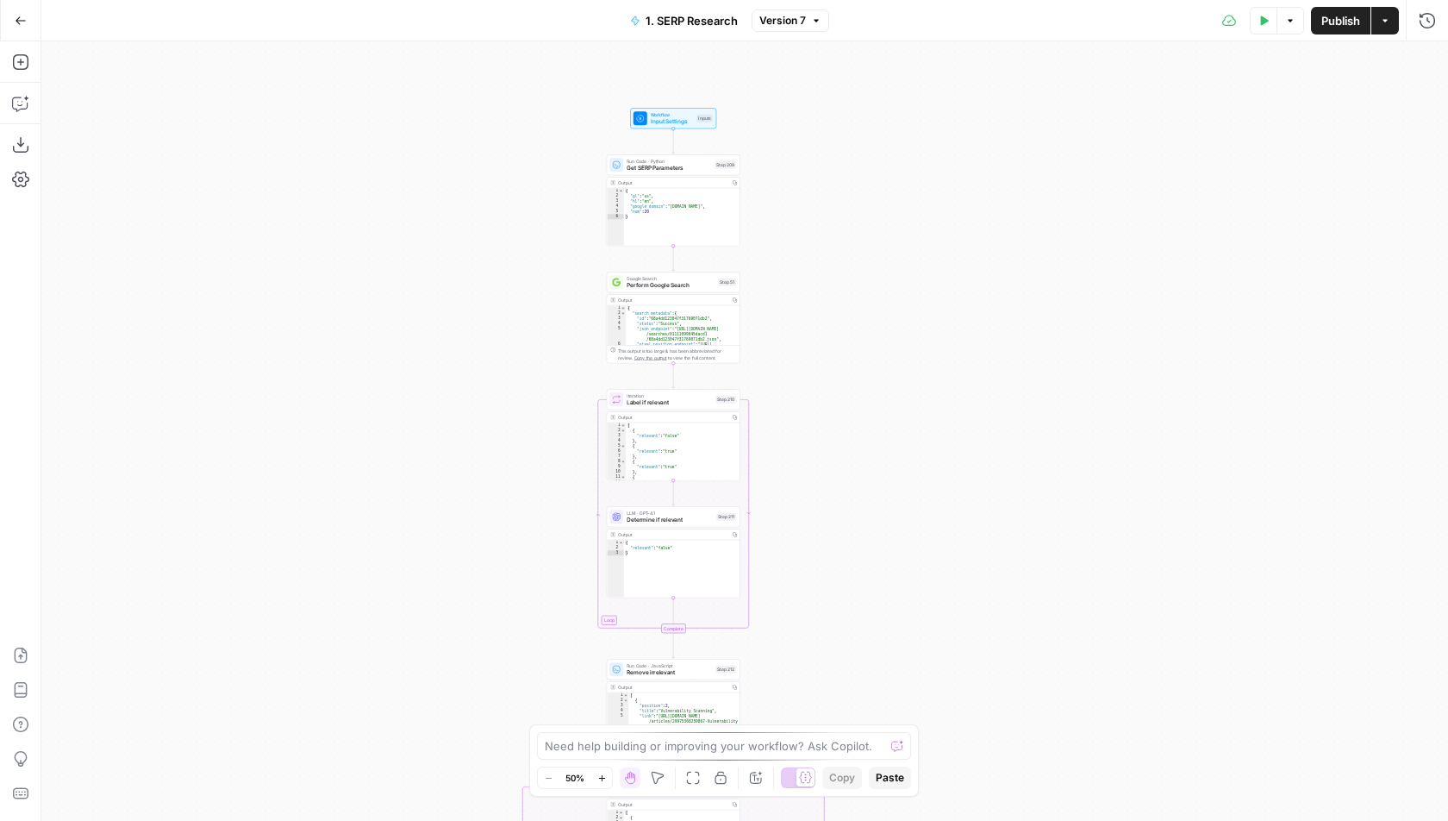
click at [641, 120] on icon at bounding box center [640, 118] width 7 height 7
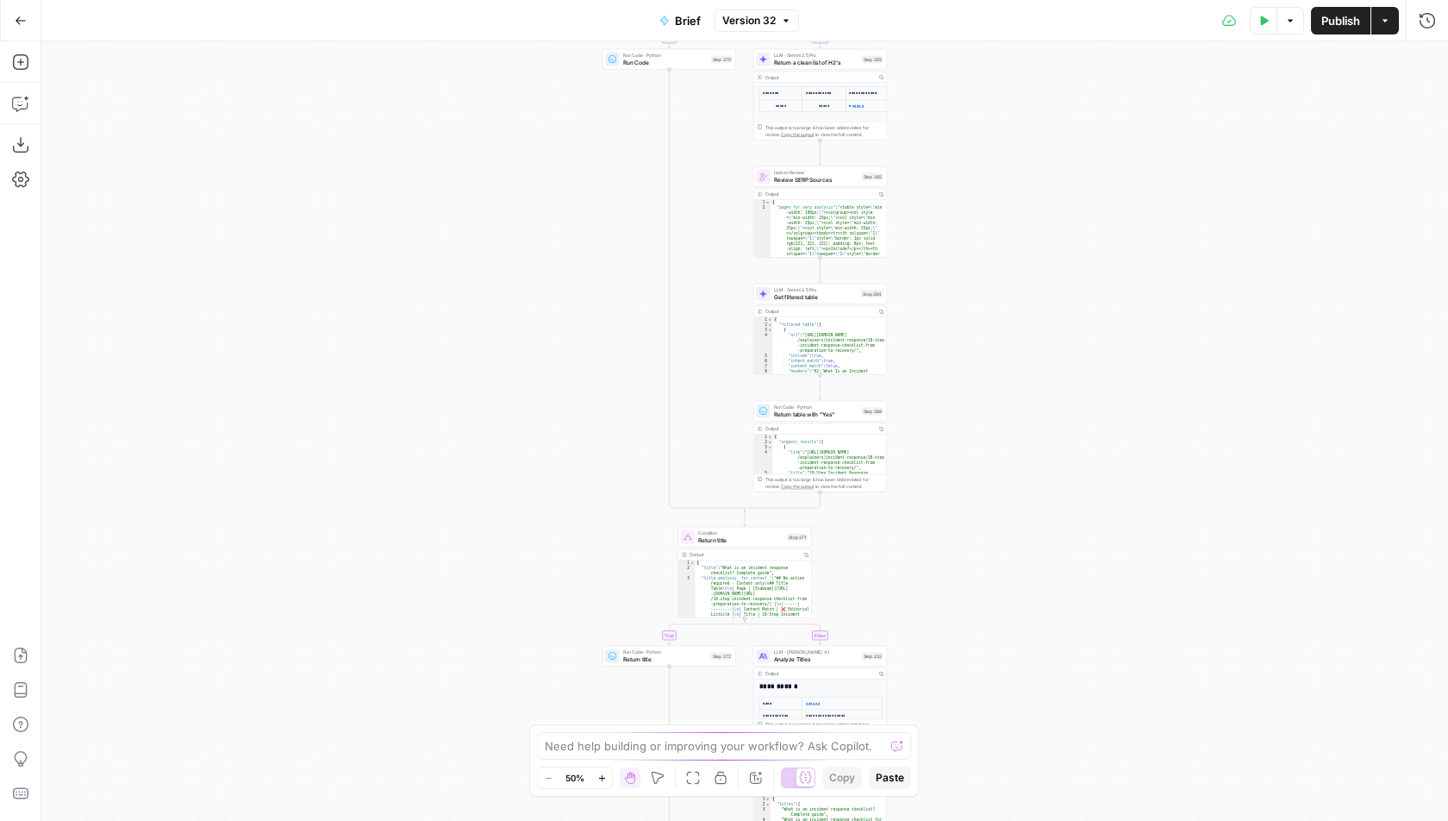
drag, startPoint x: 1059, startPoint y: 125, endPoint x: 973, endPoint y: 495, distance: 379.5
click at [973, 495] on div "true false true false true false true false true false true false Workflow Inpu…" at bounding box center [744, 430] width 1407 height 779
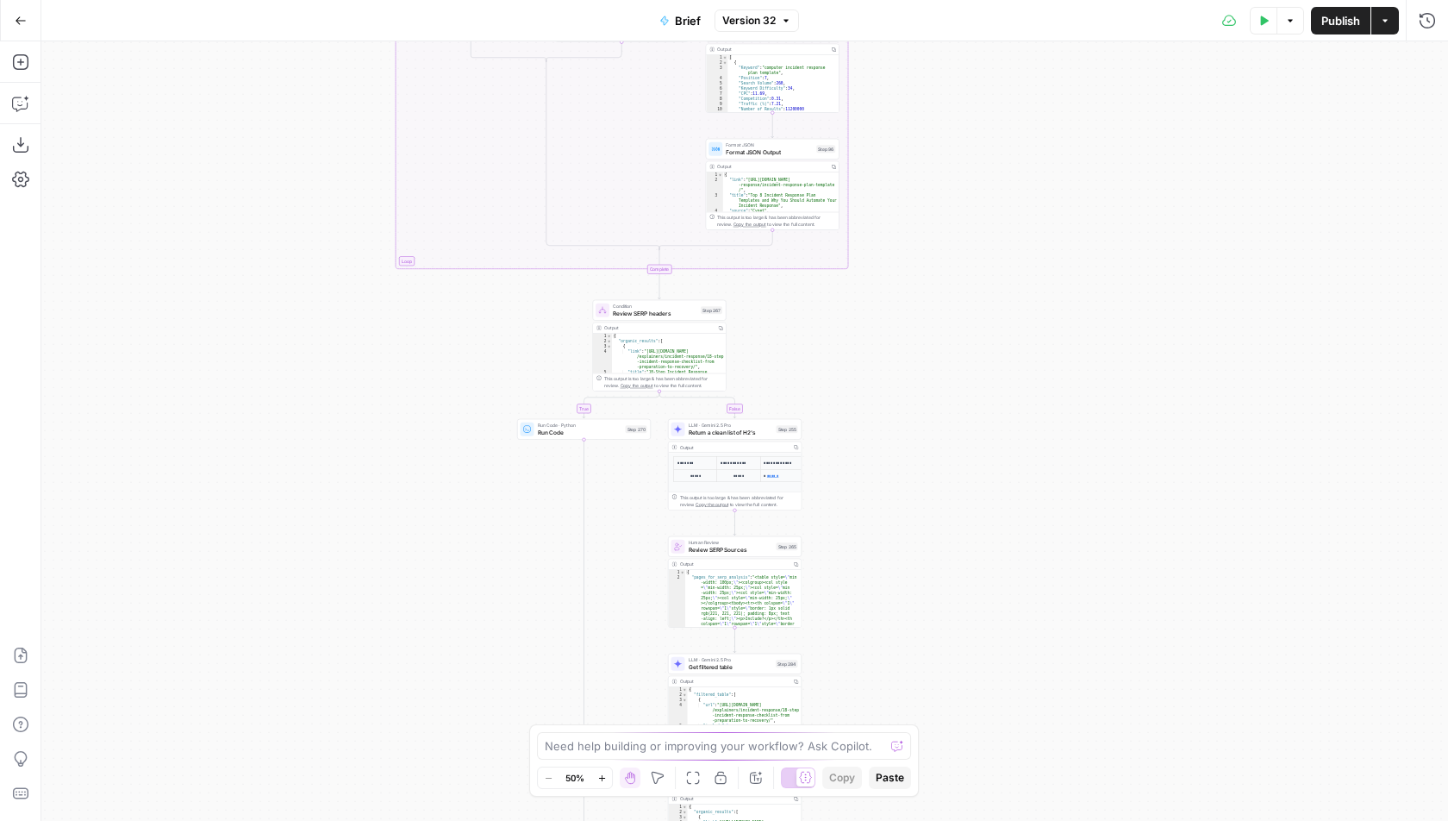
drag, startPoint x: 1042, startPoint y: 256, endPoint x: 1075, endPoint y: 147, distance: 113.4
click at [1075, 147] on div "true false true false true false true false true false true false Workflow Inpu…" at bounding box center [744, 430] width 1407 height 779
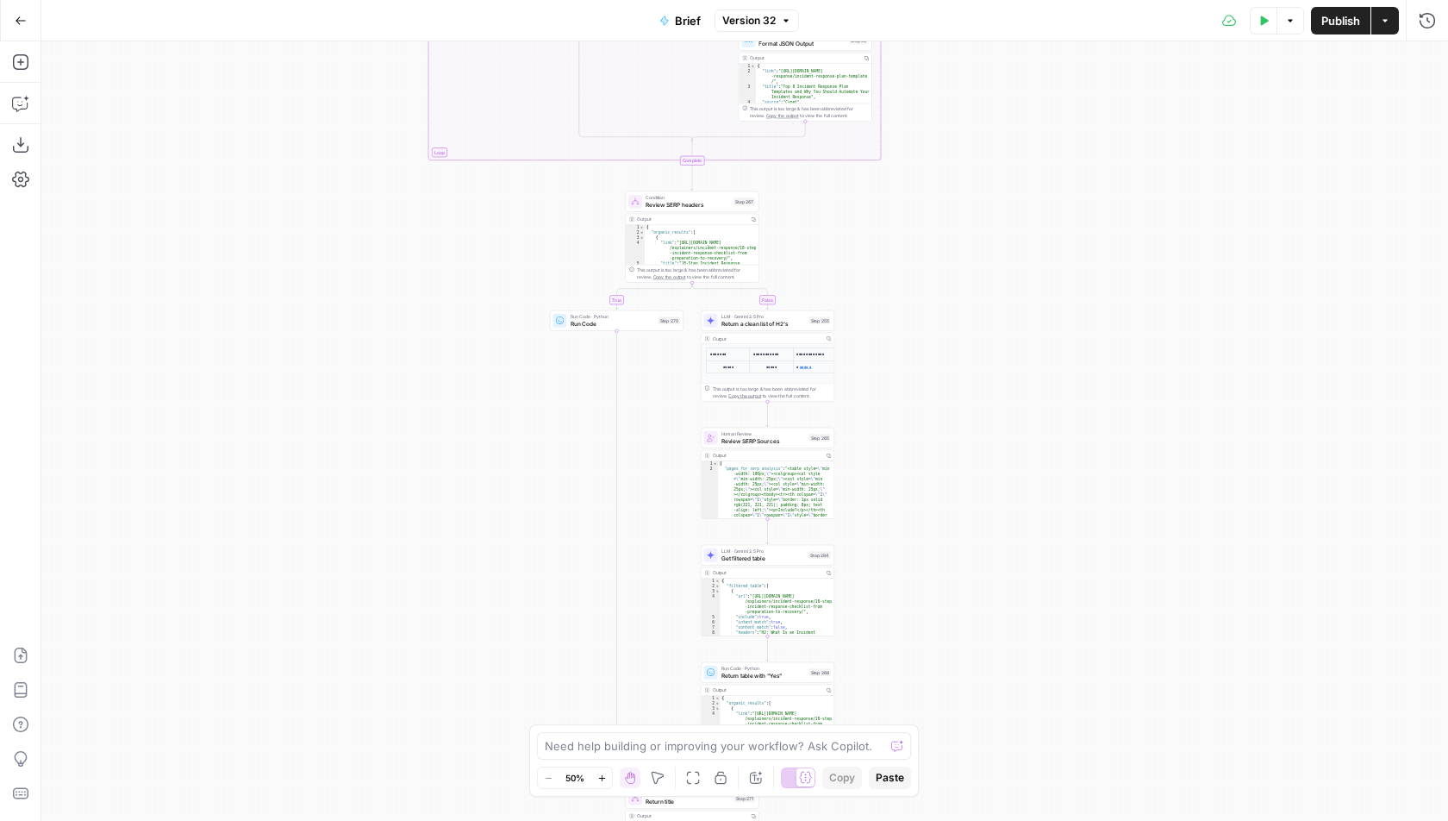
click at [1056, 309] on div "true false true false true false true false true false true false Workflow Inpu…" at bounding box center [744, 430] width 1407 height 779
drag, startPoint x: 1007, startPoint y: 469, endPoint x: 1007, endPoint y: 448, distance: 20.7
click at [1007, 448] on div "true false true false true false true false true false true false Workflow Inpu…" at bounding box center [744, 430] width 1407 height 779
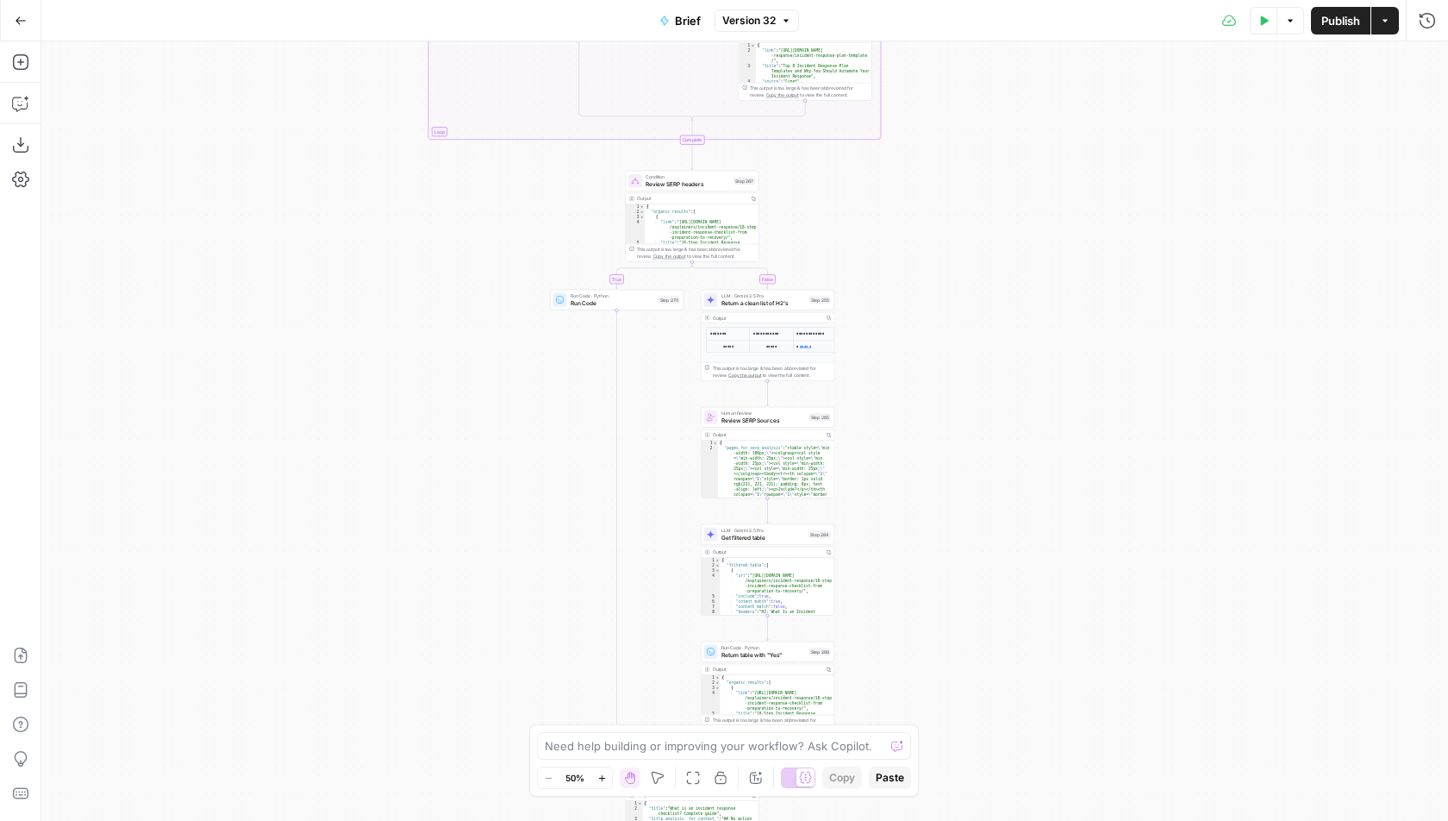
drag, startPoint x: 1099, startPoint y: 210, endPoint x: 1099, endPoint y: 522, distance: 312.1
click at [1099, 522] on div "true false true false true false true false true false true false Workflow Inpu…" at bounding box center [744, 430] width 1407 height 779
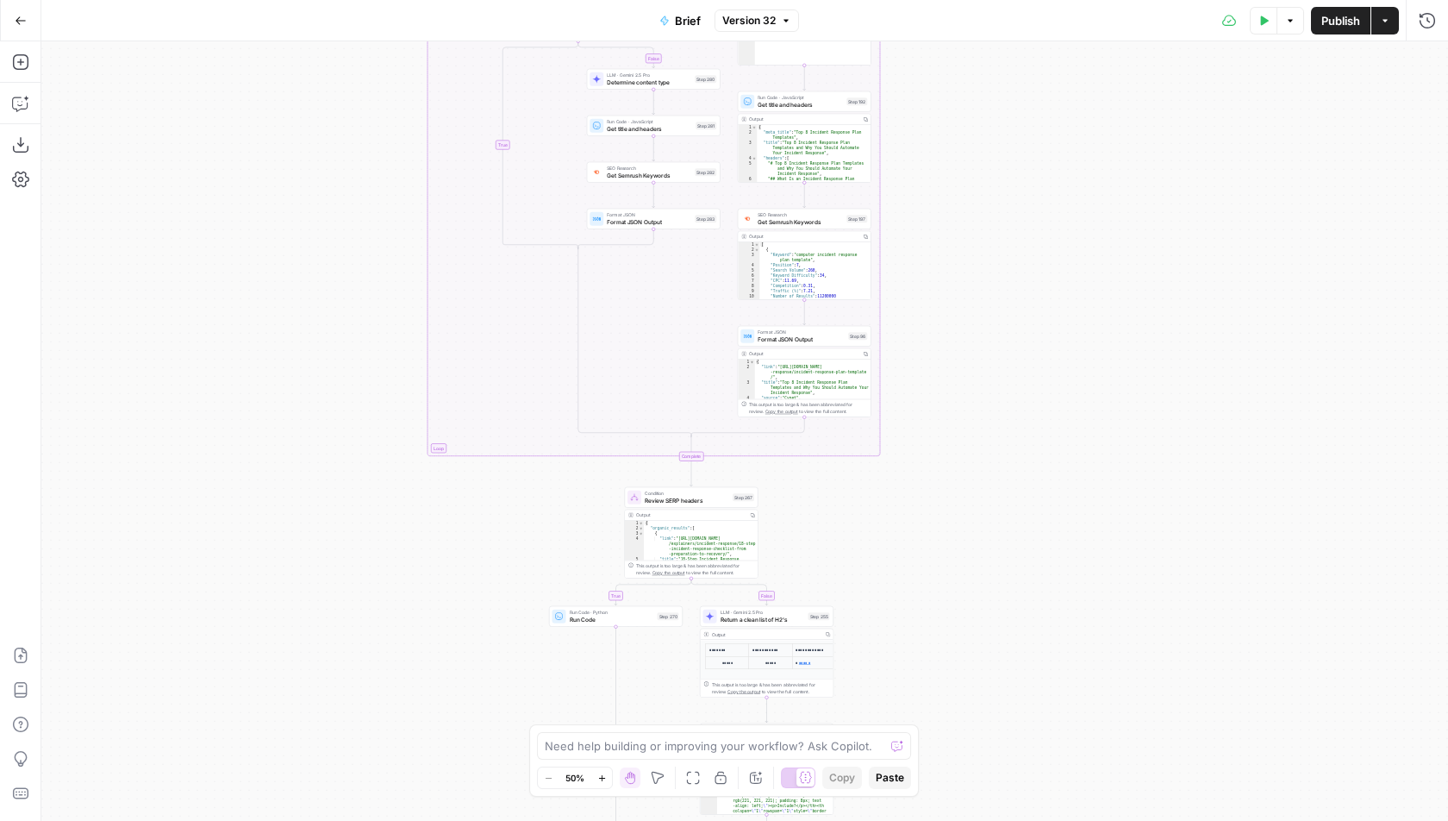
drag, startPoint x: 1124, startPoint y: 177, endPoint x: 1123, endPoint y: 655, distance: 478.4
click at [1123, 655] on div "true false true false true false true false true false true false Workflow Inpu…" at bounding box center [744, 430] width 1407 height 779
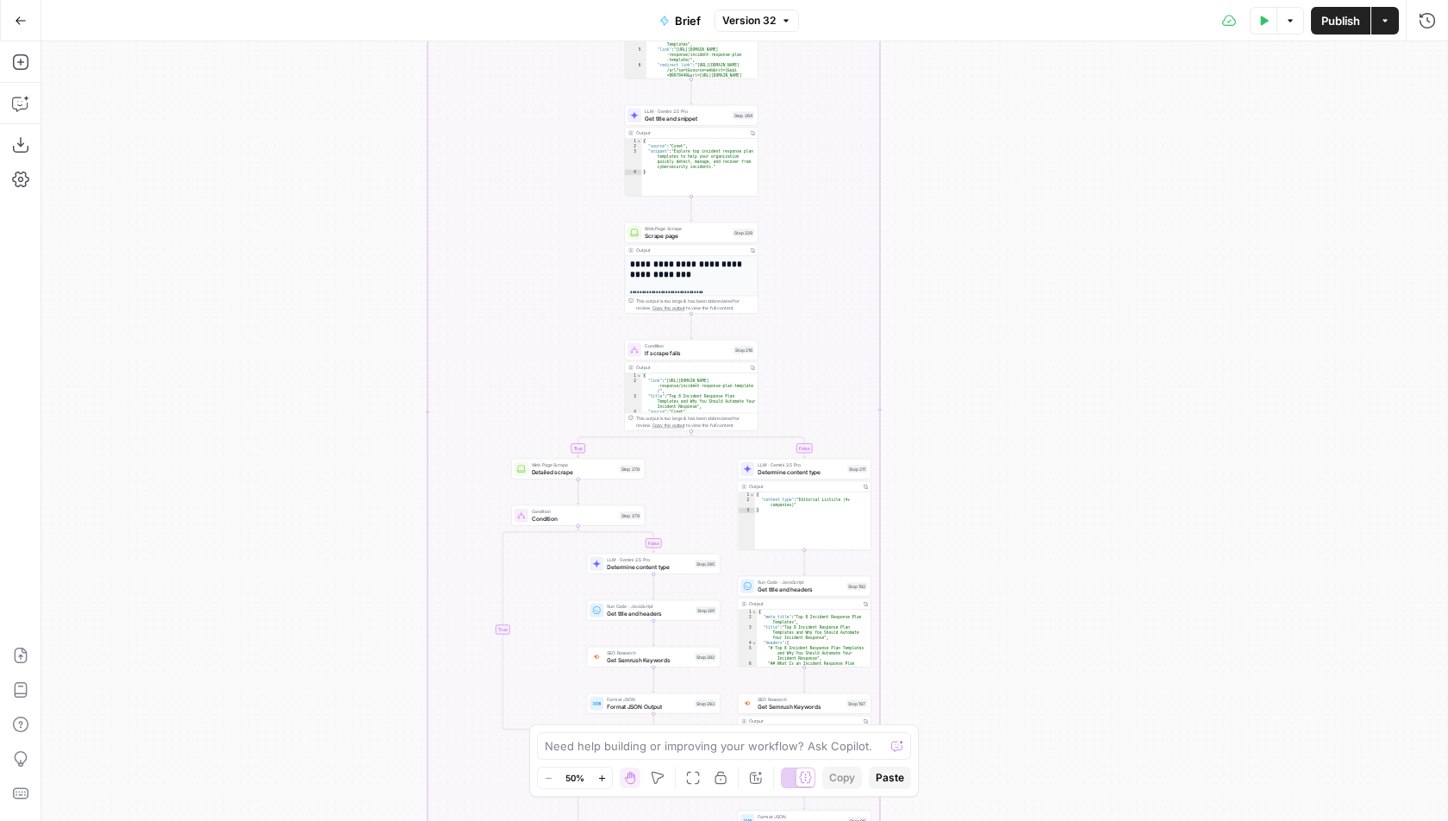
drag, startPoint x: 1147, startPoint y: 186, endPoint x: 1147, endPoint y: 717, distance: 531.0
click at [1147, 717] on div "true false true false true false true false true false true false Workflow Inpu…" at bounding box center [744, 430] width 1407 height 779
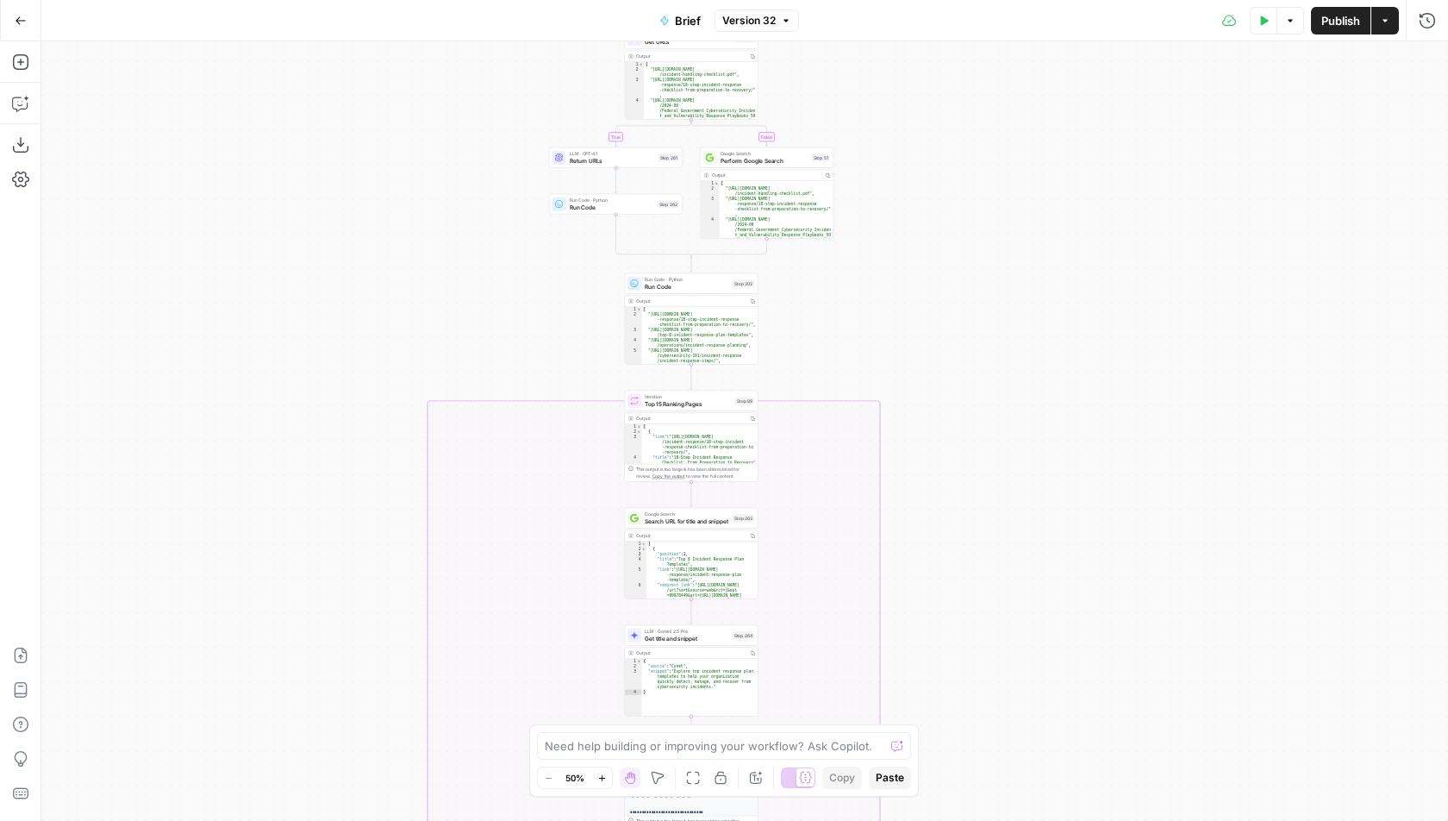
drag, startPoint x: 1128, startPoint y: 266, endPoint x: 1127, endPoint y: 665, distance: 400.0
click at [1127, 665] on div "true false true false true false true false true false true false Workflow Inpu…" at bounding box center [744, 430] width 1407 height 779
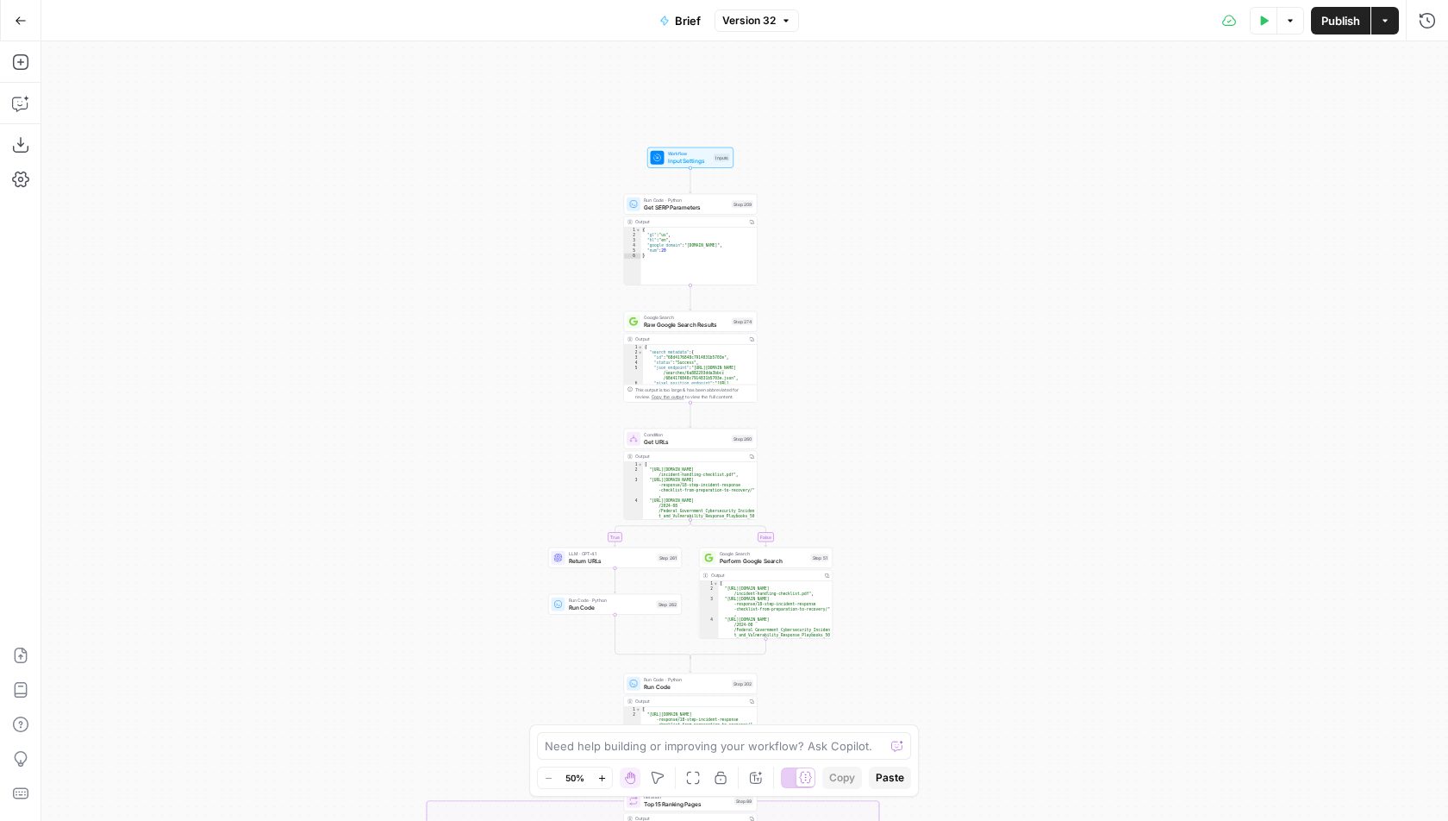
click at [677, 153] on span "Workflow" at bounding box center [689, 153] width 43 height 7
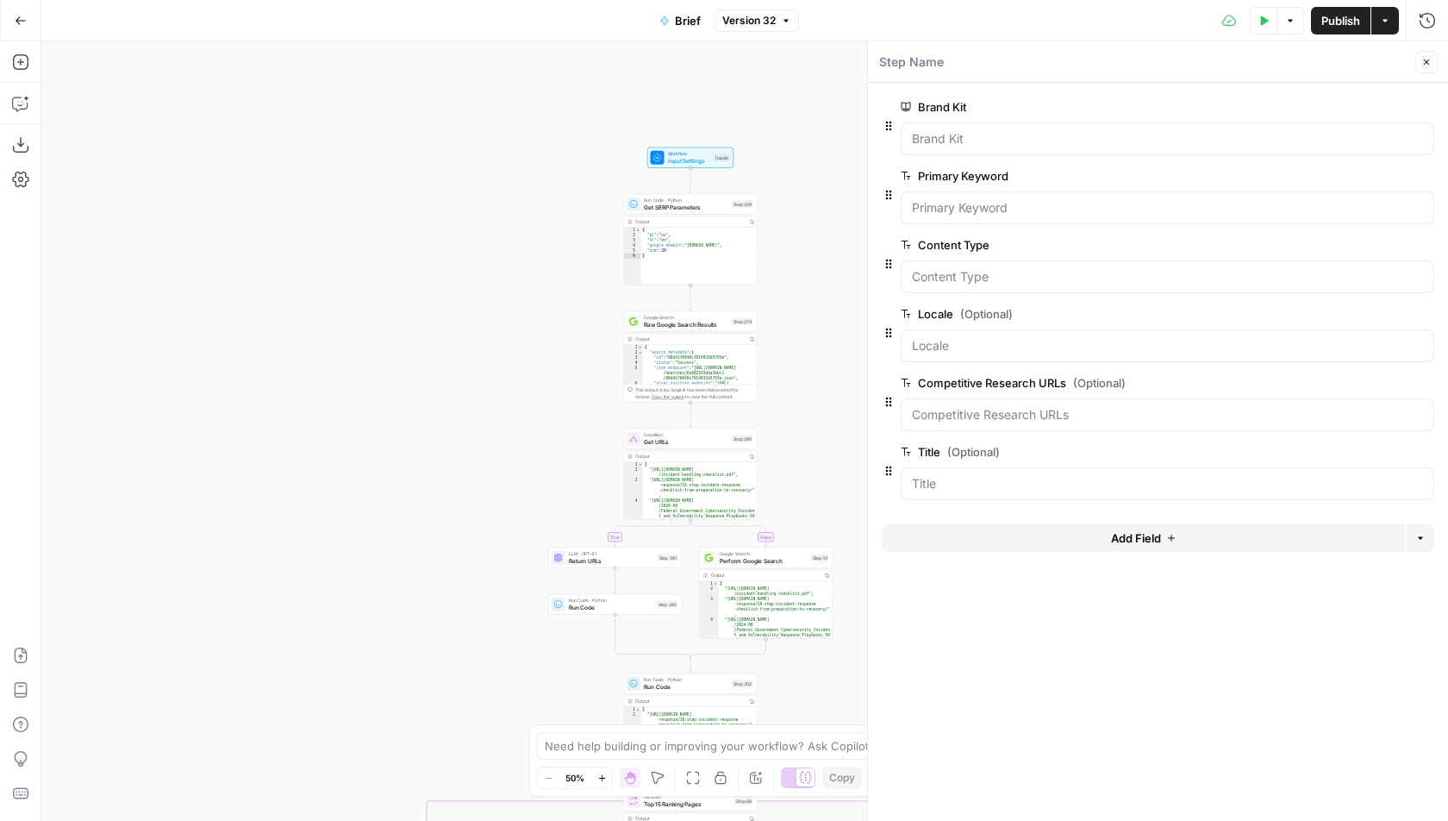
click at [1423, 53] on button "Close" at bounding box center [1426, 62] width 22 height 22
